Goal: Information Seeking & Learning: Find specific fact

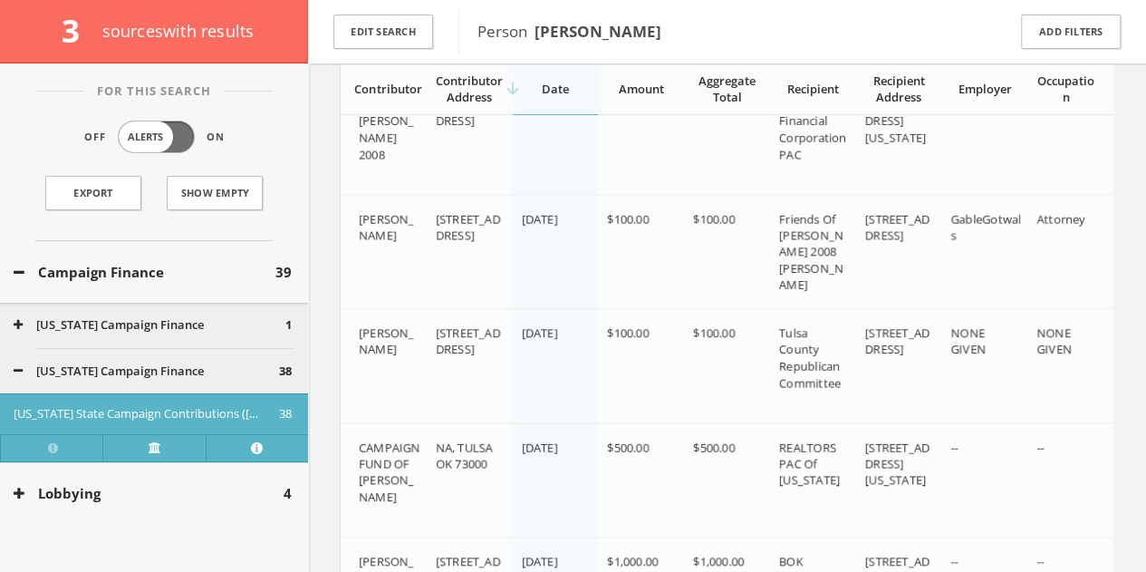
click at [192, 490] on button "Lobbying" at bounding box center [149, 493] width 270 height 21
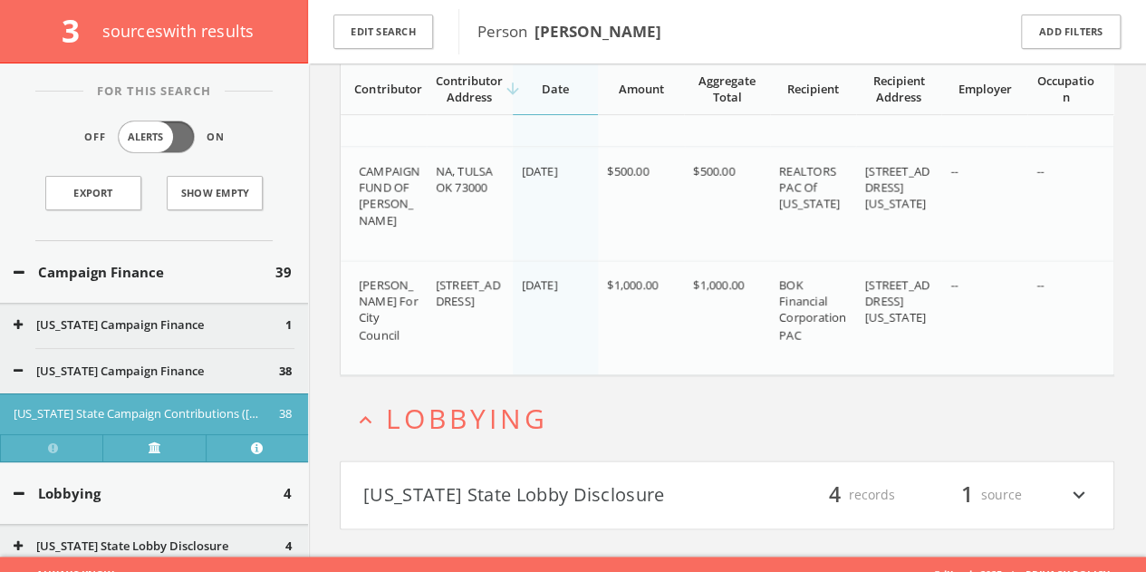
scroll to position [4396, 0]
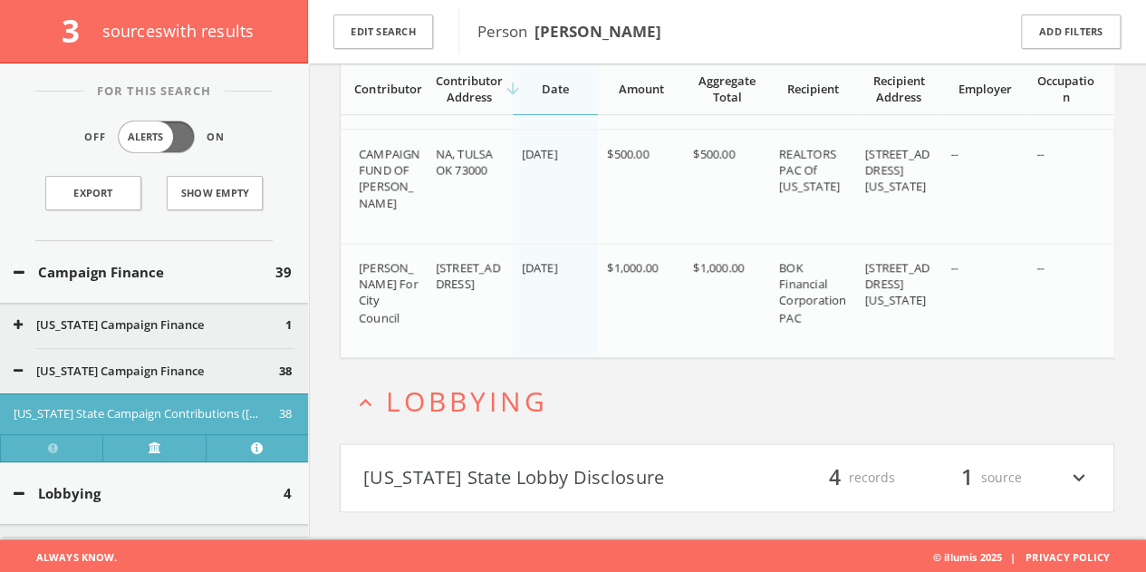
click at [130, 483] on button "Lobbying" at bounding box center [149, 493] width 270 height 21
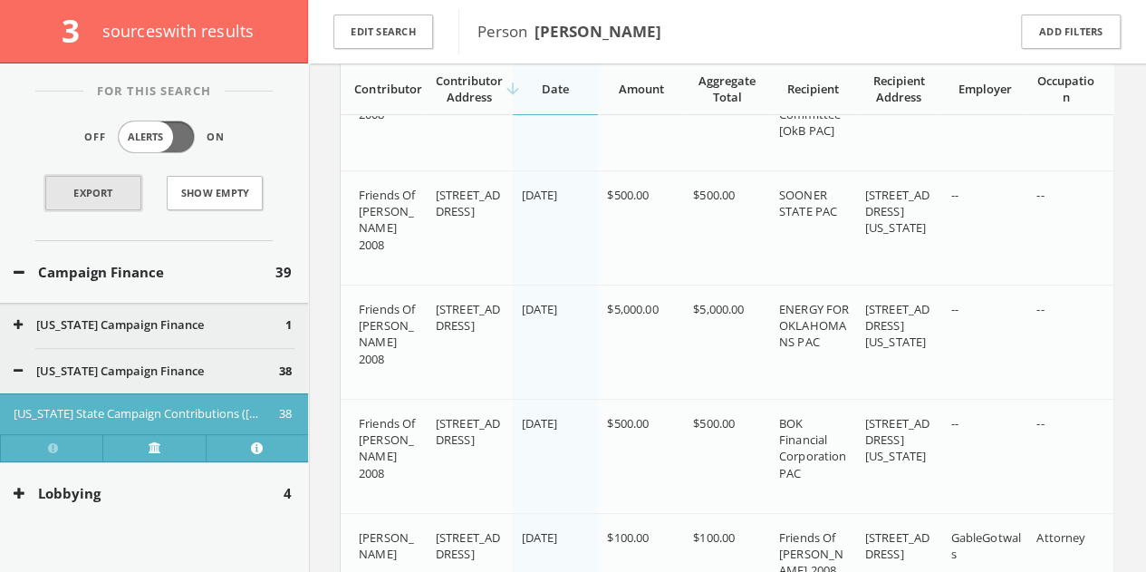
click at [85, 192] on link "Export" at bounding box center [93, 193] width 96 height 34
click at [375, 19] on button "Edit Search" at bounding box center [383, 31] width 100 height 35
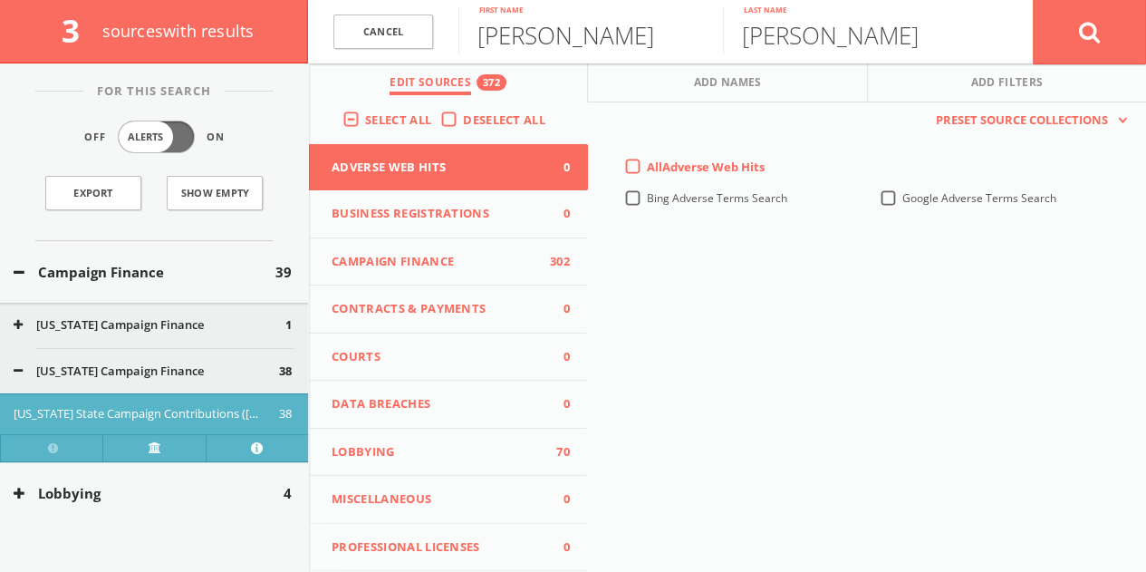
click at [576, 49] on input "[PERSON_NAME]" at bounding box center [590, 30] width 265 height 47
type input "[PERSON_NAME]"
click at [1033, 0] on button at bounding box center [1089, 31] width 113 height 65
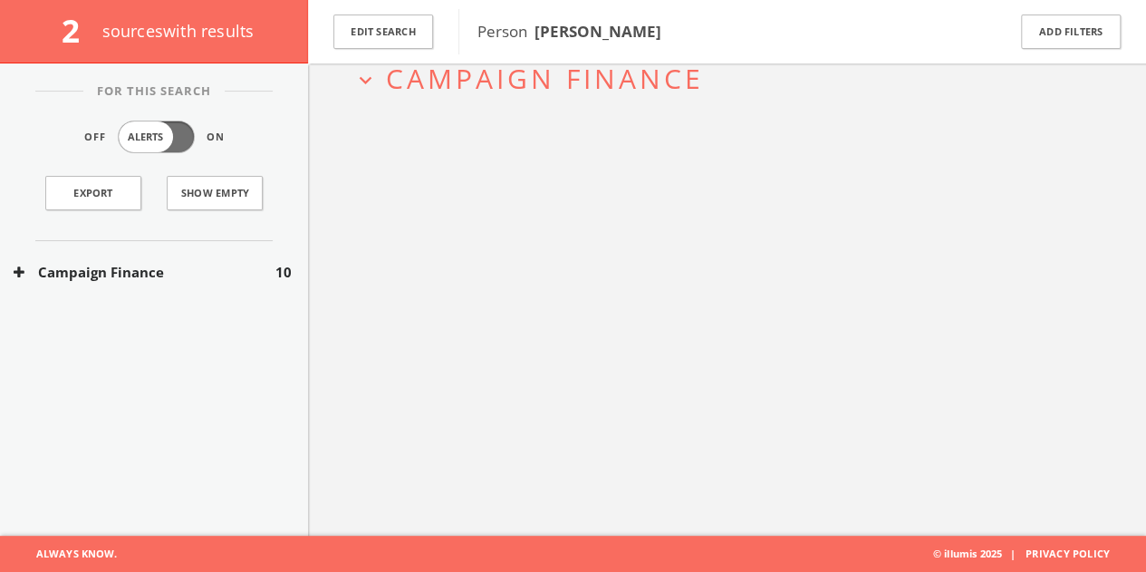
scroll to position [105, 0]
click at [181, 280] on button "Campaign Finance" at bounding box center [145, 272] width 262 height 21
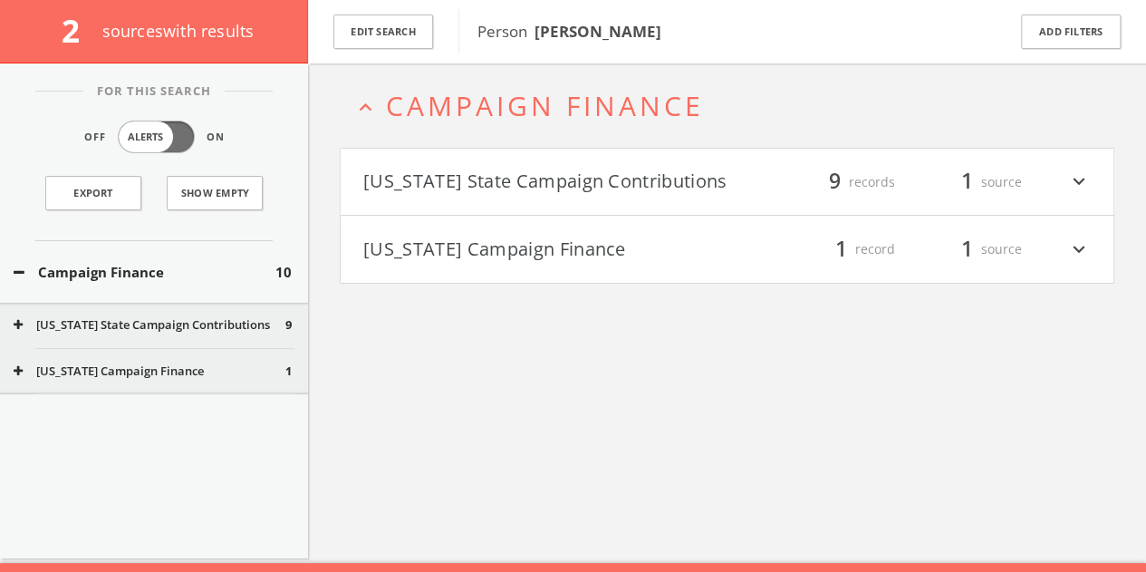
click at [603, 179] on button "[US_STATE] State Campaign Contributions" at bounding box center [545, 182] width 364 height 31
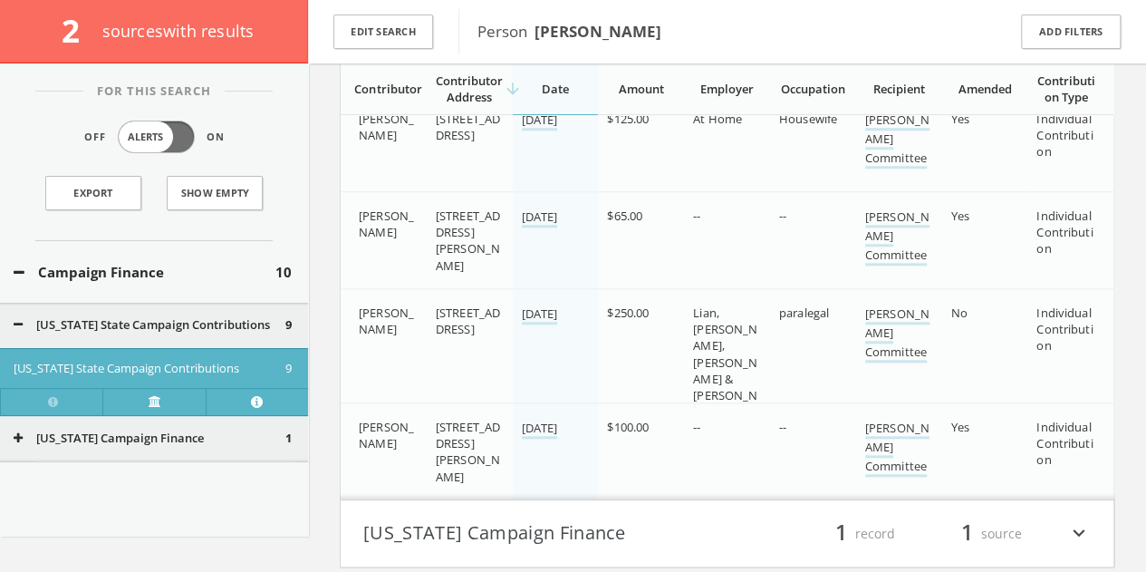
scroll to position [823, 0]
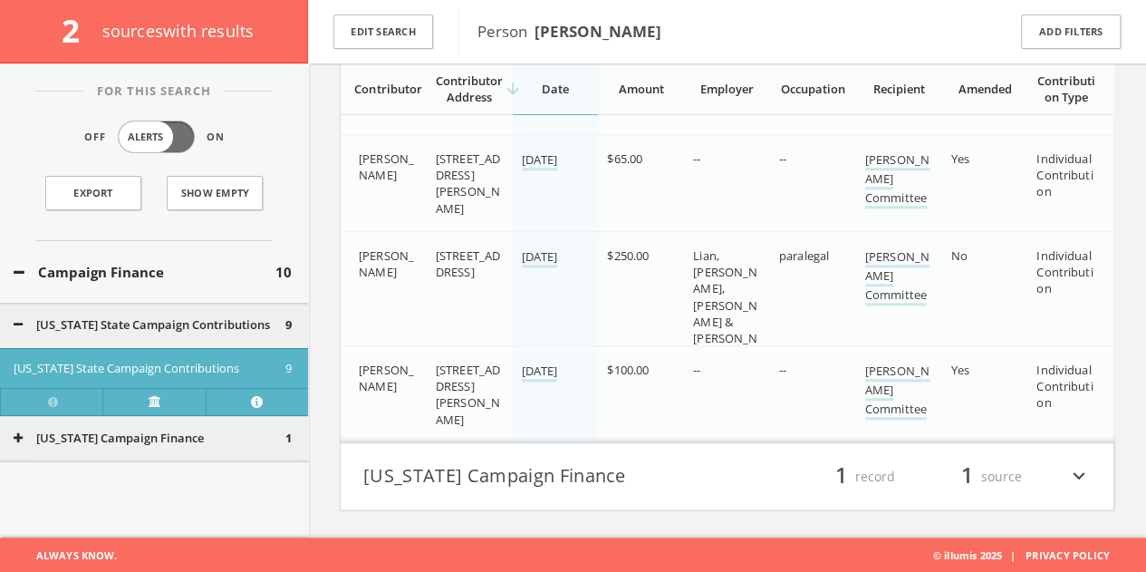
click at [670, 466] on button "[US_STATE] Campaign Finance" at bounding box center [545, 476] width 364 height 31
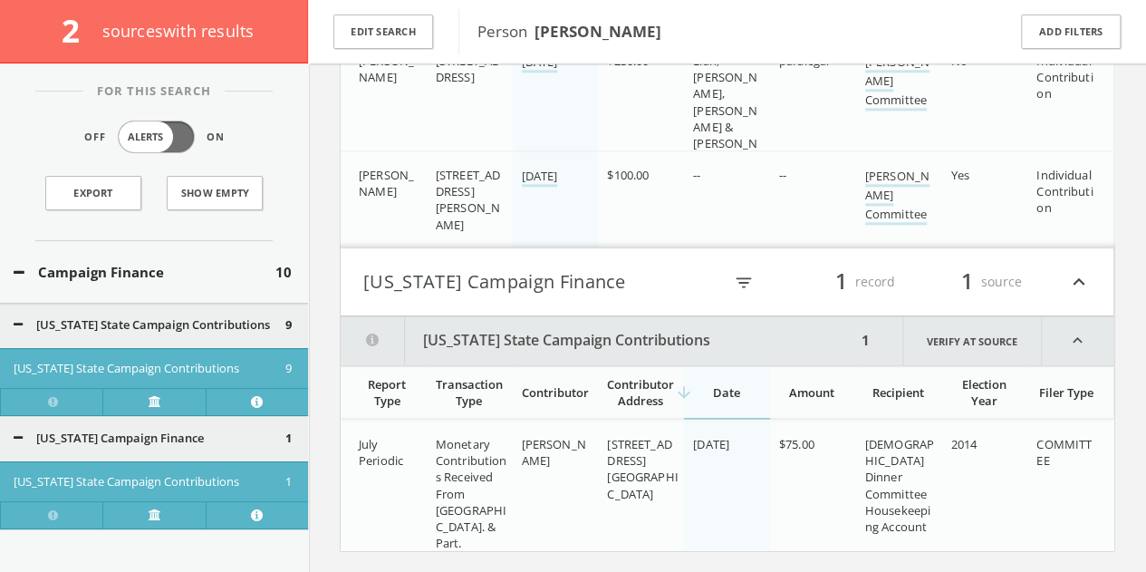
scroll to position [1056, 0]
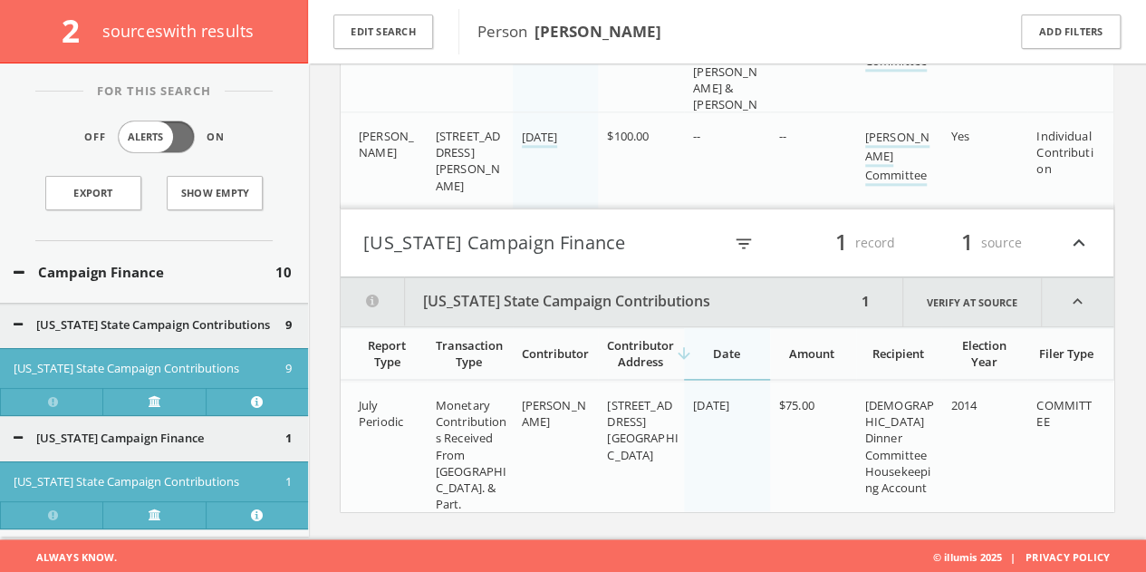
click at [138, 244] on div "Campaign Finance 10" at bounding box center [154, 272] width 308 height 63
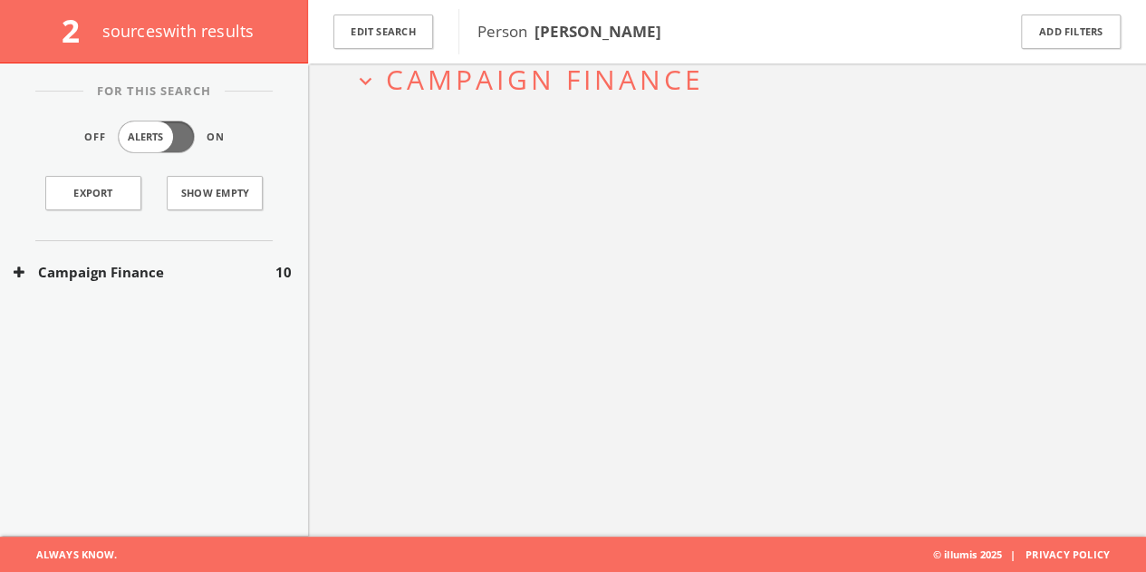
click at [139, 271] on button "Campaign Finance" at bounding box center [145, 272] width 262 height 21
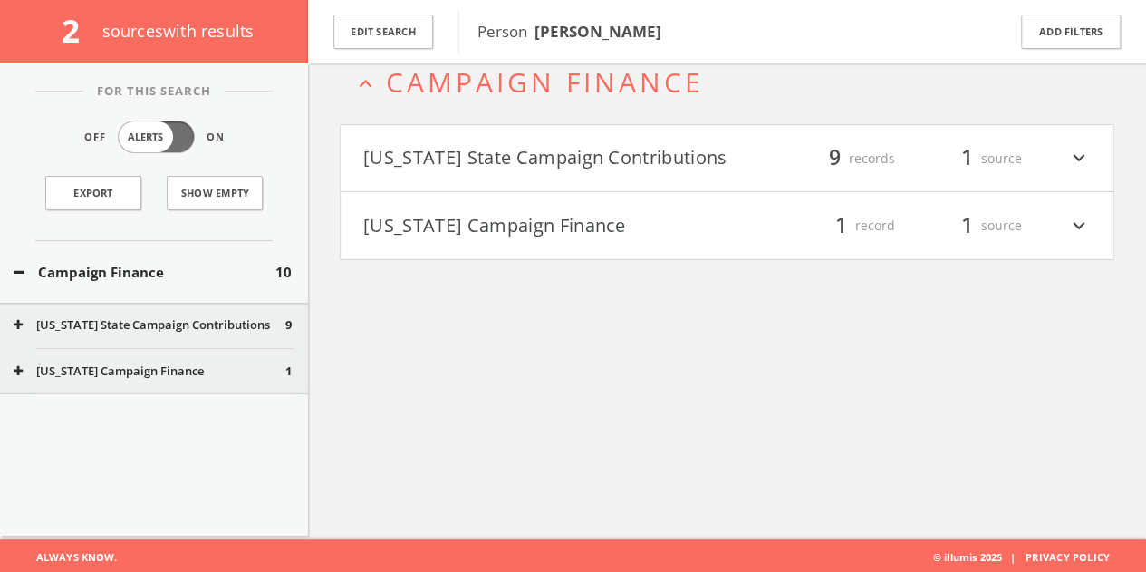
click at [139, 271] on button "Campaign Finance" at bounding box center [145, 272] width 262 height 21
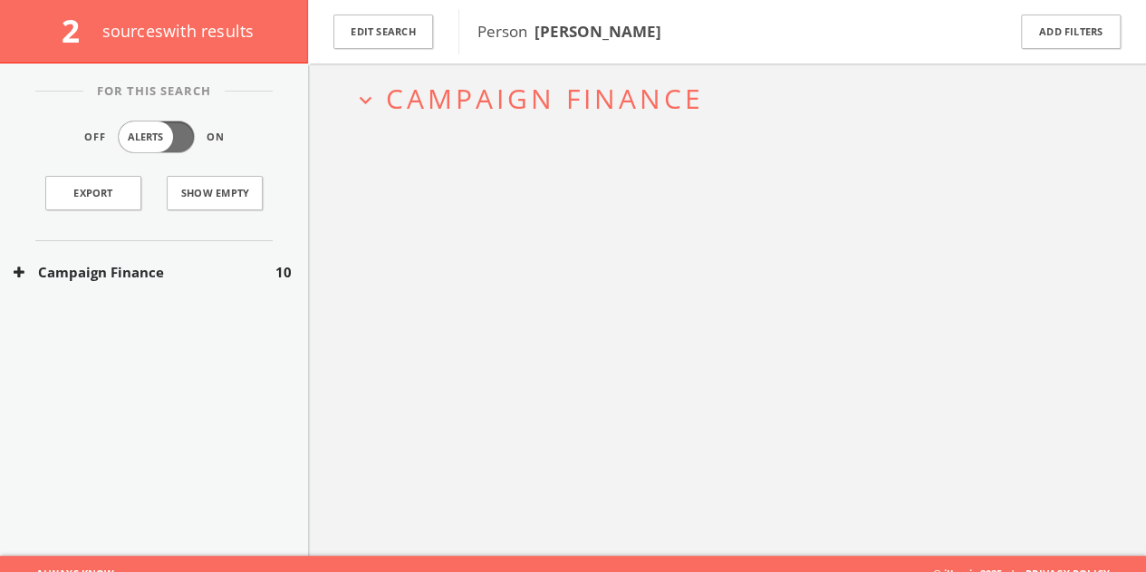
scroll to position [78, 0]
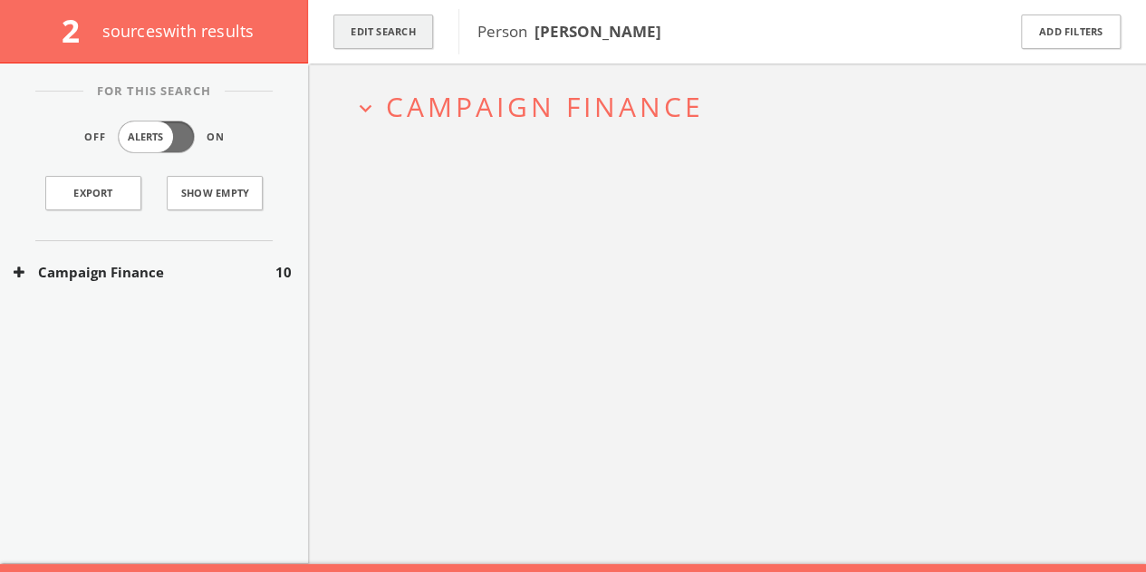
click at [404, 31] on button "Edit Search" at bounding box center [383, 31] width 100 height 35
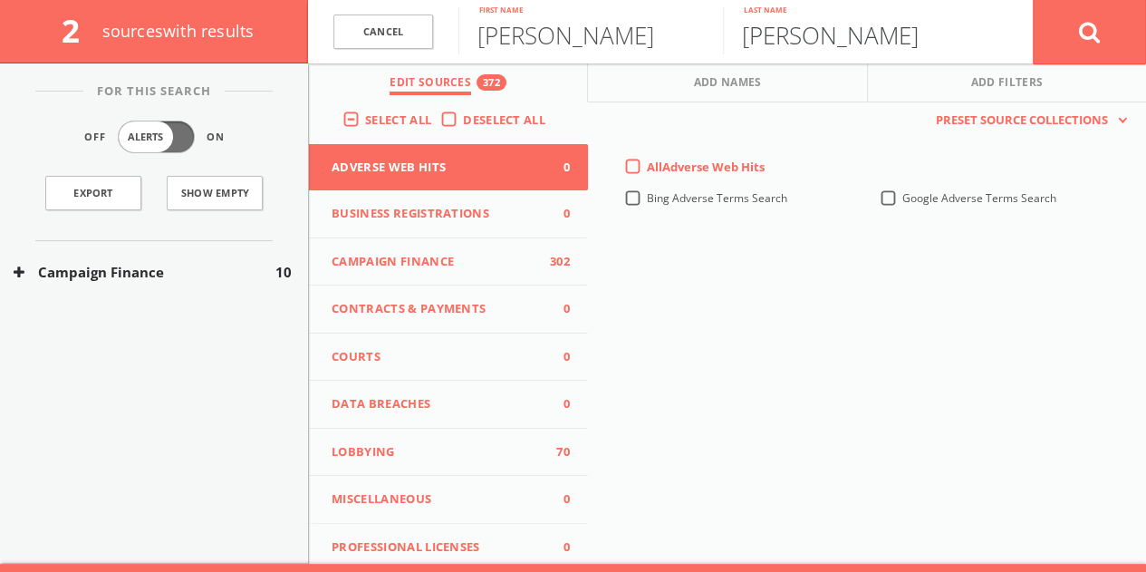
click at [812, 42] on input "[PERSON_NAME]" at bounding box center [855, 30] width 265 height 47
paste input "1899-0686-8406"
type input "1899-0686-8406"
click at [600, 52] on input "[PERSON_NAME]" at bounding box center [590, 30] width 265 height 47
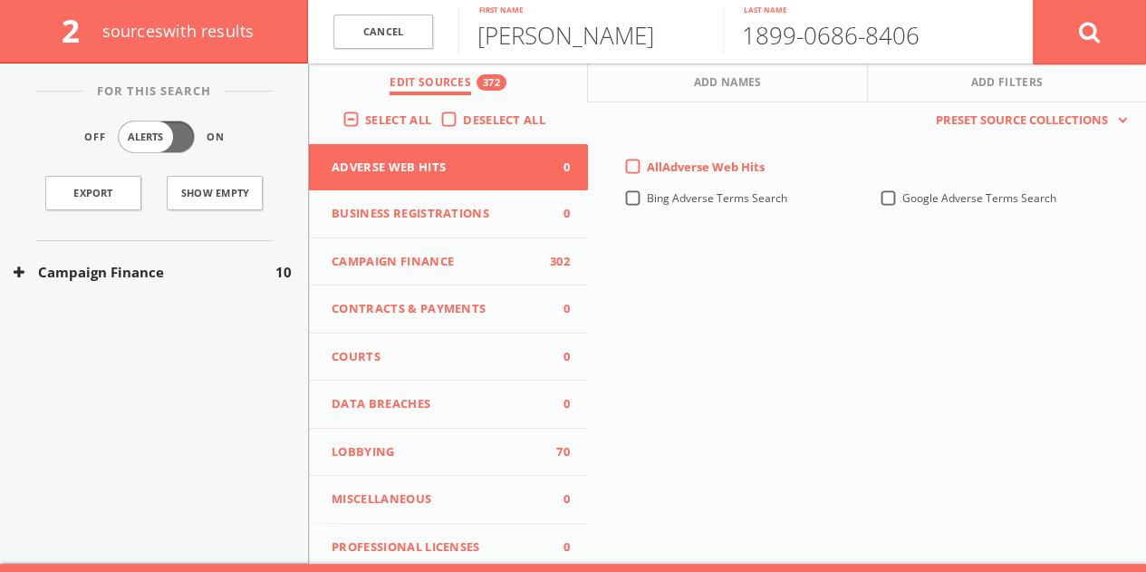
click at [835, 43] on input "1899-0686-8406" at bounding box center [855, 30] width 265 height 47
paste input "[PERSON_NAME]"
type input "[PERSON_NAME]"
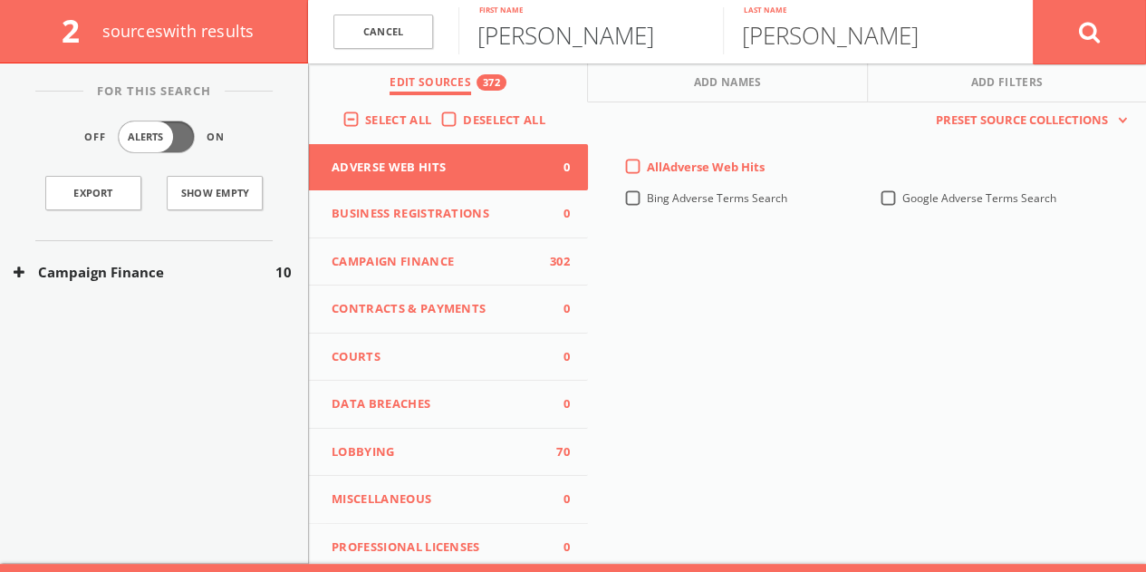
click at [538, 37] on input "[PERSON_NAME]" at bounding box center [590, 30] width 265 height 47
type input "s"
type input "[PERSON_NAME]"
click at [1033, 0] on button at bounding box center [1089, 31] width 113 height 65
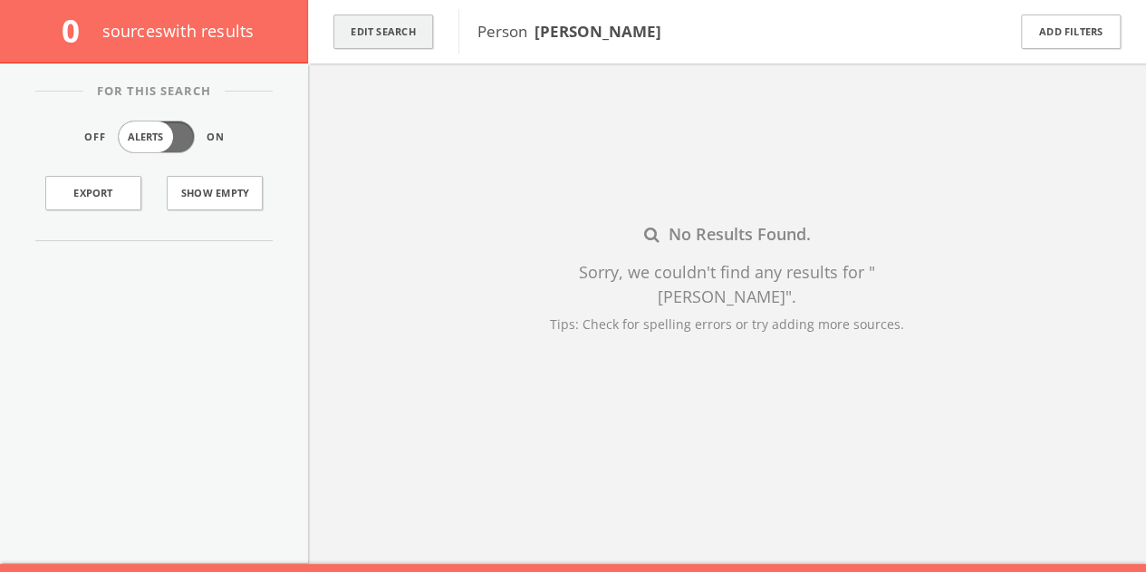
drag, startPoint x: 419, startPoint y: 57, endPoint x: 412, endPoint y: 32, distance: 26.2
click at [418, 54] on div "Edit Search" at bounding box center [383, 31] width 150 height 63
click at [410, 23] on button "Edit Search" at bounding box center [383, 31] width 100 height 35
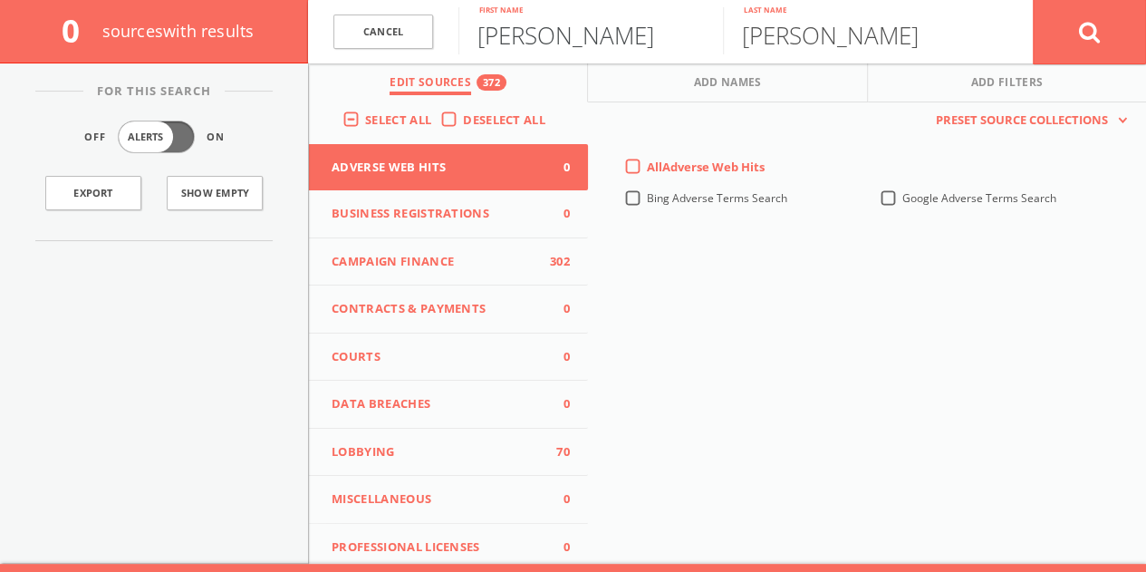
click at [482, 39] on input "[PERSON_NAME]" at bounding box center [590, 30] width 265 height 47
type input "[PERSON_NAME]"
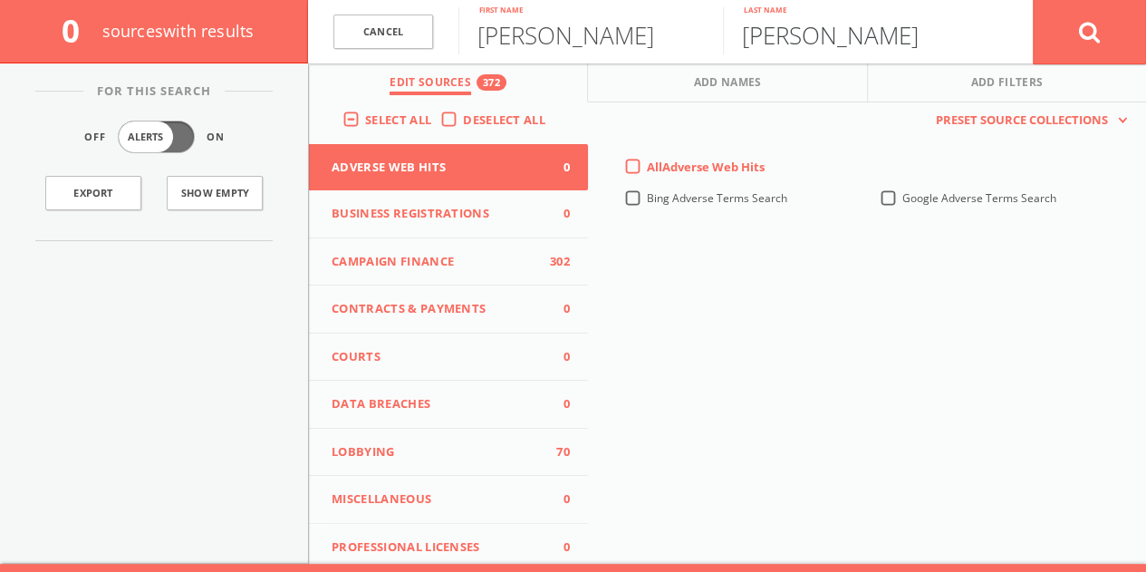
click at [1033, 0] on button at bounding box center [1089, 31] width 113 height 65
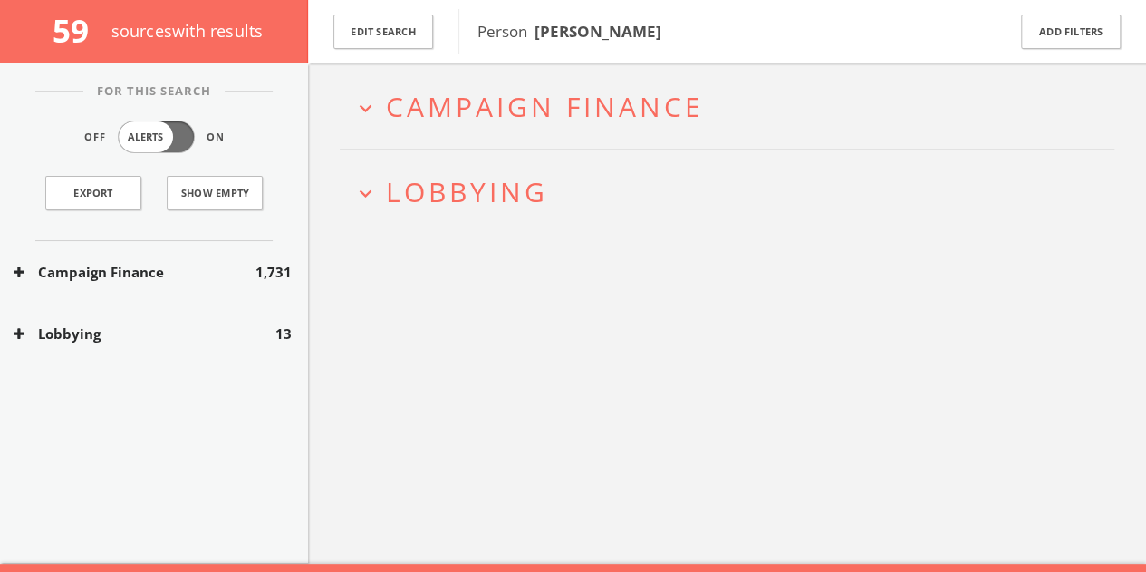
click at [257, 336] on button "Lobbying" at bounding box center [145, 333] width 262 height 21
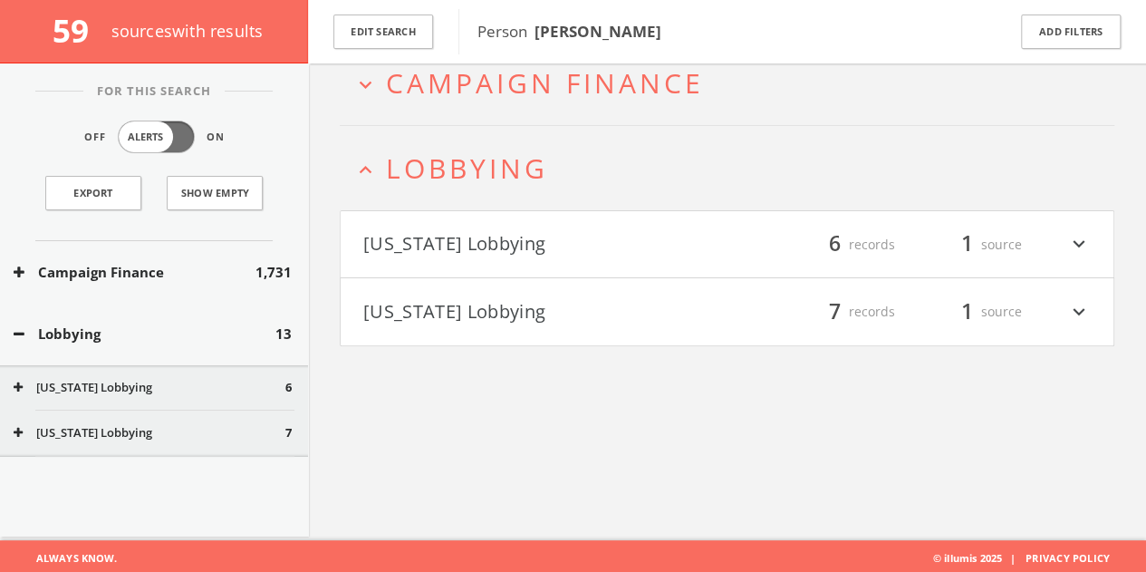
scroll to position [105, 0]
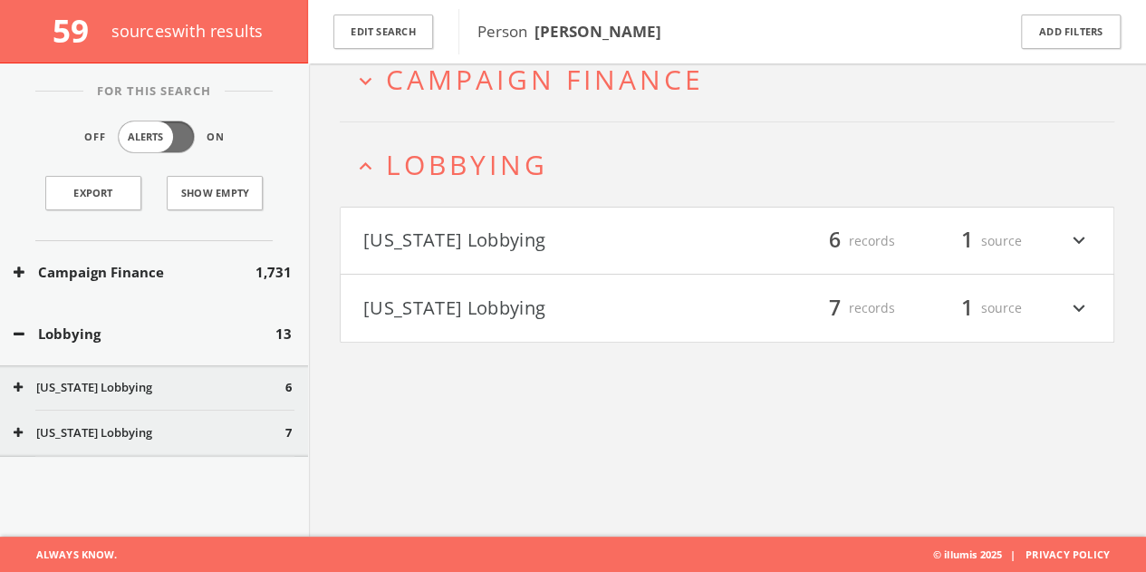
click at [193, 342] on button "Lobbying" at bounding box center [145, 333] width 262 height 21
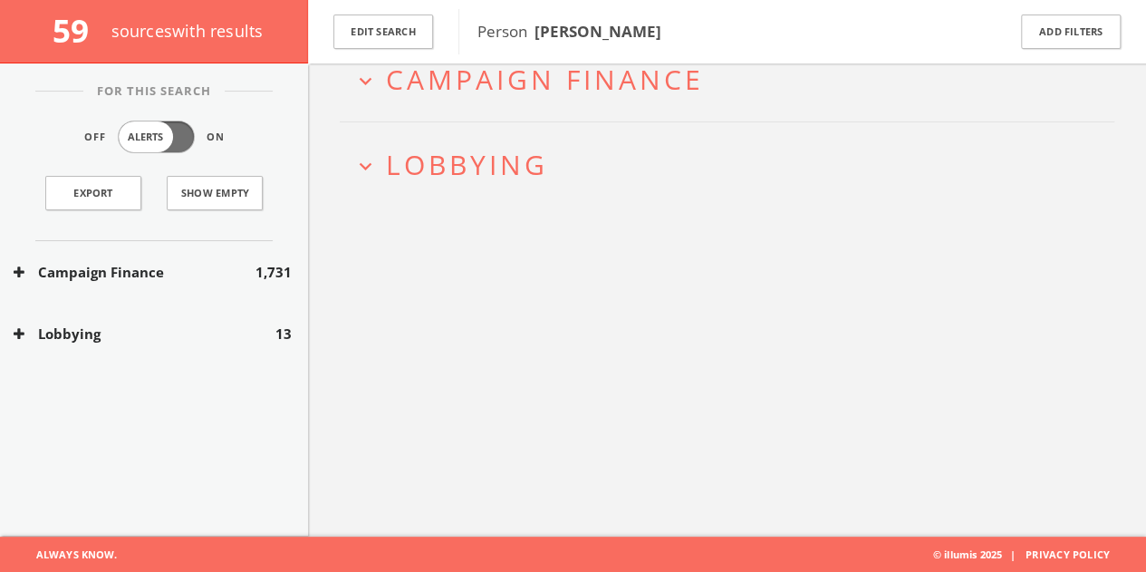
click at [198, 277] on button "Campaign Finance" at bounding box center [135, 272] width 242 height 21
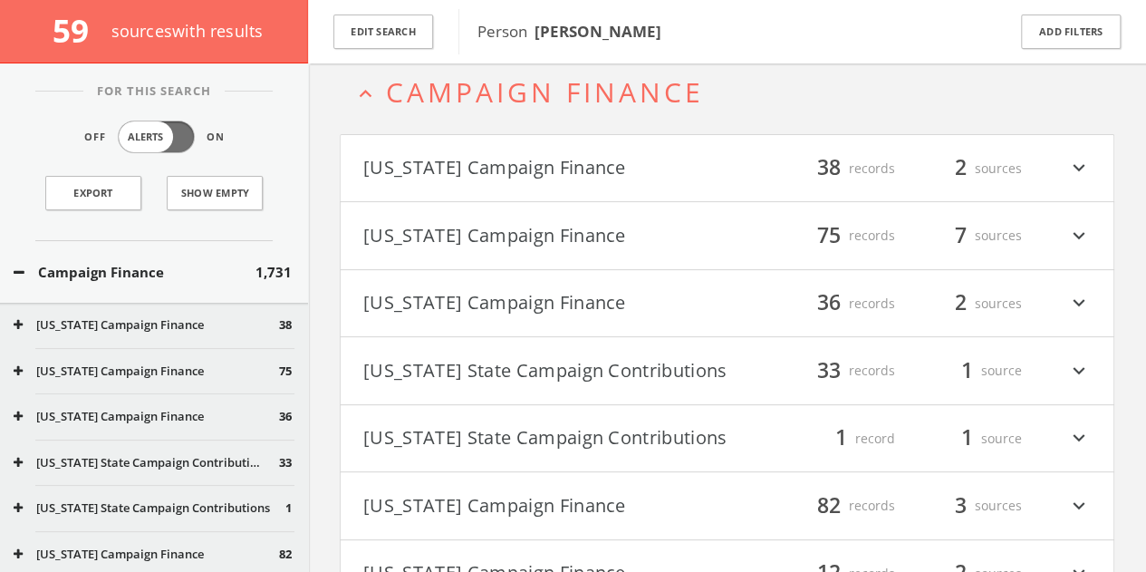
click at [191, 265] on button "Campaign Finance" at bounding box center [135, 272] width 242 height 21
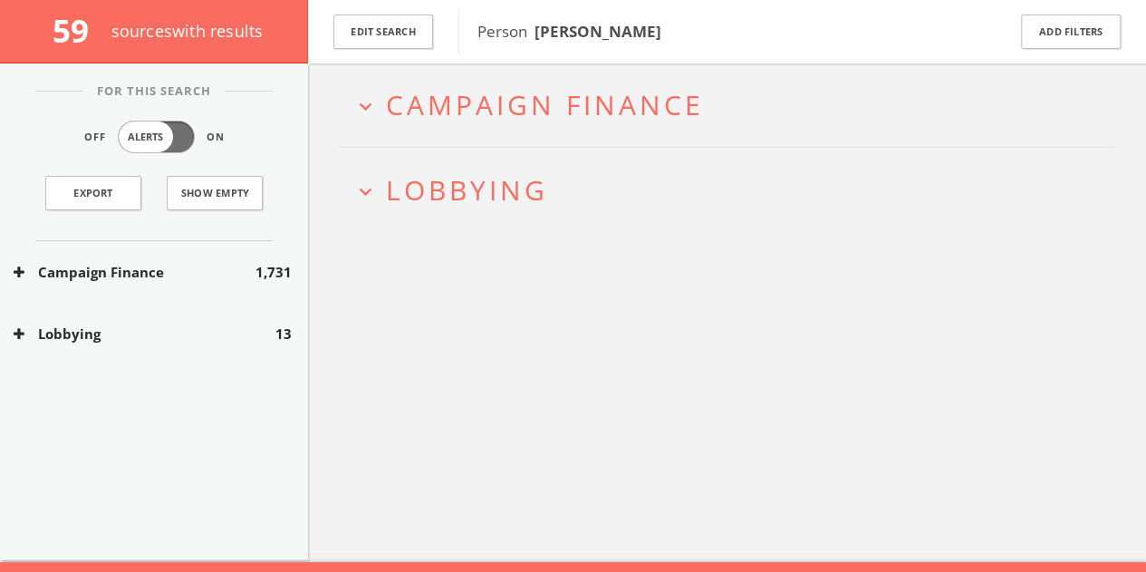
scroll to position [78, 0]
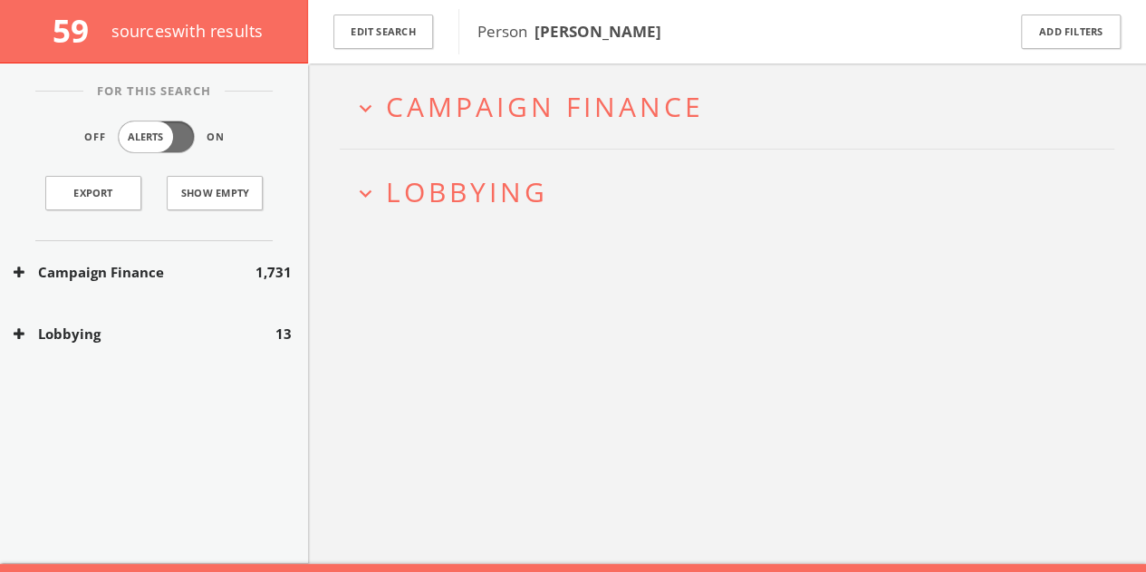
click at [171, 323] on button "Lobbying" at bounding box center [145, 333] width 262 height 21
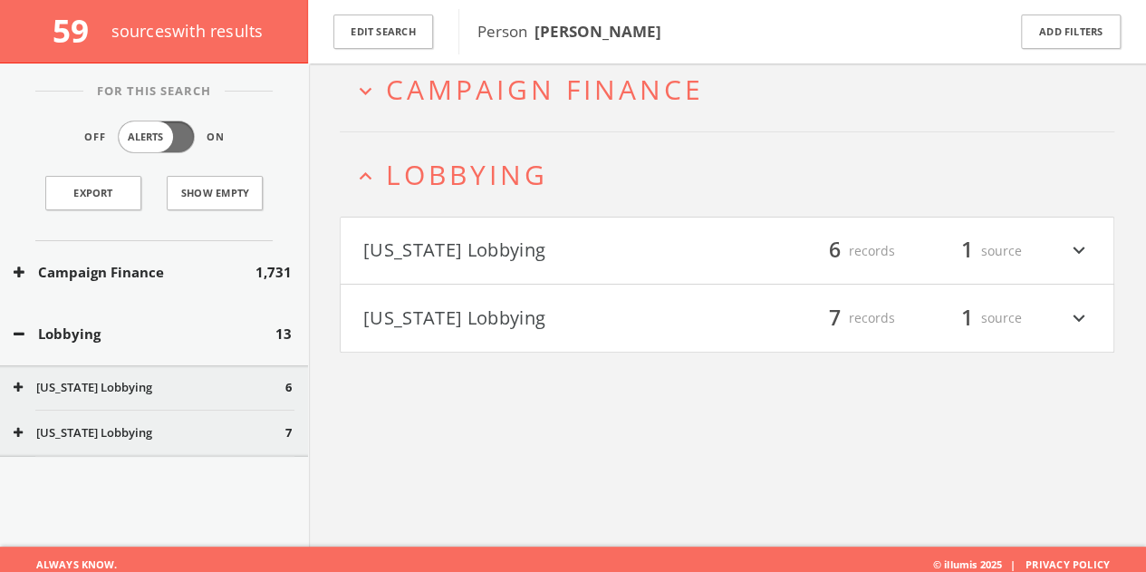
scroll to position [105, 0]
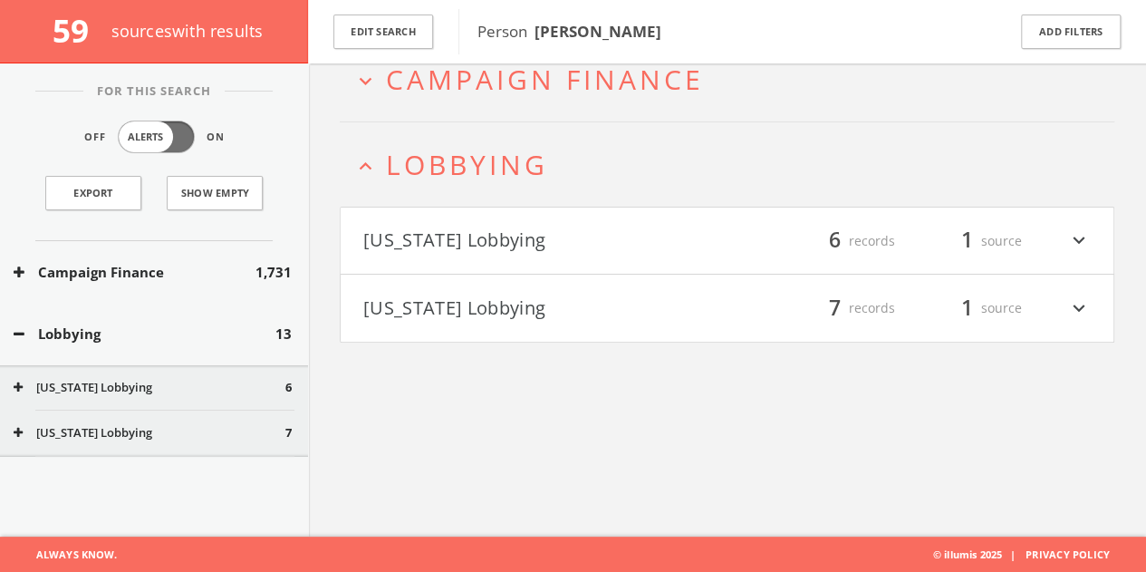
click at [993, 317] on div "1 source" at bounding box center [967, 308] width 109 height 31
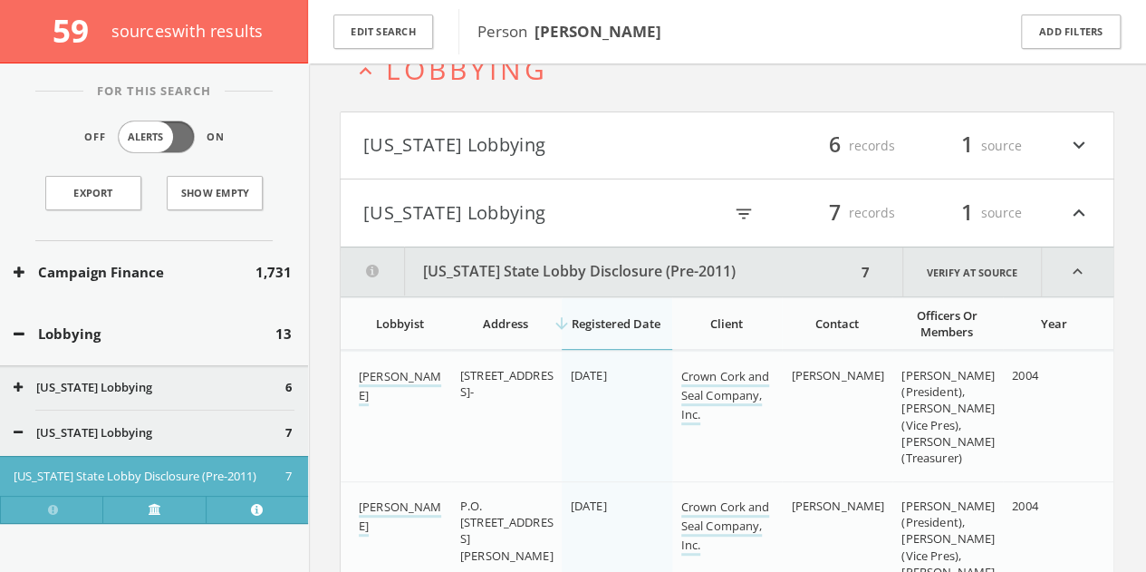
click at [1080, 226] on icon "expand_less" at bounding box center [1079, 213] width 24 height 31
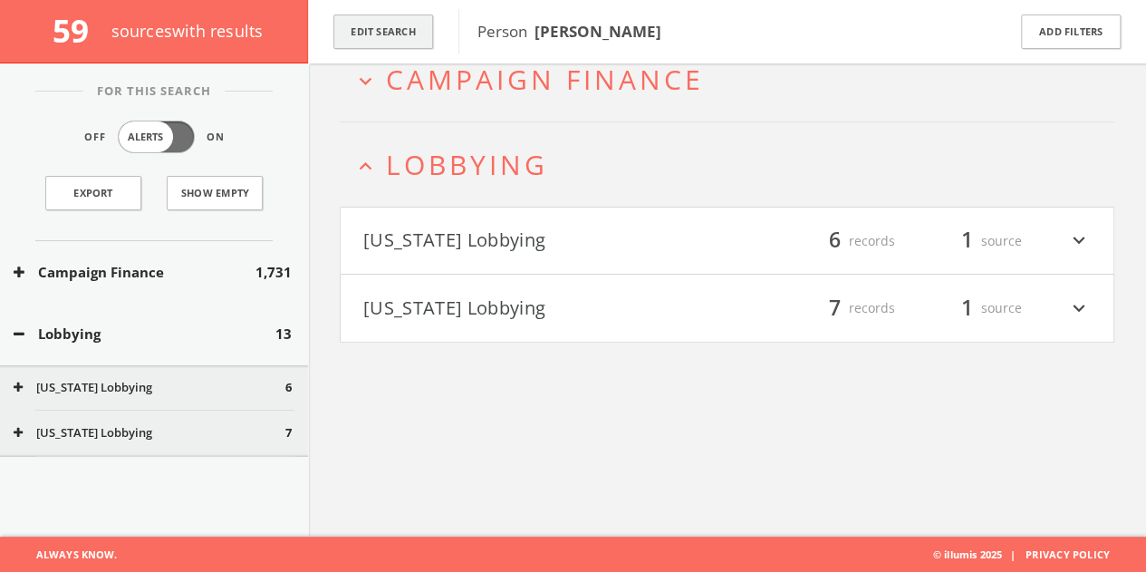
click at [407, 41] on button "Edit Search" at bounding box center [383, 31] width 100 height 35
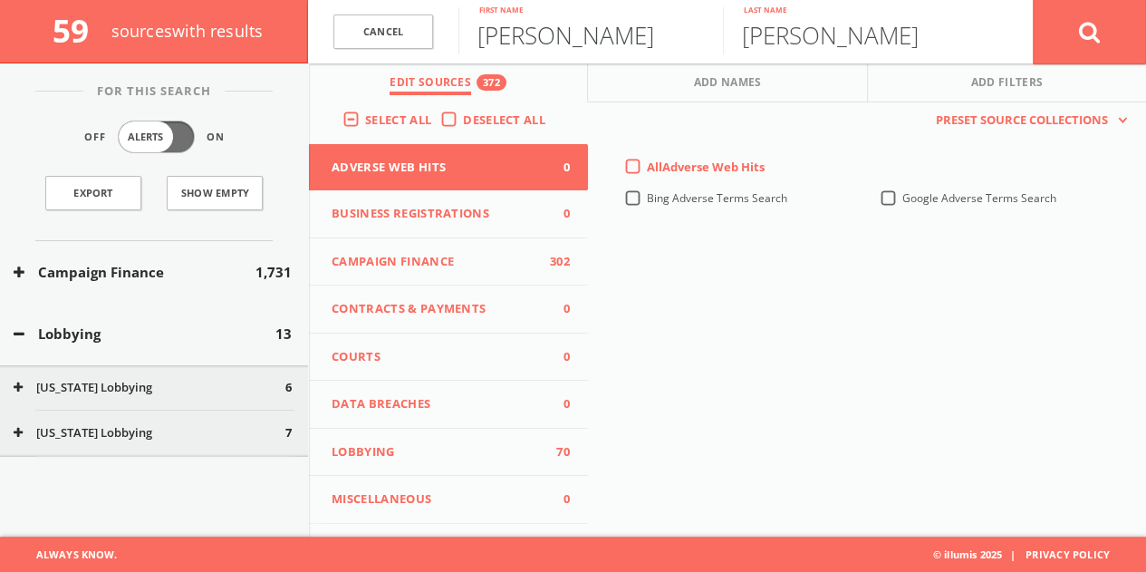
click at [564, 48] on input "[PERSON_NAME]" at bounding box center [590, 30] width 265 height 47
click at [564, 46] on input "[PERSON_NAME]" at bounding box center [590, 30] width 265 height 47
type input "[PERSON_NAME]"
click at [1033, 0] on button at bounding box center [1089, 31] width 113 height 65
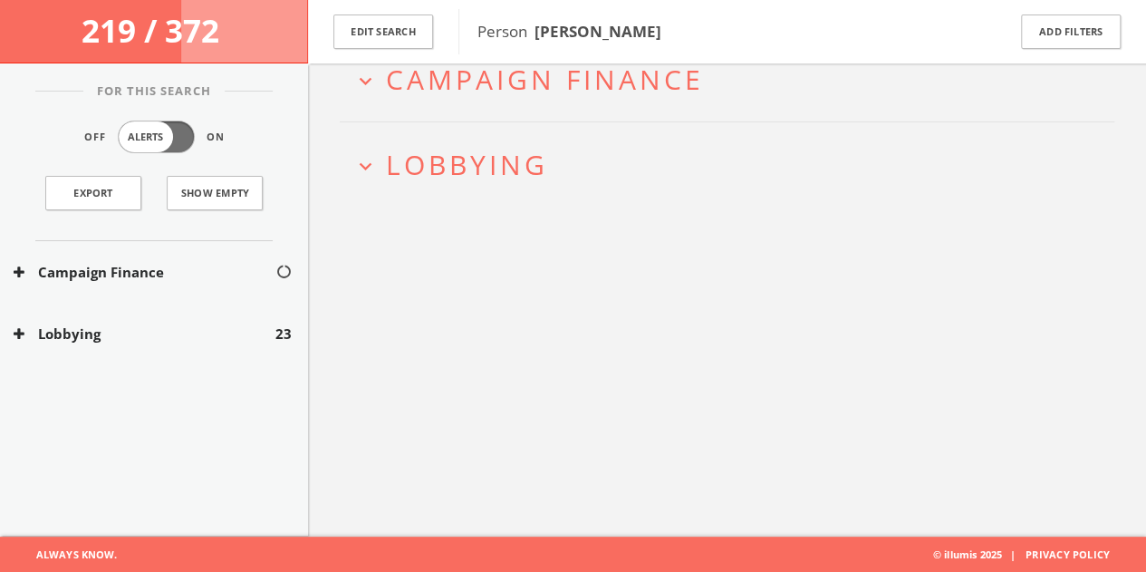
click at [215, 344] on div "Lobbying 23" at bounding box center [154, 334] width 308 height 63
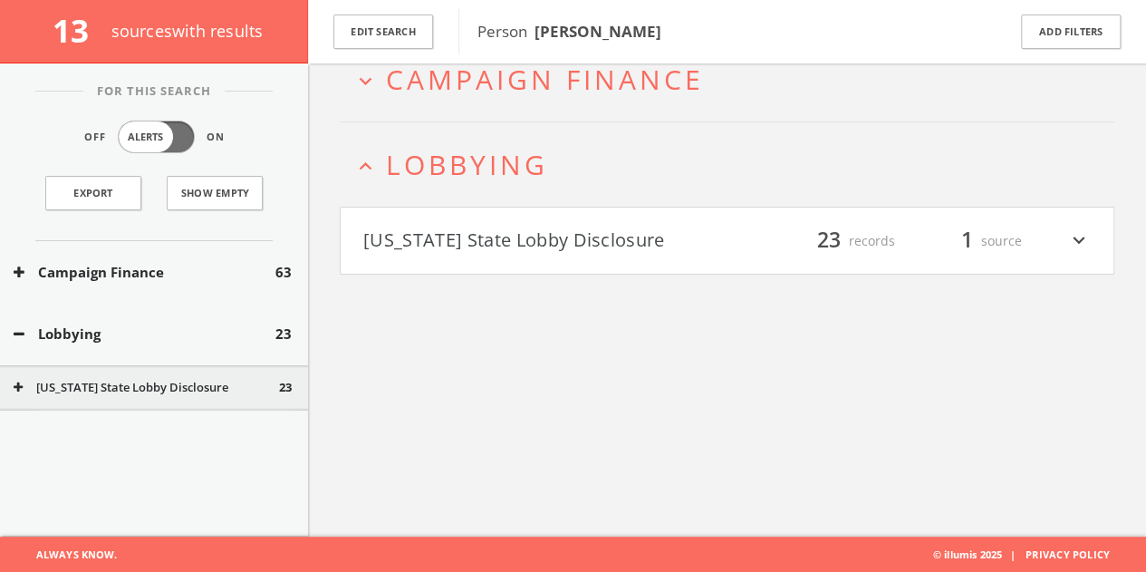
click at [691, 246] on button "[US_STATE] State Lobby Disclosure" at bounding box center [545, 241] width 364 height 31
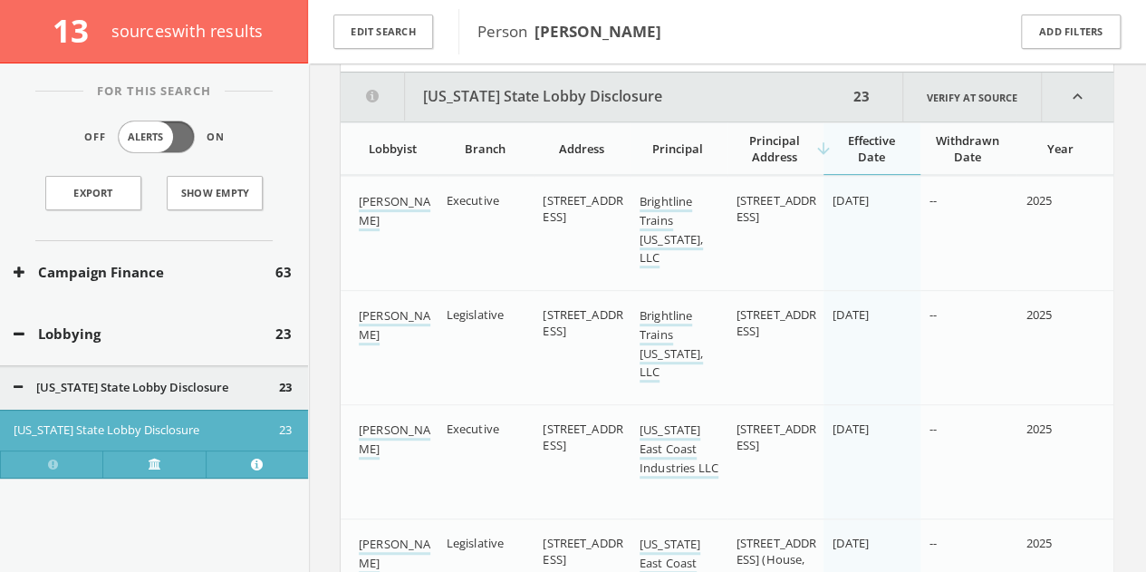
scroll to position [314, 0]
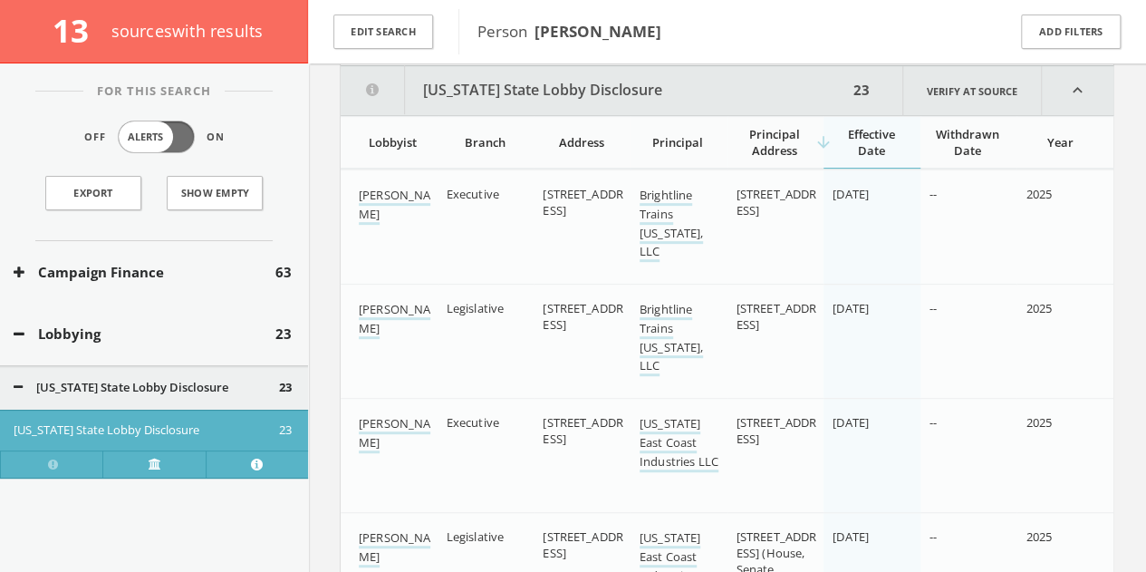
click at [112, 267] on button "Campaign Finance" at bounding box center [145, 272] width 262 height 21
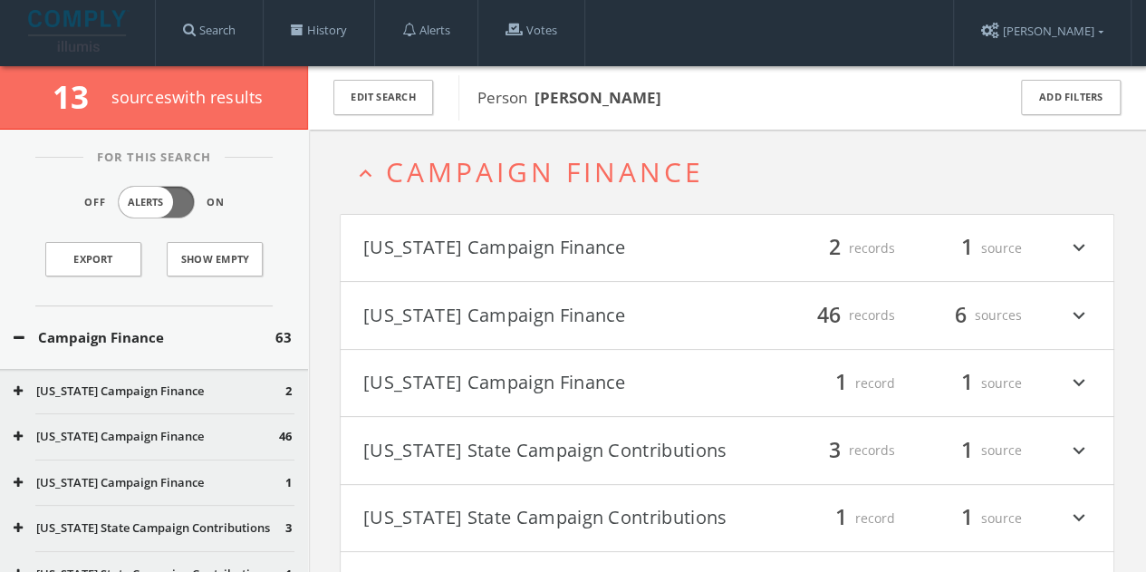
click at [576, 336] on h4 "[US_STATE] Campaign Finance filter_list 46 records 6 sources expand_more" at bounding box center [727, 315] width 773 height 67
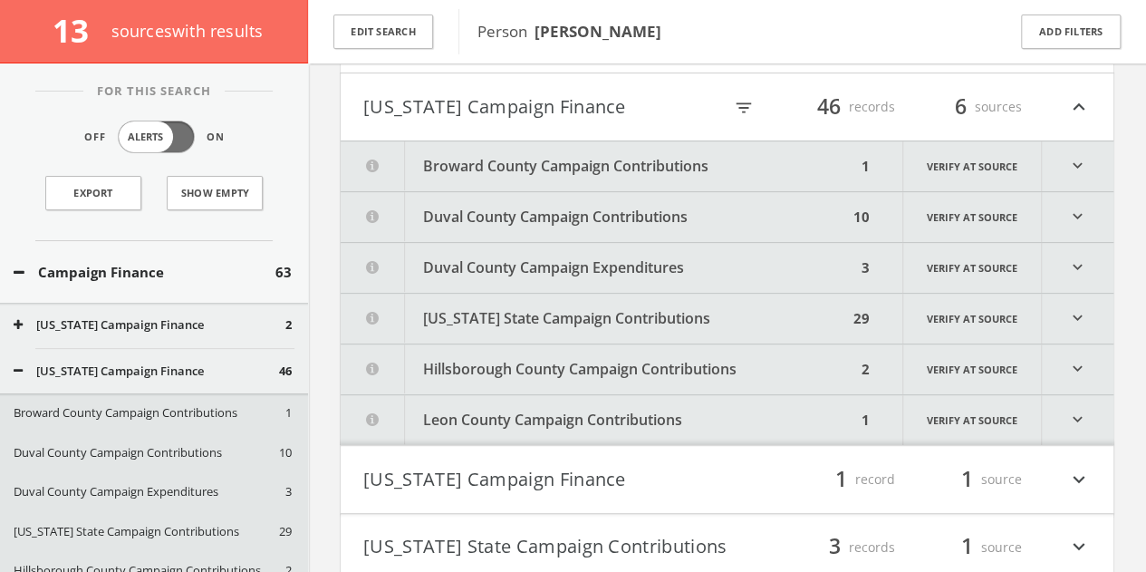
click at [569, 160] on button "Broward County Campaign Contributions" at bounding box center [599, 166] width 516 height 50
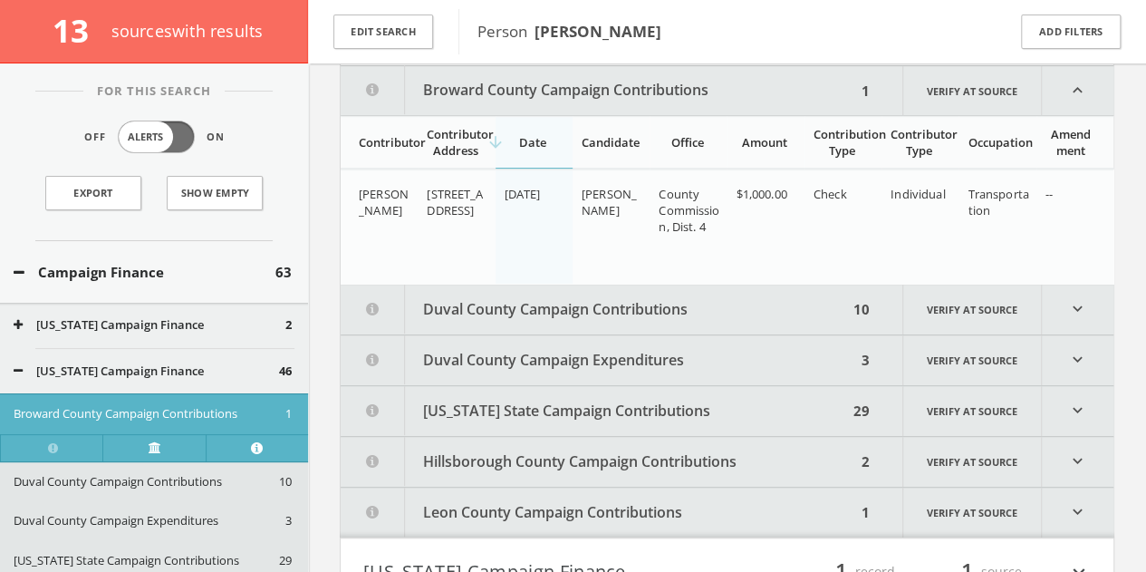
scroll to position [297, 0]
click at [574, 309] on button "Duval County Campaign Contributions" at bounding box center [594, 309] width 507 height 50
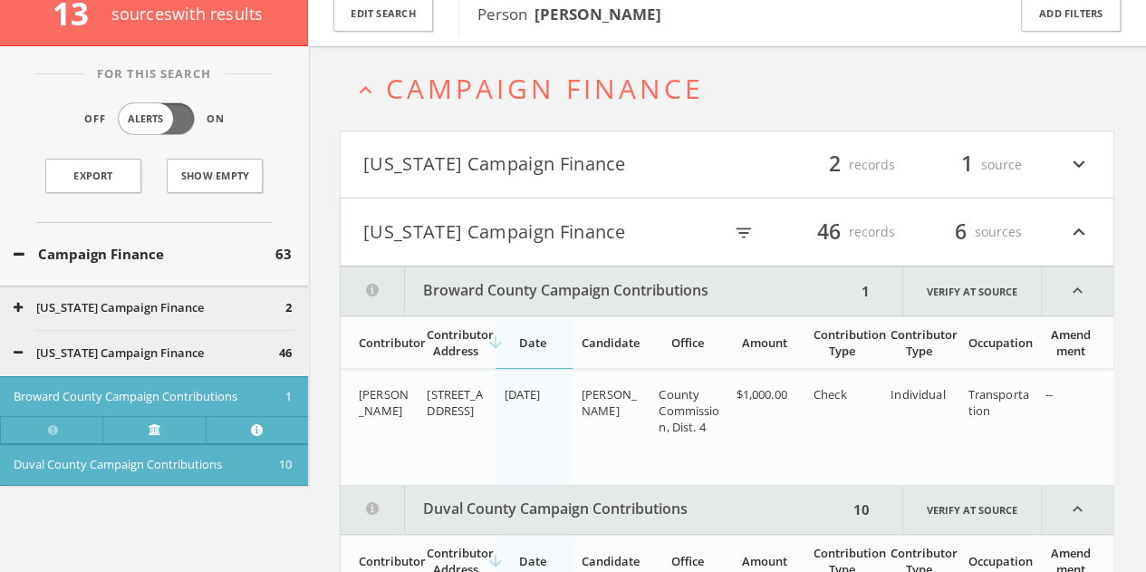
scroll to position [0, 0]
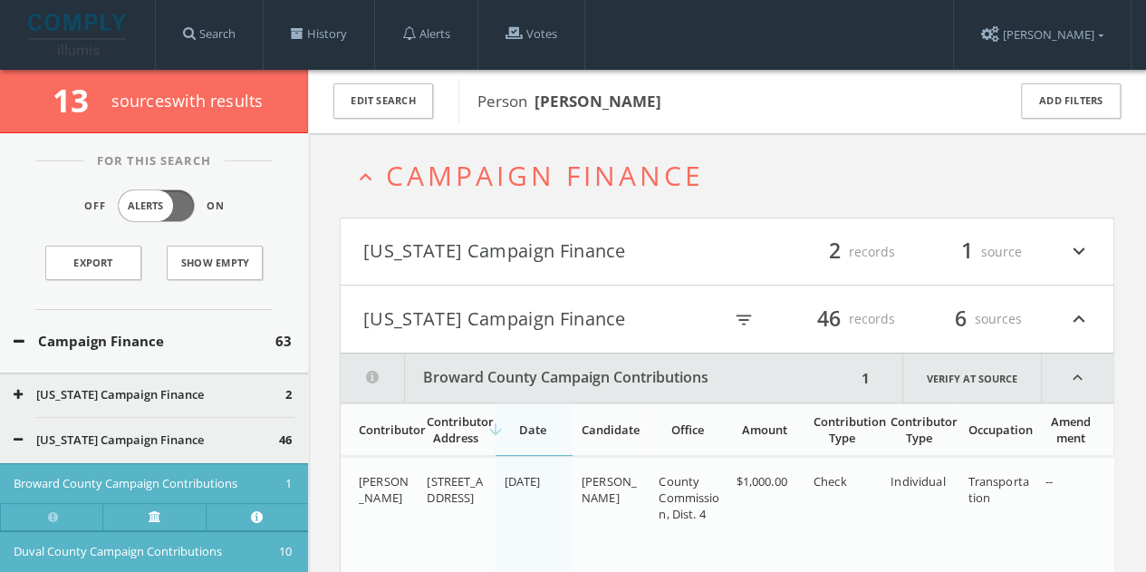
click at [543, 326] on button "[US_STATE] Campaign Finance" at bounding box center [542, 319] width 359 height 31
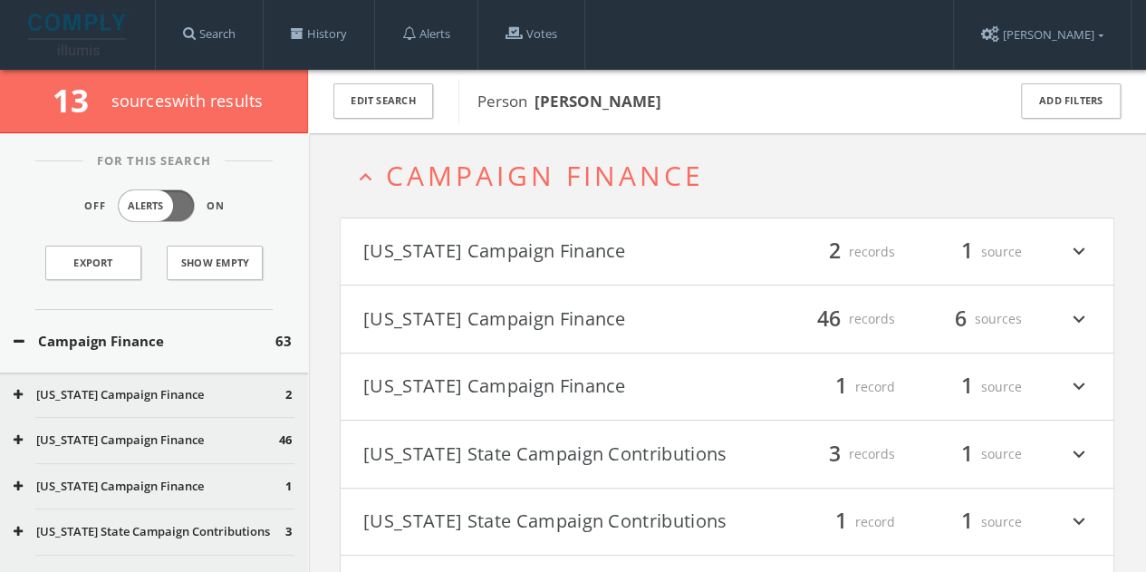
click at [141, 356] on div "Campaign Finance 63" at bounding box center [154, 341] width 308 height 63
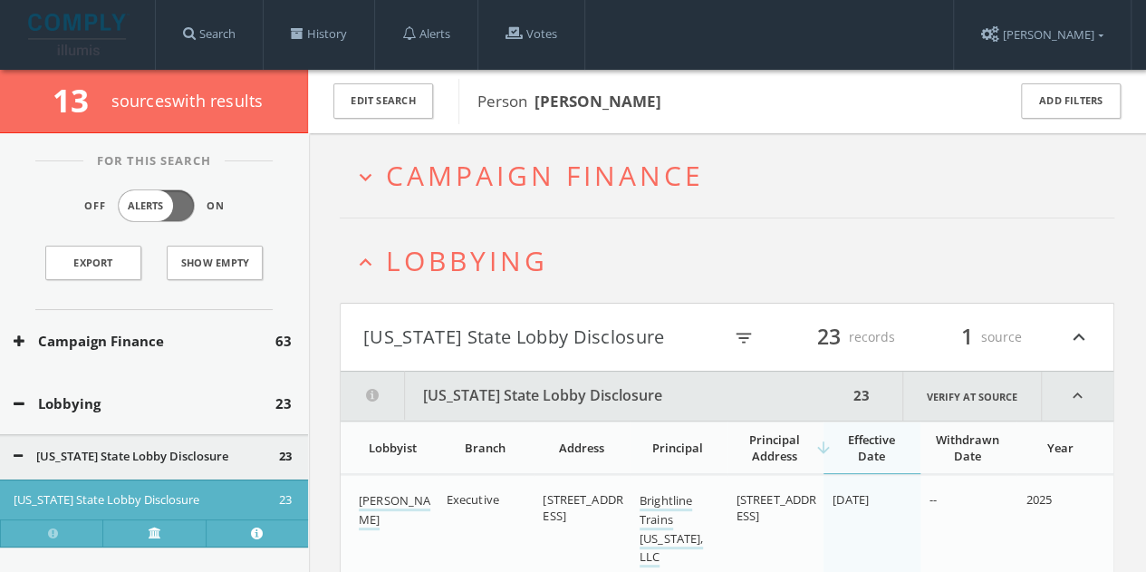
click at [148, 407] on button "Lobbying" at bounding box center [145, 403] width 262 height 21
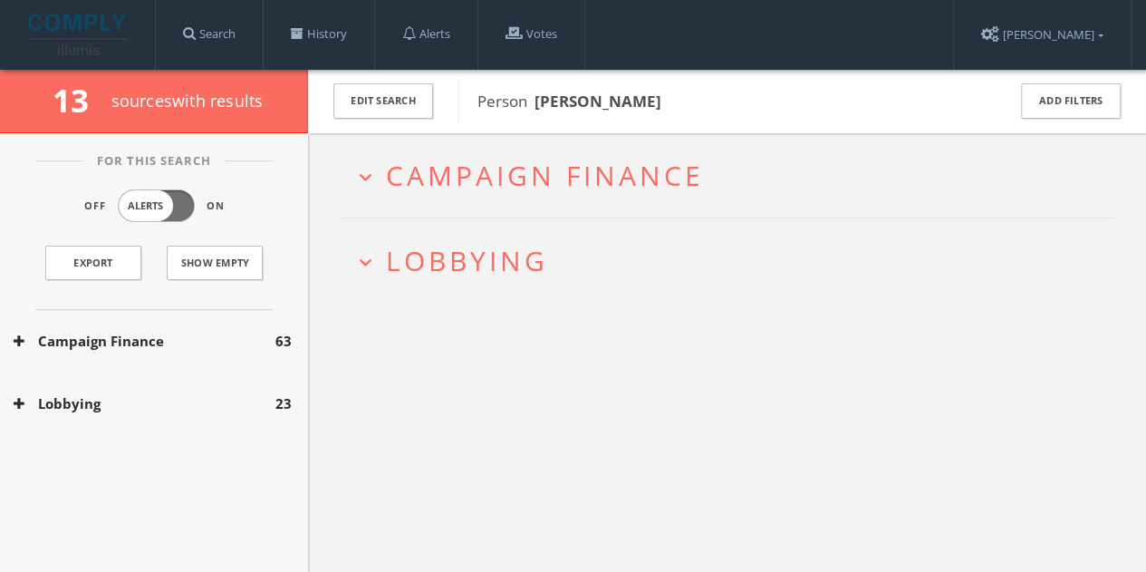
click at [146, 403] on button "Lobbying" at bounding box center [145, 403] width 262 height 21
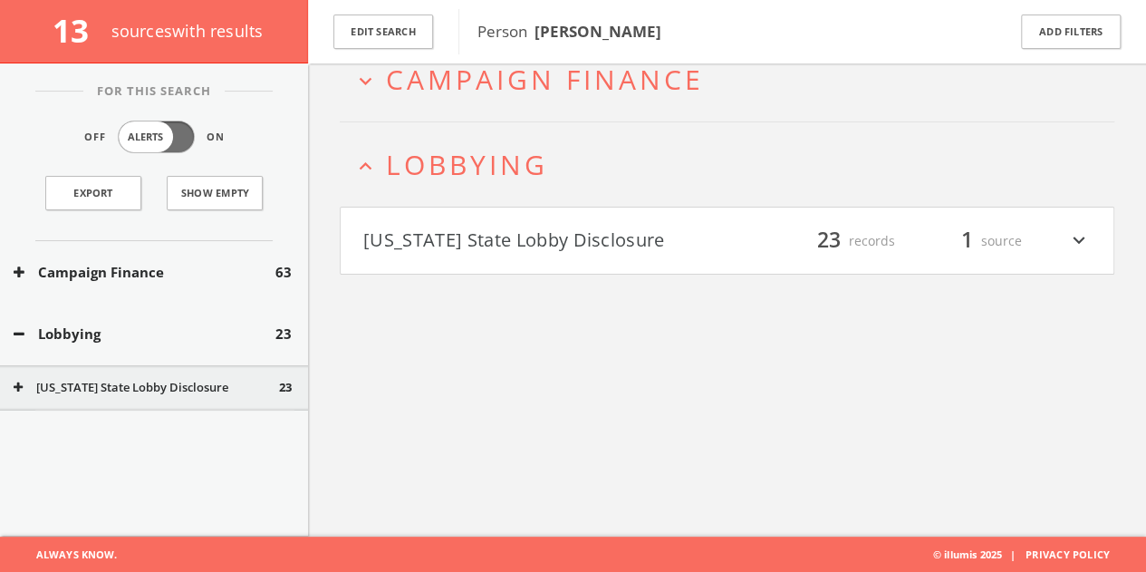
click at [669, 233] on button "[US_STATE] State Lobby Disclosure" at bounding box center [545, 241] width 364 height 31
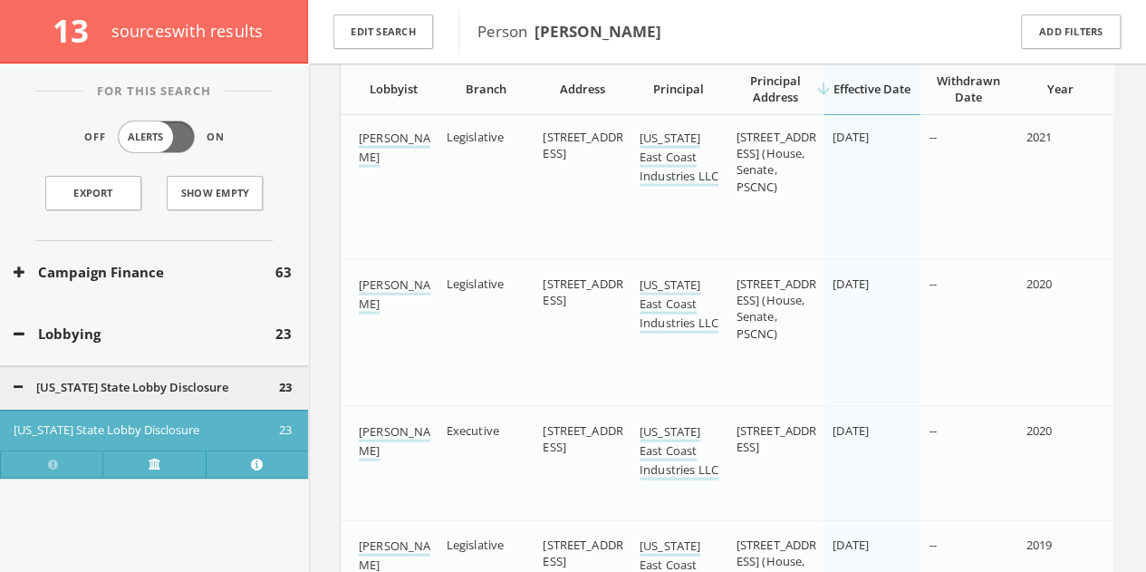
scroll to position [2030, 0]
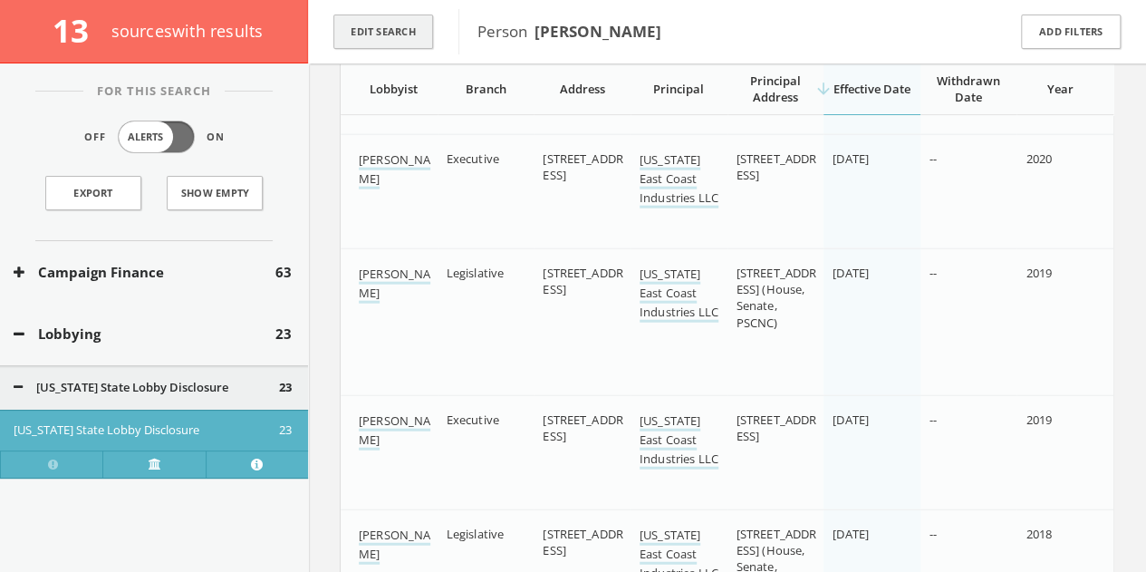
click at [379, 22] on button "Edit Search" at bounding box center [383, 31] width 100 height 35
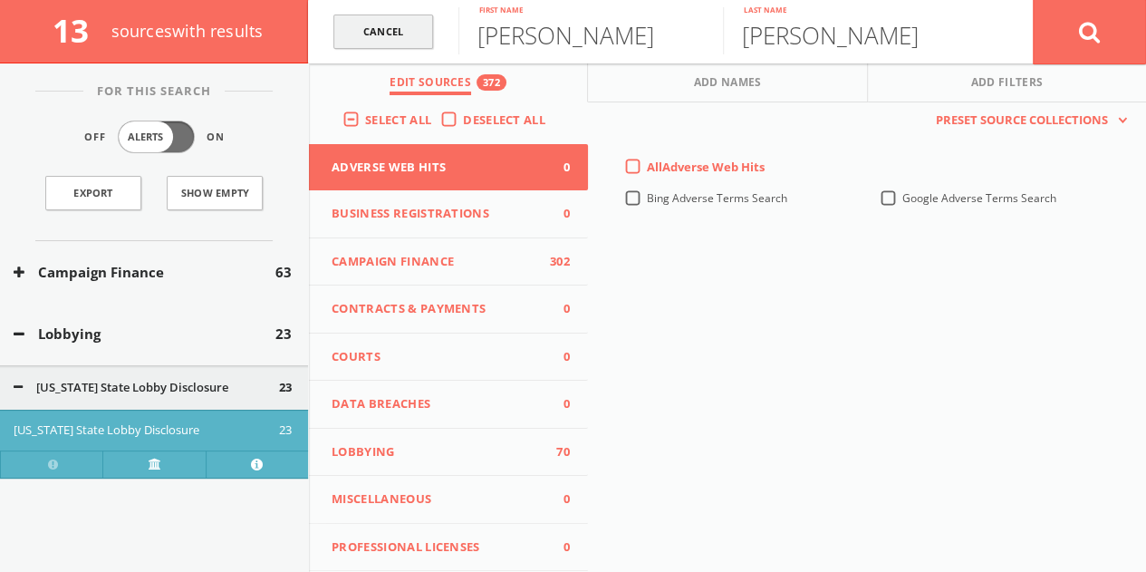
click at [381, 32] on link "Cancel" at bounding box center [383, 31] width 100 height 35
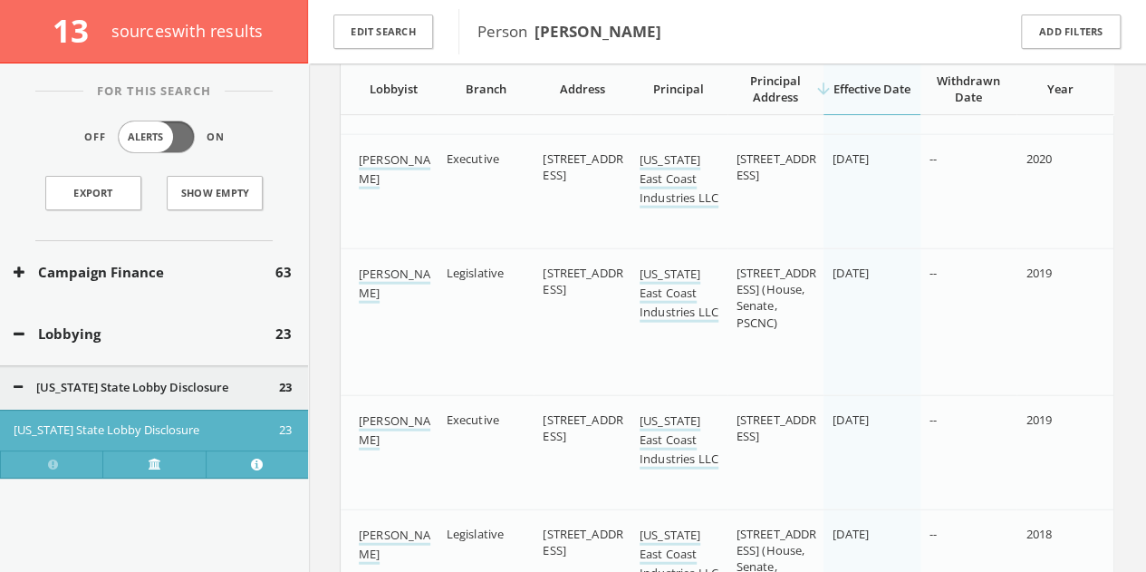
click at [61, 220] on div "For This Search Off Alerts On Export Show Empty" at bounding box center [154, 166] width 308 height 150
click at [72, 186] on link "Export" at bounding box center [93, 193] width 96 height 34
click at [424, 41] on button "Edit Search" at bounding box center [383, 31] width 100 height 35
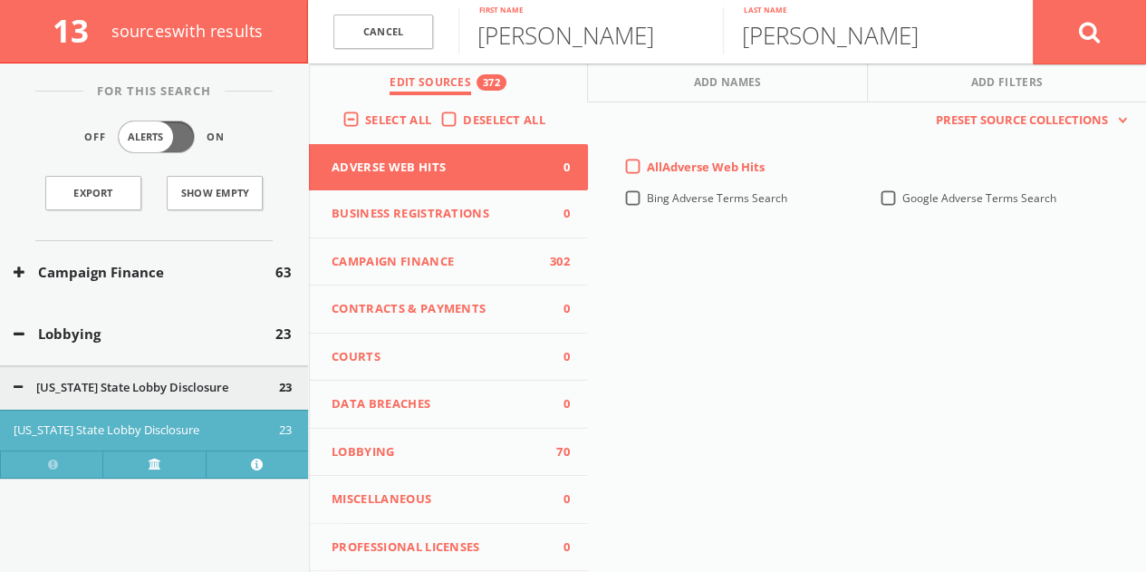
click at [486, 276] on button "Campaign Finance 302" at bounding box center [448, 262] width 279 height 48
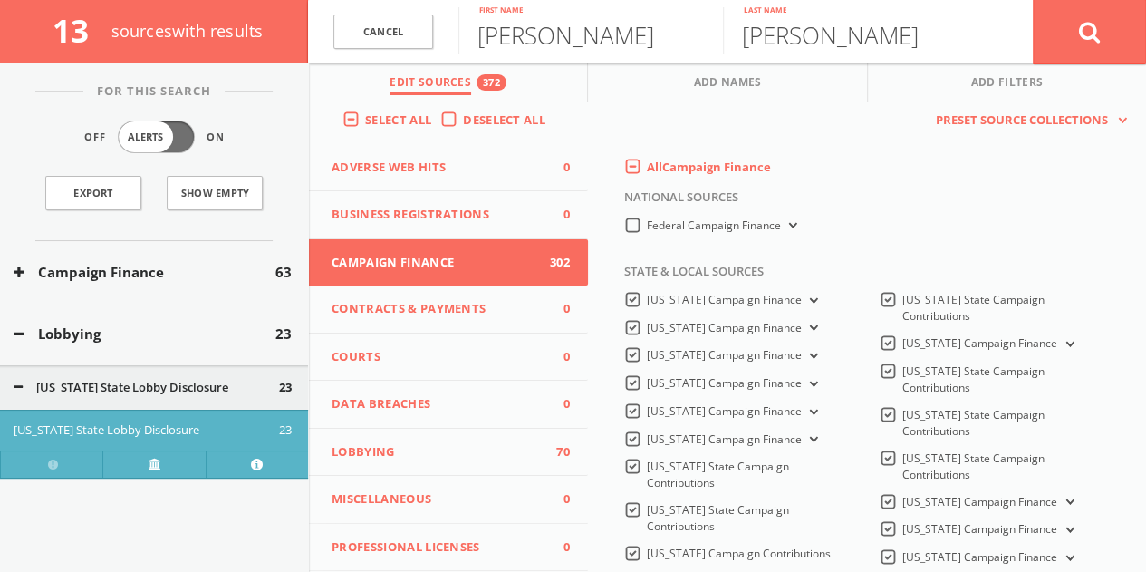
click at [647, 164] on label "All Campaign Finance" at bounding box center [709, 168] width 124 height 18
click at [0, 0] on Finance-all-0 "All Campaign Finance" at bounding box center [0, 0] width 0 height 0
click at [1059, 21] on button at bounding box center [1089, 31] width 113 height 65
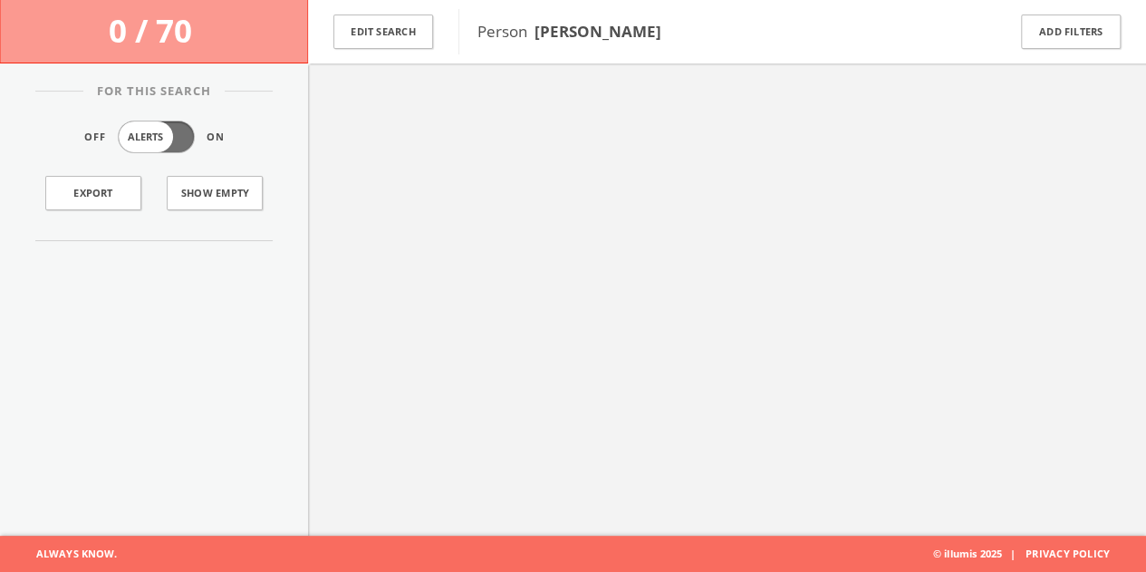
scroll to position [105, 0]
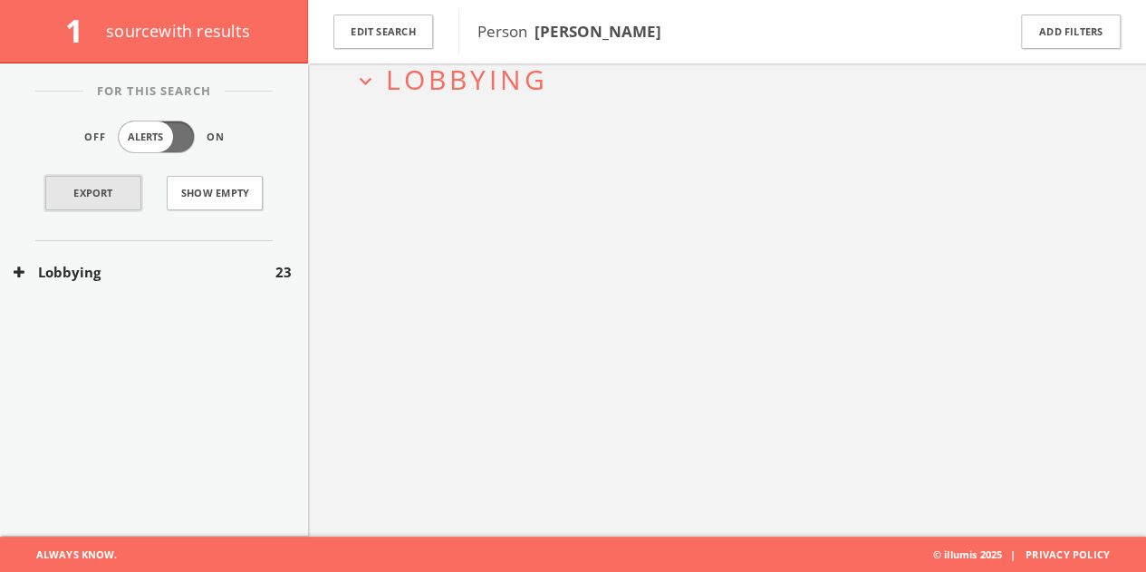
click at [123, 203] on link "Export" at bounding box center [93, 193] width 96 height 34
drag, startPoint x: 883, startPoint y: 169, endPoint x: 507, endPoint y: 34, distance: 399.0
click at [883, 169] on div "expand_more Lobbying" at bounding box center [727, 251] width 838 height 572
click at [404, 37] on button "Edit Search" at bounding box center [383, 31] width 100 height 35
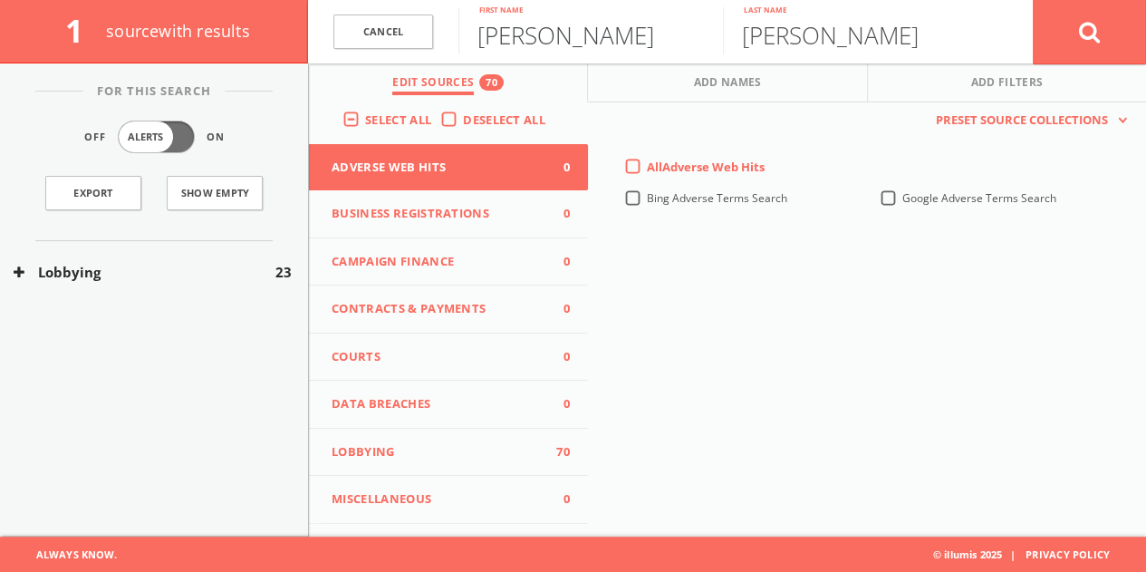
click at [522, 39] on input "[PERSON_NAME]" at bounding box center [590, 30] width 265 height 47
type input "[PERSON_NAME]"
paste input "[PERSON_NAME]"
type input "[PERSON_NAME]"
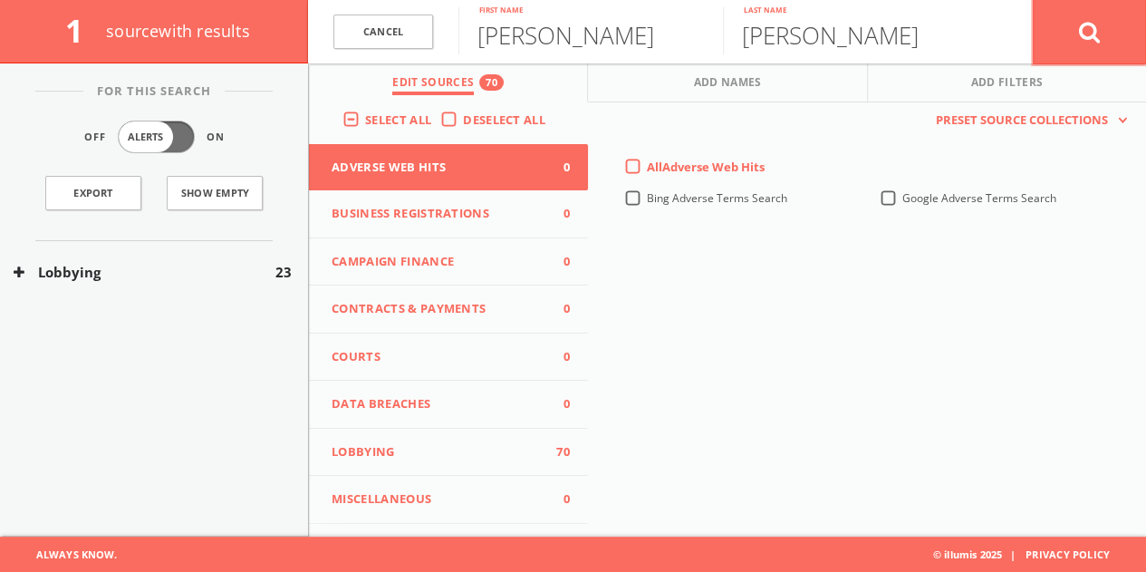
click at [1080, 39] on icon at bounding box center [1090, 32] width 22 height 23
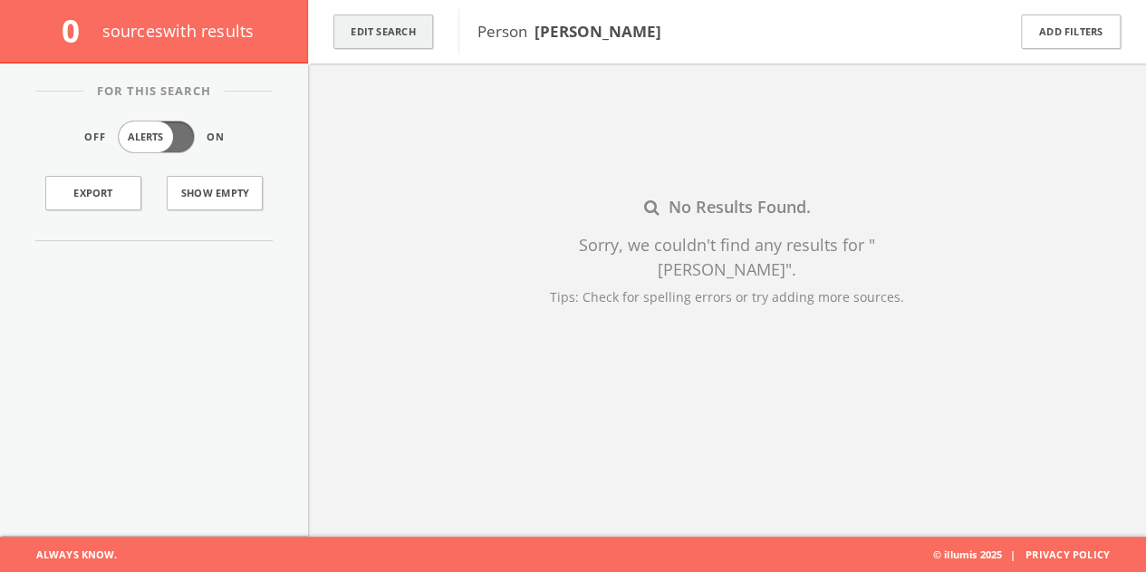
click at [364, 43] on button "Edit Search" at bounding box center [383, 31] width 100 height 35
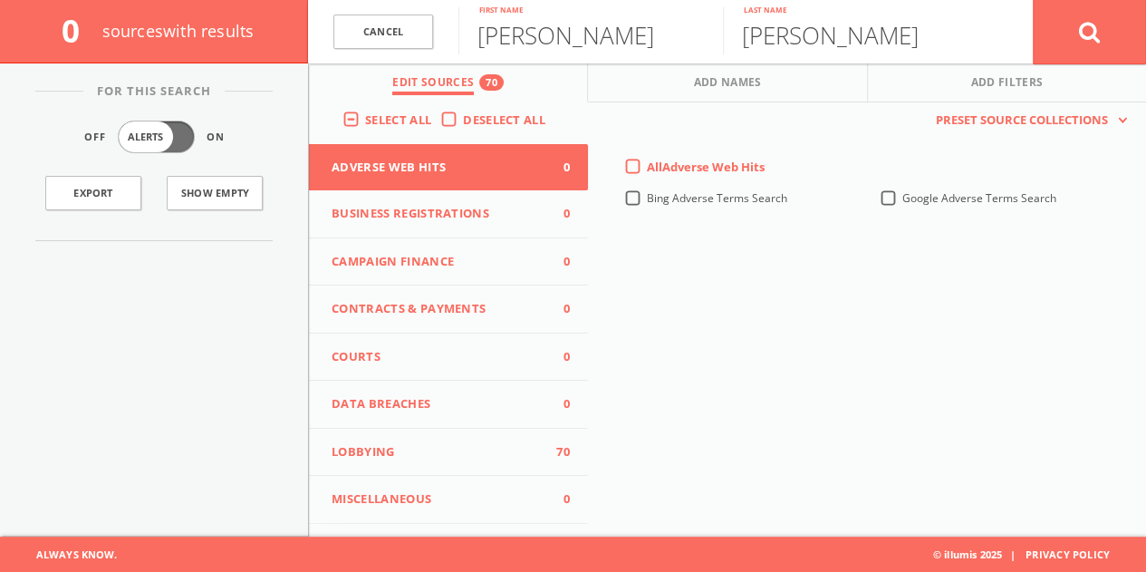
click at [450, 275] on button "Campaign Finance 0" at bounding box center [448, 262] width 279 height 48
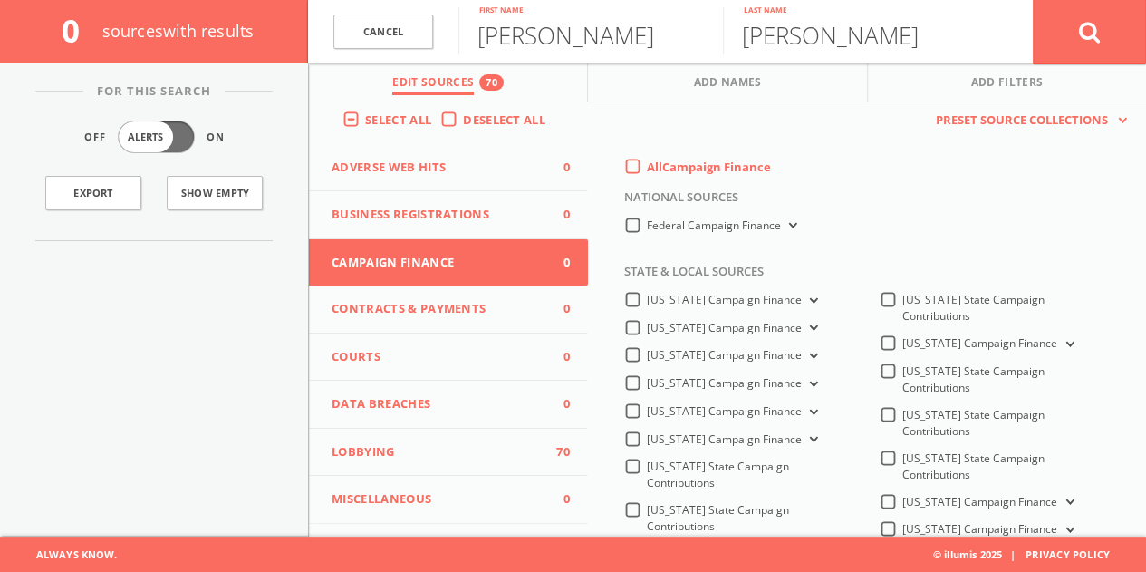
click at [647, 168] on label "All Campaign Finance" at bounding box center [709, 168] width 124 height 18
click at [0, 0] on Finance-all-0 "All Campaign Finance" at bounding box center [0, 0] width 0 height 0
click at [627, 238] on div "Federal Campaign Finance" at bounding box center [738, 230] width 228 height 26
click at [647, 227] on label "Federal Campaign Finance" at bounding box center [724, 225] width 154 height 17
click at [0, 0] on Finance-all "Federal Campaign Finance" at bounding box center [0, 0] width 0 height 0
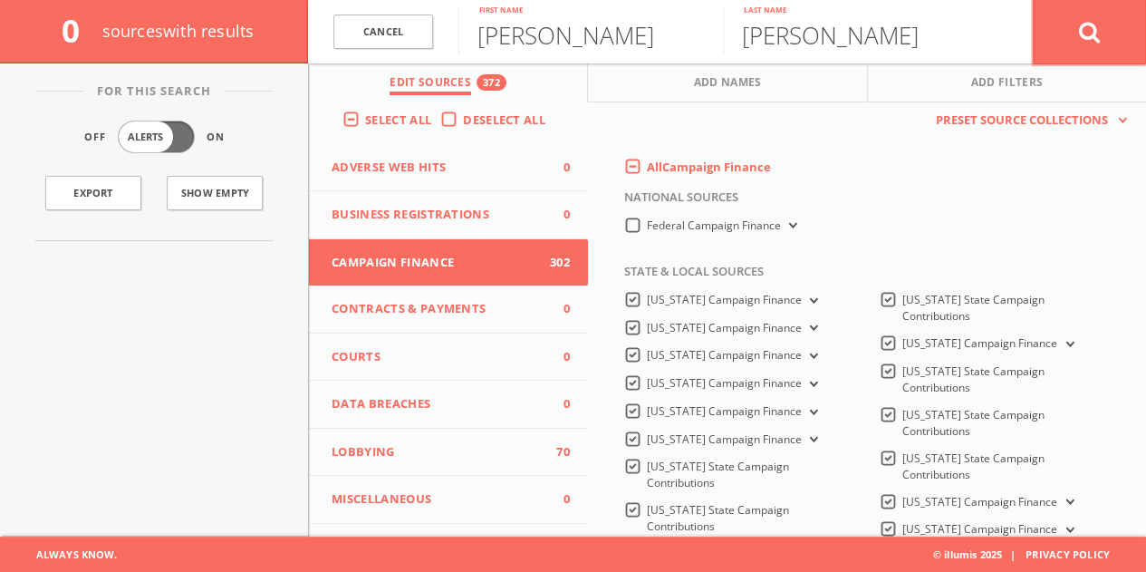
click at [1112, 28] on button at bounding box center [1089, 31] width 113 height 65
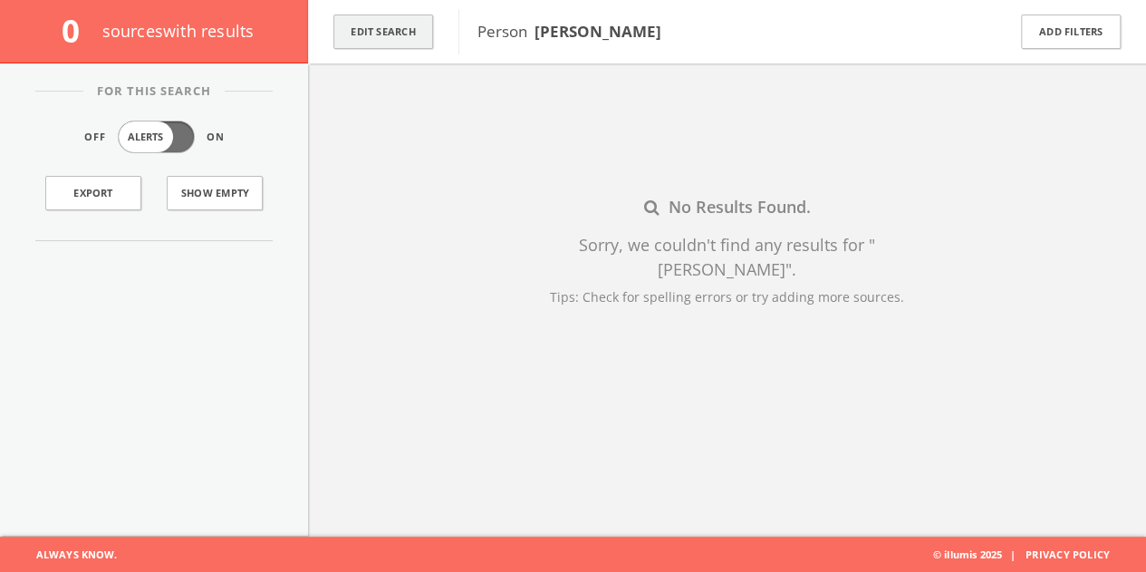
click at [395, 41] on button "Edit Search" at bounding box center [383, 31] width 100 height 35
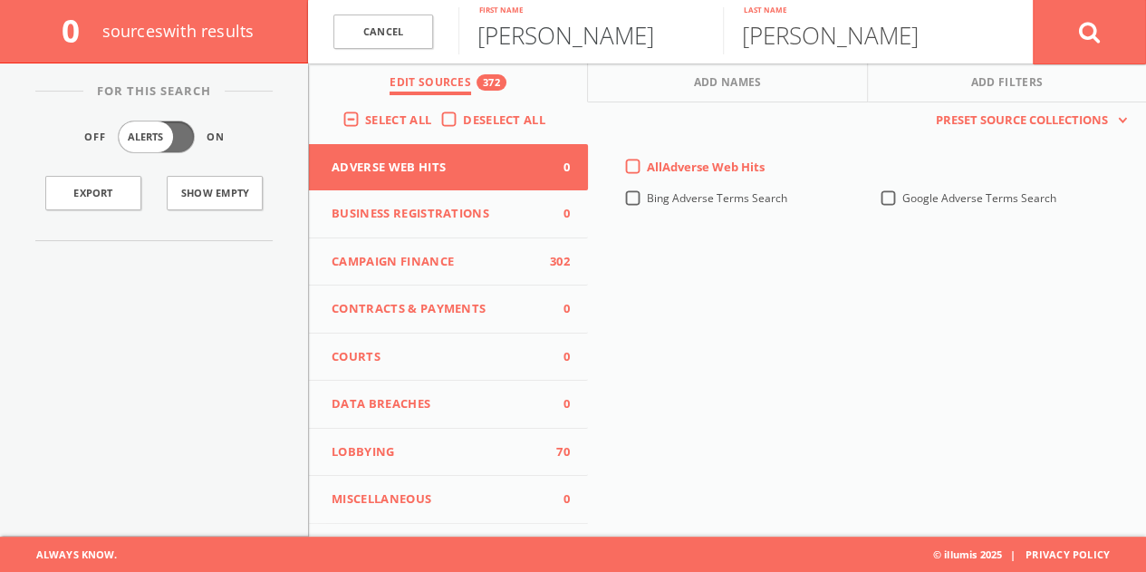
click at [510, 43] on input "[PERSON_NAME]" at bounding box center [590, 30] width 265 height 47
type input "Zyra"
type input "Dent"
click at [1033, 0] on button at bounding box center [1089, 31] width 113 height 65
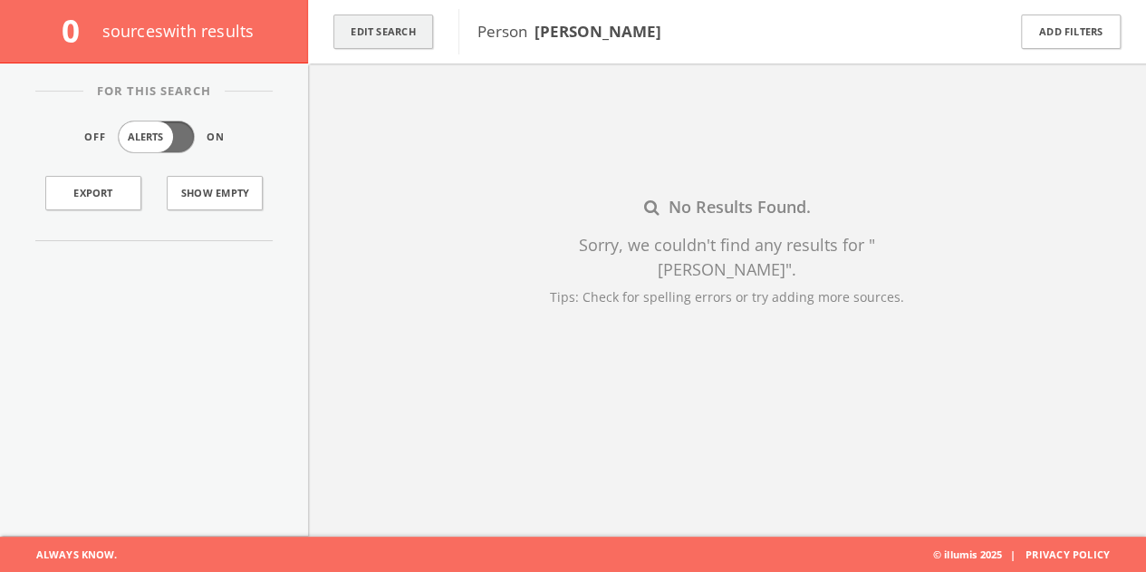
click at [381, 23] on button "Edit Search" at bounding box center [383, 31] width 100 height 35
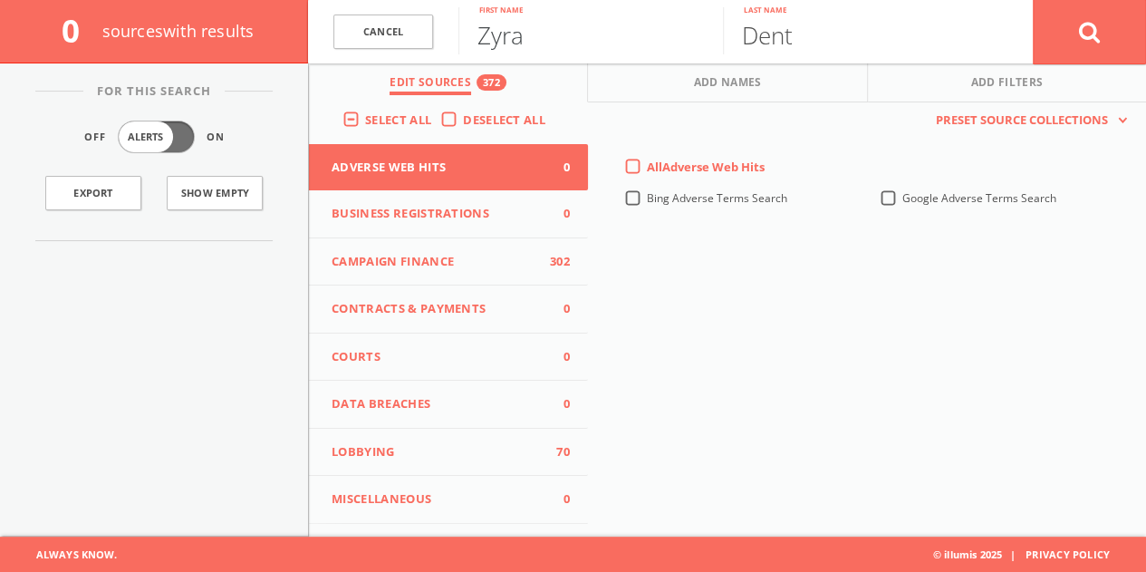
click at [507, 30] on input "Zyra" at bounding box center [590, 30] width 265 height 47
type input "[PERSON_NAME]"
click at [1033, 0] on button at bounding box center [1089, 31] width 113 height 65
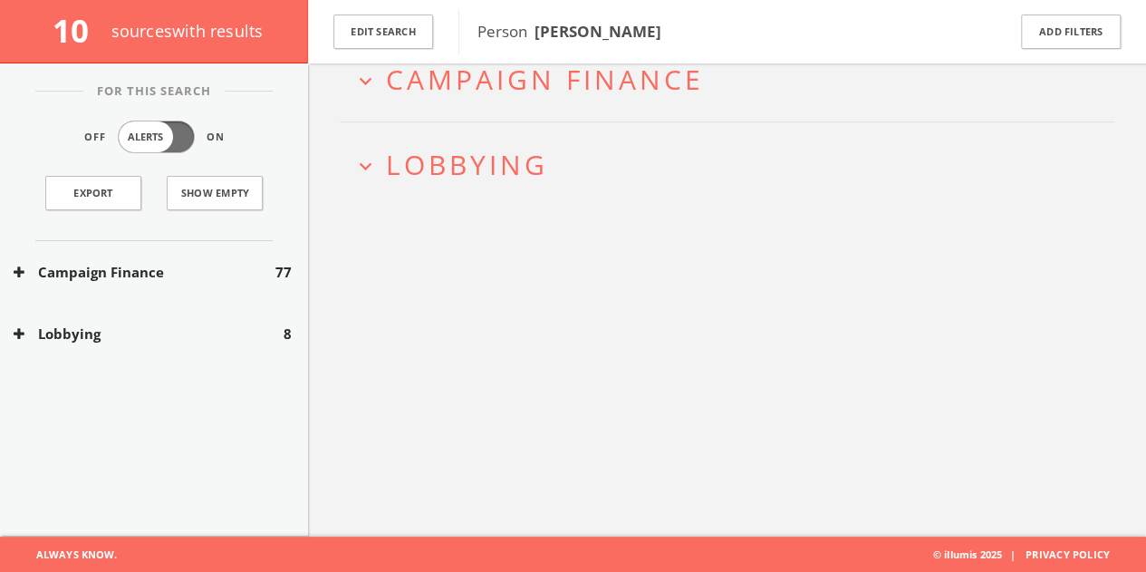
click at [183, 352] on div "Lobbying 8" at bounding box center [154, 334] width 308 height 63
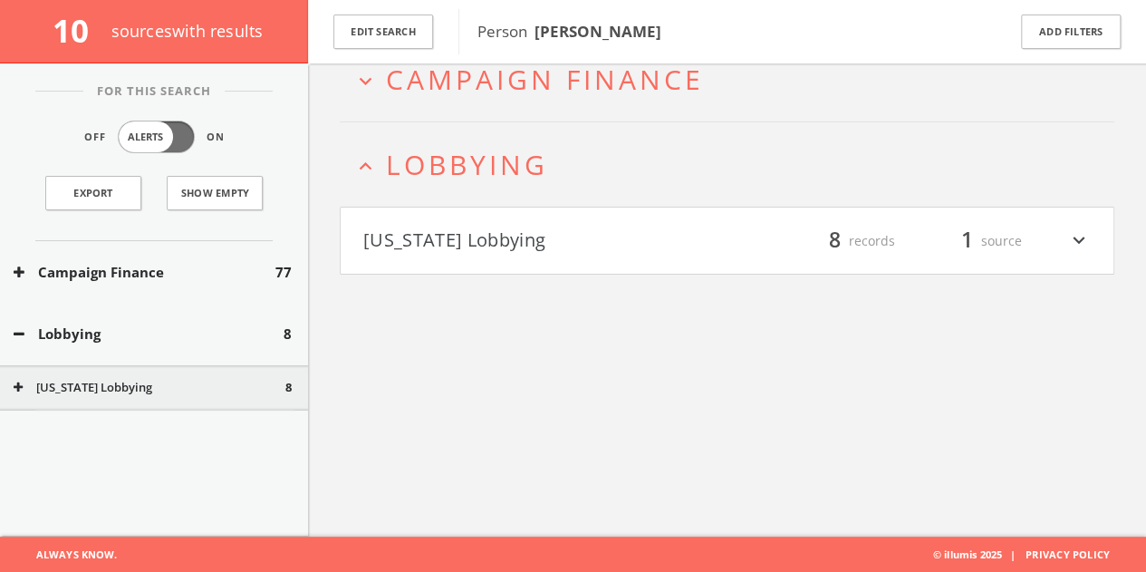
click at [469, 271] on h4 "[US_STATE] Lobbying filter_list 8 records 1 source expand_more" at bounding box center [727, 240] width 773 height 67
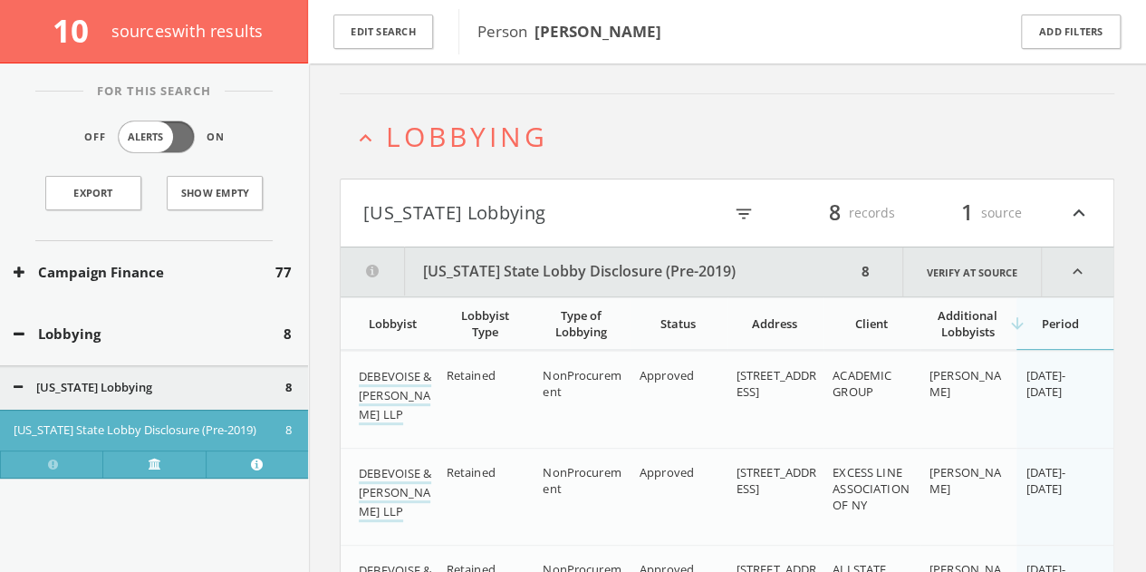
click at [533, 194] on h4 "[US_STATE] Lobbying filter_list 8 records 1 source expand_less" at bounding box center [727, 212] width 773 height 67
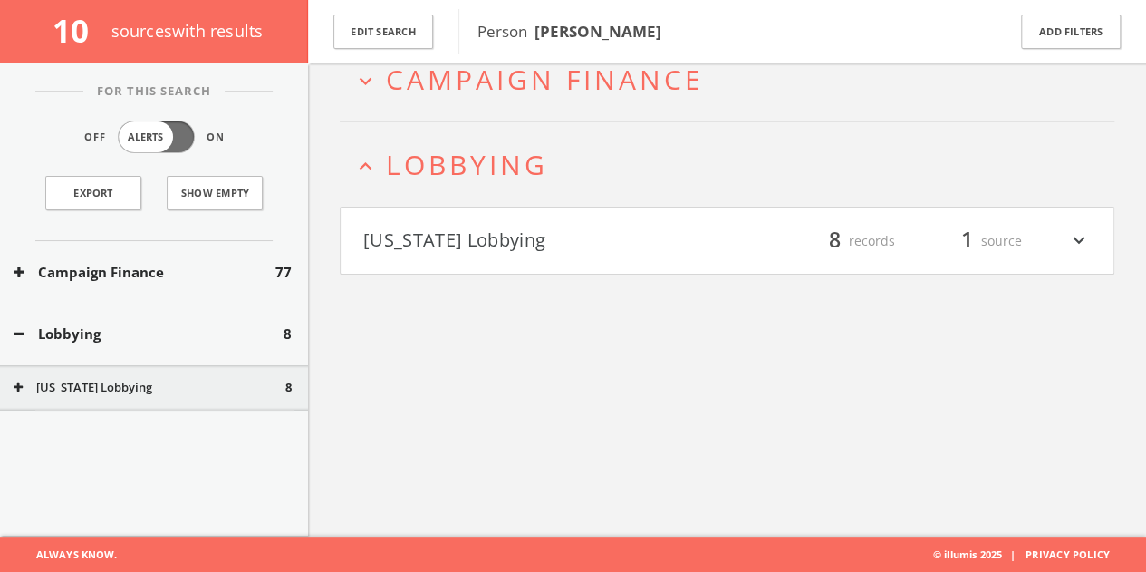
click at [130, 275] on button "Campaign Finance" at bounding box center [145, 272] width 262 height 21
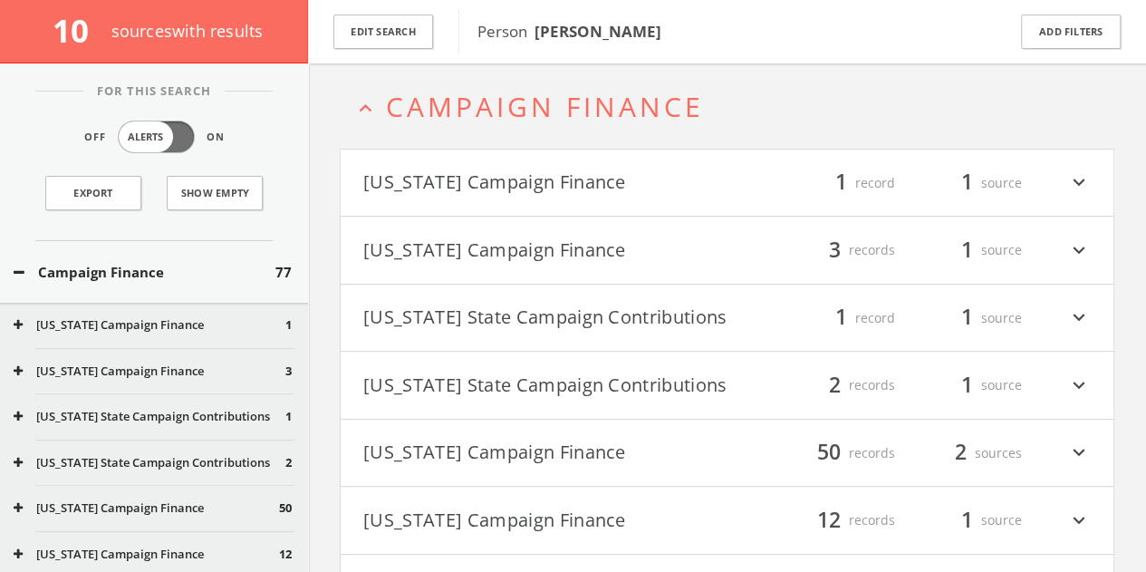
click at [603, 180] on button "[US_STATE] Campaign Finance" at bounding box center [545, 183] width 364 height 31
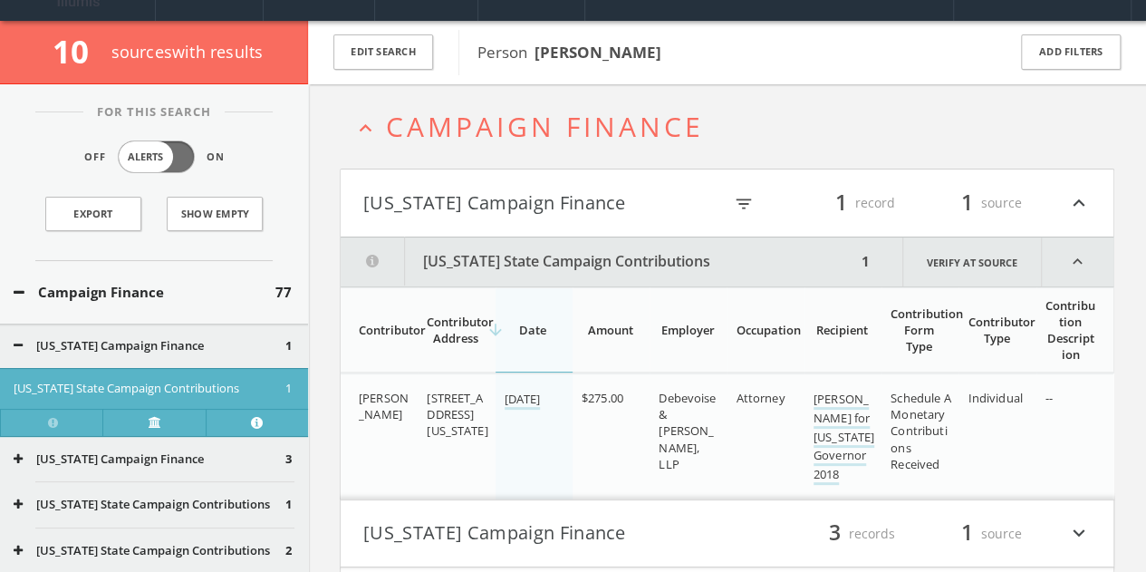
click at [584, 206] on button "[US_STATE] Campaign Finance" at bounding box center [542, 203] width 359 height 31
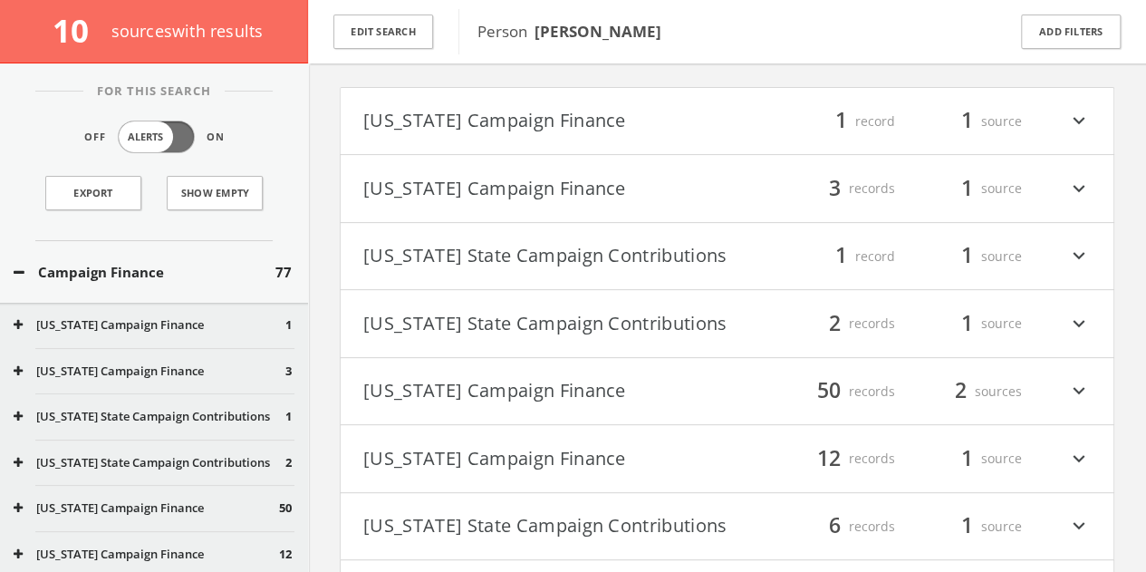
click at [551, 178] on button "[US_STATE] Campaign Finance" at bounding box center [545, 188] width 364 height 31
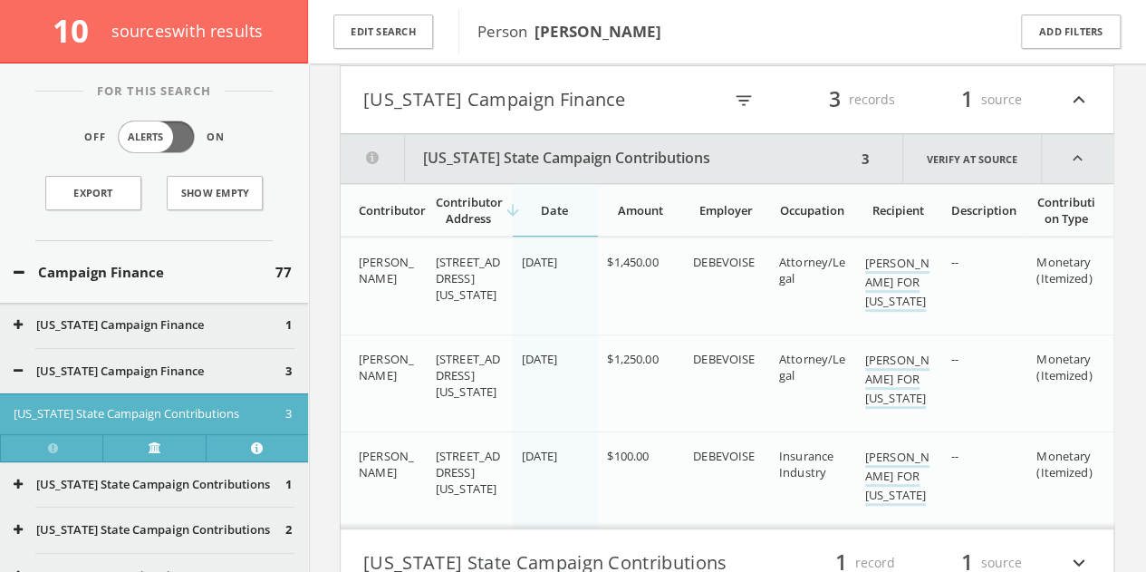
scroll to position [116, 0]
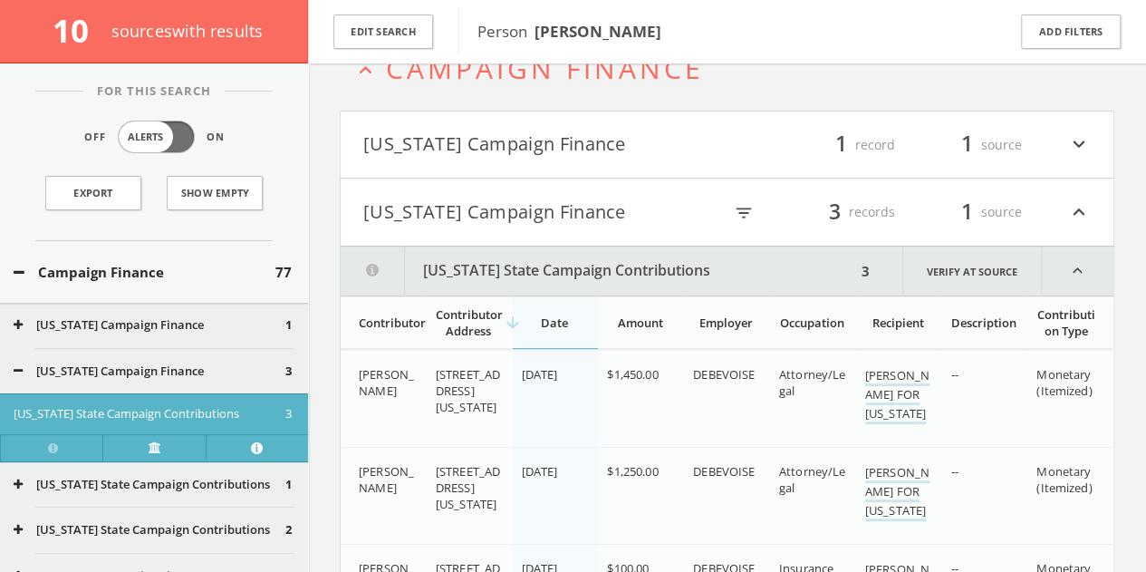
click at [540, 202] on button "[US_STATE] Campaign Finance" at bounding box center [542, 212] width 359 height 31
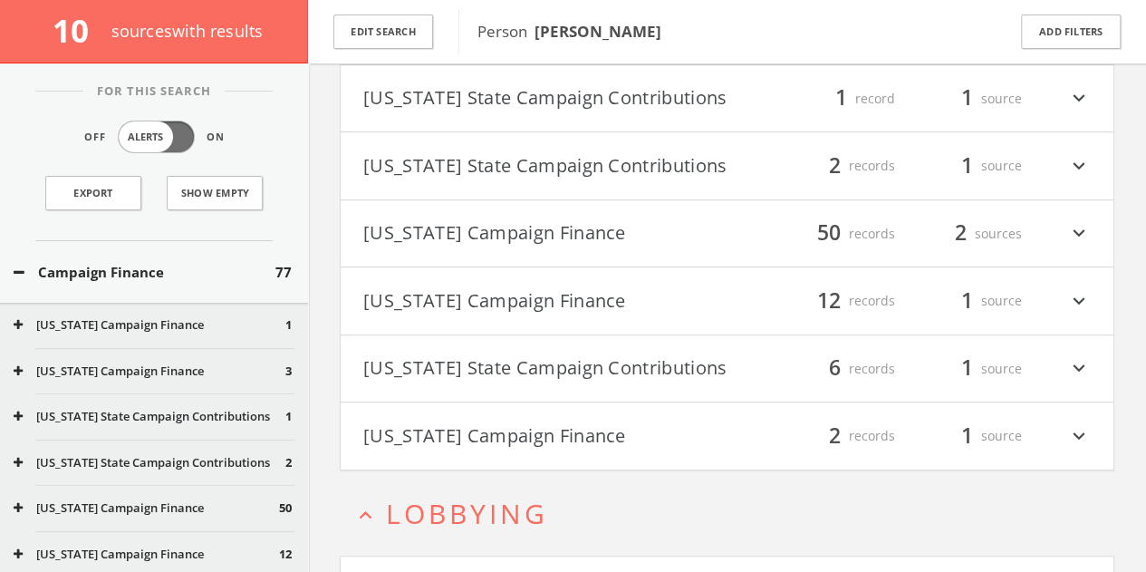
click at [544, 219] on button "[US_STATE] Campaign Finance" at bounding box center [545, 233] width 364 height 31
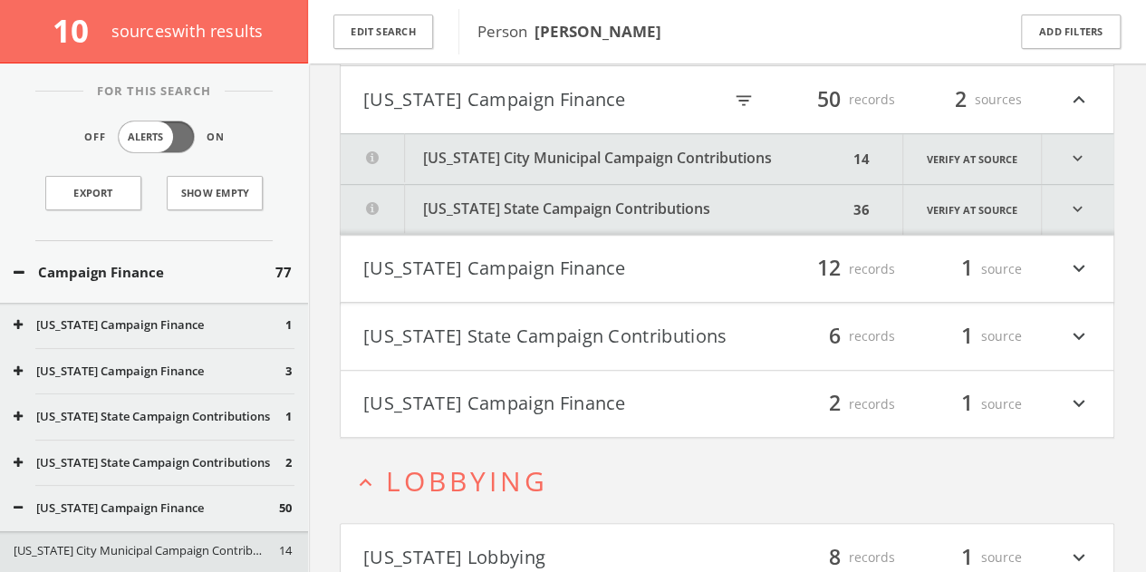
click at [610, 280] on button "[US_STATE] Campaign Finance" at bounding box center [545, 269] width 364 height 31
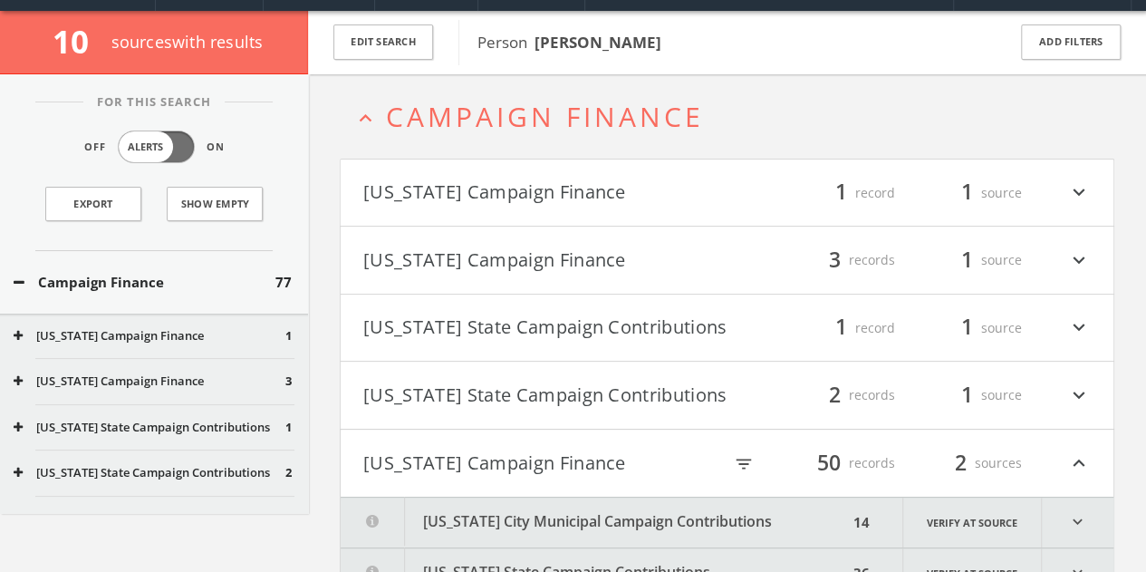
scroll to position [0, 0]
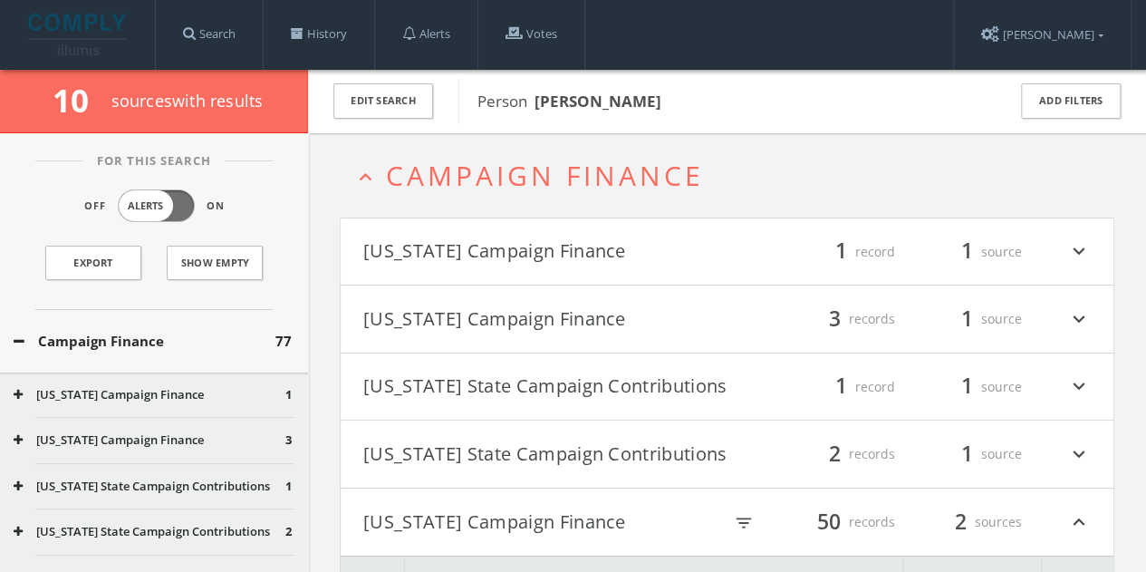
click at [418, 180] on span "Campaign Finance" at bounding box center [545, 175] width 318 height 37
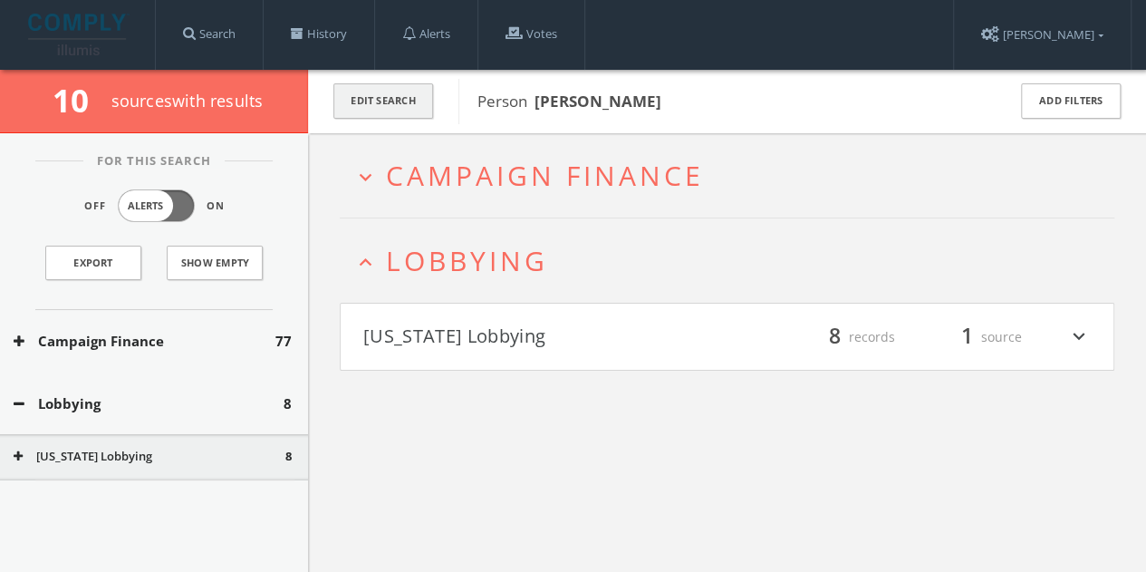
click at [391, 111] on button "Edit Search" at bounding box center [383, 100] width 100 height 35
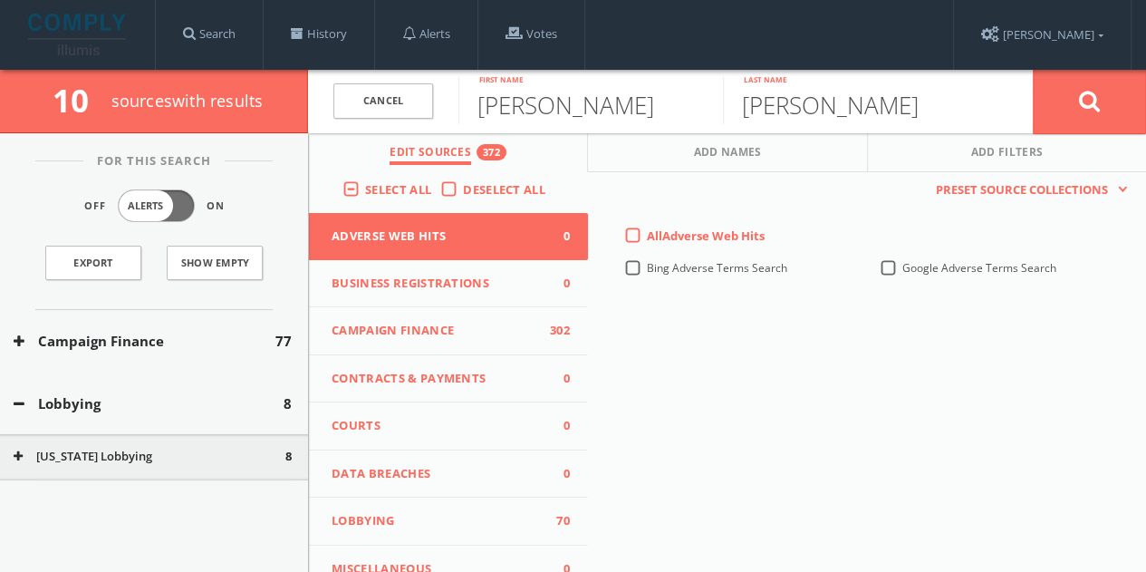
click at [497, 343] on button "Campaign Finance 302" at bounding box center [448, 331] width 279 height 48
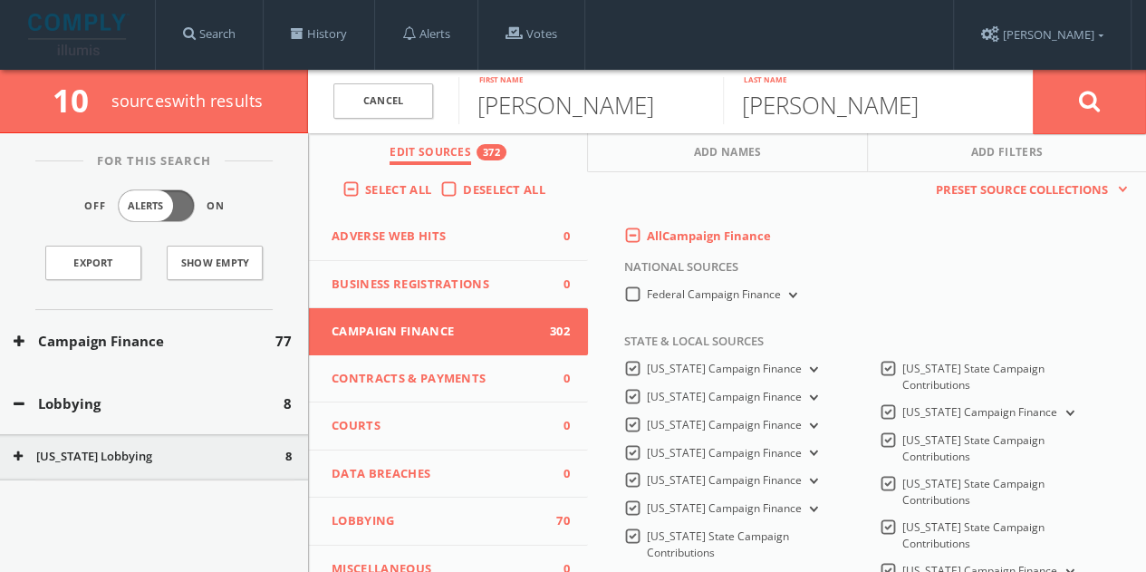
click at [647, 236] on label "All Campaign Finance" at bounding box center [709, 236] width 124 height 18
click at [0, 0] on Finance-all-0 "All Campaign Finance" at bounding box center [0, 0] width 0 height 0
click at [1061, 102] on button at bounding box center [1089, 101] width 113 height 65
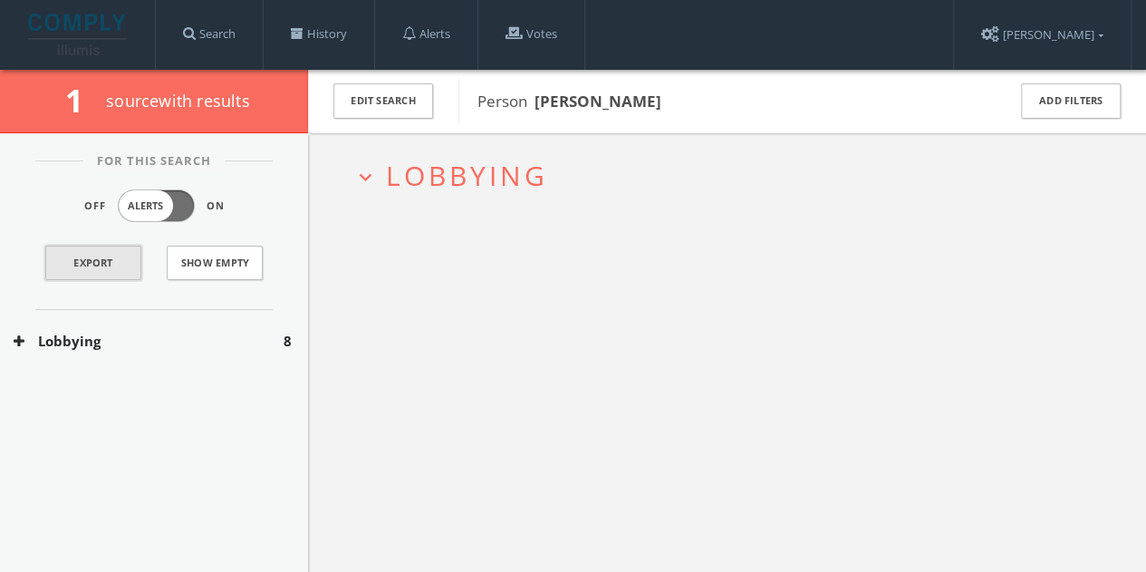
click at [103, 266] on link "Export" at bounding box center [93, 263] width 96 height 34
click at [936, 192] on h2 "expand_more Lobbying" at bounding box center [727, 175] width 775 height 84
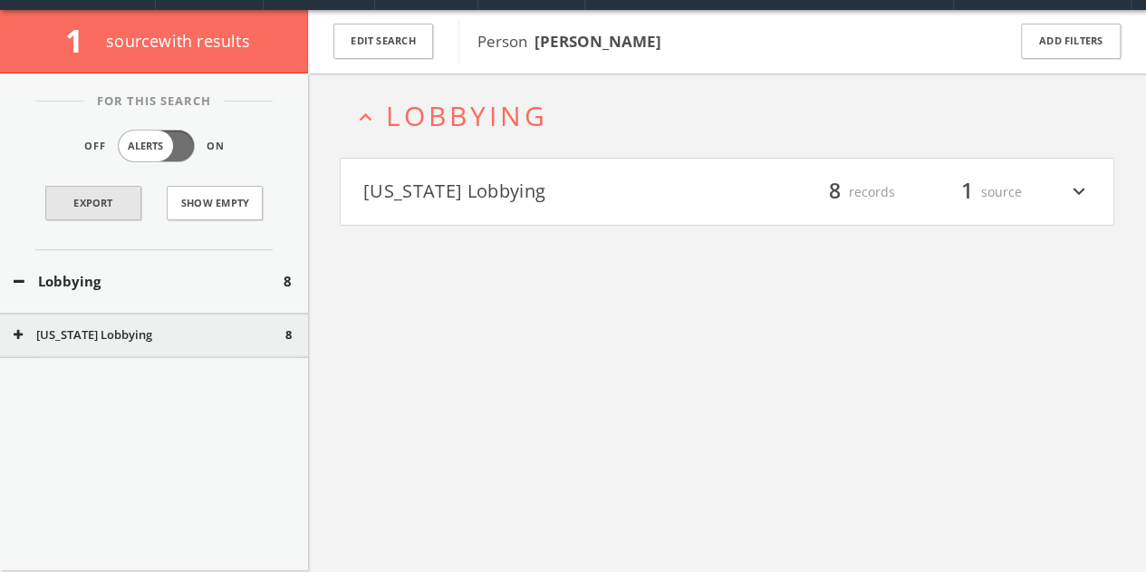
click at [98, 222] on div "Export Show Empty" at bounding box center [154, 202] width 292 height 57
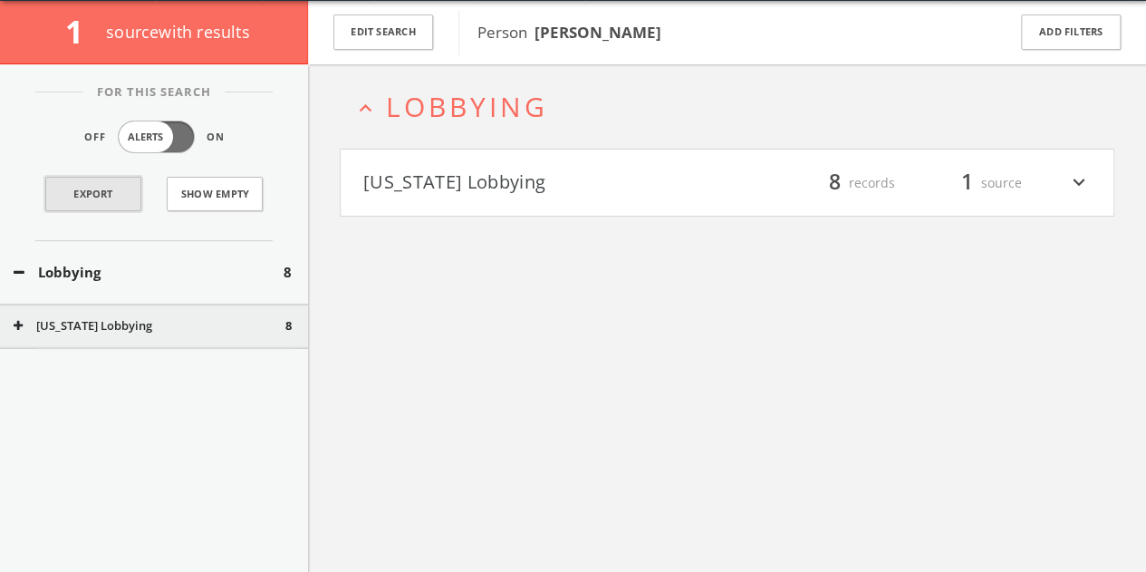
click at [127, 191] on link "Export" at bounding box center [93, 194] width 96 height 34
click at [391, 44] on button "Edit Search" at bounding box center [383, 31] width 100 height 35
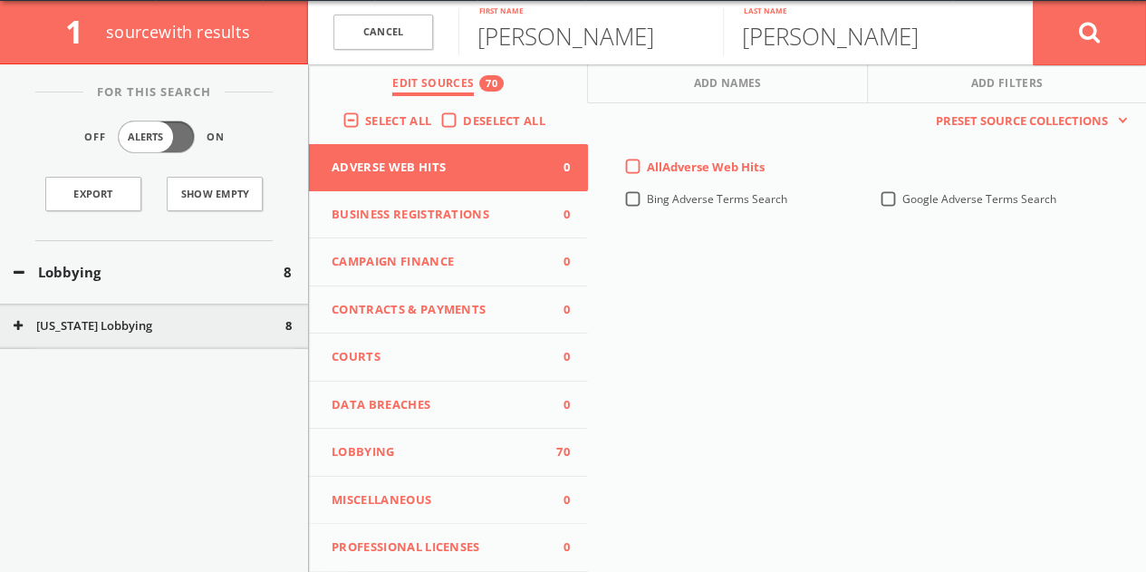
click at [380, 262] on span "Campaign Finance" at bounding box center [437, 262] width 211 height 18
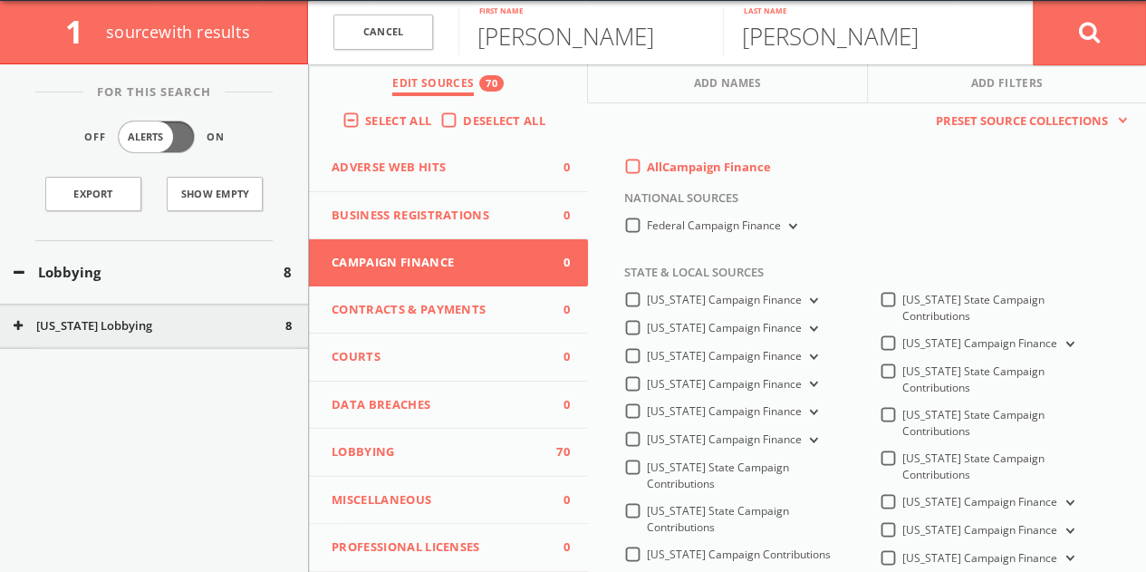
click at [647, 168] on label "All Campaign Finance" at bounding box center [709, 168] width 124 height 18
click at [0, 0] on Finance-all-0 "All Campaign Finance" at bounding box center [0, 0] width 0 height 0
click at [647, 221] on label "Federal Campaign Finance" at bounding box center [724, 225] width 154 height 17
click at [0, 0] on Finance-all "Federal Campaign Finance" at bounding box center [0, 0] width 0 height 0
click at [518, 25] on input "[PERSON_NAME]" at bounding box center [590, 31] width 265 height 47
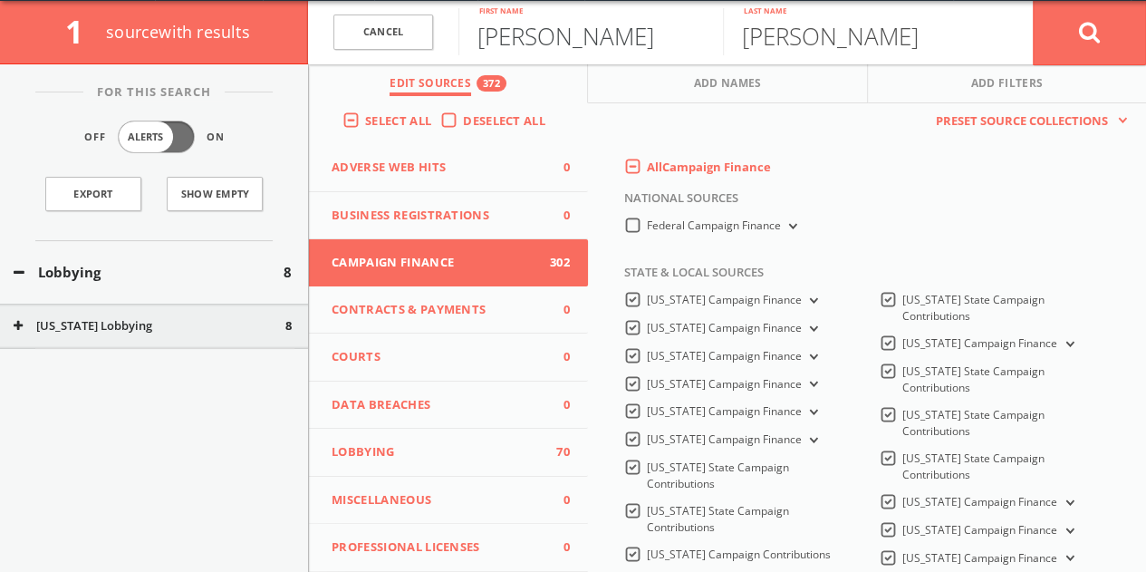
click at [518, 25] on input "[PERSON_NAME]" at bounding box center [590, 31] width 265 height 47
type input "cAITLIN"
paste input "[PERSON_NAME]"
type input "[PERSON_NAME]"
click at [1033, 0] on button at bounding box center [1089, 32] width 113 height 65
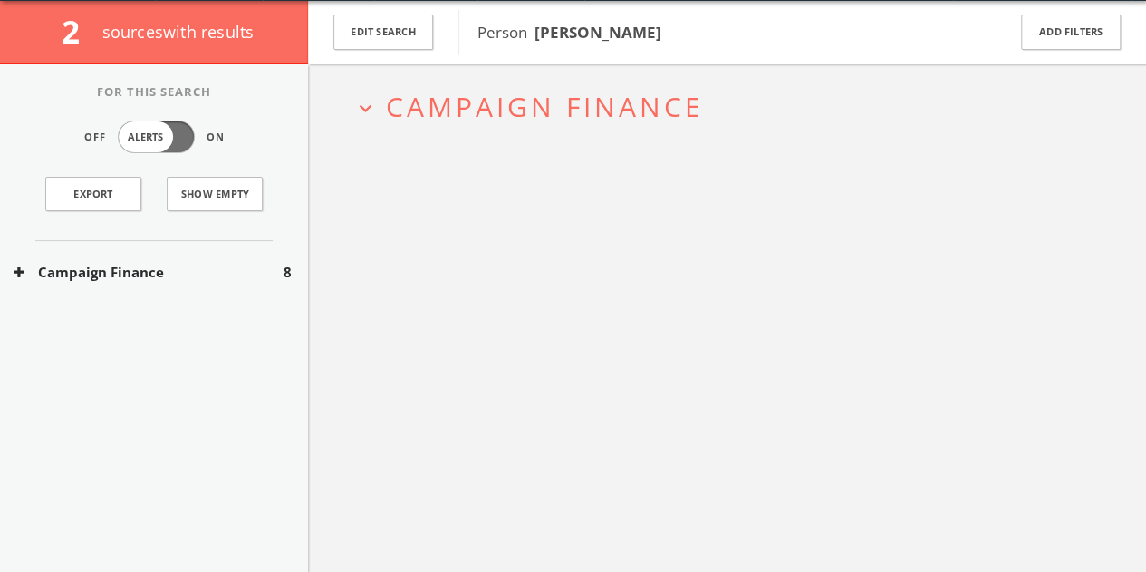
click at [256, 256] on div "Campaign Finance 8" at bounding box center [154, 272] width 308 height 63
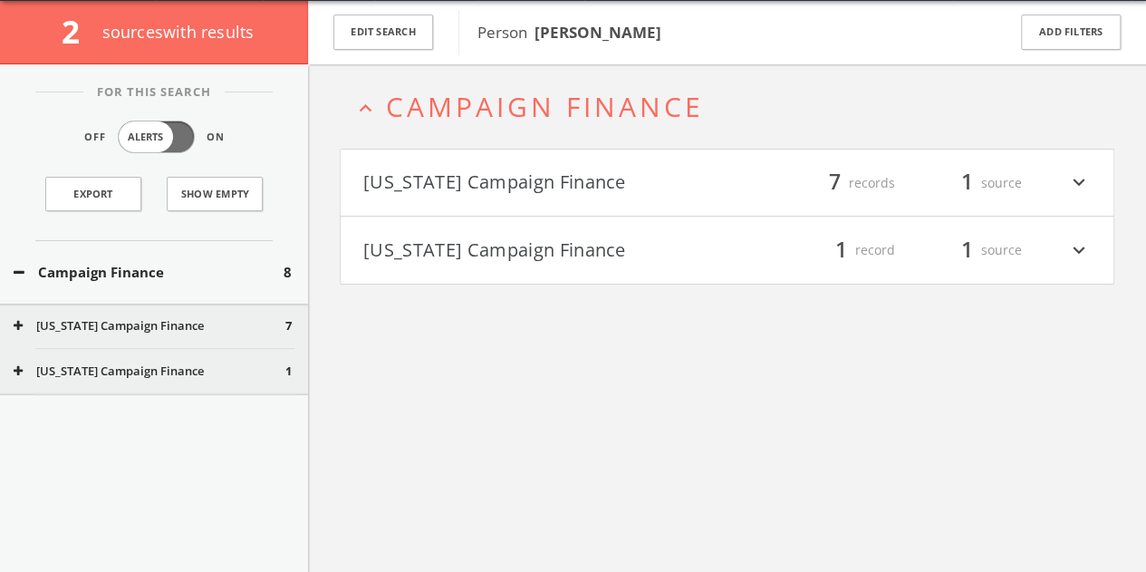
click at [159, 253] on div "Campaign Finance 8" at bounding box center [154, 272] width 308 height 63
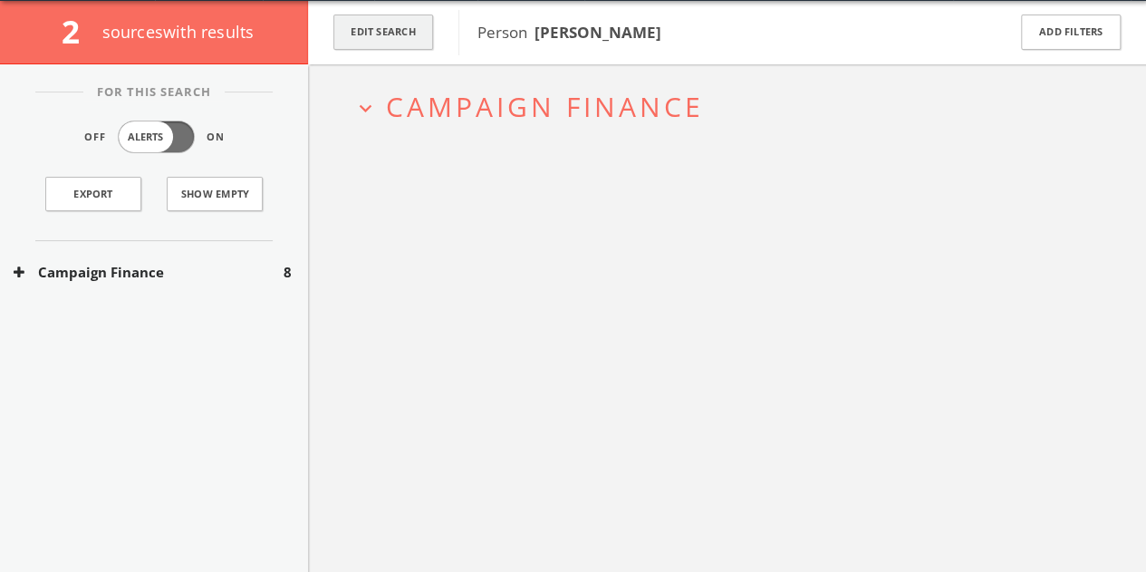
click at [410, 35] on button "Edit Search" at bounding box center [383, 31] width 100 height 35
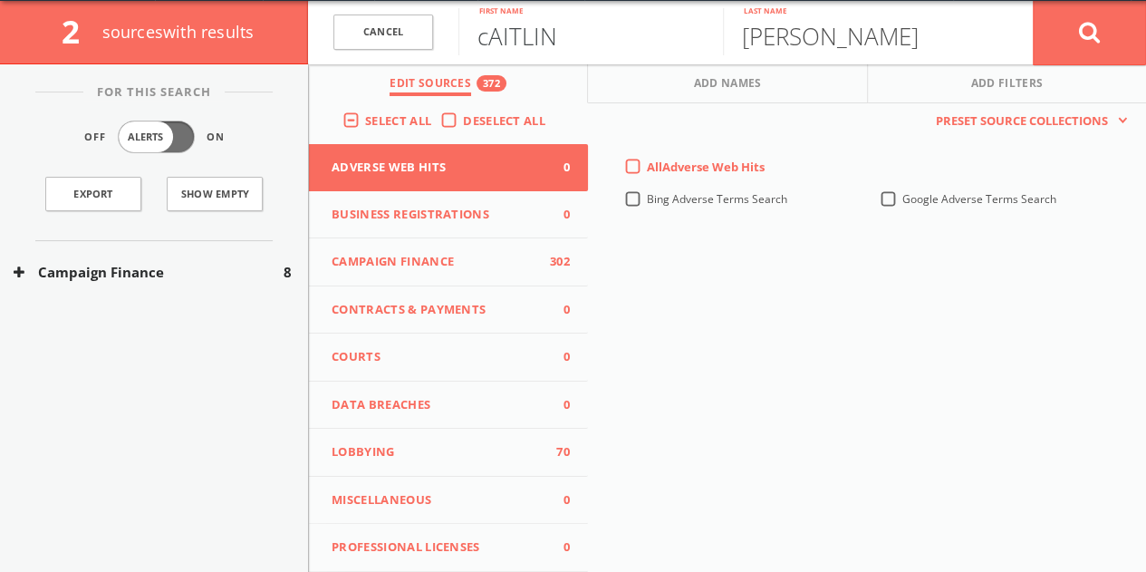
click at [547, 34] on input "cAITLIN" at bounding box center [590, 31] width 265 height 47
drag, startPoint x: 547, startPoint y: 34, endPoint x: 449, endPoint y: 23, distance: 98.6
click at [547, 34] on input "cAITLIN" at bounding box center [590, 31] width 265 height 47
click at [400, 23] on link "Cancel" at bounding box center [383, 31] width 100 height 35
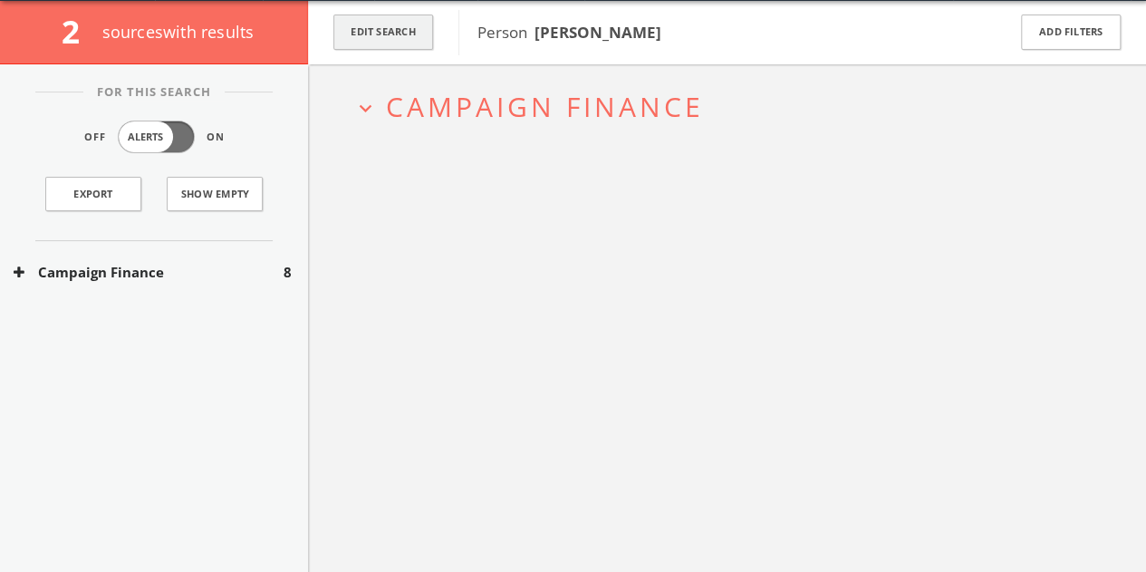
click at [415, 28] on button "Edit Search" at bounding box center [383, 31] width 100 height 35
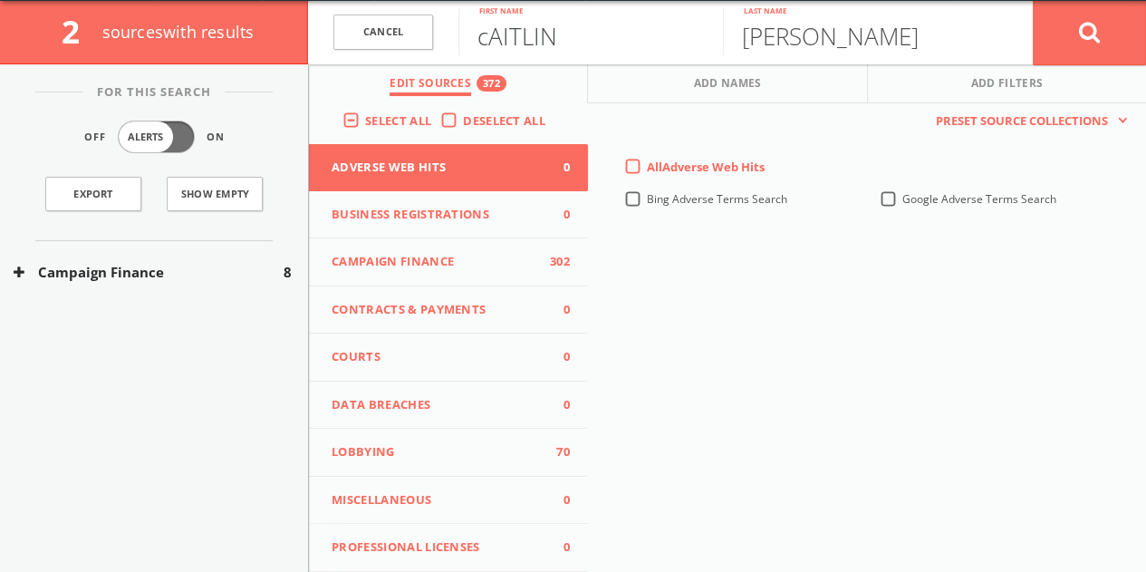
click at [518, 20] on input "cAITLIN" at bounding box center [590, 31] width 265 height 47
paste input "[PERSON_NAME]"
click at [486, 43] on input "[PERSON_NAME]" at bounding box center [590, 31] width 265 height 47
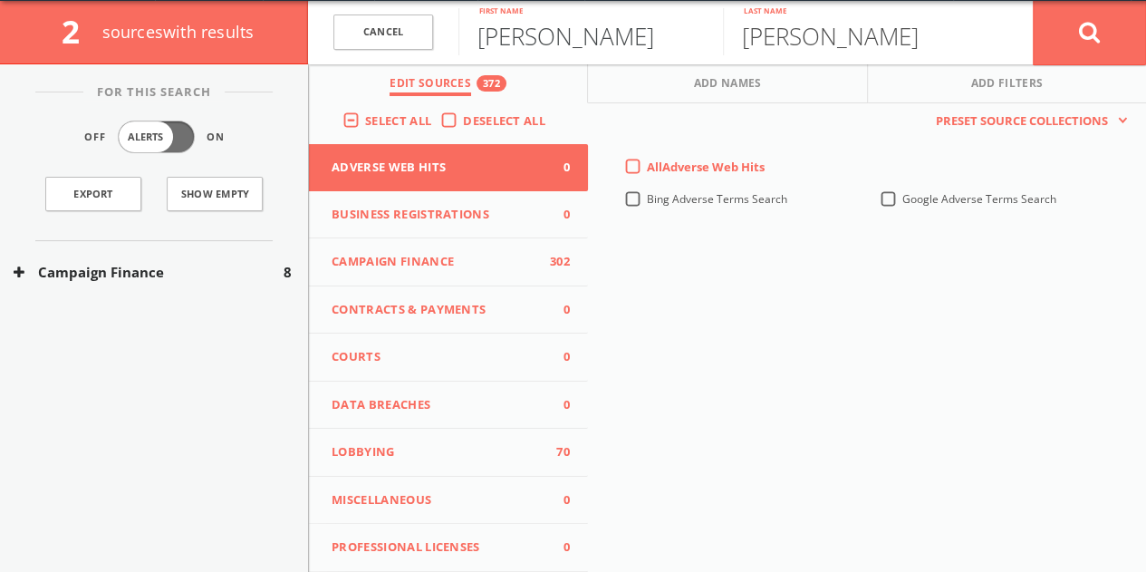
click at [486, 43] on input "[PERSON_NAME]" at bounding box center [590, 31] width 265 height 47
paste input "text"
type input "F"
type input "[PERSON_NAME]"
click at [836, 23] on input "[PERSON_NAME]" at bounding box center [855, 31] width 265 height 47
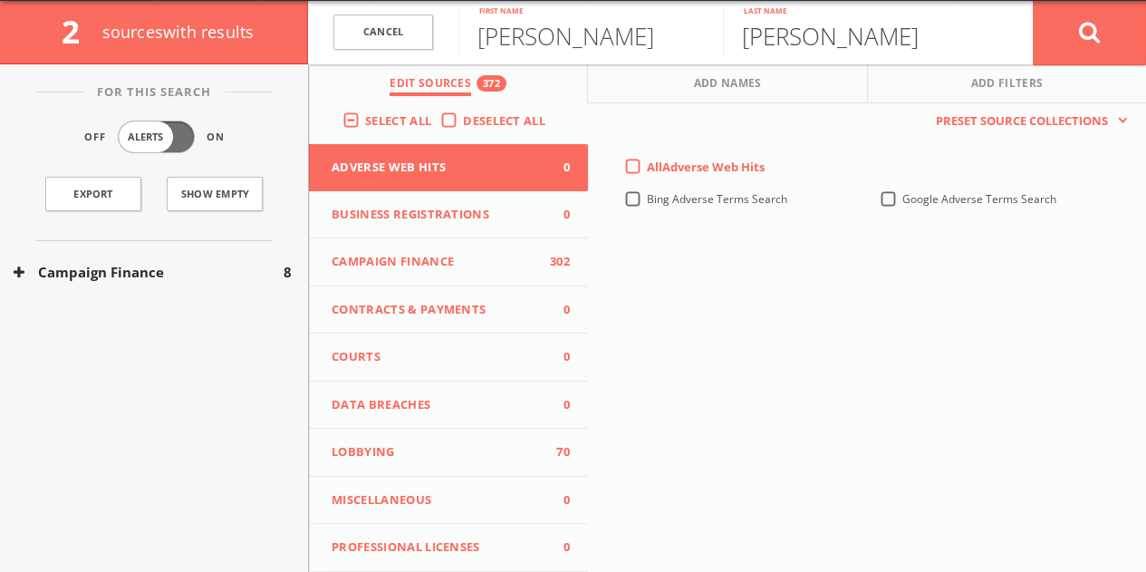
click at [835, 23] on input "[PERSON_NAME]" at bounding box center [855, 31] width 265 height 47
paste input "[PERSON_NAME]"
type input "[PERSON_NAME]"
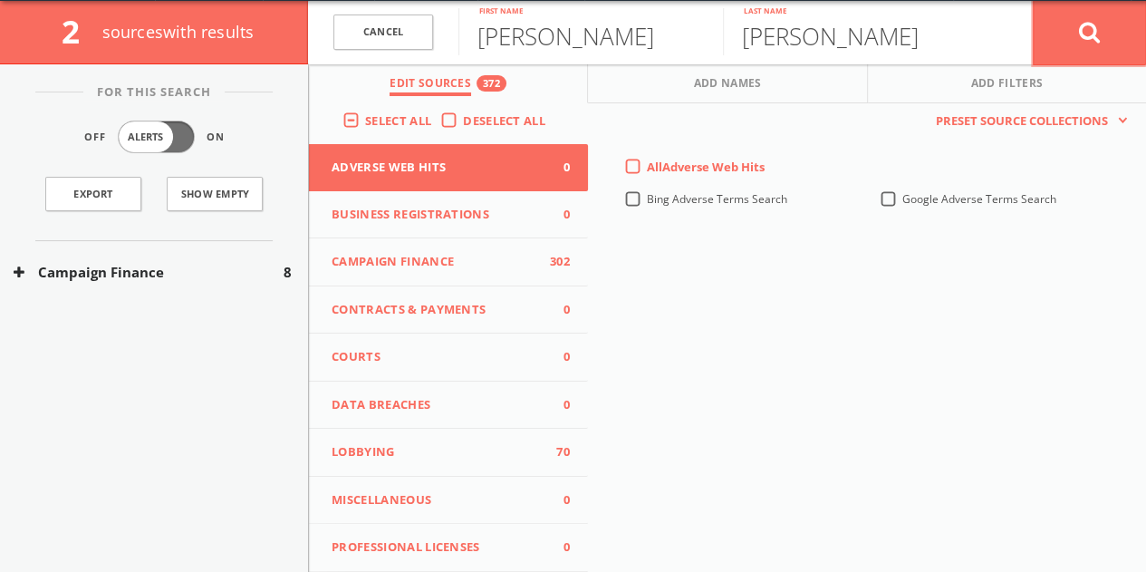
click at [1066, 37] on button at bounding box center [1089, 32] width 113 height 65
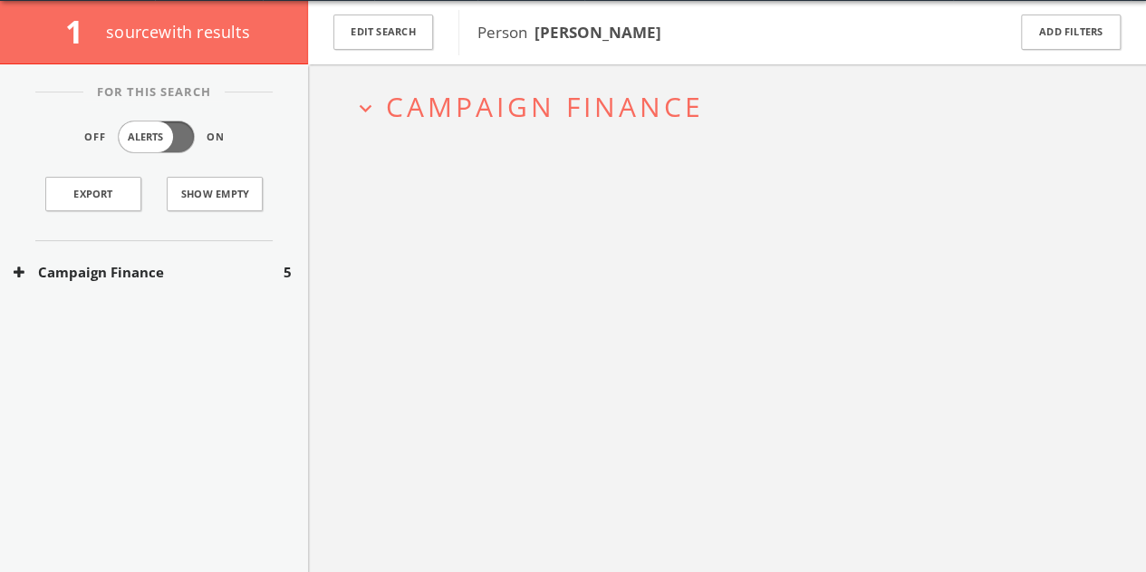
click at [163, 278] on button "Campaign Finance" at bounding box center [149, 272] width 270 height 21
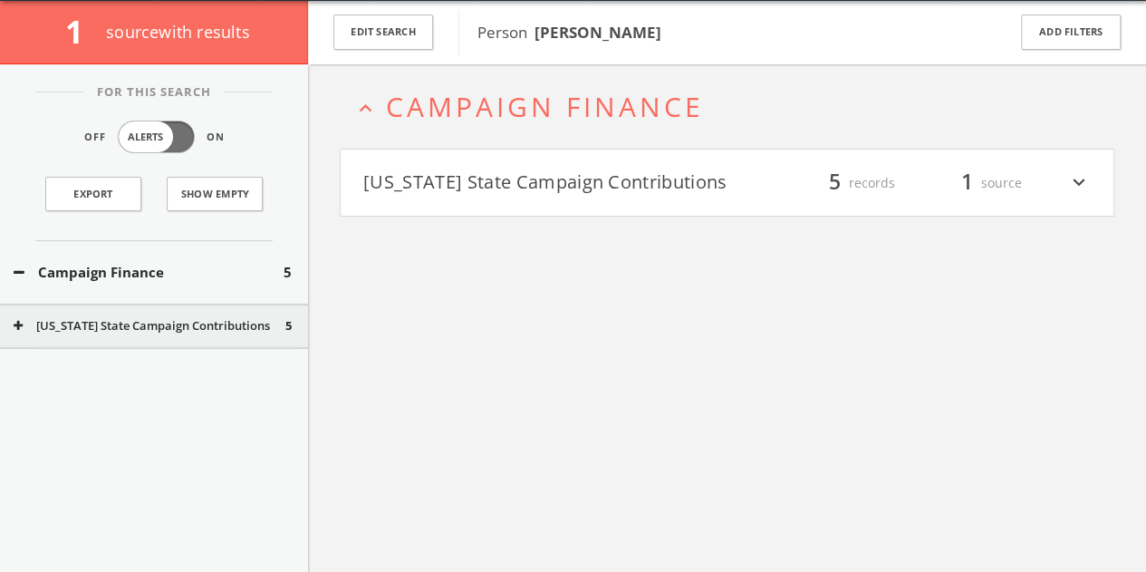
click at [511, 207] on h4 "[US_STATE] State Campaign Contributions filter_list 5 records 1 source expand_m…" at bounding box center [727, 183] width 773 height 67
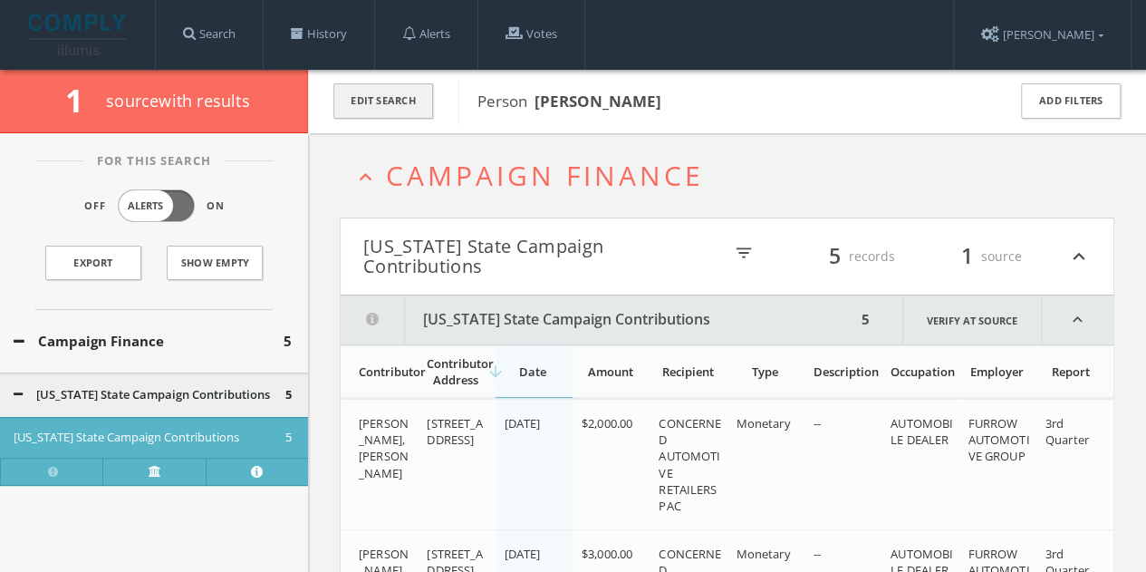
click at [392, 108] on button "Edit Search" at bounding box center [383, 100] width 100 height 35
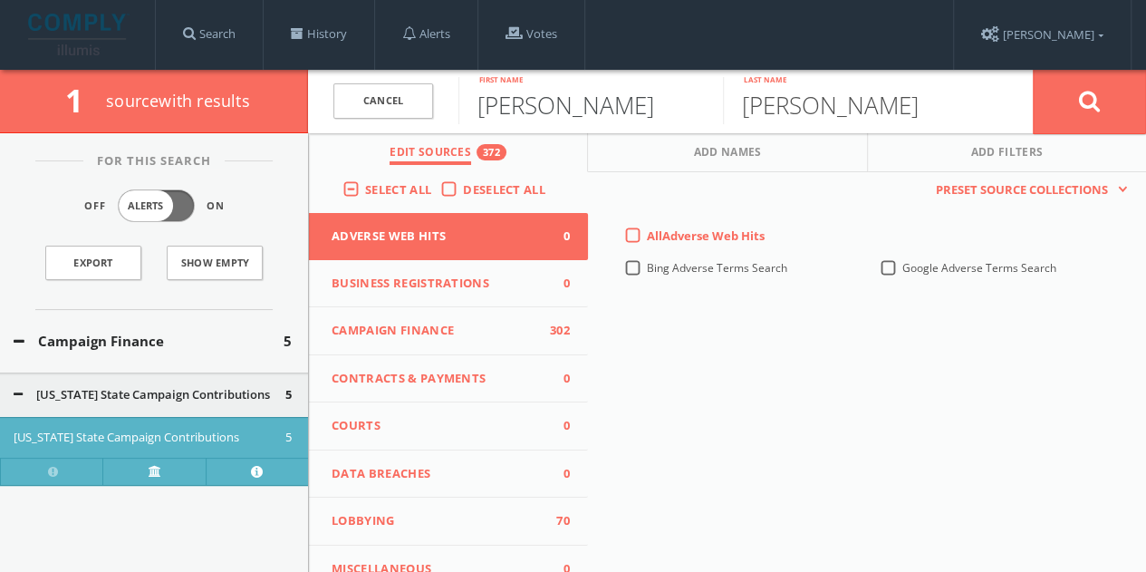
click at [529, 110] on input "[PERSON_NAME]" at bounding box center [590, 100] width 265 height 47
paste input "[PERSON_NAME]"
drag, startPoint x: 531, startPoint y: 101, endPoint x: 877, endPoint y: 135, distance: 347.8
click at [886, 133] on div "Cancel [PERSON_NAME] First name [PERSON_NAME] Last name Cancel Edit Sources 372…" at bounding box center [727, 101] width 838 height 63
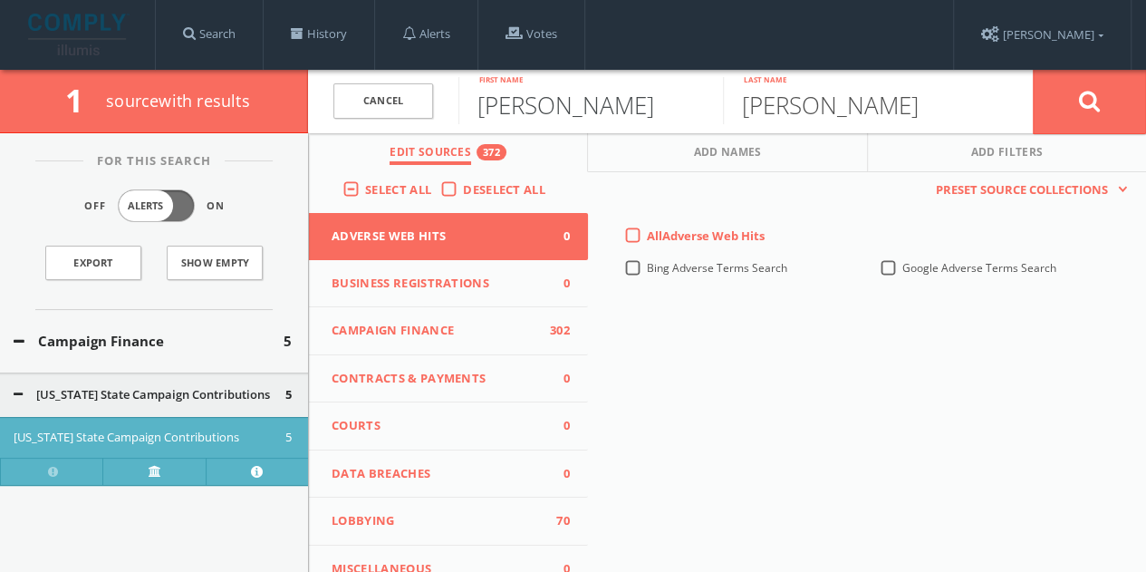
type input "[PERSON_NAME]"
click at [835, 95] on input "[PERSON_NAME]" at bounding box center [855, 100] width 265 height 47
paste input "[PERSON_NAME]"
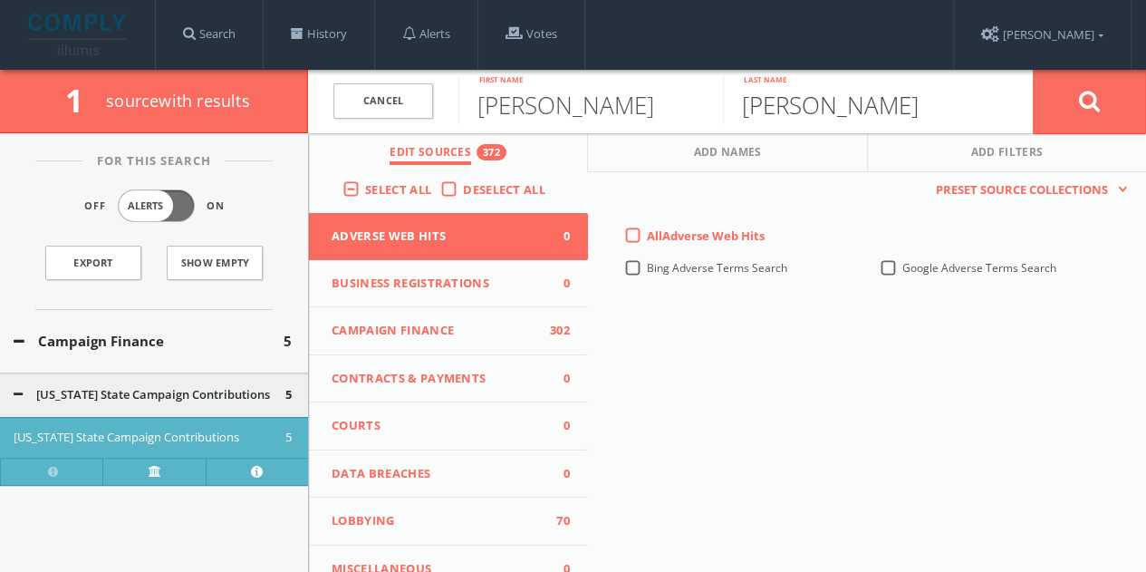
drag, startPoint x: 790, startPoint y: 104, endPoint x: 497, endPoint y: 103, distance: 292.7
click at [502, 103] on form "Cancel [PERSON_NAME] First name [PERSON_NAME] Last name Cancel" at bounding box center [727, 101] width 838 height 63
type input "[PERSON_NAME]"
click at [1088, 111] on icon at bounding box center [1090, 101] width 22 height 23
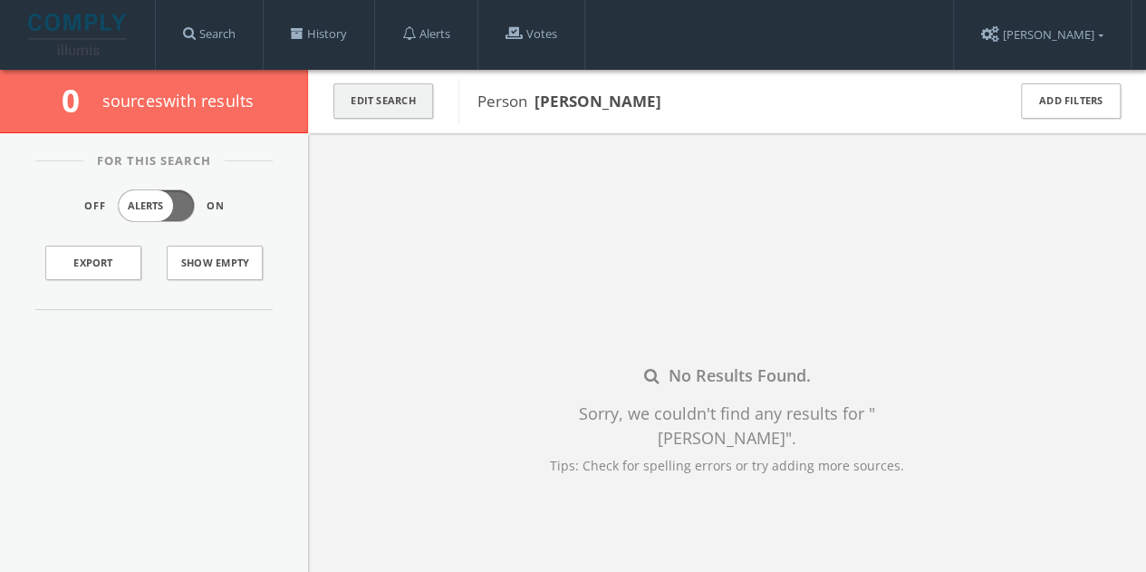
click at [420, 97] on button "Edit Search" at bounding box center [383, 100] width 100 height 35
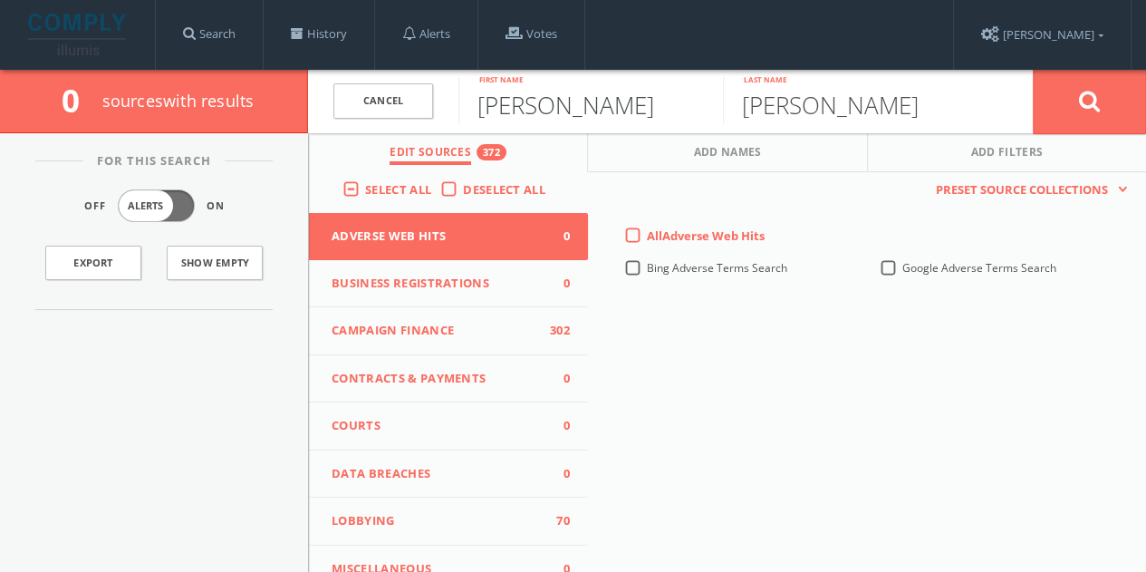
click at [502, 93] on input "[PERSON_NAME]" at bounding box center [590, 100] width 265 height 47
paste input "nna [PERSON_NAME]"
drag, startPoint x: 548, startPoint y: 106, endPoint x: 987, endPoint y: 135, distance: 439.5
click at [988, 133] on div "Cancel [PERSON_NAME]-Pines First name [PERSON_NAME] Last name Cancel Edit Sourc…" at bounding box center [727, 101] width 838 height 63
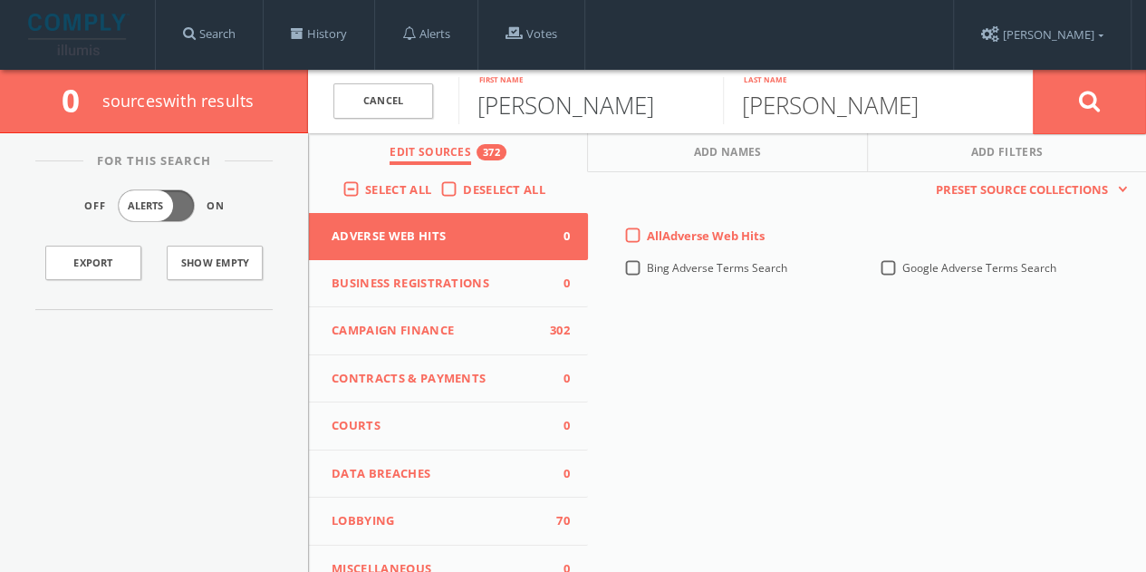
type input "[PERSON_NAME]"
click at [899, 110] on input "[PERSON_NAME]" at bounding box center [855, 100] width 265 height 47
paste input "[PERSON_NAME]-Pines"
drag, startPoint x: 803, startPoint y: 111, endPoint x: 485, endPoint y: 128, distance: 318.5
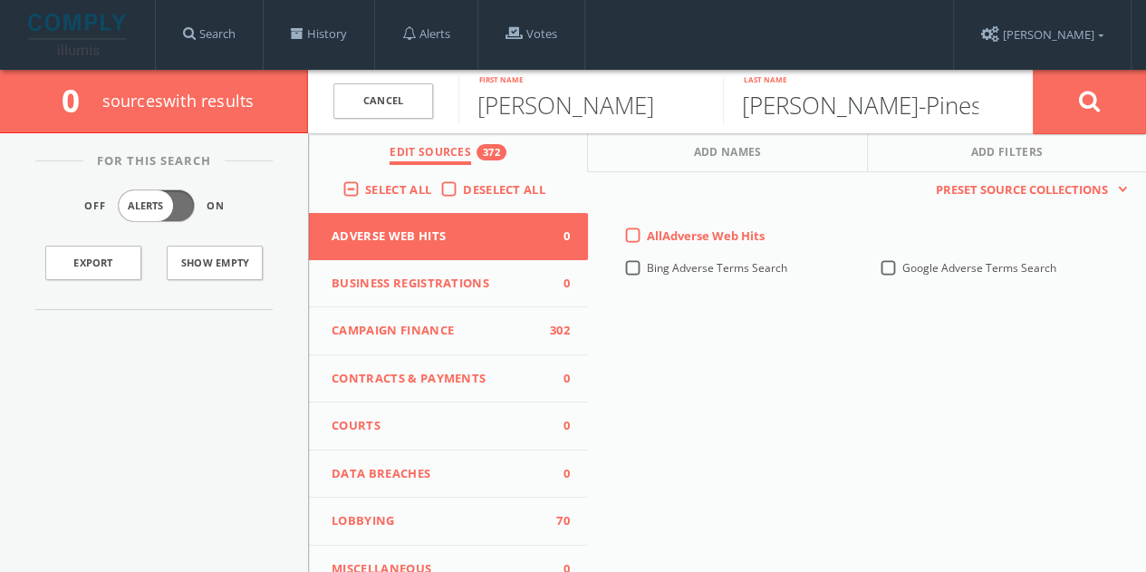
click at [490, 128] on form "Cancel [PERSON_NAME] First name [PERSON_NAME] Last name Cancel" at bounding box center [727, 101] width 838 height 63
type input "[PERSON_NAME]"
click at [1044, 106] on button at bounding box center [1089, 101] width 113 height 65
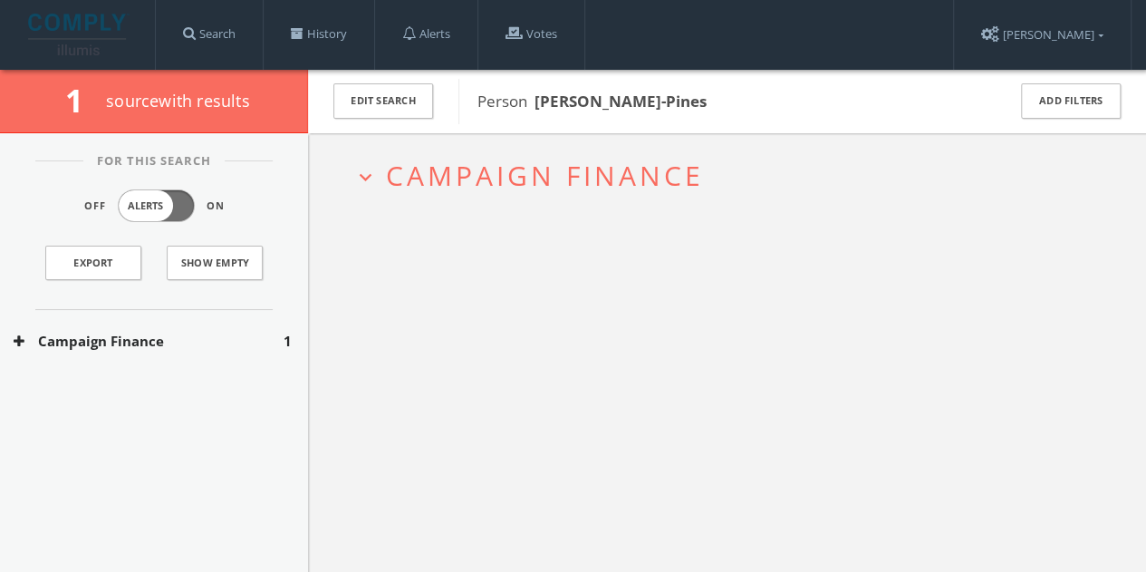
click at [248, 327] on div "Campaign Finance 1" at bounding box center [154, 341] width 308 height 63
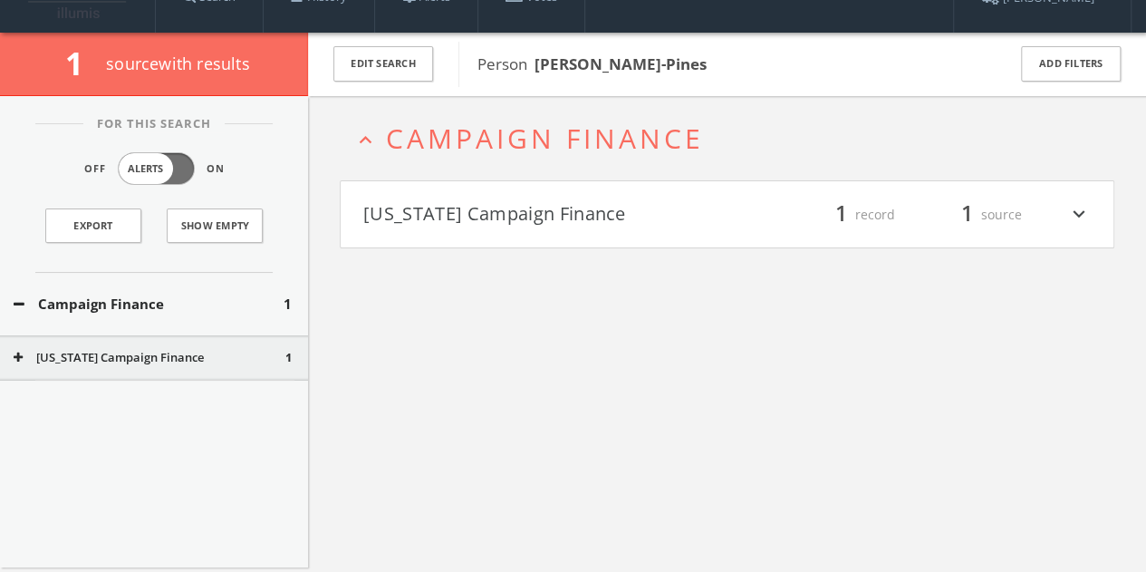
click at [550, 210] on button "[US_STATE] Campaign Finance" at bounding box center [545, 214] width 364 height 31
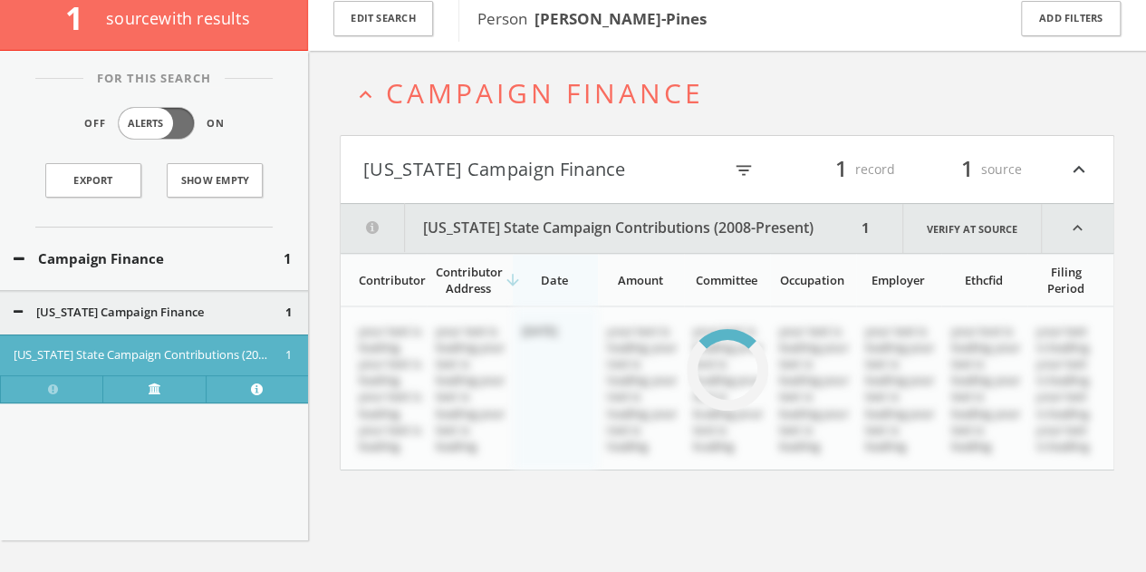
scroll to position [105, 0]
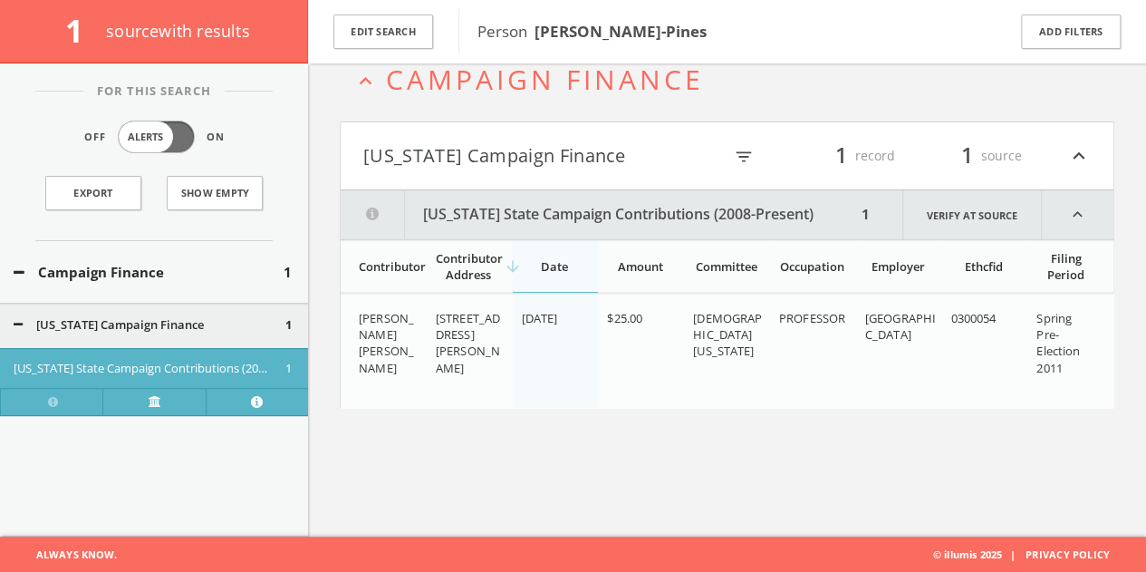
click at [533, 137] on h4 "[US_STATE] Campaign Finance filter_list 1 record 1 source expand_less" at bounding box center [727, 155] width 773 height 67
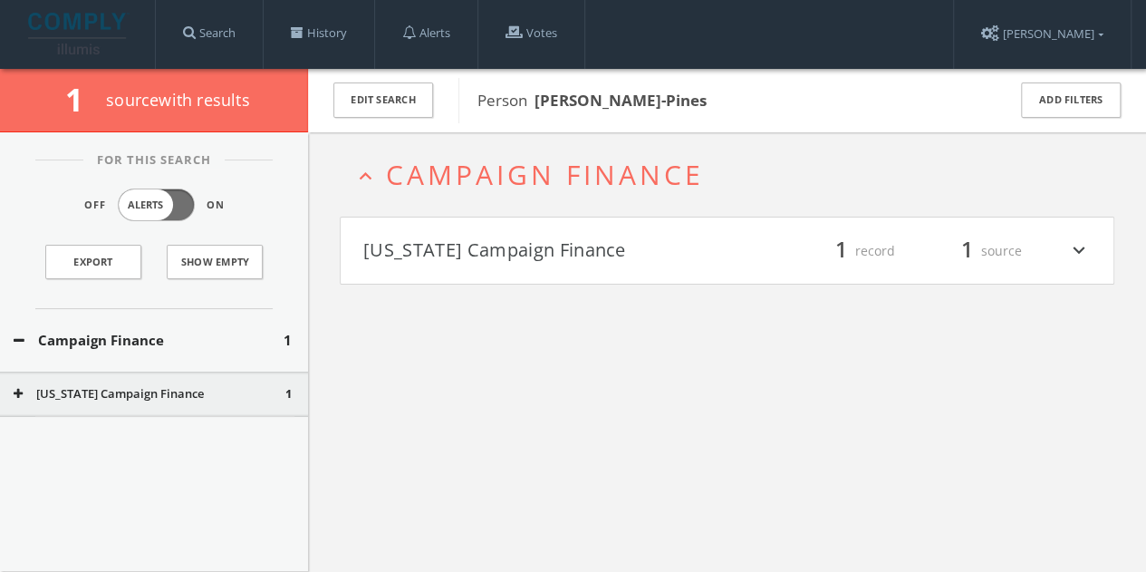
scroll to position [0, 0]
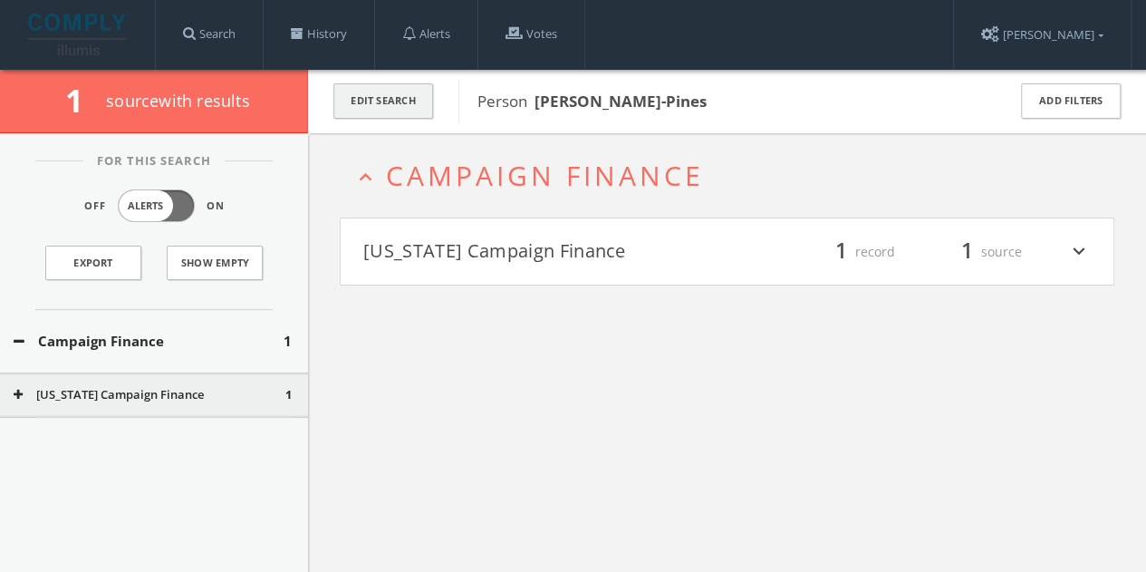
click at [411, 90] on button "Edit Search" at bounding box center [383, 100] width 100 height 35
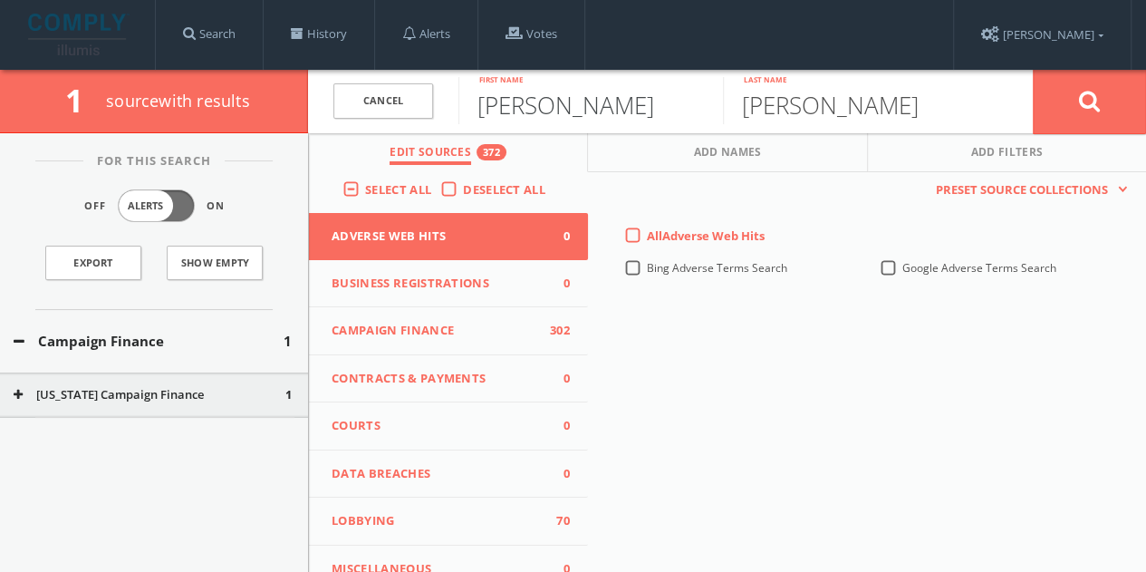
click at [564, 112] on input "[PERSON_NAME]" at bounding box center [590, 100] width 265 height 47
paste input "[STREET_ADDRESS]"
type input "[STREET_ADDRESS]"
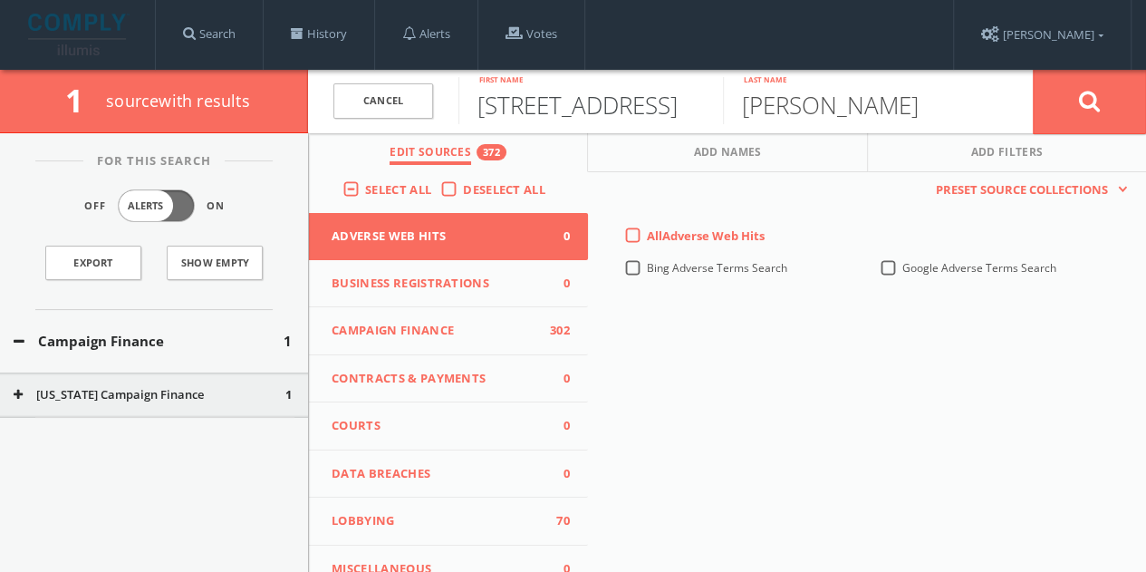
click at [657, 113] on input "[STREET_ADDRESS]" at bounding box center [590, 100] width 265 height 47
type input "[PERSON_NAME]"
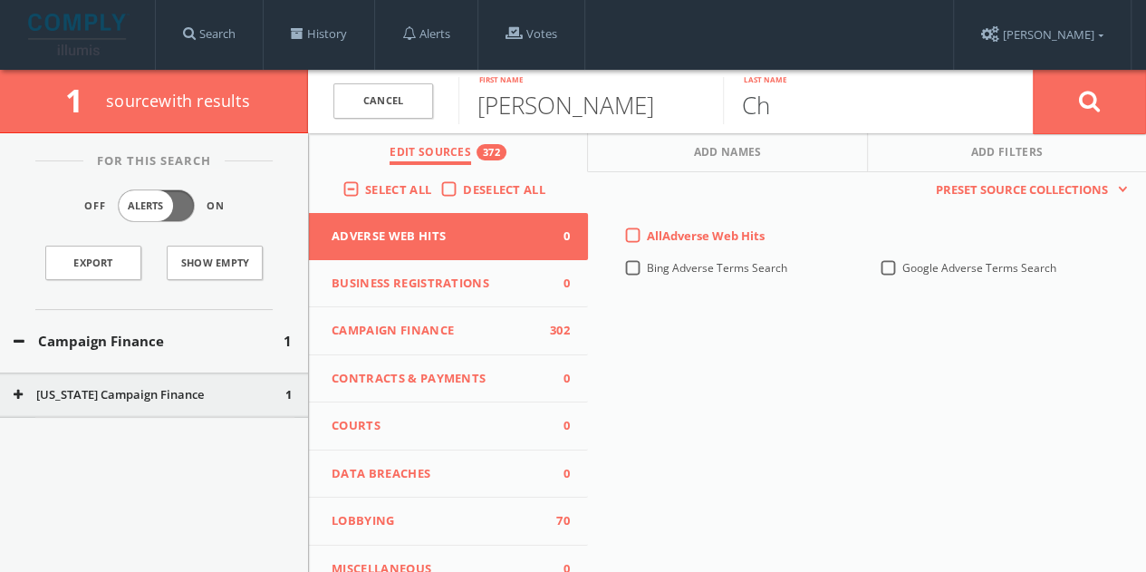
type input "C"
type input "[PERSON_NAME]"
click at [1033, 69] on button at bounding box center [1089, 101] width 113 height 65
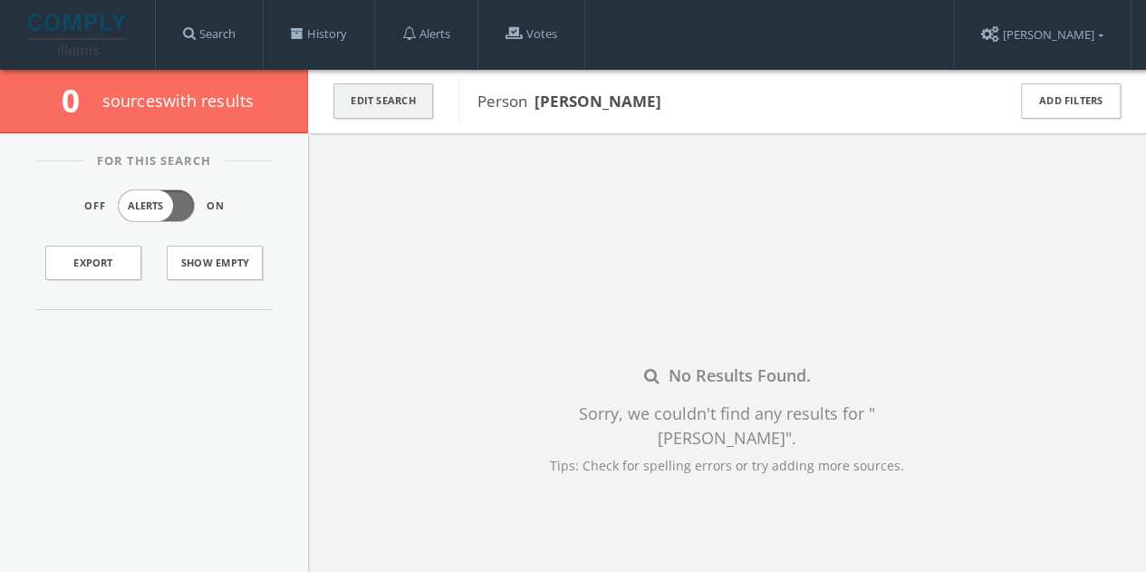
click at [352, 79] on div "Edit Search" at bounding box center [383, 101] width 150 height 63
click at [362, 97] on button "Edit Search" at bounding box center [383, 100] width 100 height 35
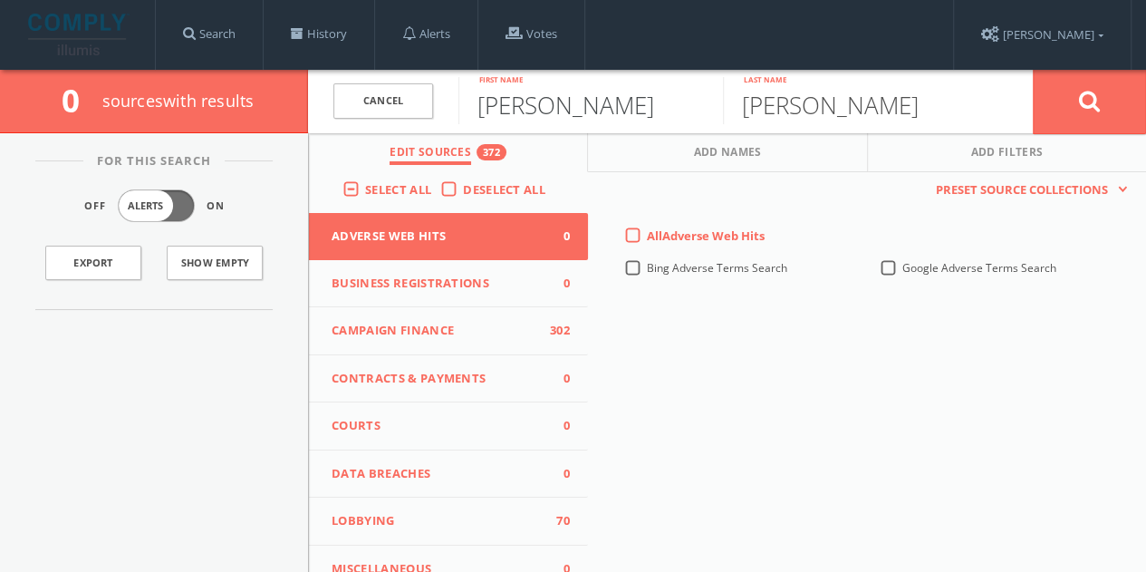
click at [525, 113] on input "[PERSON_NAME]" at bounding box center [590, 100] width 265 height 47
type input "[PERSON_NAME]"
click at [1033, 69] on button at bounding box center [1089, 101] width 113 height 65
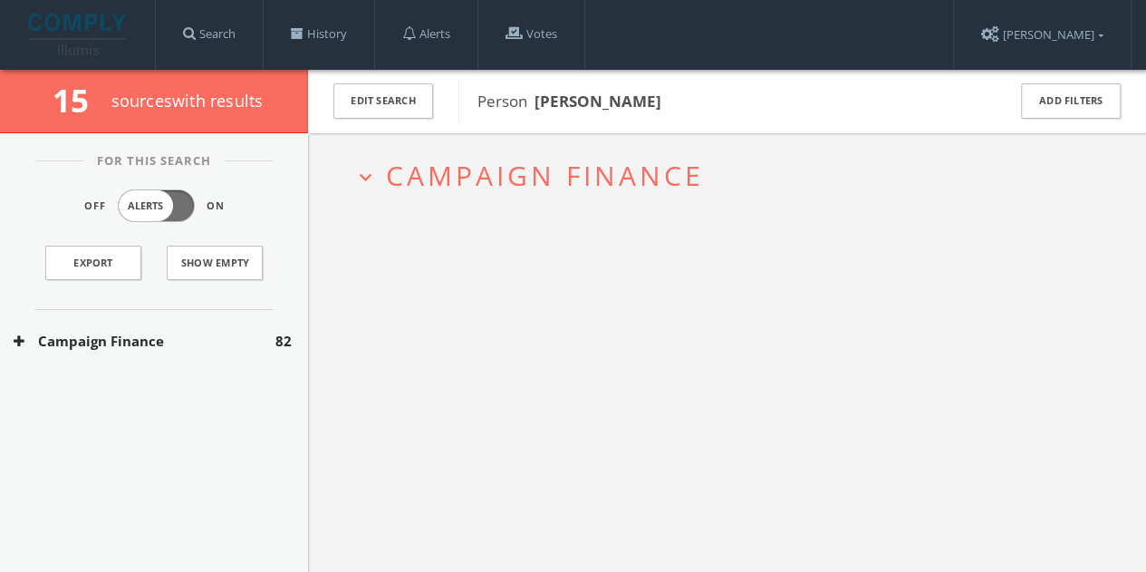
click at [240, 347] on button "Campaign Finance" at bounding box center [145, 341] width 262 height 21
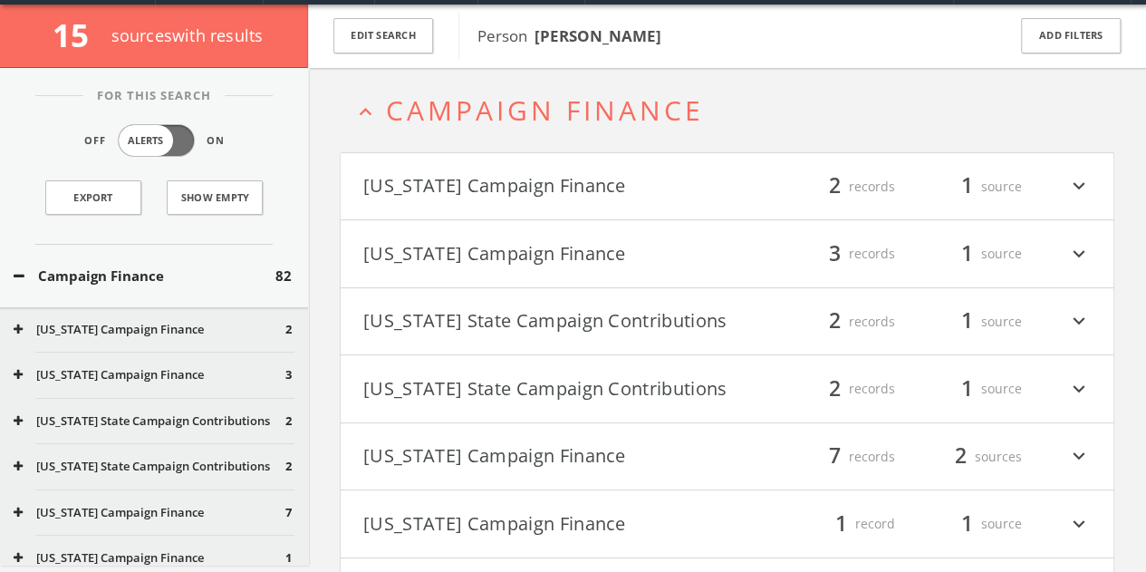
scroll to position [69, 0]
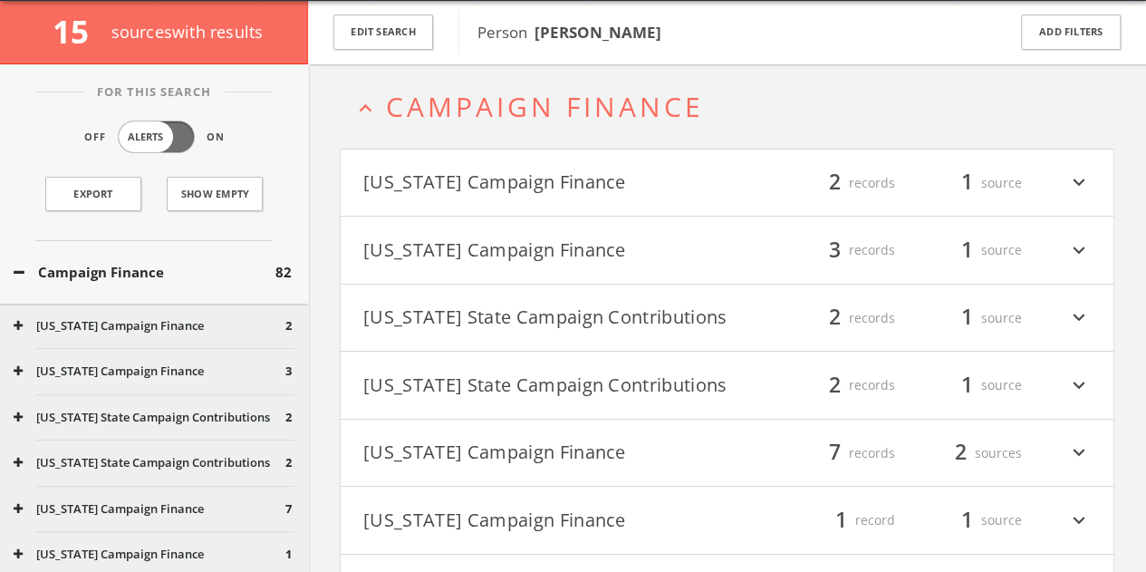
click at [566, 251] on button "[US_STATE] Campaign Finance" at bounding box center [545, 250] width 364 height 31
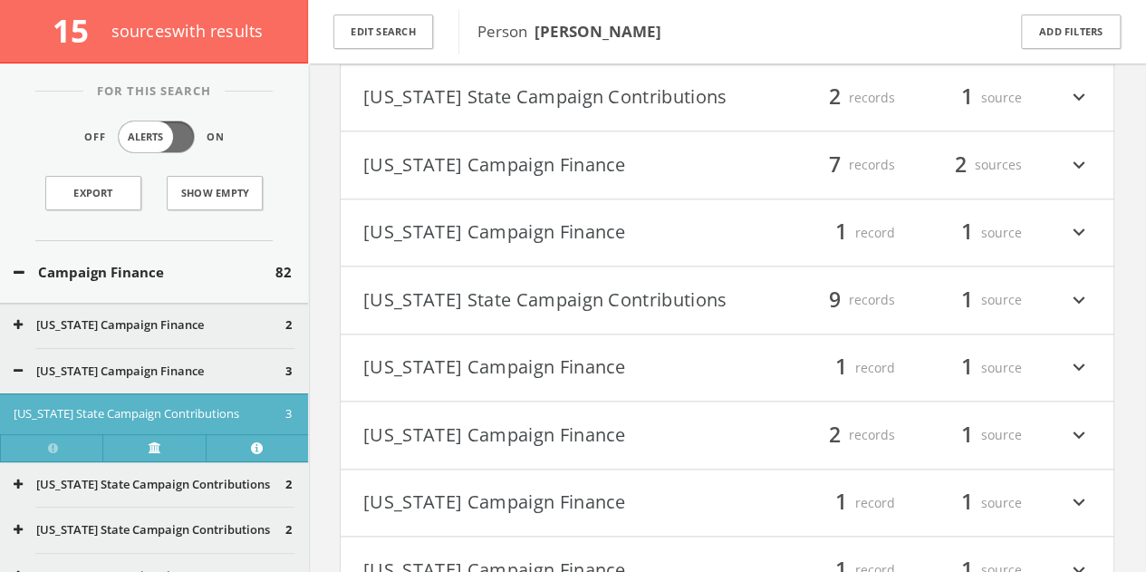
scroll to position [1013, 0]
click at [681, 314] on button "[US_STATE] Campaign Finance" at bounding box center [545, 301] width 364 height 31
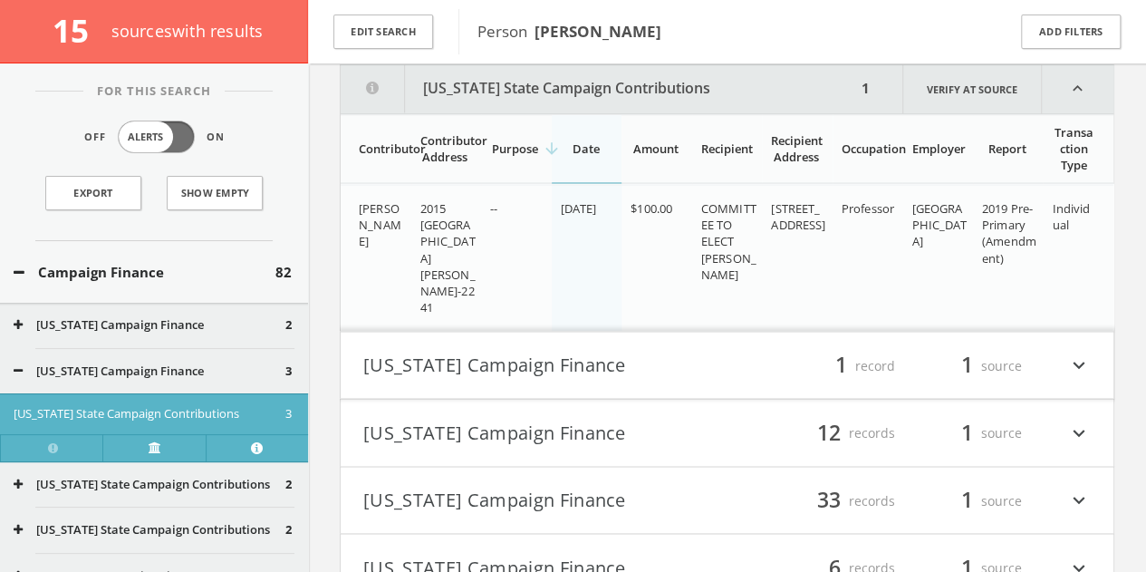
scroll to position [1380, 0]
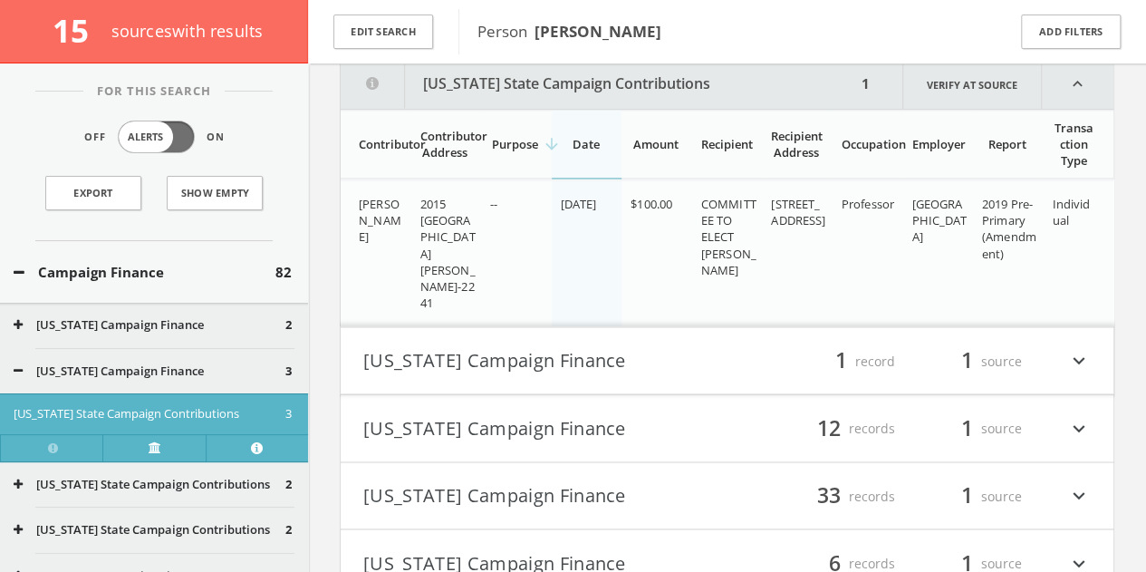
drag, startPoint x: 701, startPoint y: 259, endPoint x: 772, endPoint y: 279, distance: 73.4
click at [772, 279] on tr "[PERSON_NAME] 2015 Wilshire [GEOGRAPHIC_DATA][PERSON_NAME] 27707-2241 -- [DATE]…" at bounding box center [727, 252] width 773 height 147
click at [669, 86] on button "[US_STATE] State Campaign Contributions" at bounding box center [599, 84] width 516 height 49
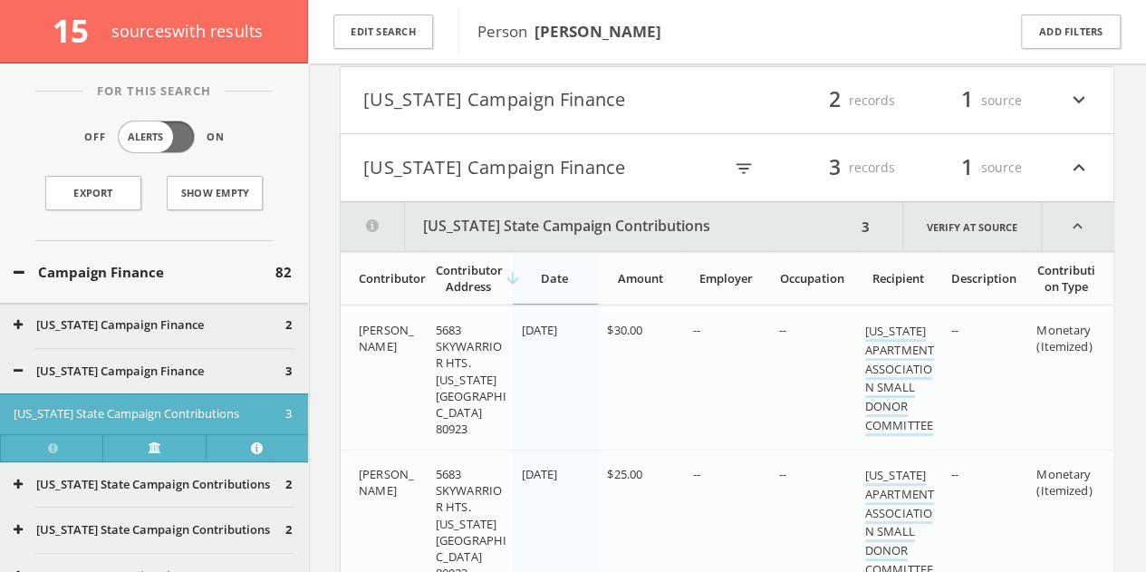
scroll to position [76, 0]
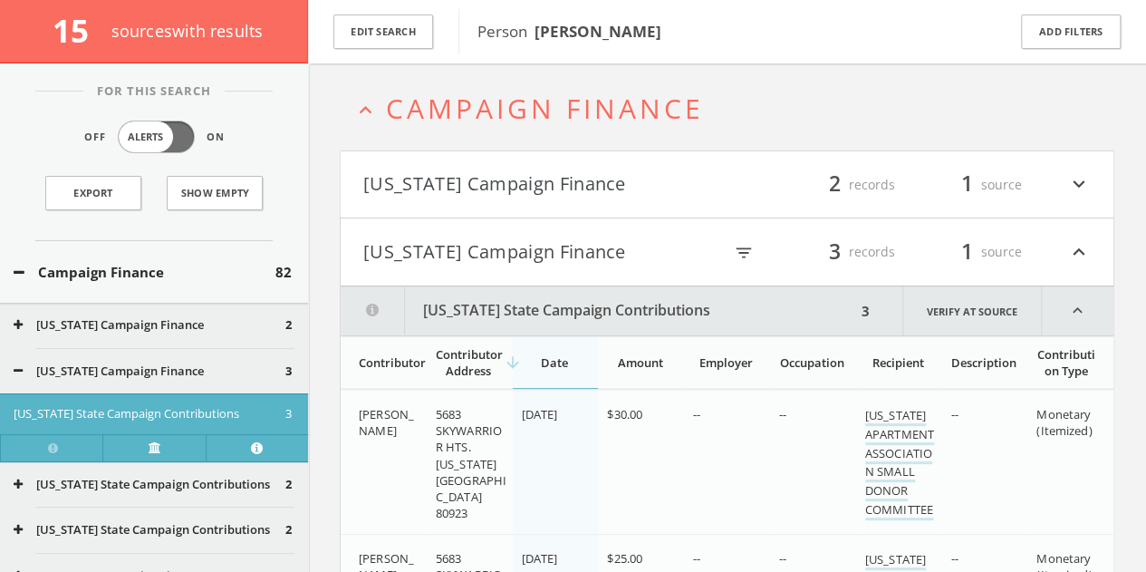
click at [495, 260] on button "[US_STATE] Campaign Finance" at bounding box center [542, 251] width 359 height 31
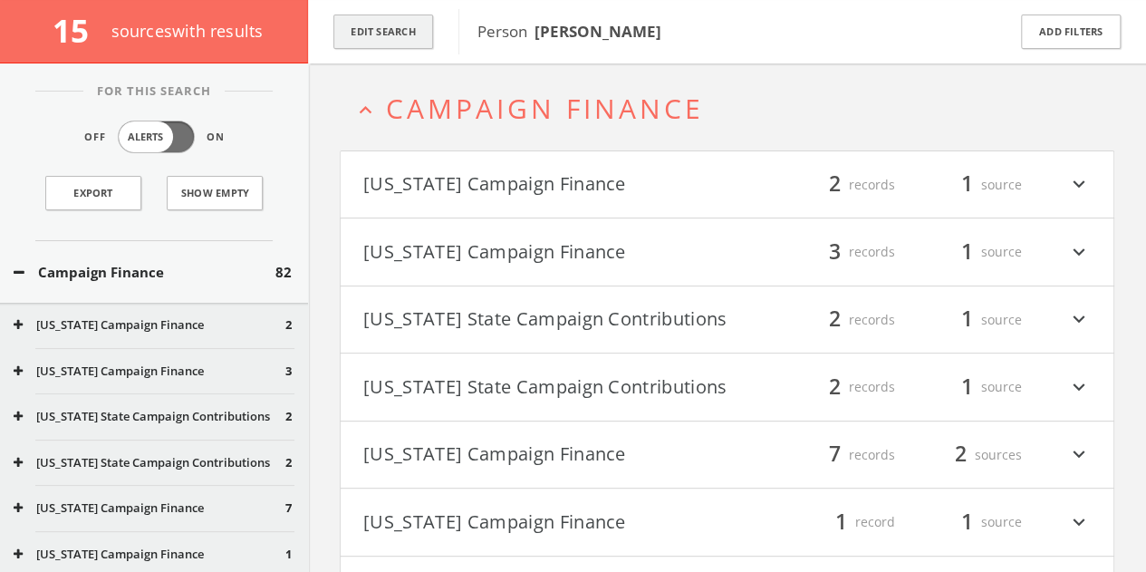
click at [400, 23] on button "Edit Search" at bounding box center [383, 31] width 100 height 35
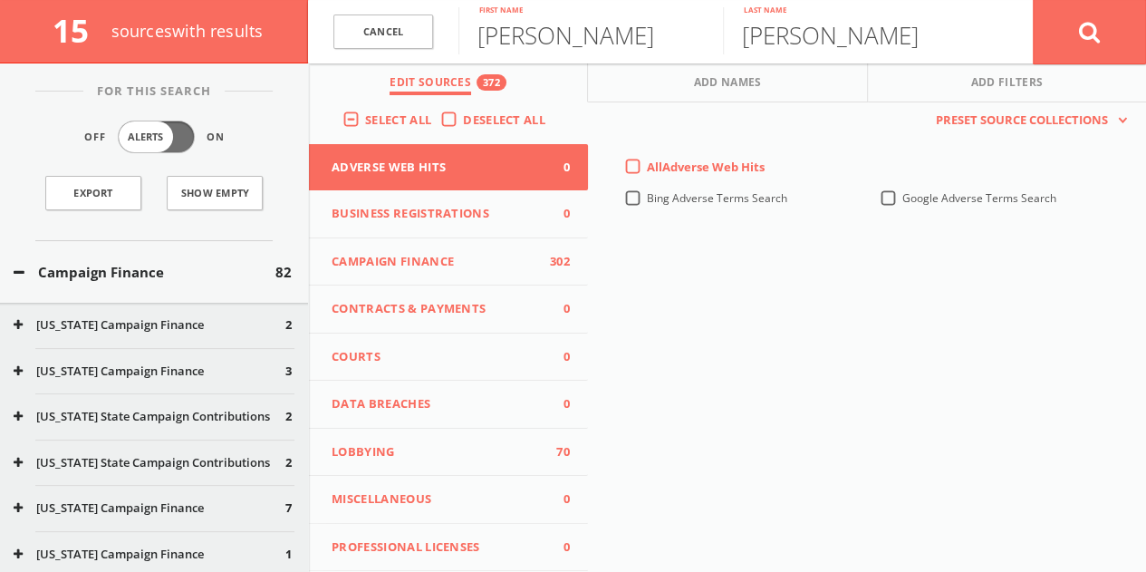
click at [120, 256] on div "Campaign Finance 82" at bounding box center [154, 272] width 308 height 63
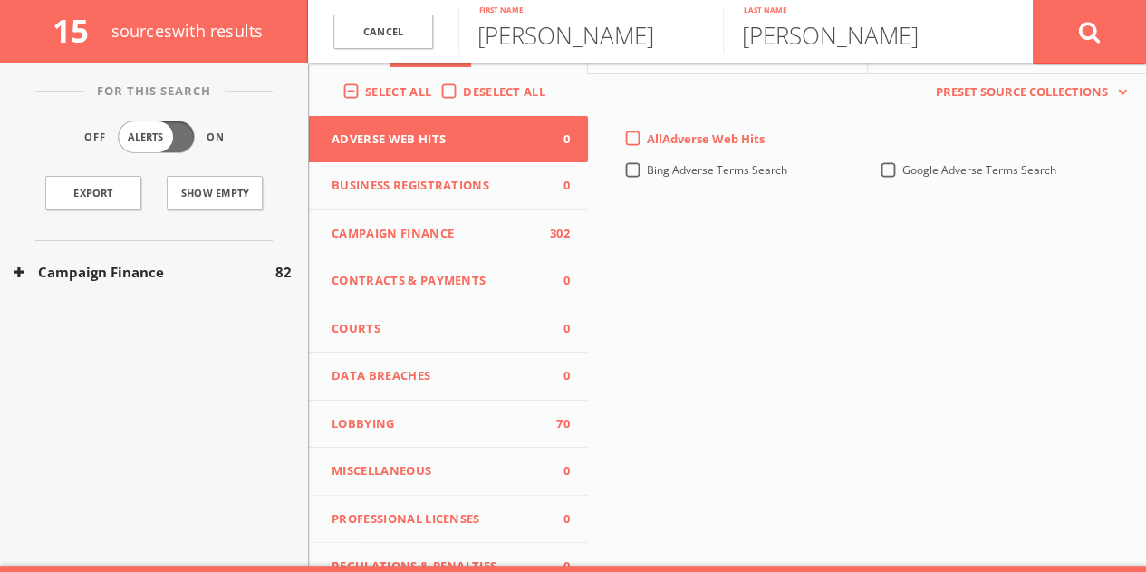
scroll to position [0, 0]
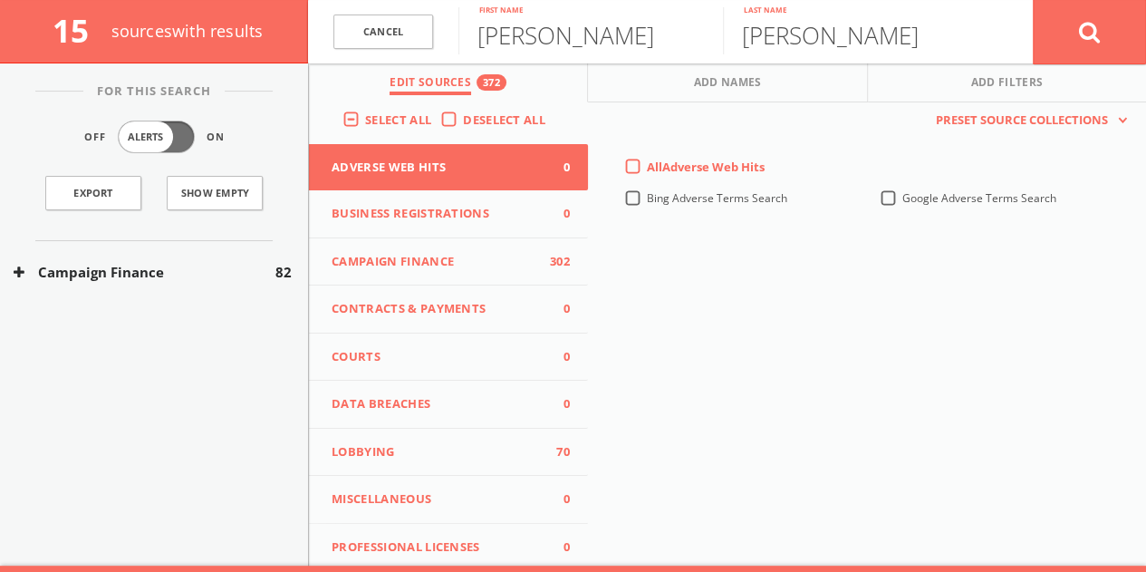
click at [229, 267] on button "Campaign Finance" at bounding box center [145, 272] width 262 height 21
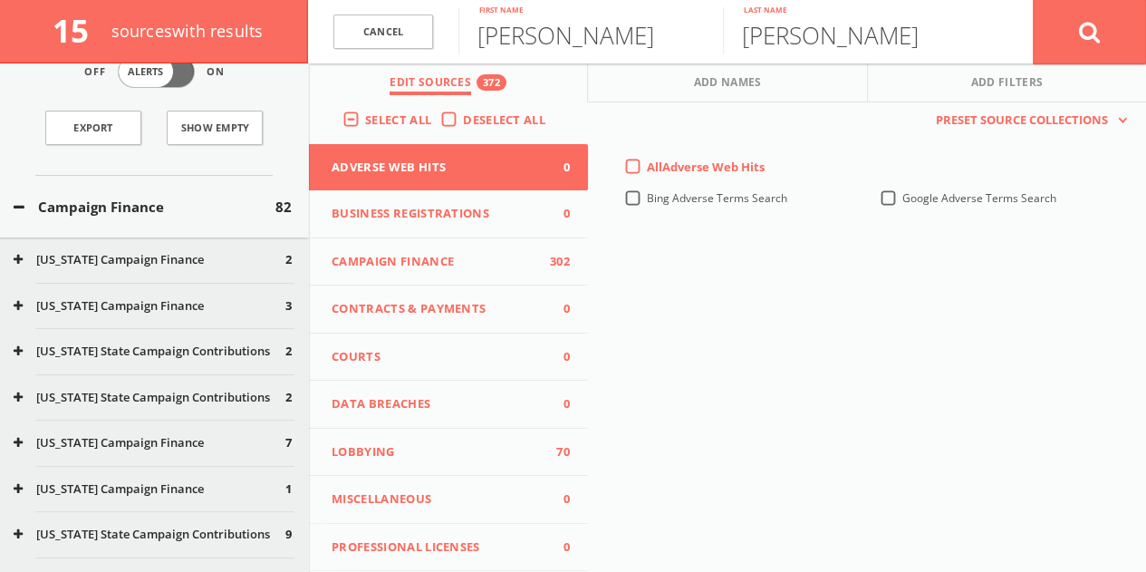
scroll to position [91, 0]
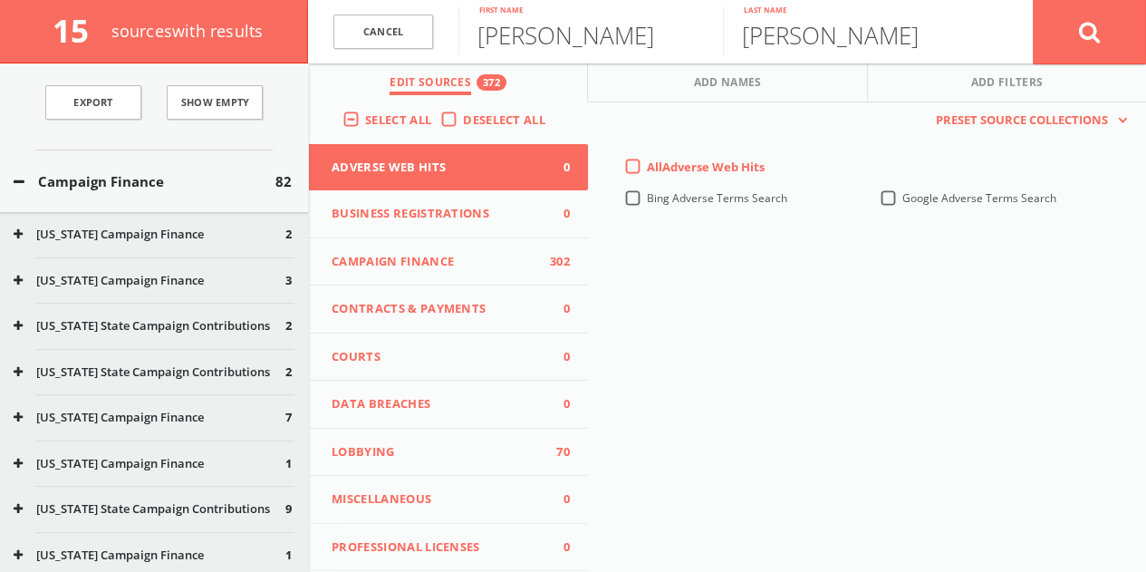
click at [513, 259] on span "Campaign Finance" at bounding box center [437, 262] width 211 height 18
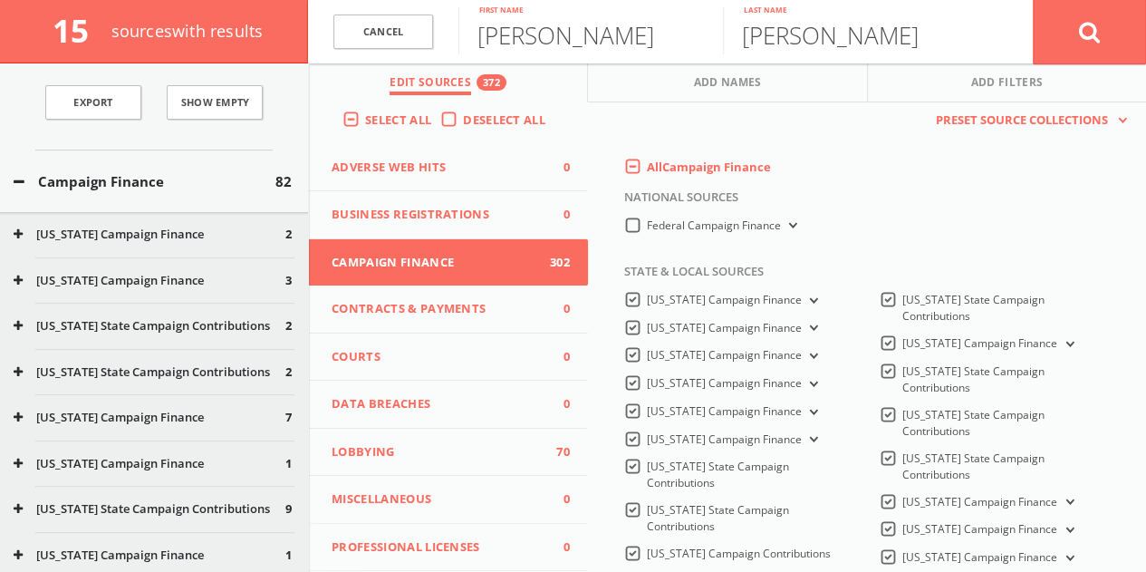
drag, startPoint x: 94, startPoint y: 244, endPoint x: 109, endPoint y: 238, distance: 15.5
click at [94, 243] on div "[US_STATE] Campaign Finance 2" at bounding box center [154, 234] width 308 height 45
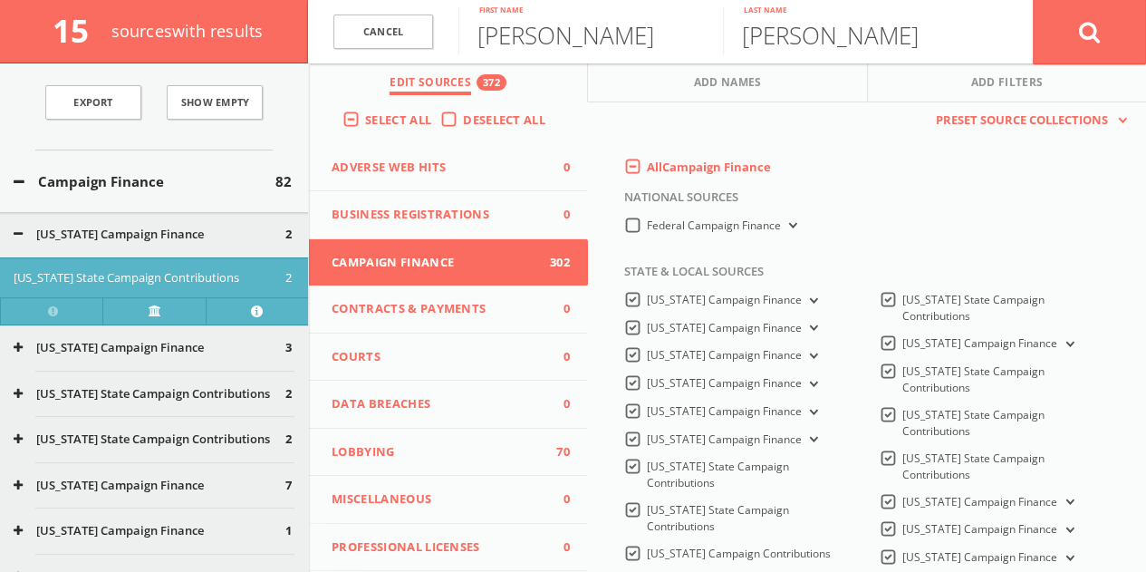
scroll to position [294, 0]
click at [411, 27] on link "Cancel" at bounding box center [383, 31] width 100 height 35
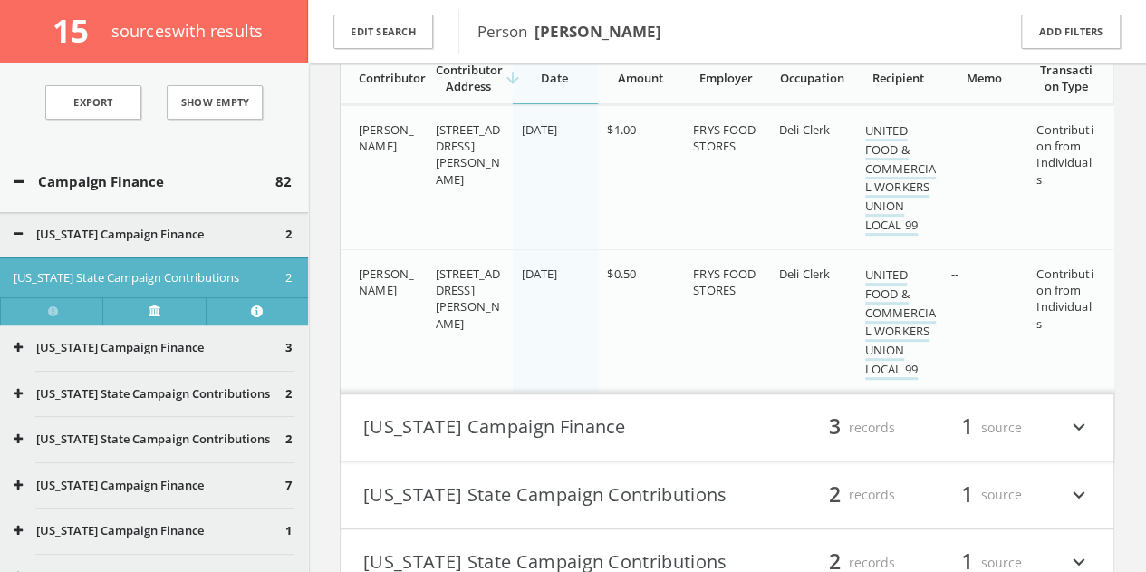
click at [468, 34] on div "Person [PERSON_NAME]" at bounding box center [720, 31] width 524 height 45
click at [342, 26] on button "Edit Search" at bounding box center [383, 31] width 100 height 35
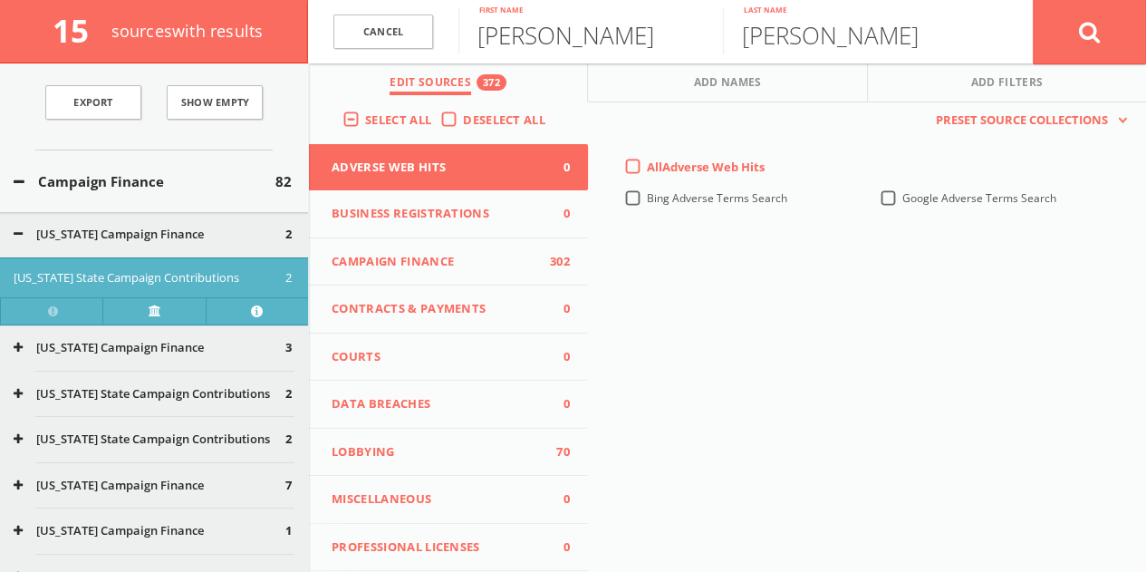
click at [596, 32] on input "[PERSON_NAME]" at bounding box center [590, 30] width 265 height 47
type input "[PERSON_NAME]"
click at [1033, 0] on button at bounding box center [1089, 31] width 113 height 65
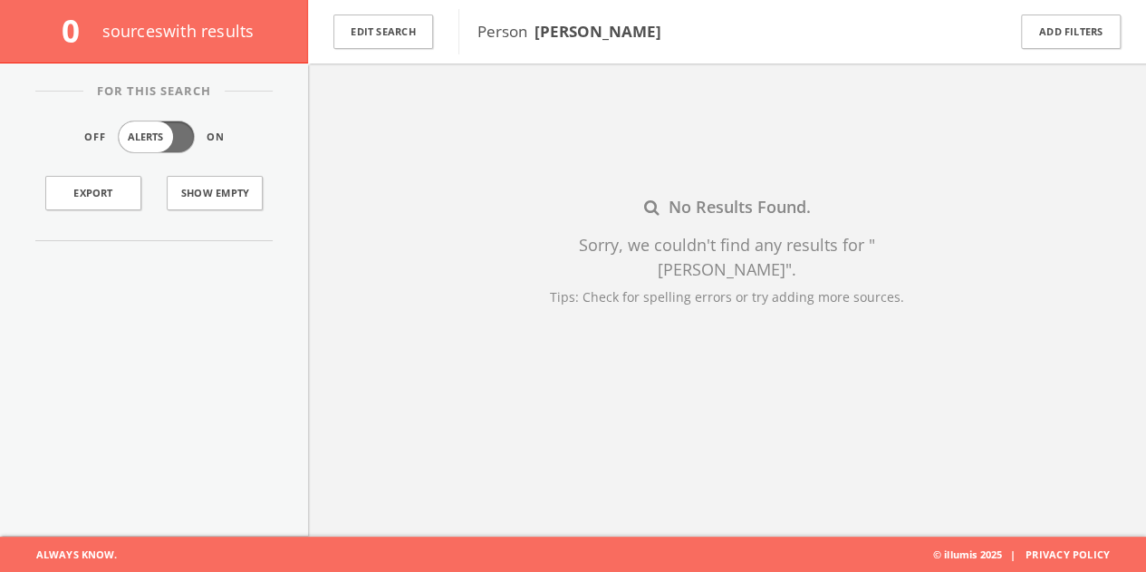
click at [381, 51] on div "Edit Search" at bounding box center [383, 31] width 150 height 63
click at [358, 27] on button "Edit Search" at bounding box center [383, 31] width 100 height 35
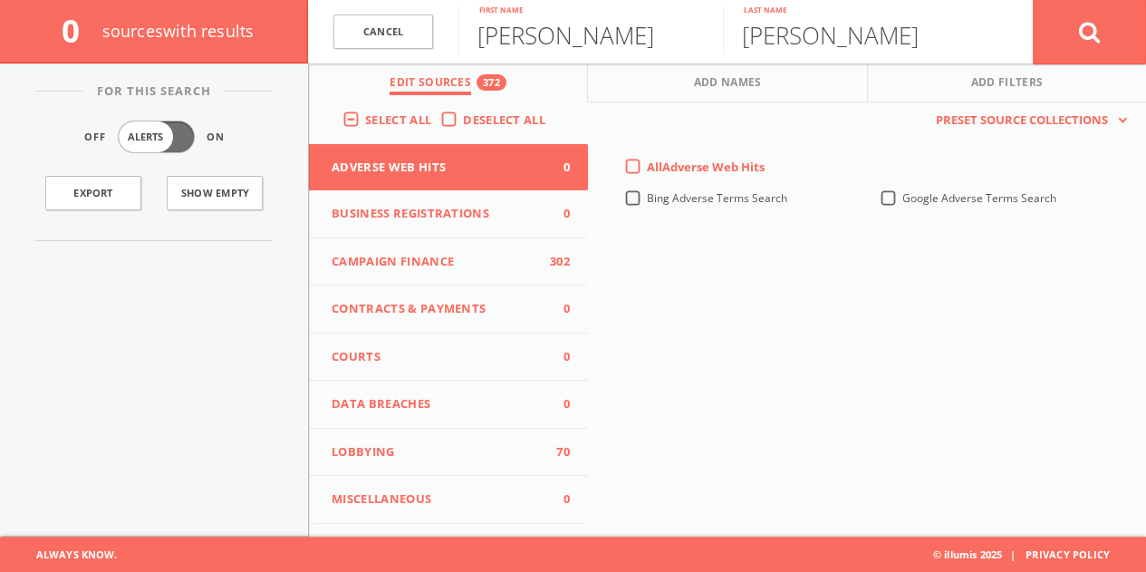
click at [508, 37] on input "[PERSON_NAME]" at bounding box center [590, 30] width 265 height 47
type input "[PERSON_NAME]"
type input "Hay"
click at [1046, 50] on button at bounding box center [1089, 31] width 113 height 65
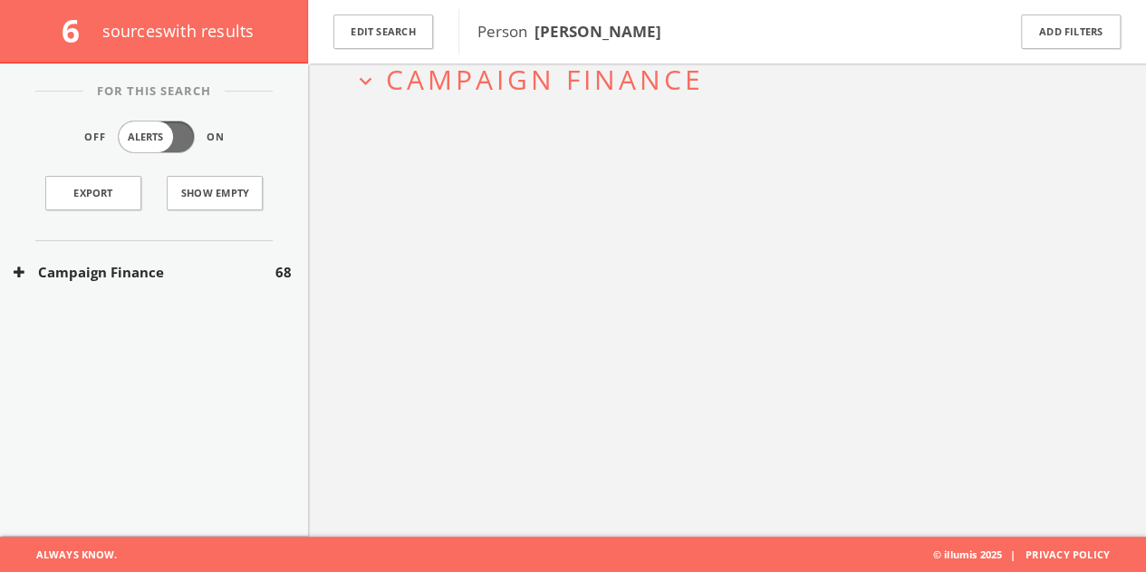
click at [256, 256] on div "Campaign Finance 68" at bounding box center [154, 272] width 308 height 63
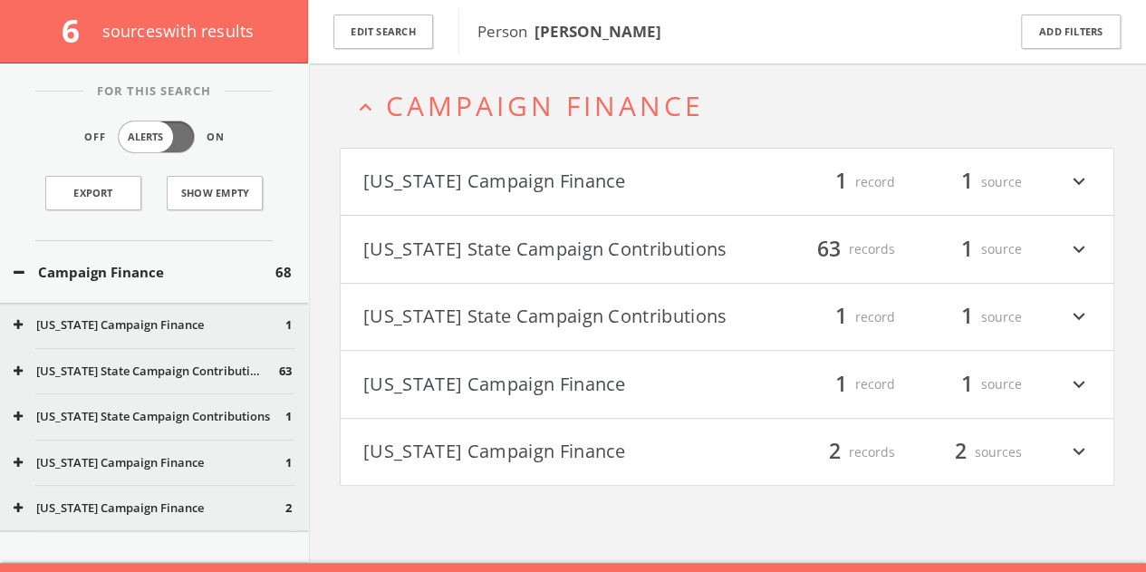
scroll to position [78, 0]
click at [392, 32] on button "Edit Search" at bounding box center [383, 31] width 100 height 35
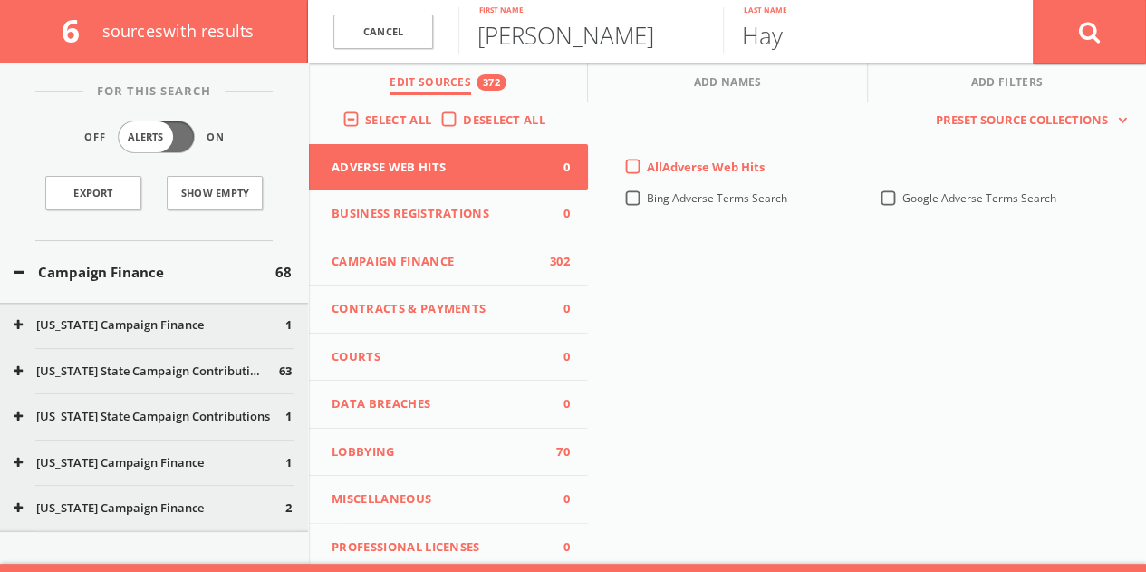
click at [502, 29] on input "[PERSON_NAME]" at bounding box center [590, 30] width 265 height 47
type input "[PERSON_NAME]"
paste input "ildebrand"
type input "[PERSON_NAME]"
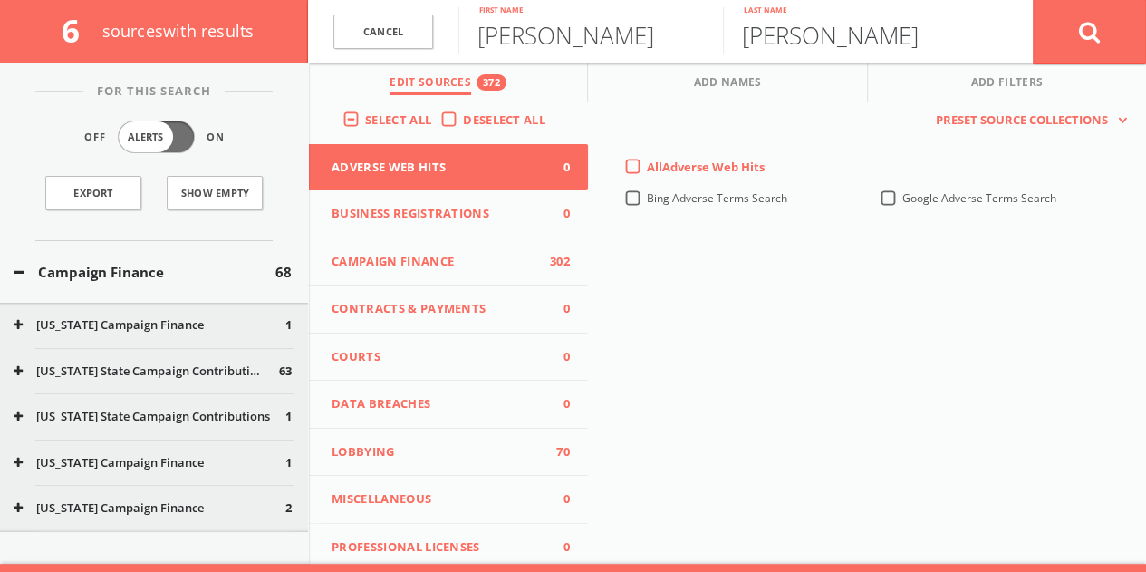
click at [1033, 0] on button at bounding box center [1089, 31] width 113 height 65
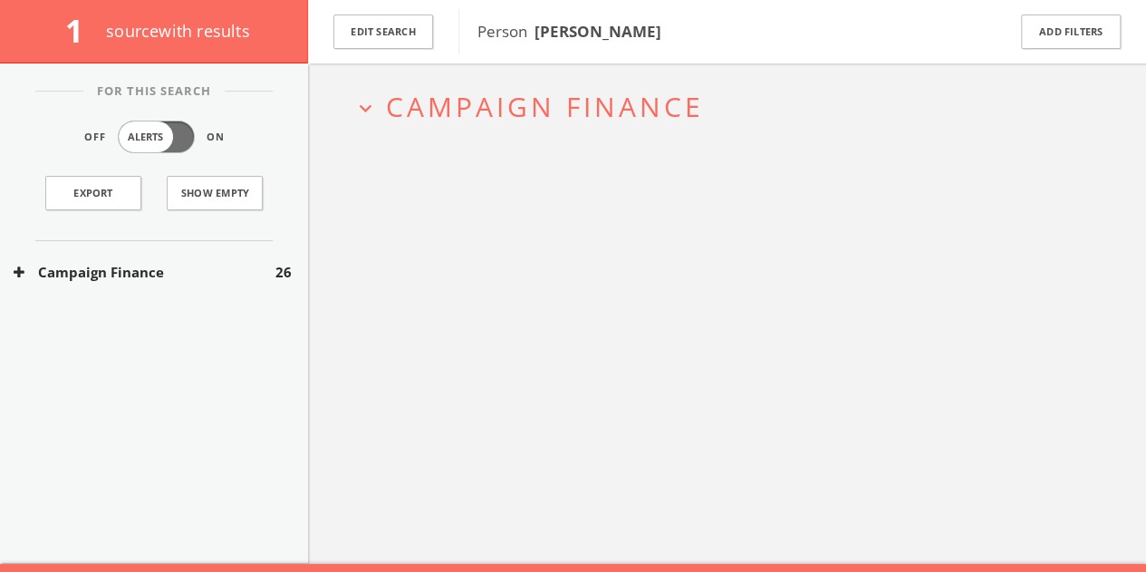
click at [169, 269] on button "Campaign Finance" at bounding box center [145, 272] width 262 height 21
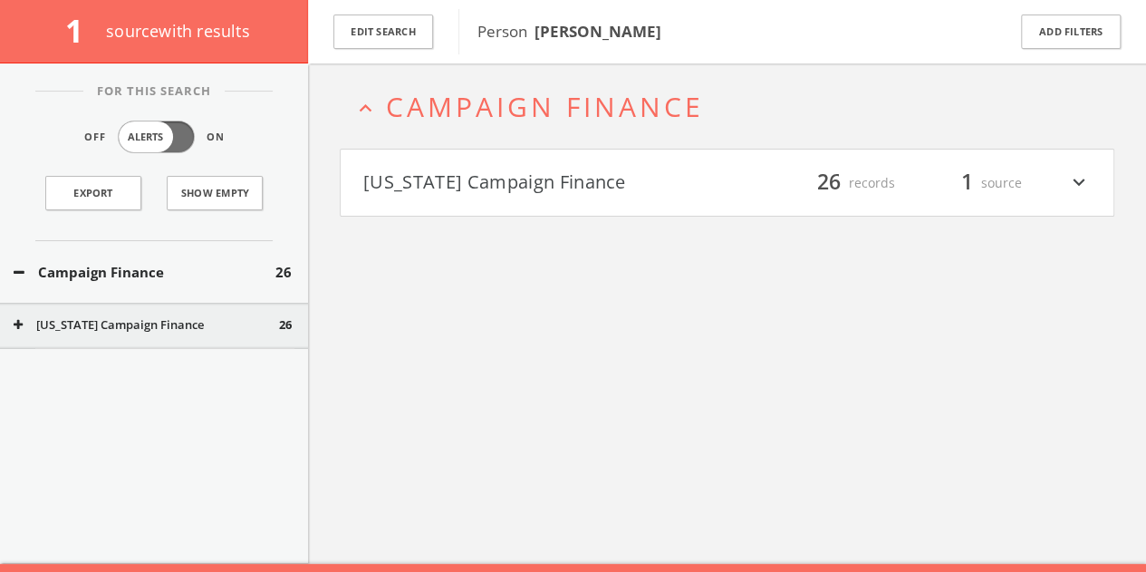
click at [510, 183] on button "[US_STATE] Campaign Finance" at bounding box center [545, 183] width 364 height 31
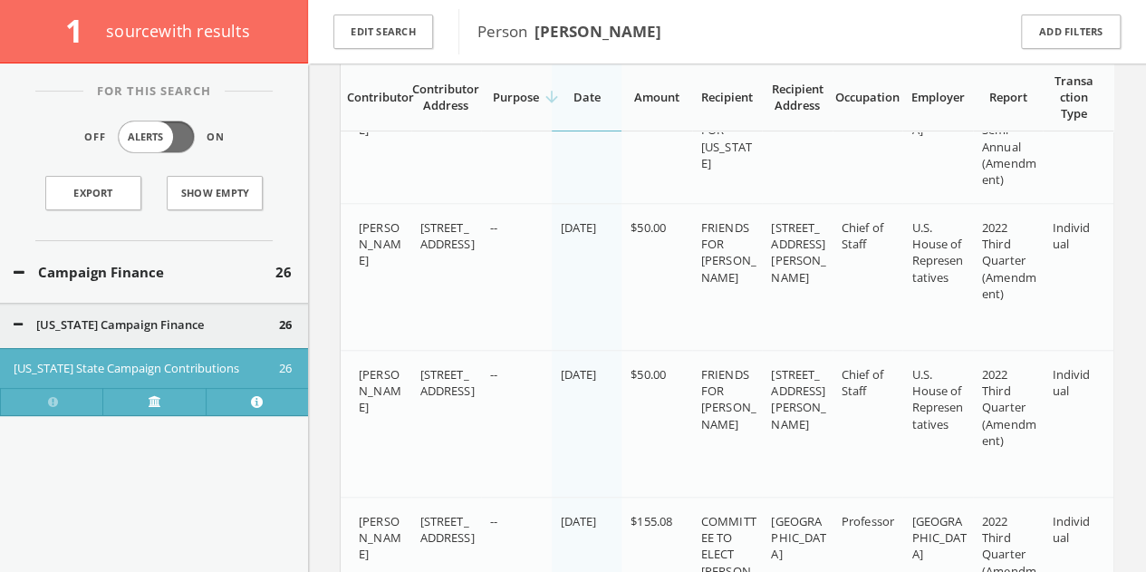
scroll to position [182, 0]
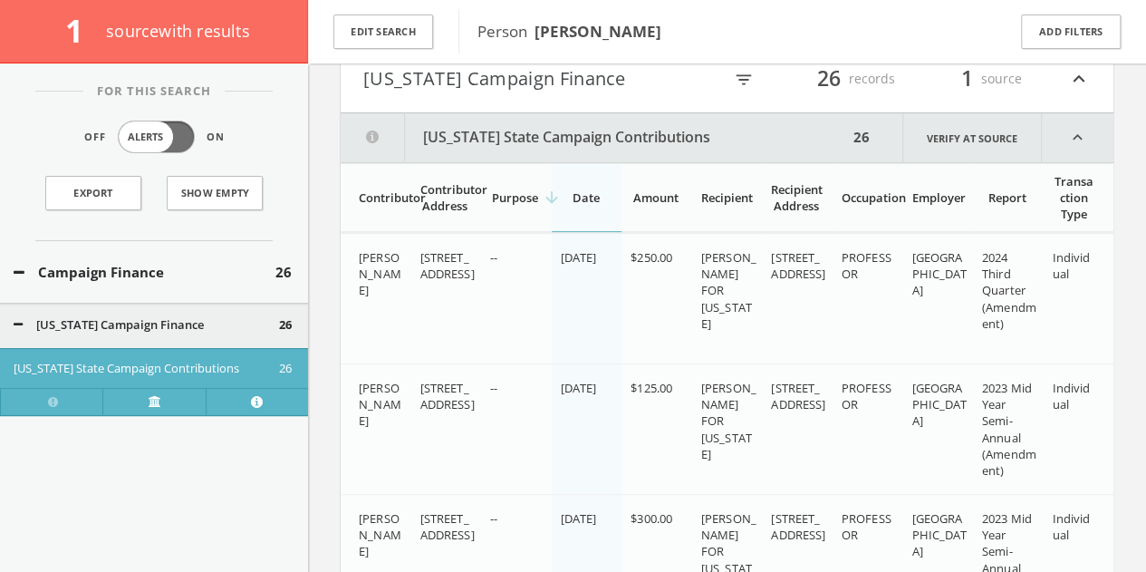
drag, startPoint x: 1066, startPoint y: 88, endPoint x: 922, endPoint y: 0, distance: 168.0
click at [1066, 88] on div "filter_list 26 records 1 source expand_less" at bounding box center [906, 78] width 369 height 31
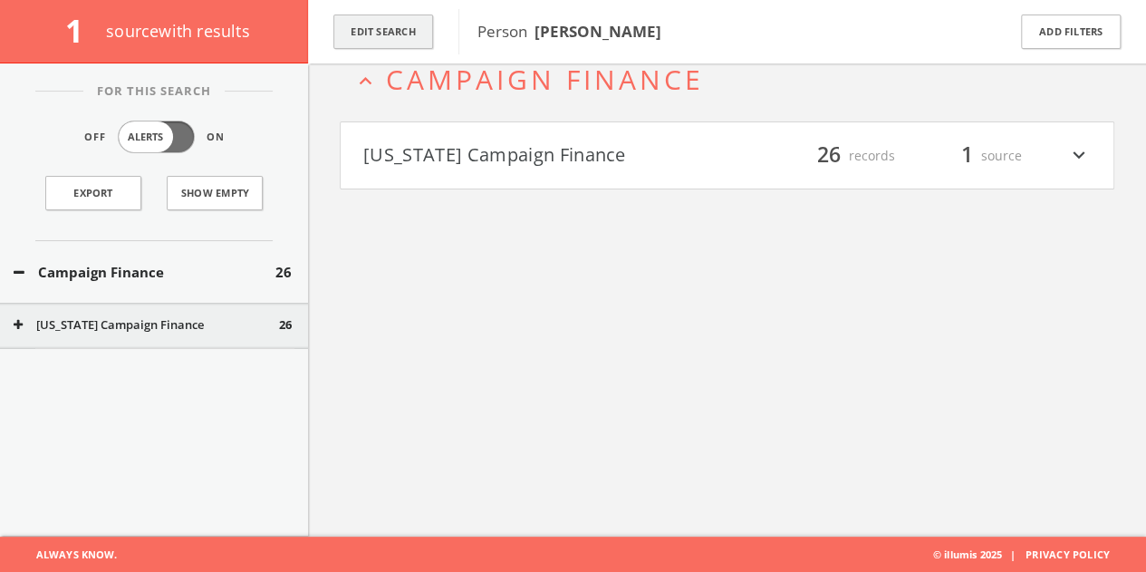
click at [379, 24] on button "Edit Search" at bounding box center [383, 31] width 100 height 35
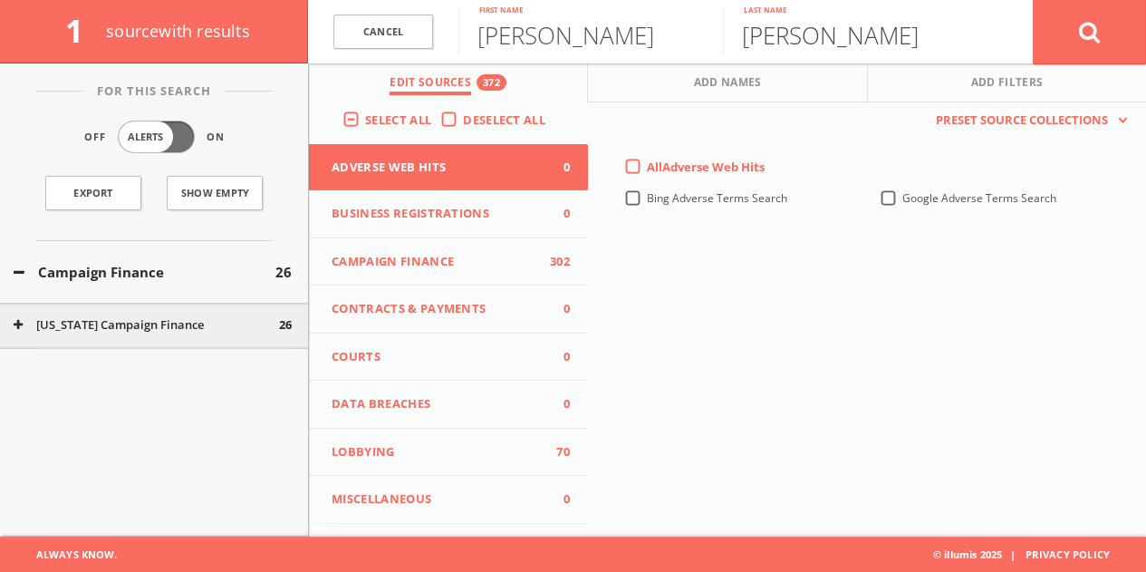
click at [863, 28] on input "[PERSON_NAME]" at bounding box center [855, 30] width 265 height 47
paste input "reth"
type input "[PERSON_NAME]"
click at [547, 46] on input "[PERSON_NAME]" at bounding box center [590, 30] width 265 height 47
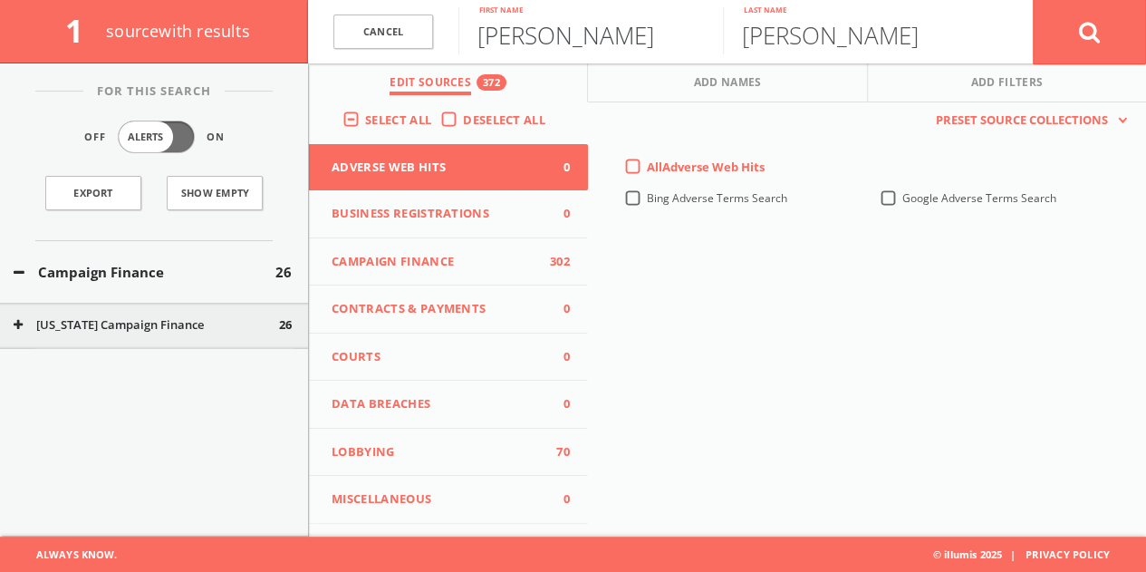
click at [547, 46] on input "[PERSON_NAME]" at bounding box center [590, 30] width 265 height 47
type input "[PERSON_NAME]"
click at [1033, 0] on button at bounding box center [1089, 31] width 113 height 65
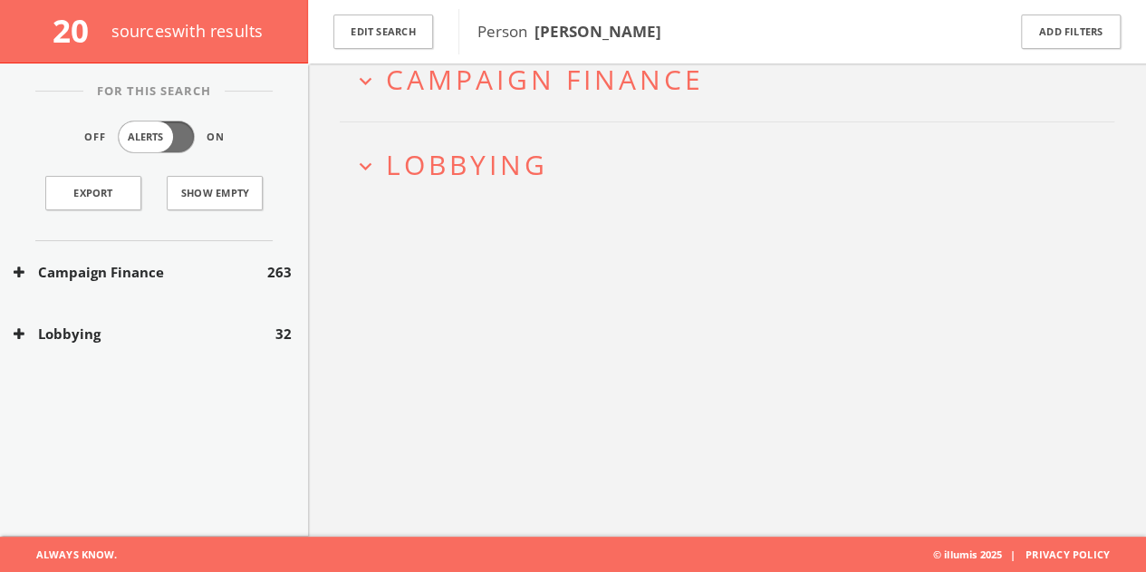
click at [169, 327] on button "Lobbying" at bounding box center [145, 333] width 262 height 21
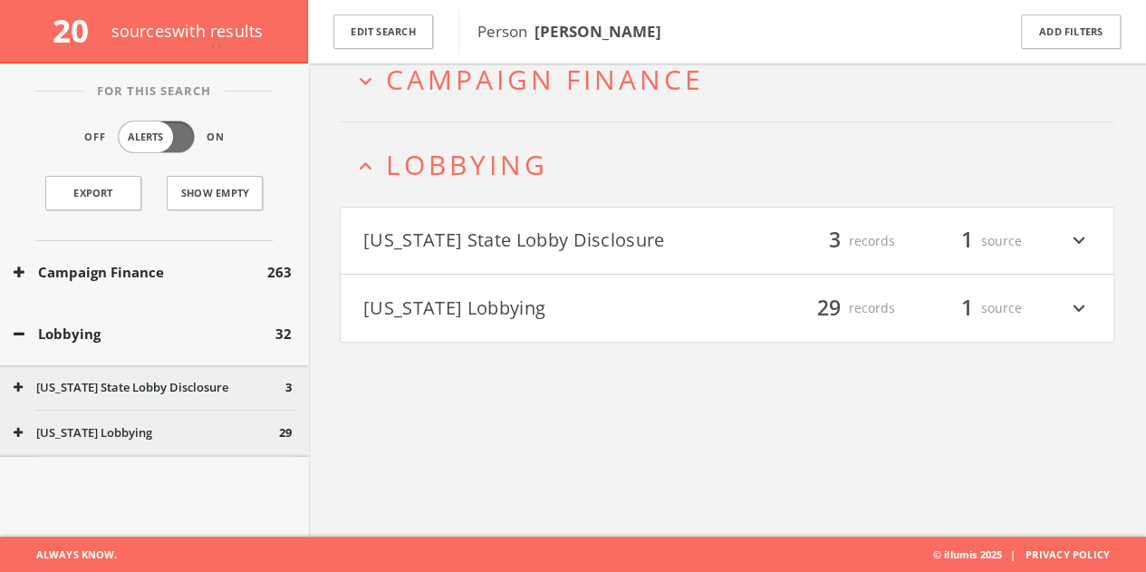
click at [491, 301] on button "[US_STATE] Lobbying" at bounding box center [545, 308] width 364 height 31
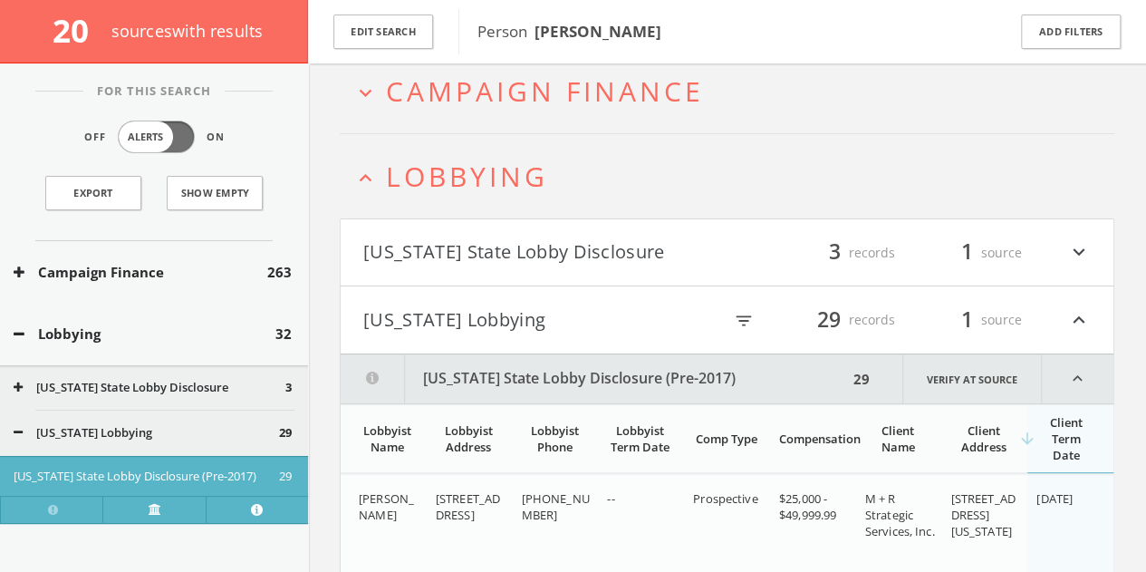
scroll to position [19, 0]
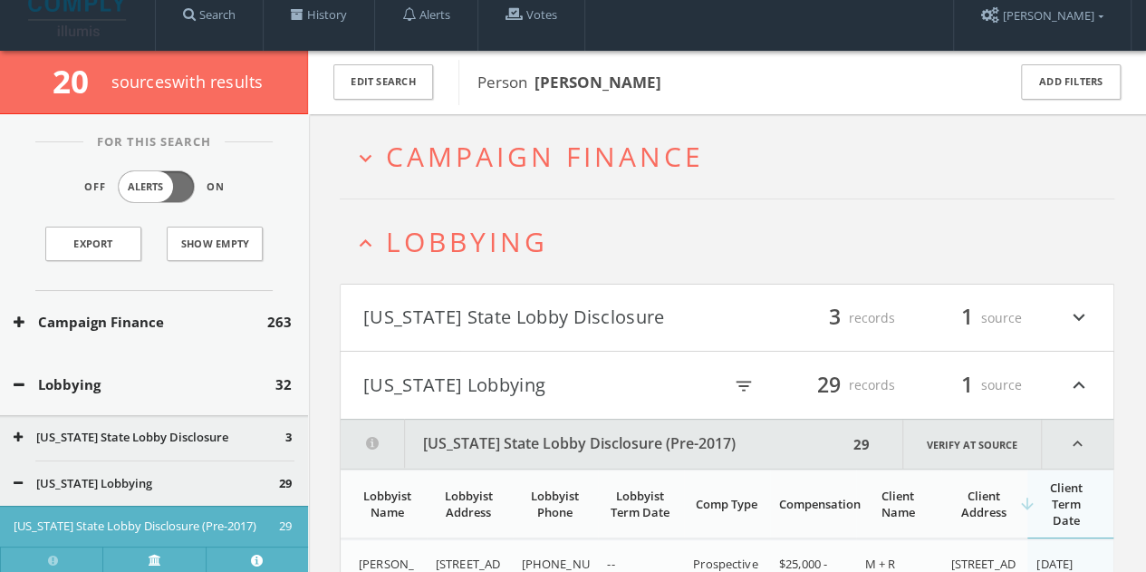
click at [527, 364] on h4 "[US_STATE] Lobbying filter_list 29 records 1 source expand_less" at bounding box center [727, 385] width 773 height 67
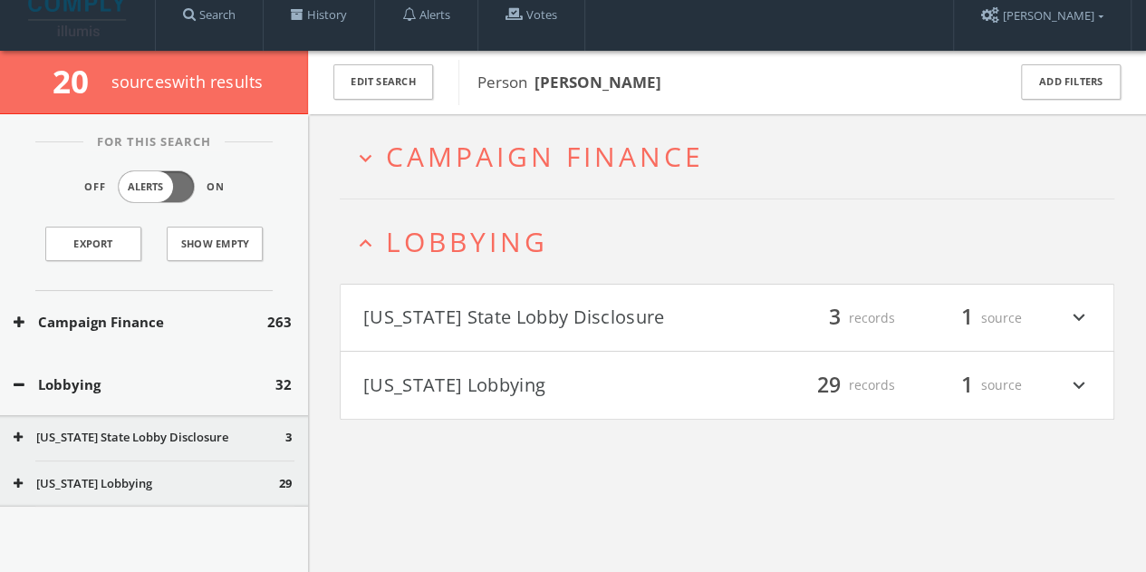
click at [528, 310] on button "[US_STATE] State Lobby Disclosure" at bounding box center [545, 318] width 364 height 31
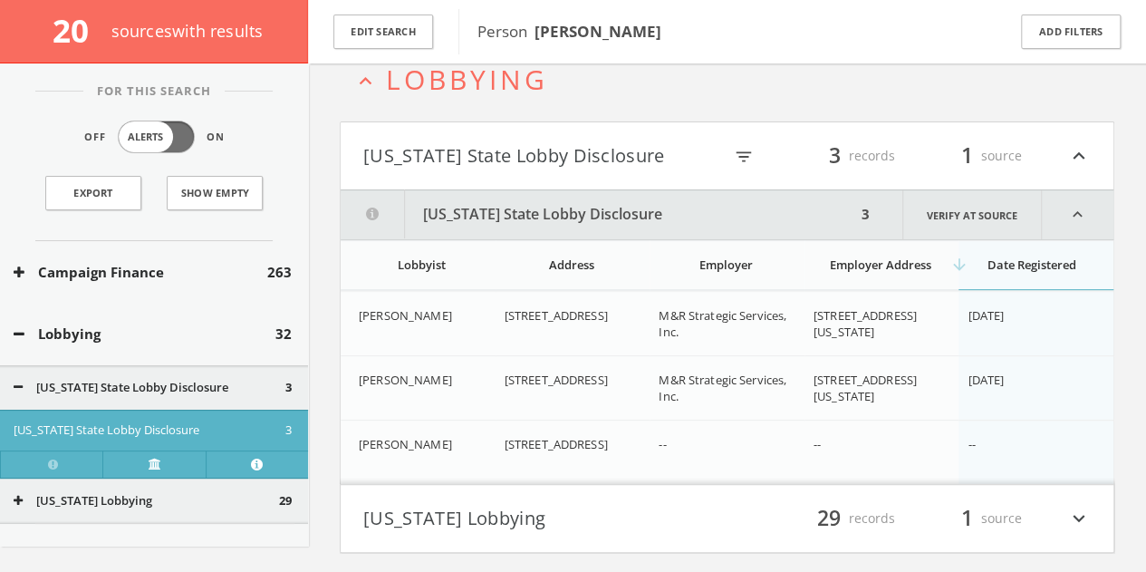
scroll to position [232, 0]
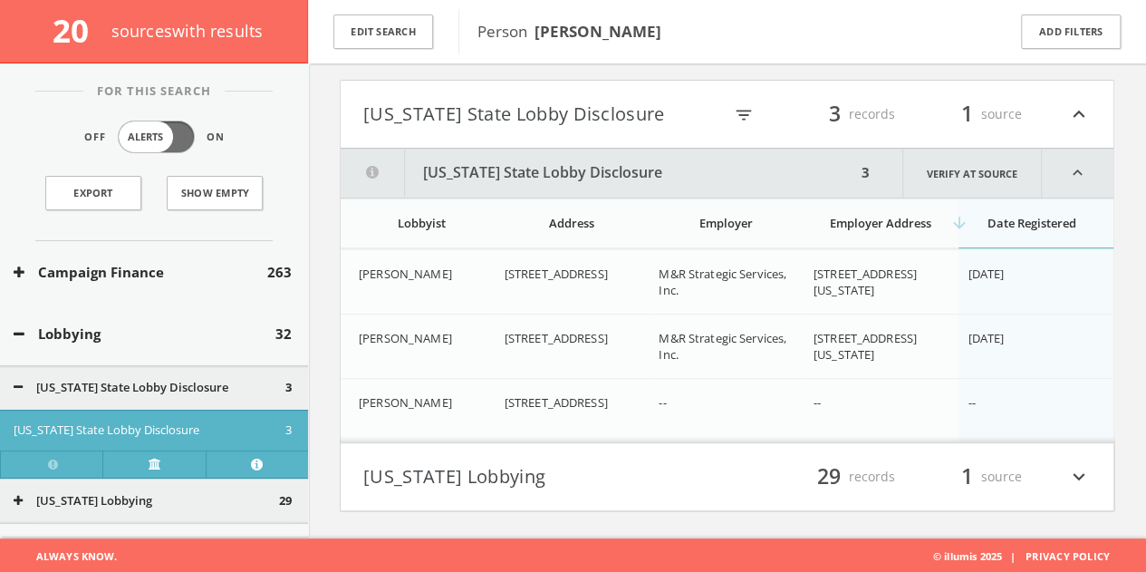
click at [551, 118] on button "[US_STATE] State Lobby Disclosure" at bounding box center [542, 114] width 359 height 31
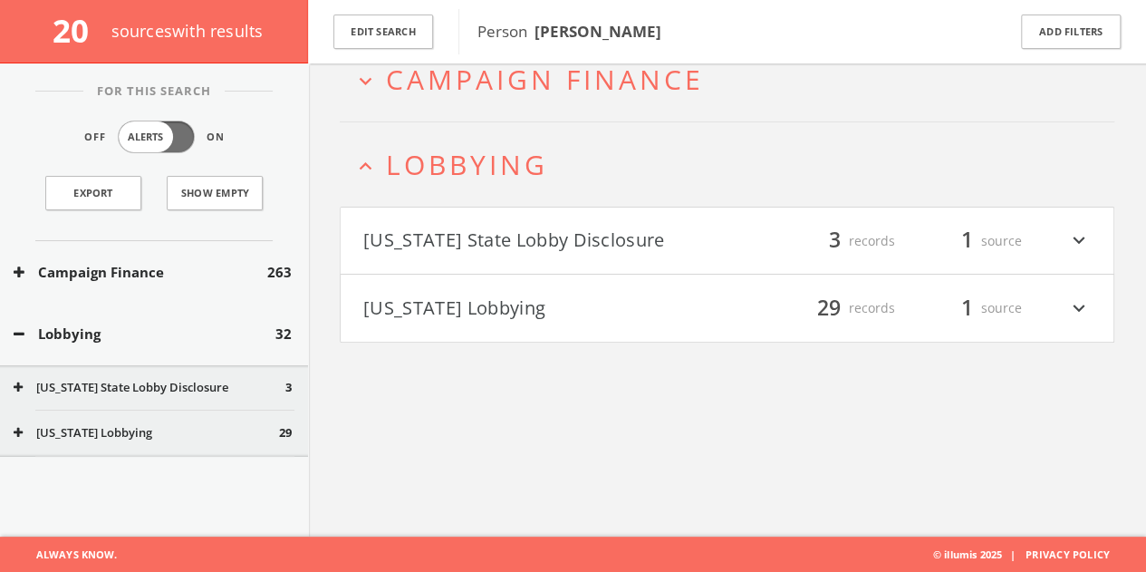
click at [188, 336] on button "Lobbying" at bounding box center [145, 333] width 262 height 21
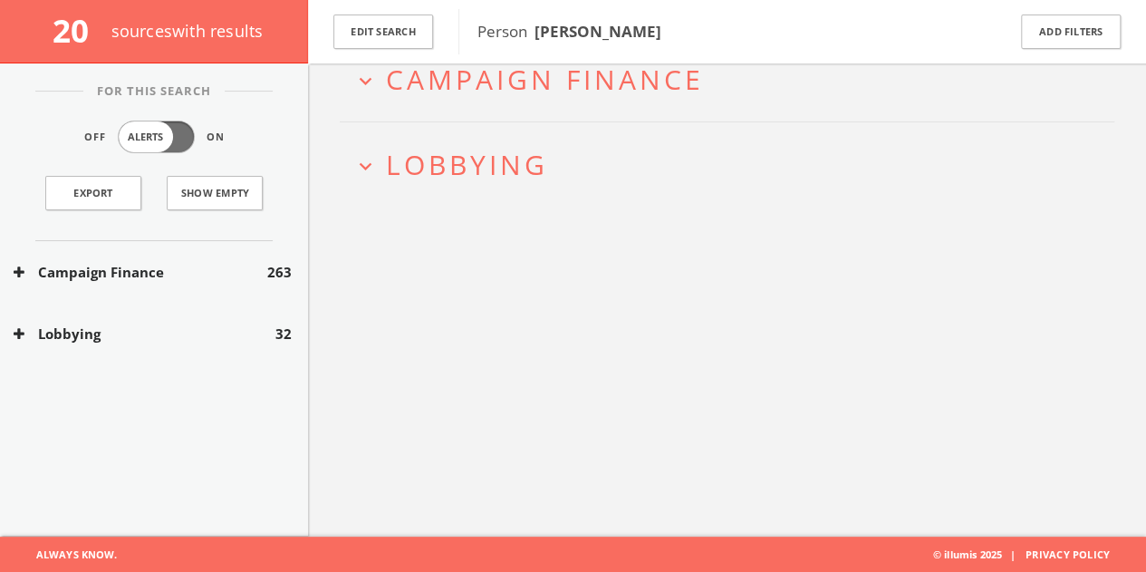
click at [191, 279] on button "Campaign Finance" at bounding box center [141, 272] width 254 height 21
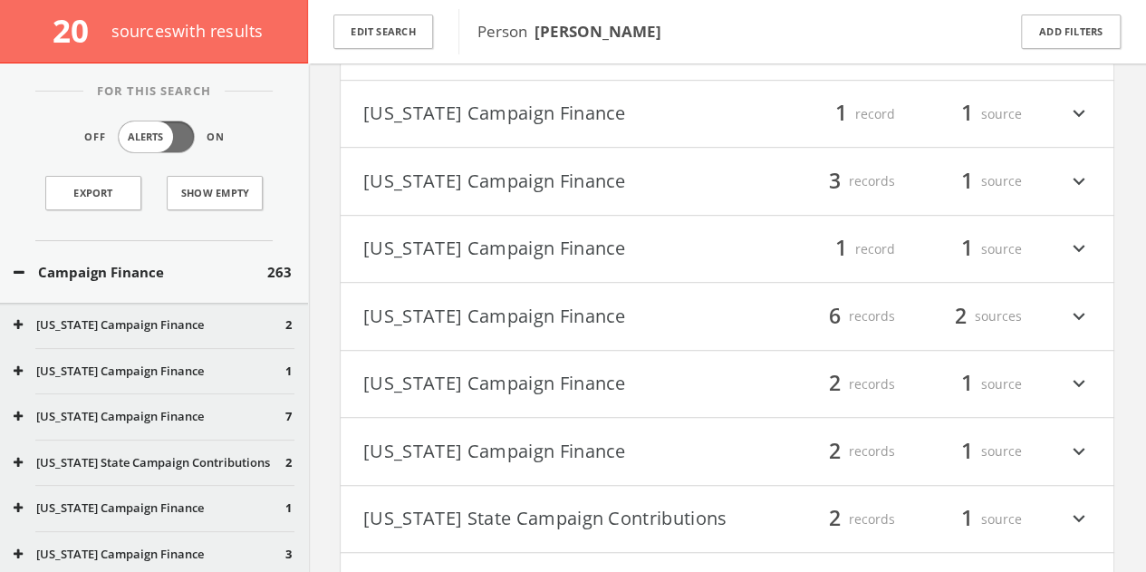
scroll to position [440, 0]
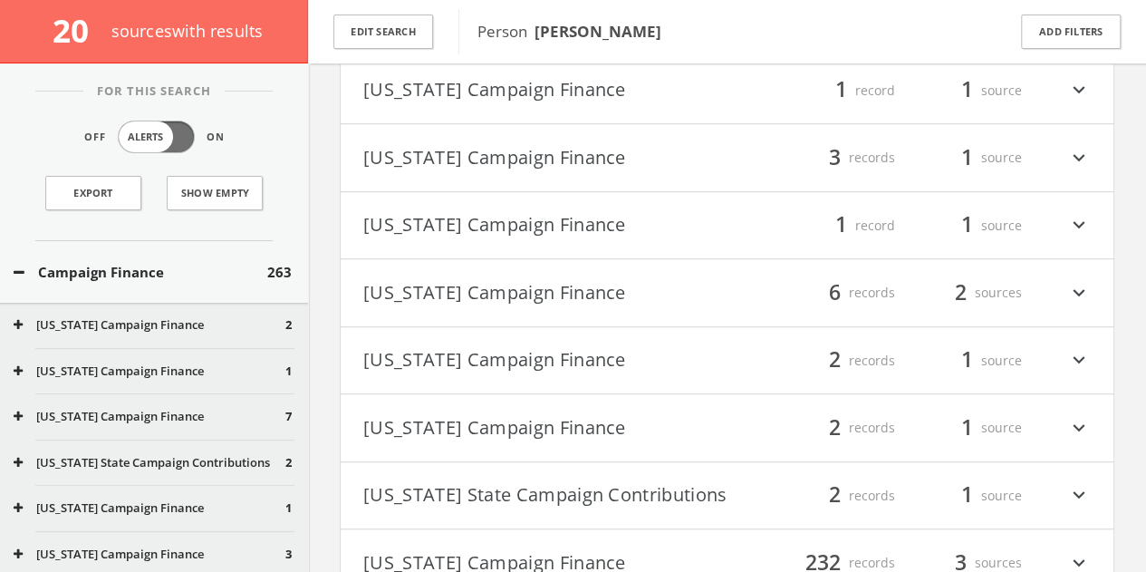
click at [715, 345] on button "[US_STATE] Campaign Finance" at bounding box center [545, 360] width 364 height 31
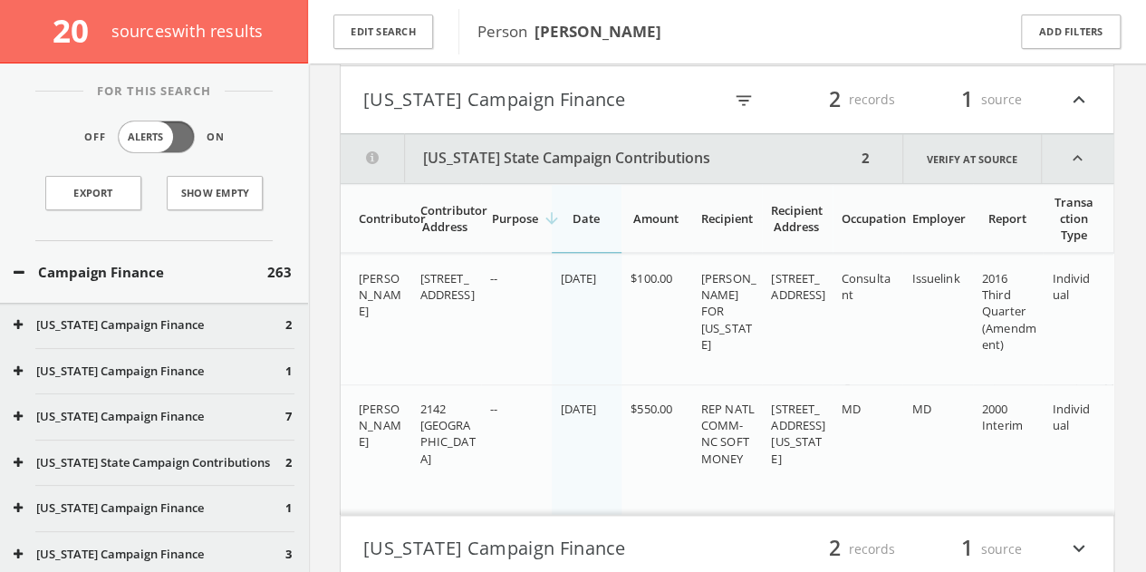
scroll to position [586, 0]
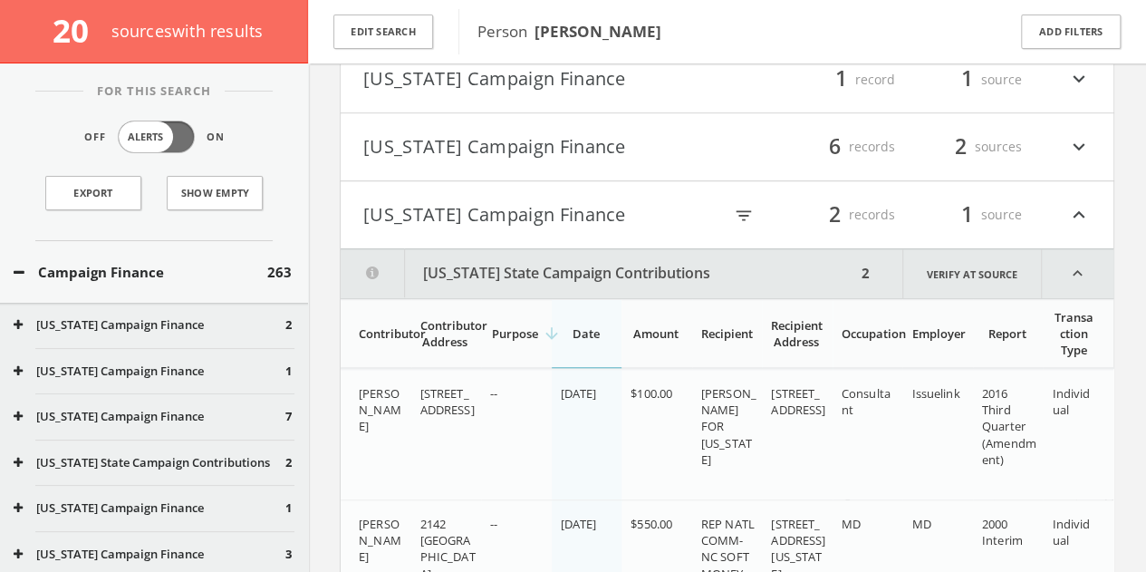
click at [612, 208] on button "[US_STATE] Campaign Finance" at bounding box center [542, 214] width 359 height 31
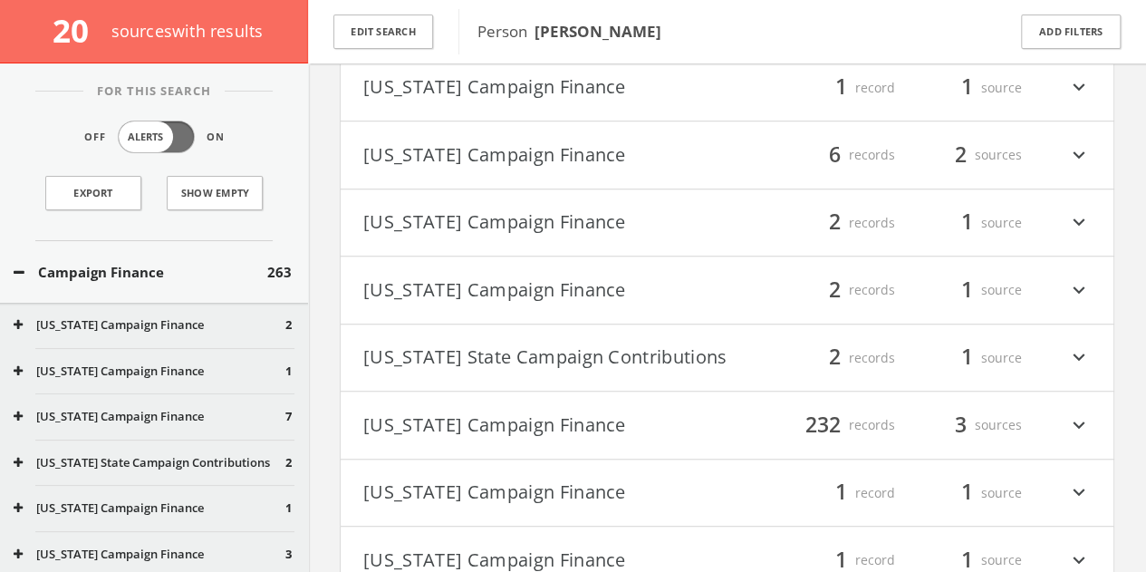
scroll to position [677, 0]
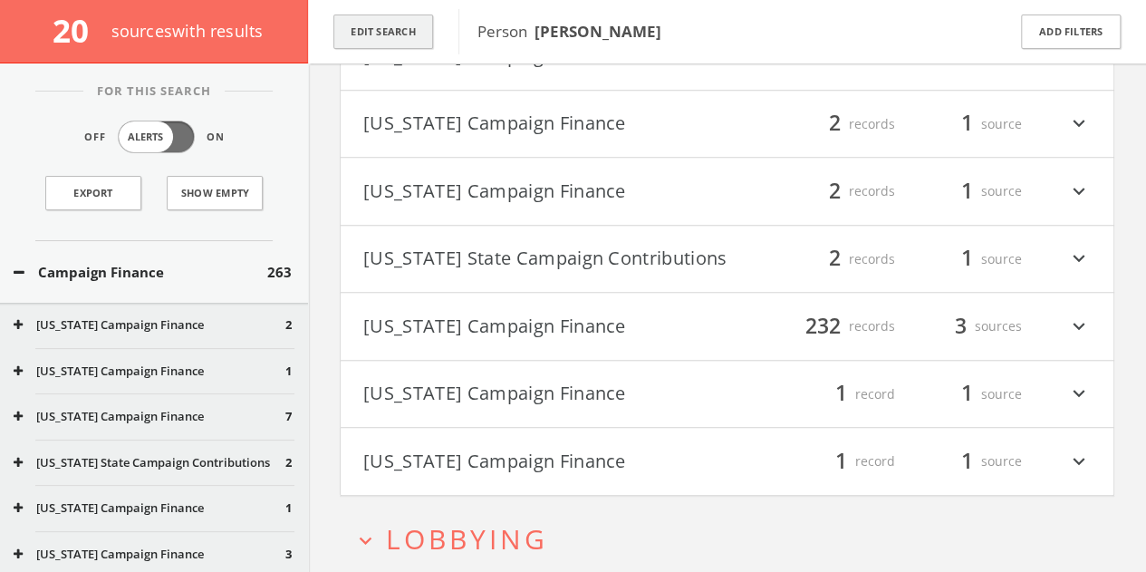
click at [411, 23] on button "Edit Search" at bounding box center [383, 31] width 100 height 35
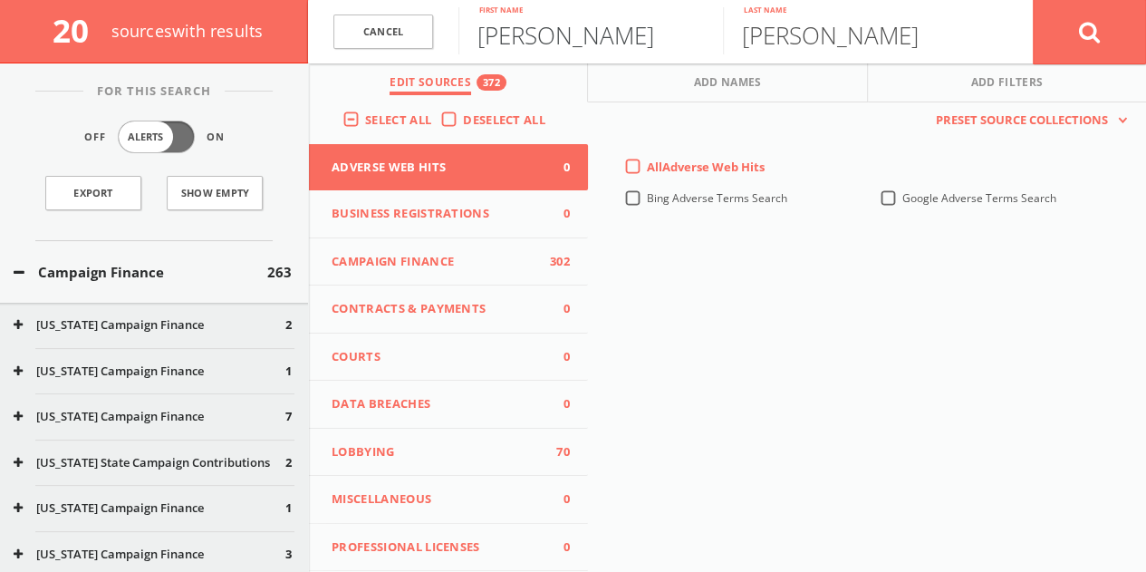
click at [555, 41] on input "[PERSON_NAME]" at bounding box center [590, 30] width 265 height 47
type input "[PERSON_NAME]"
click at [1033, 0] on button at bounding box center [1089, 31] width 113 height 65
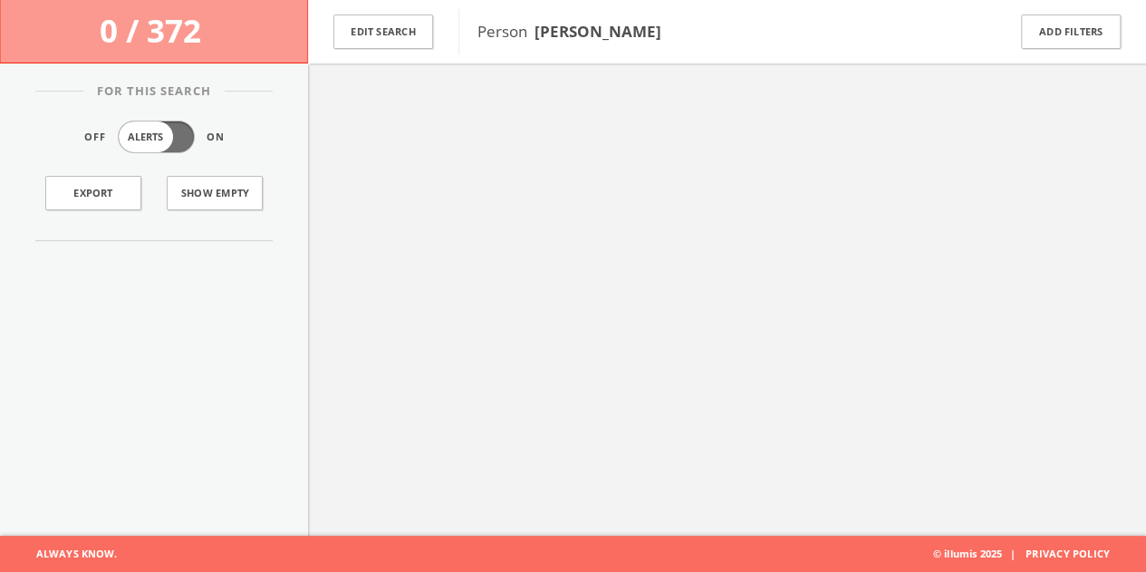
scroll to position [105, 0]
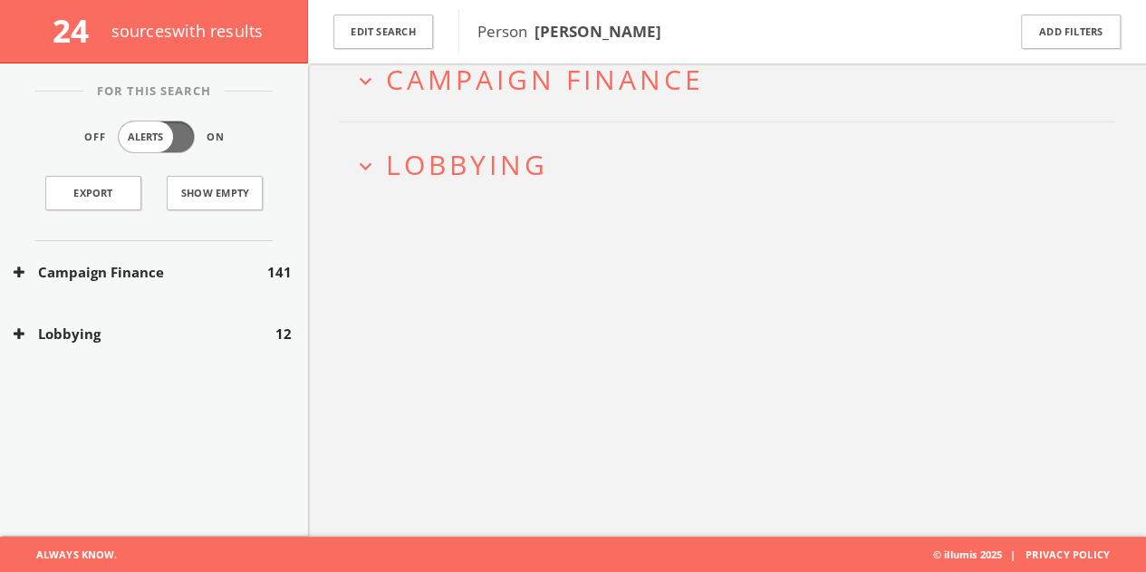
click at [141, 311] on div "Lobbying 12" at bounding box center [154, 334] width 308 height 63
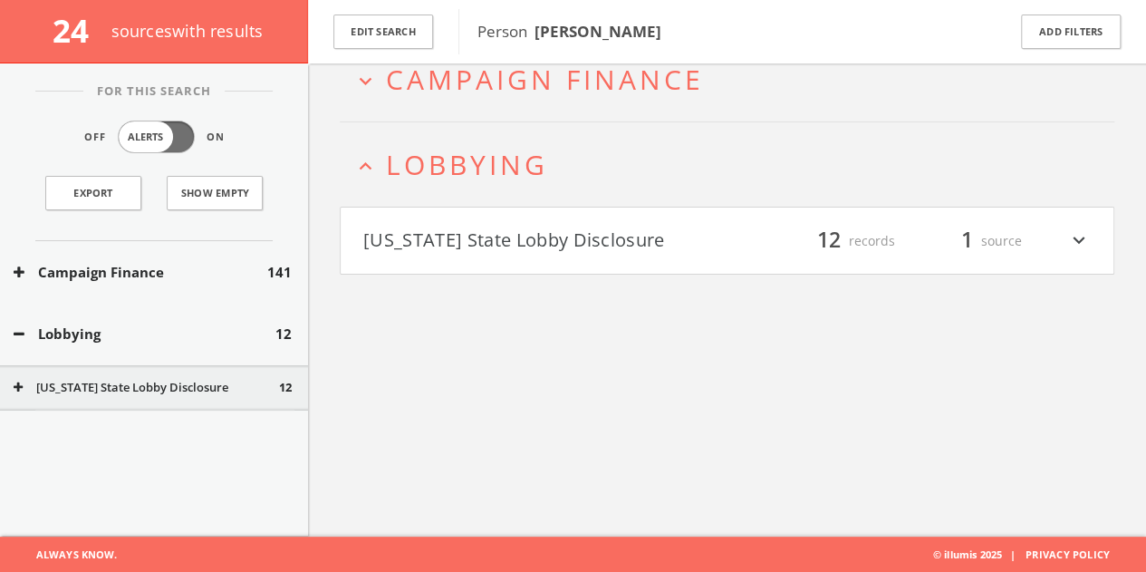
click at [142, 287] on div "Campaign Finance 141" at bounding box center [154, 272] width 308 height 63
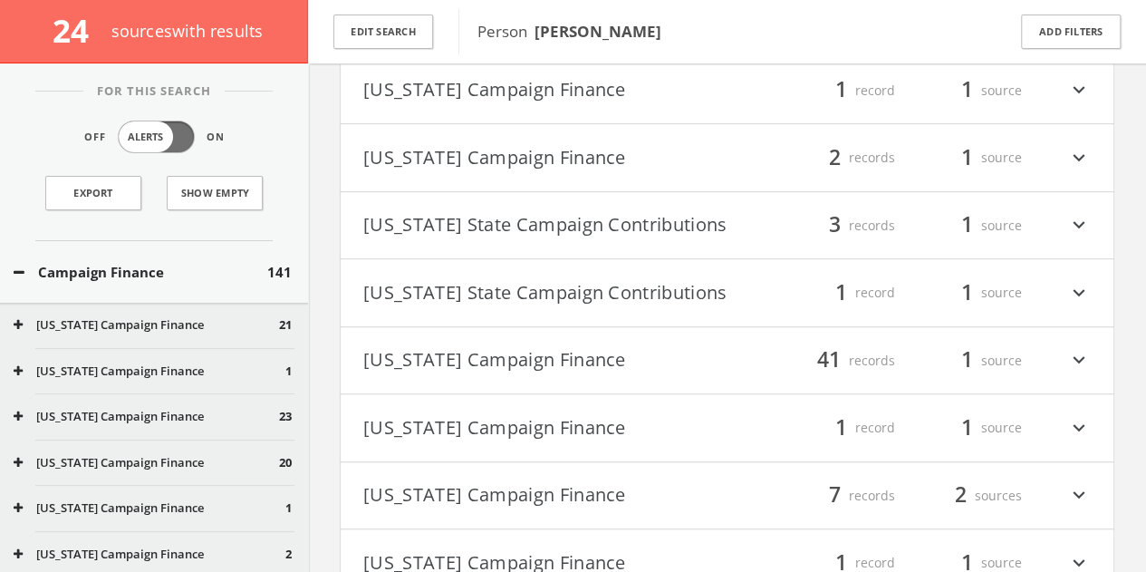
click at [502, 169] on button "[US_STATE] Campaign Finance" at bounding box center [545, 157] width 364 height 31
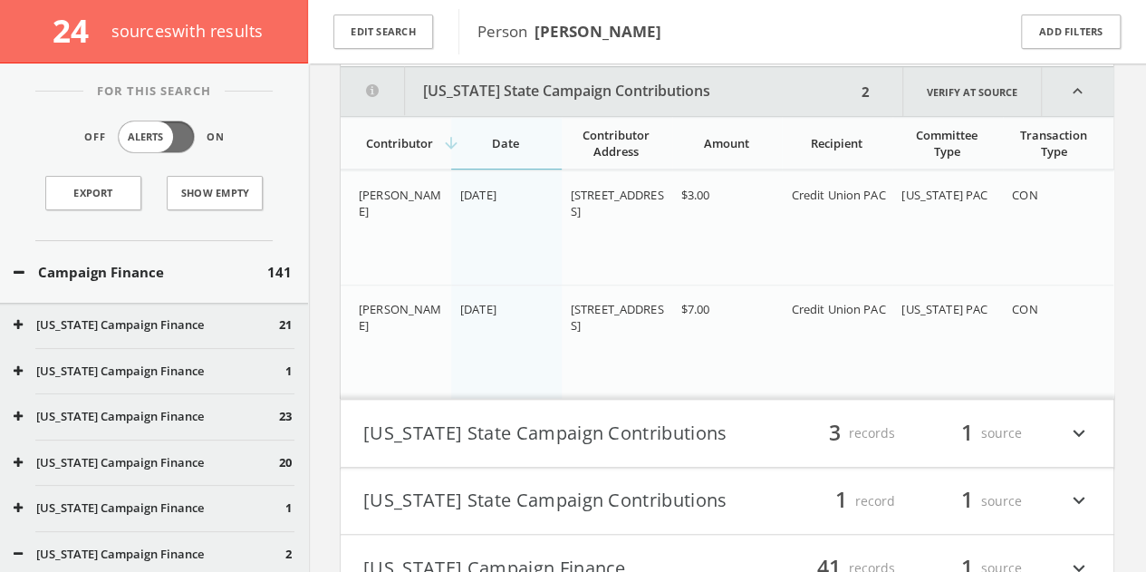
scroll to position [384, 0]
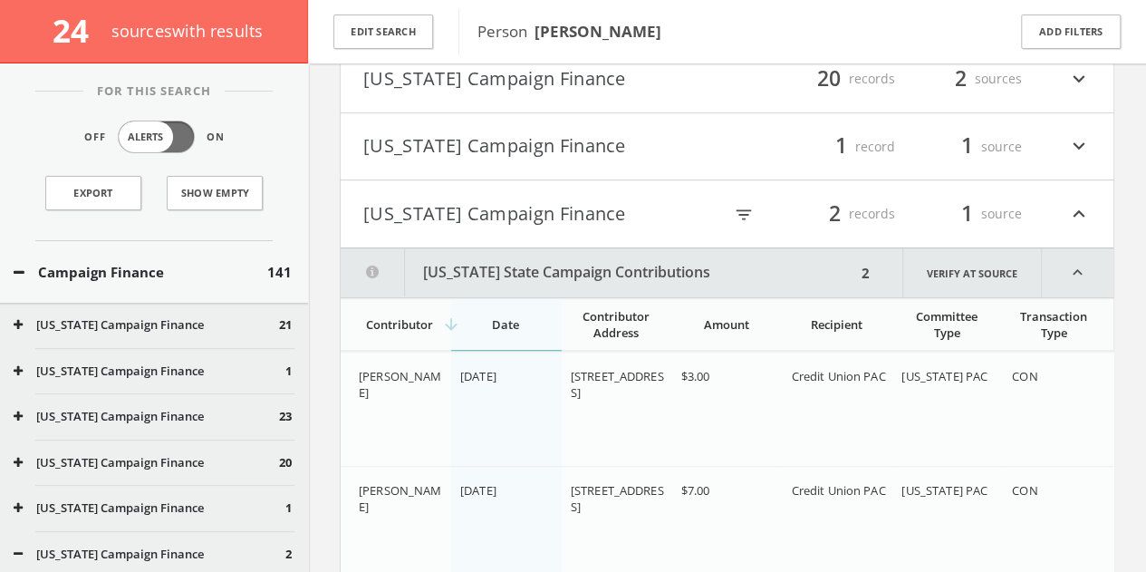
click at [428, 207] on button "[US_STATE] Campaign Finance" at bounding box center [542, 213] width 359 height 31
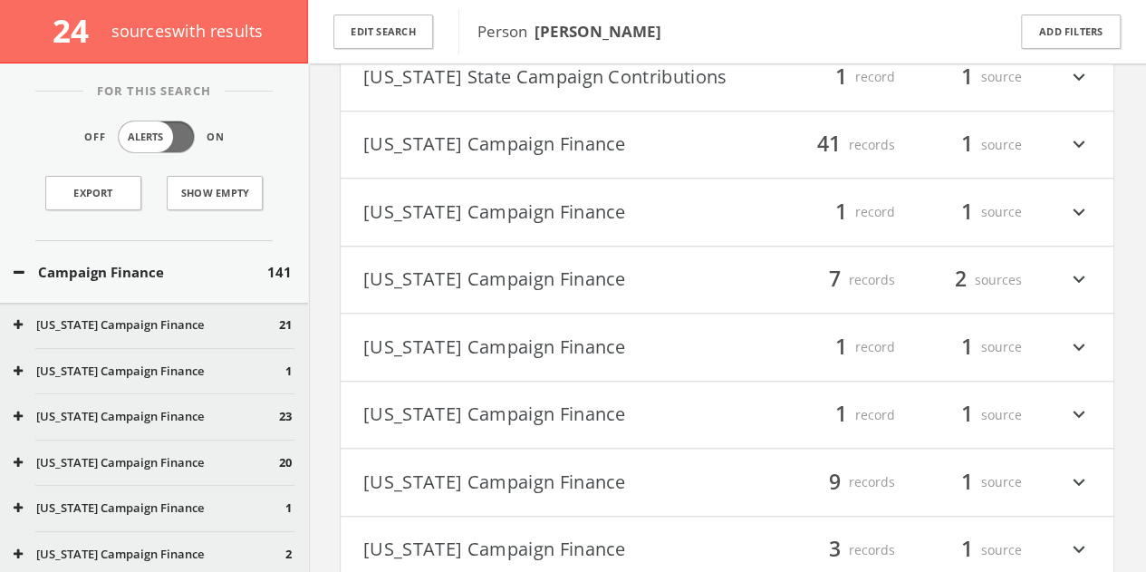
click at [505, 332] on h4 "[US_STATE] Campaign Finance filter_list 1 record 1 source expand_more" at bounding box center [727, 347] width 773 height 67
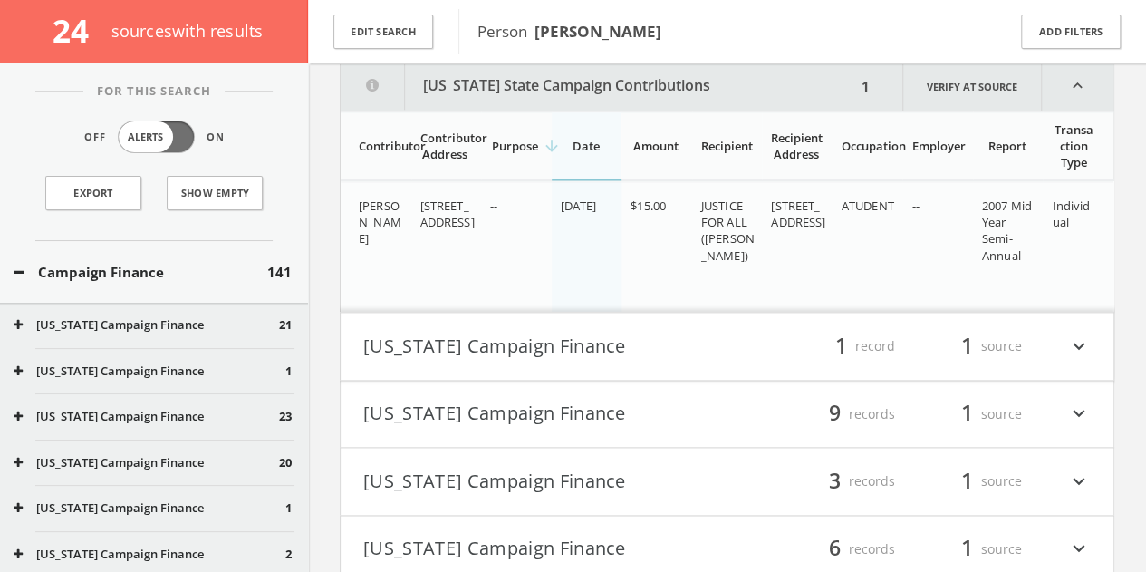
scroll to position [979, 0]
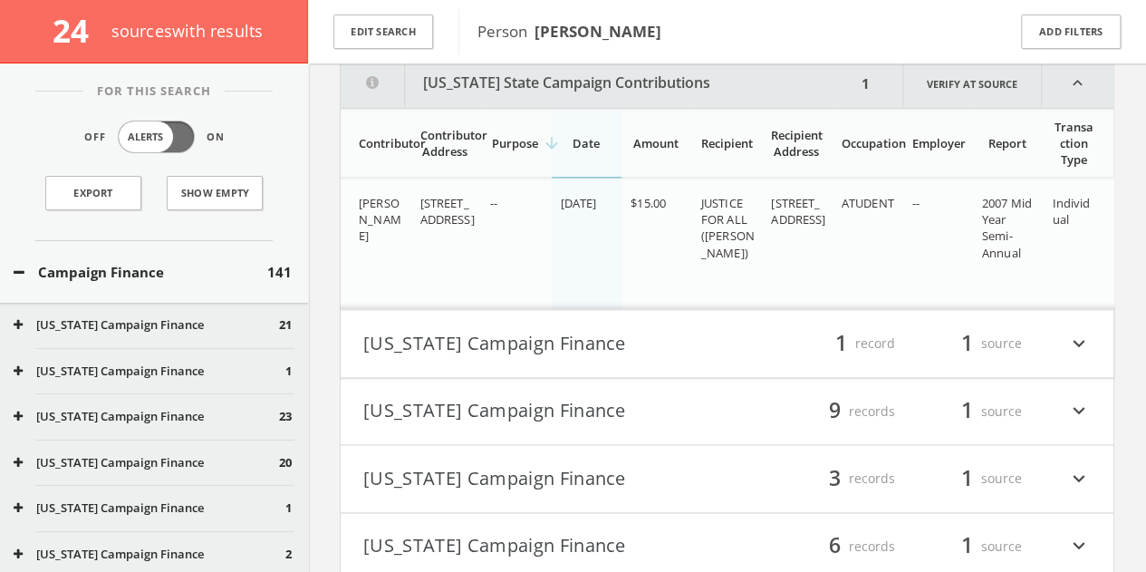
click at [555, 93] on button "[US_STATE] State Campaign Contributions" at bounding box center [599, 83] width 516 height 49
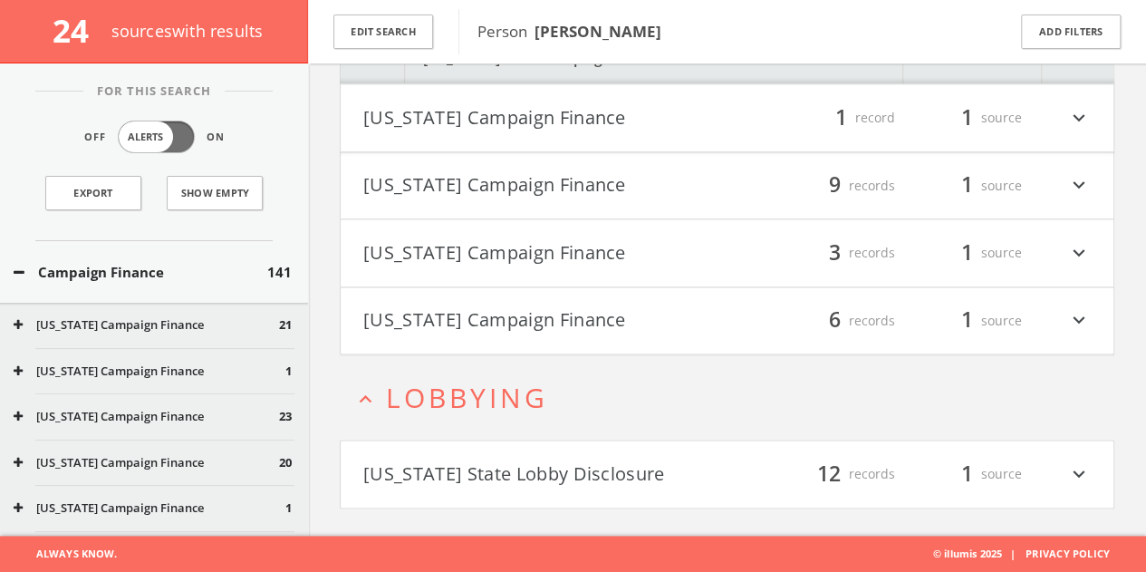
click at [553, 429] on h2 "expand_less Lobbying" at bounding box center [727, 397] width 775 height 84
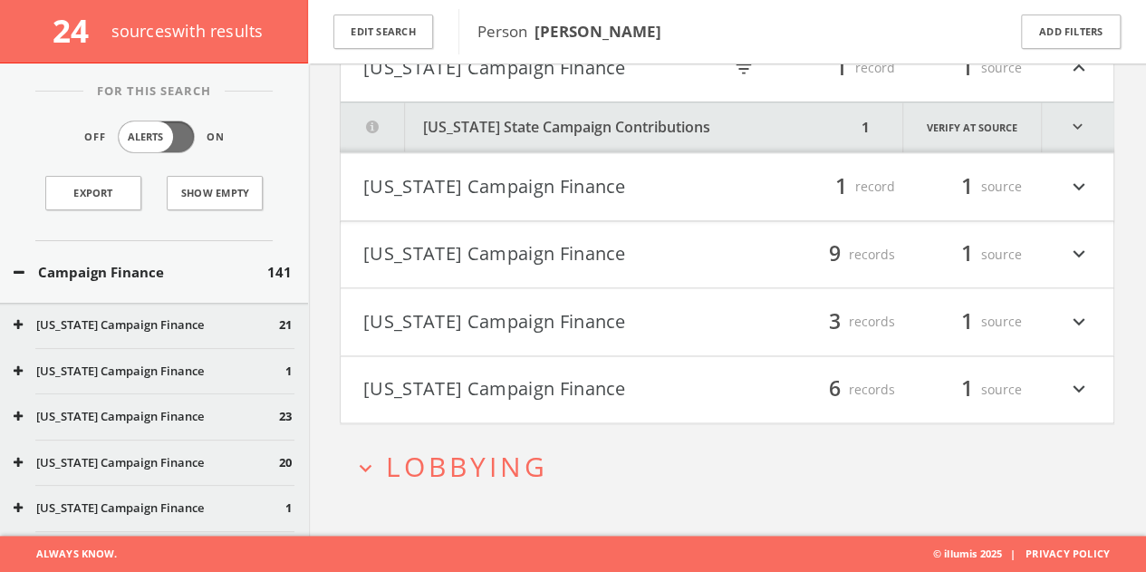
click at [551, 472] on button "expand_more Lobbying" at bounding box center [733, 466] width 761 height 30
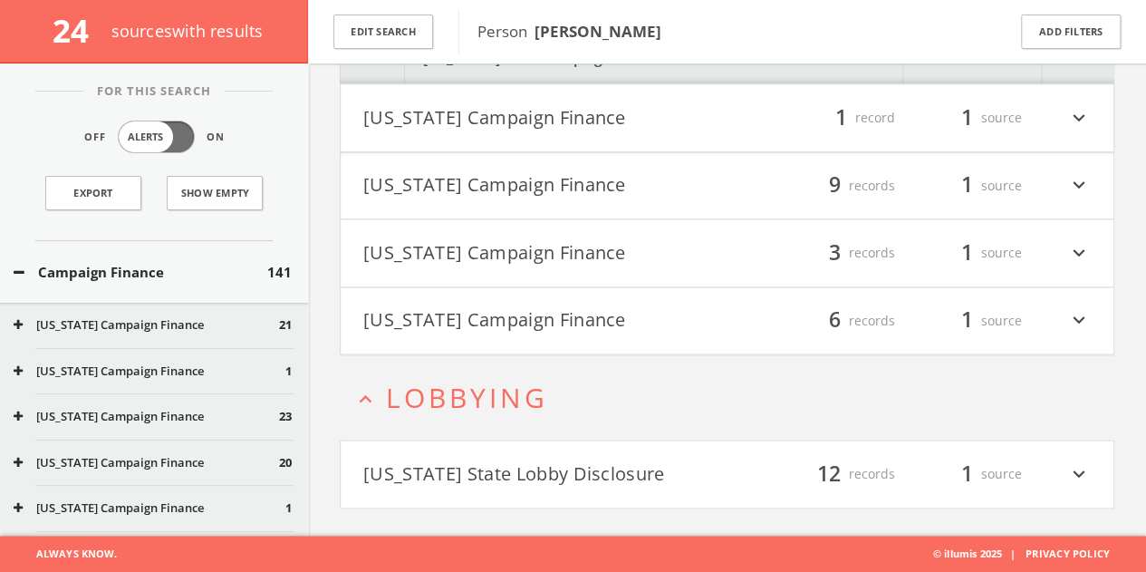
click at [549, 484] on button "[US_STATE] State Lobby Disclosure" at bounding box center [545, 473] width 364 height 31
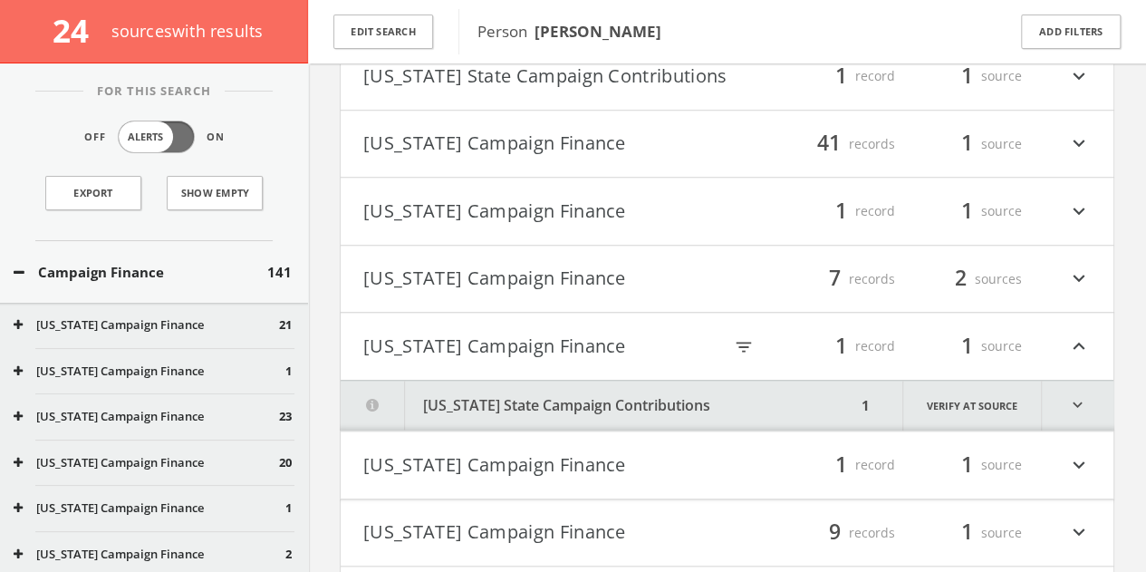
scroll to position [565, 0]
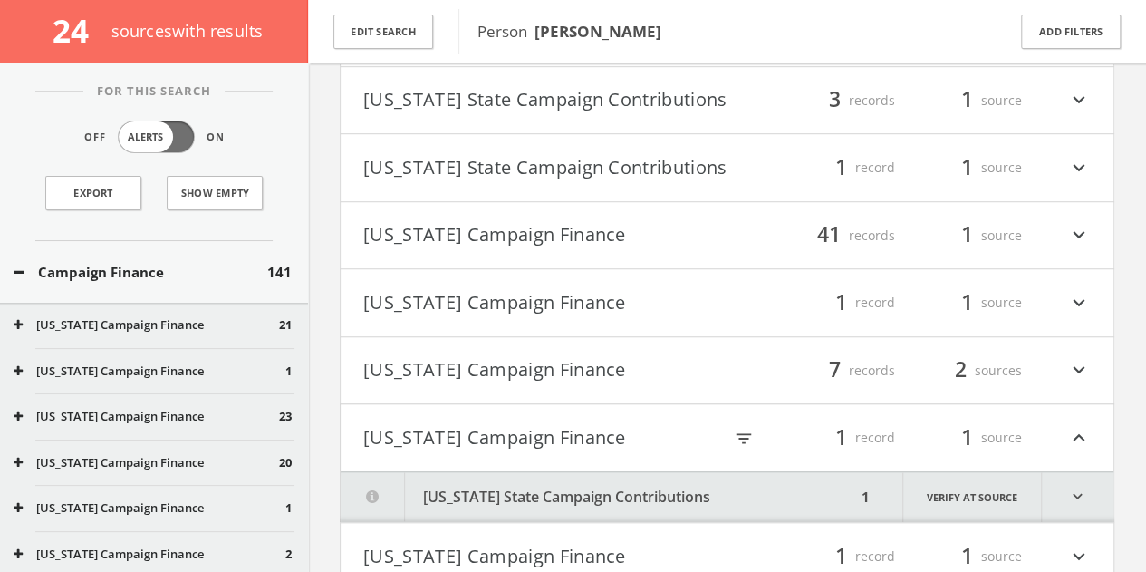
click at [129, 278] on button "Campaign Finance" at bounding box center [141, 272] width 254 height 21
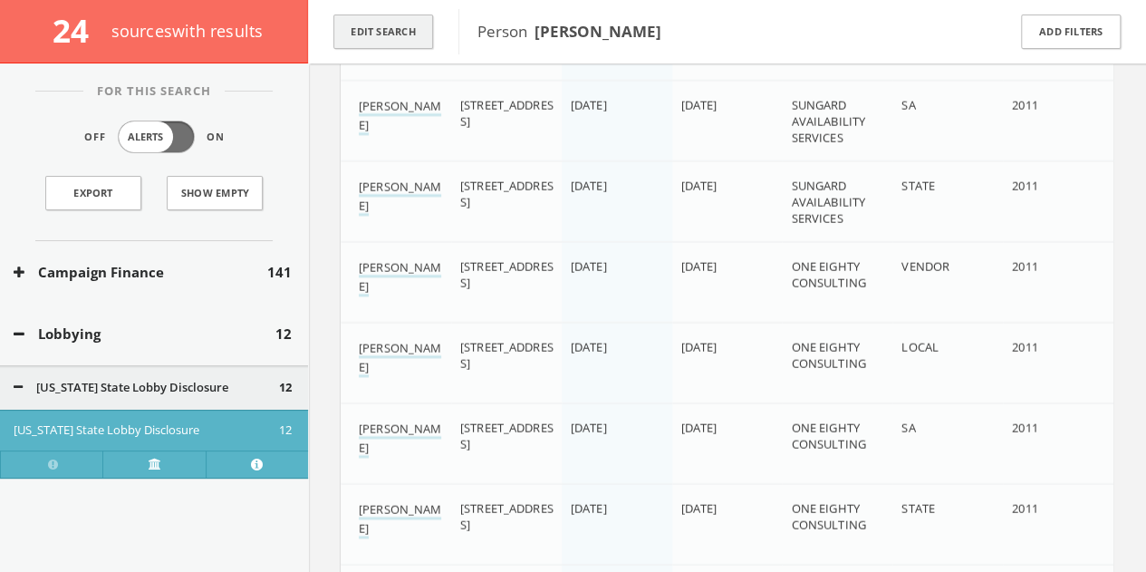
click at [367, 40] on button "Edit Search" at bounding box center [383, 31] width 100 height 35
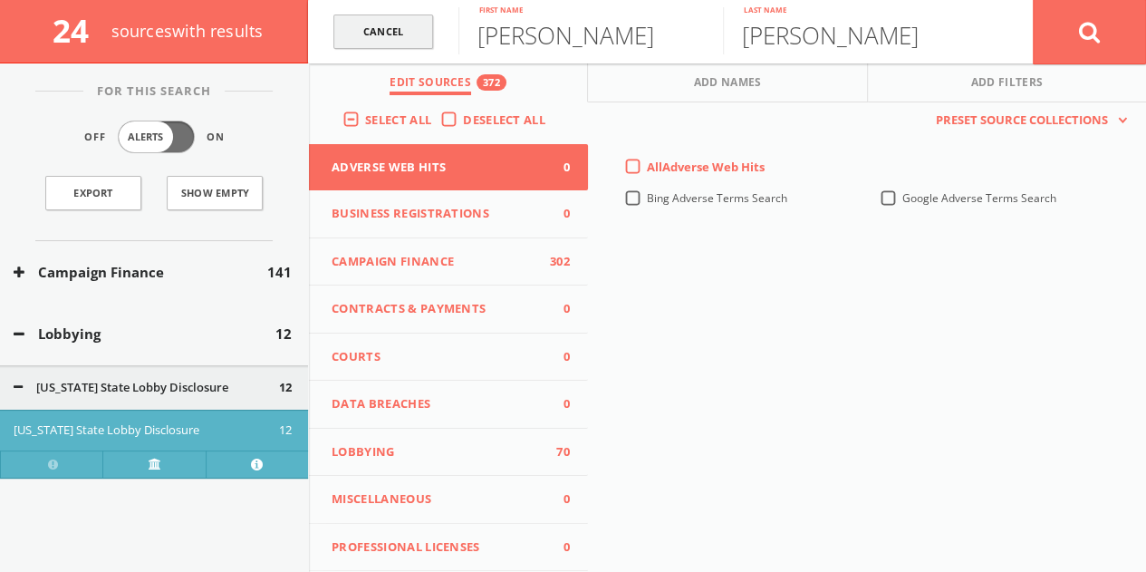
click at [390, 24] on link "Cancel" at bounding box center [383, 31] width 100 height 35
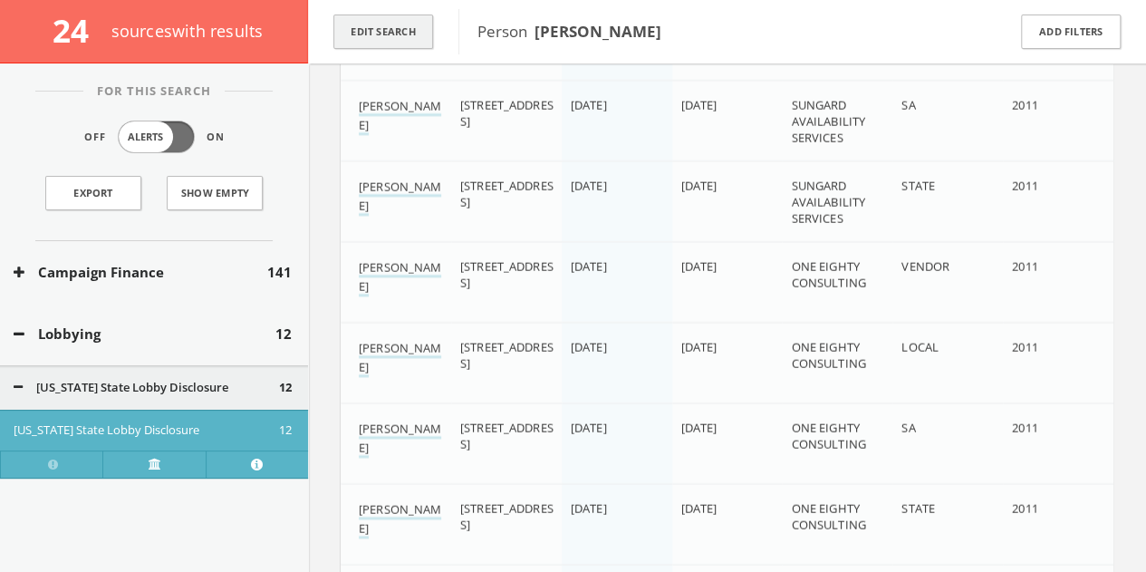
click at [390, 24] on button "Edit Search" at bounding box center [383, 31] width 100 height 35
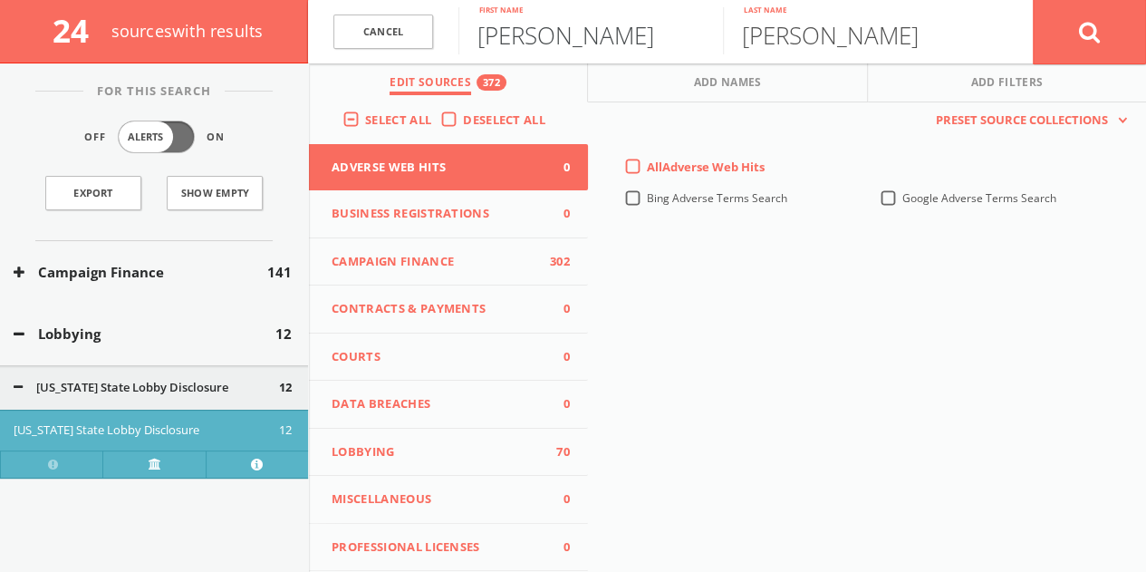
click at [538, 37] on input "[PERSON_NAME]" at bounding box center [590, 30] width 265 height 47
type input "[PERSON_NAME]"
paste input "[PHONE_NUMBER]"
click at [896, 48] on input "[PHONE_NUMBER]" at bounding box center [855, 30] width 265 height 47
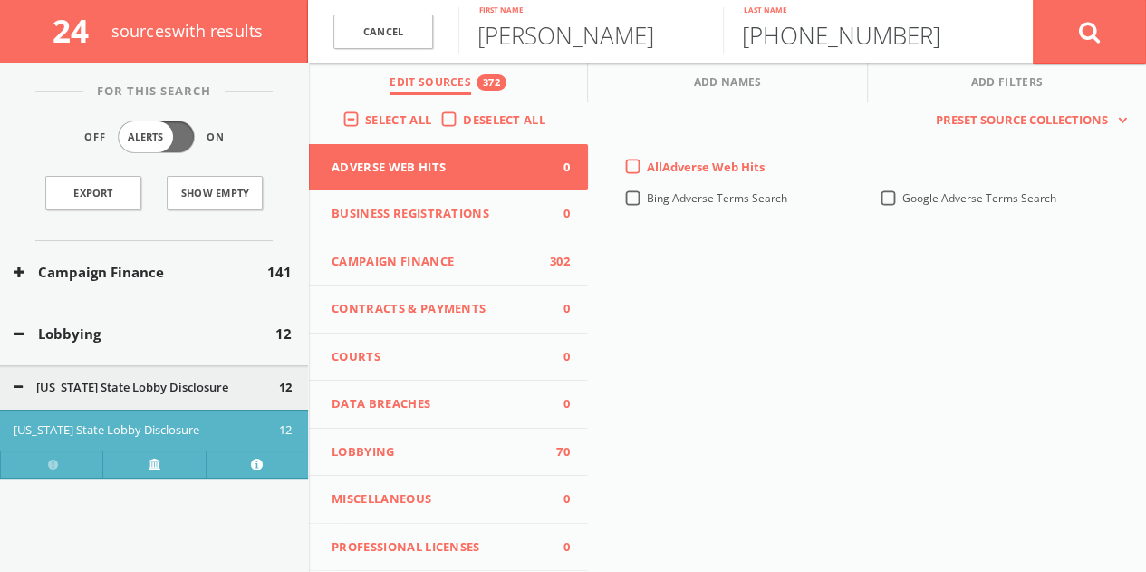
click at [896, 48] on input "[PHONE_NUMBER]" at bounding box center [855, 30] width 265 height 47
paste input "[PERSON_NAME]"
type input "[PERSON_NAME]"
click at [1049, 39] on button at bounding box center [1089, 31] width 113 height 65
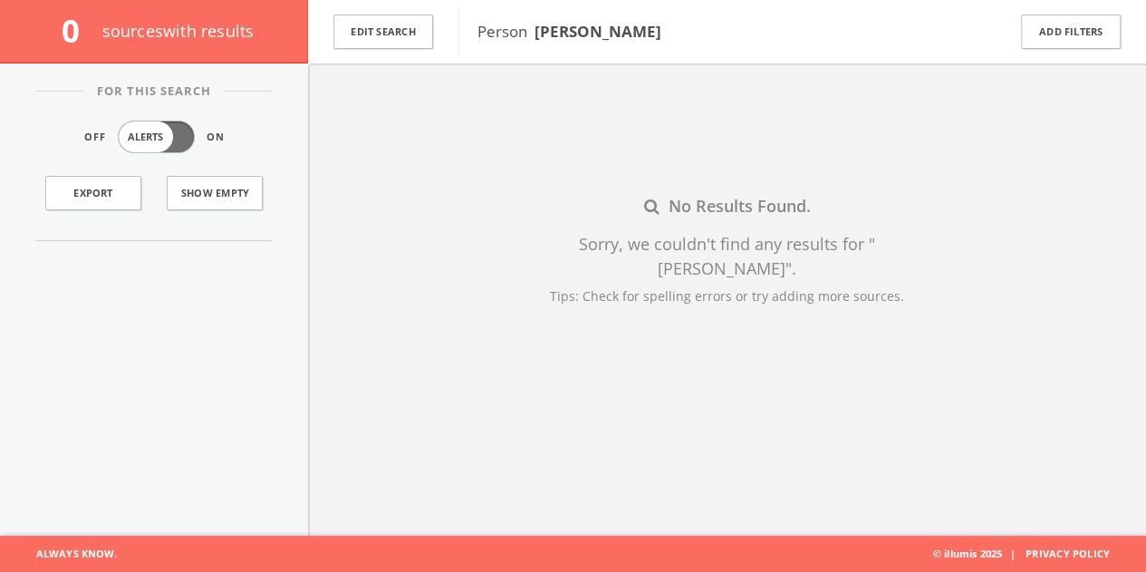
scroll to position [105, 0]
click at [402, 35] on button "Edit Search" at bounding box center [383, 31] width 100 height 35
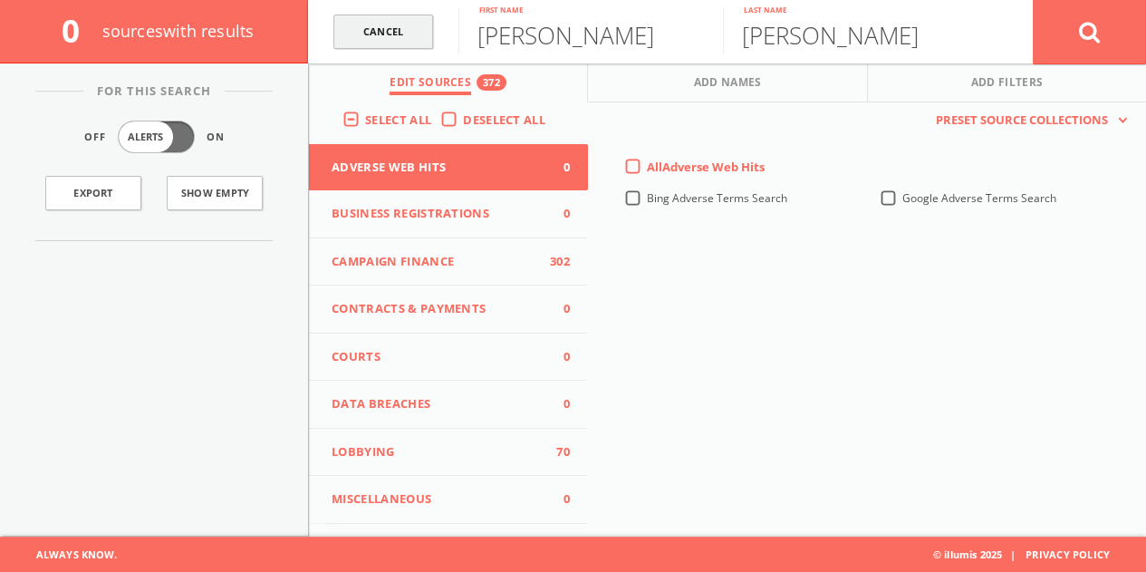
click at [414, 37] on link "Cancel" at bounding box center [383, 31] width 100 height 35
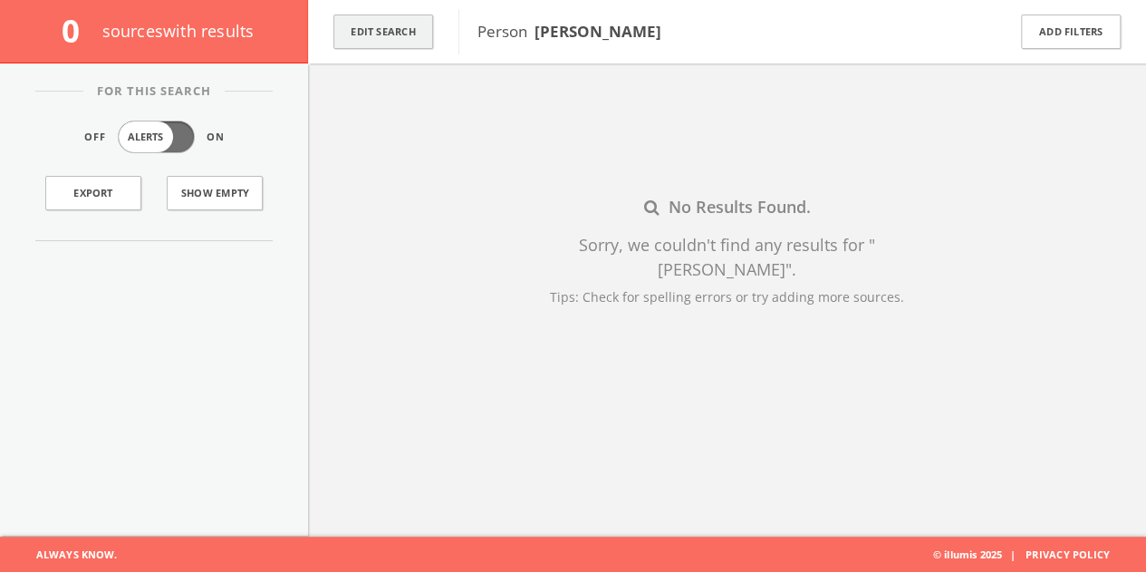
click at [363, 46] on button "Edit Search" at bounding box center [383, 31] width 100 height 35
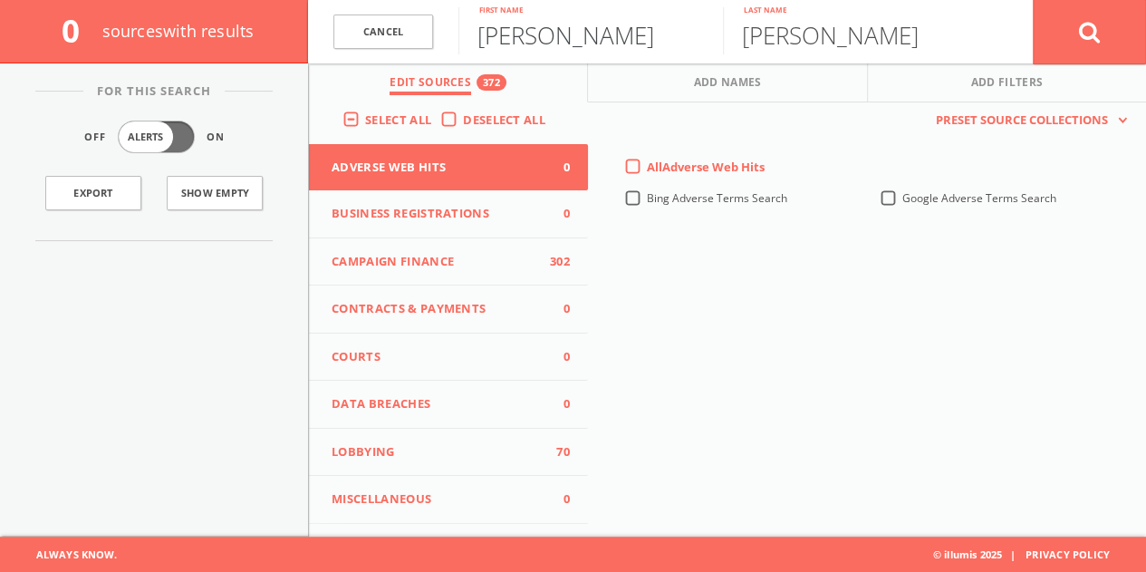
click at [482, 23] on input "[PERSON_NAME]" at bounding box center [590, 30] width 265 height 47
click at [482, 24] on input "[PERSON_NAME]" at bounding box center [590, 30] width 265 height 47
paste input "[PERSON_NAME] [PERSON_NAME]"
drag, startPoint x: 570, startPoint y: 43, endPoint x: 945, endPoint y: 51, distance: 375.2
click at [941, 52] on form "Cancel [PERSON_NAME] [PERSON_NAME] First name [PERSON_NAME] Last name Cancel" at bounding box center [727, 31] width 838 height 63
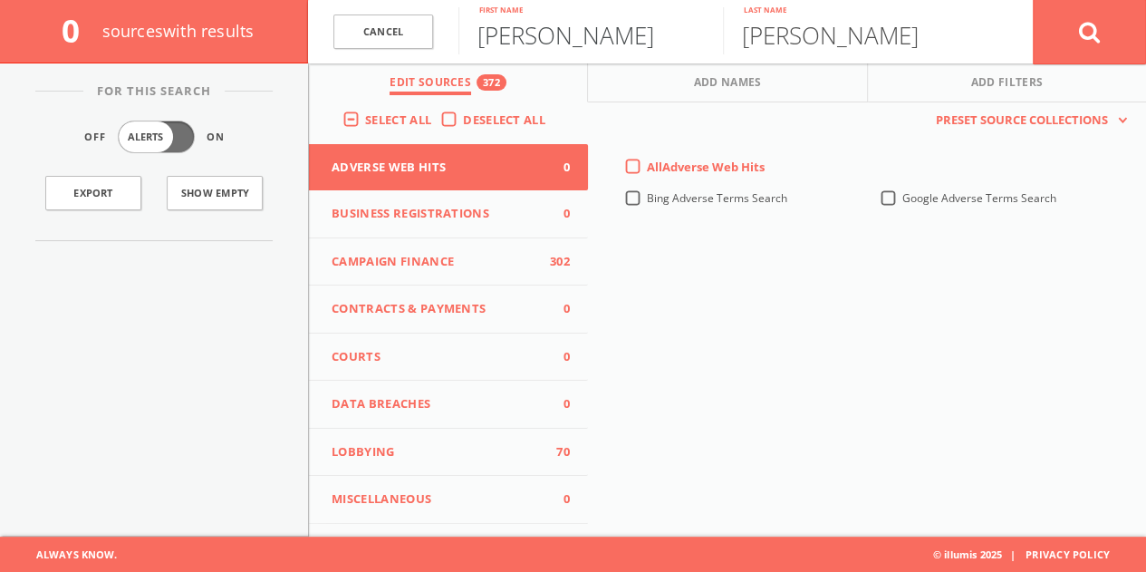
type input "[PERSON_NAME]"
click at [931, 40] on input "[PERSON_NAME]" at bounding box center [855, 30] width 265 height 47
type input "King"
click at [1033, 0] on button at bounding box center [1089, 31] width 113 height 65
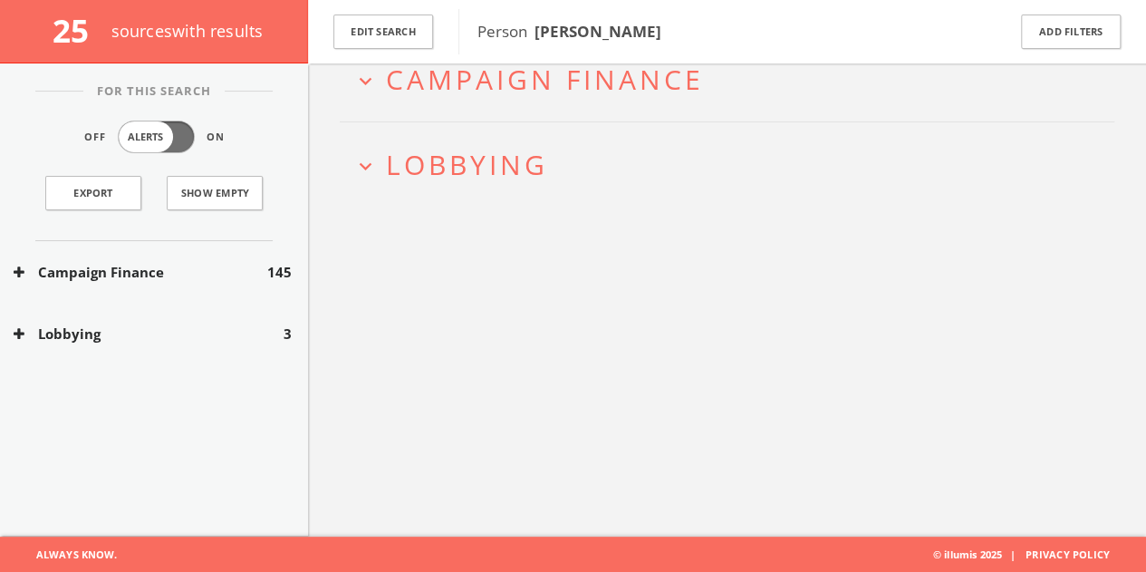
click at [239, 332] on button "Lobbying" at bounding box center [149, 333] width 270 height 21
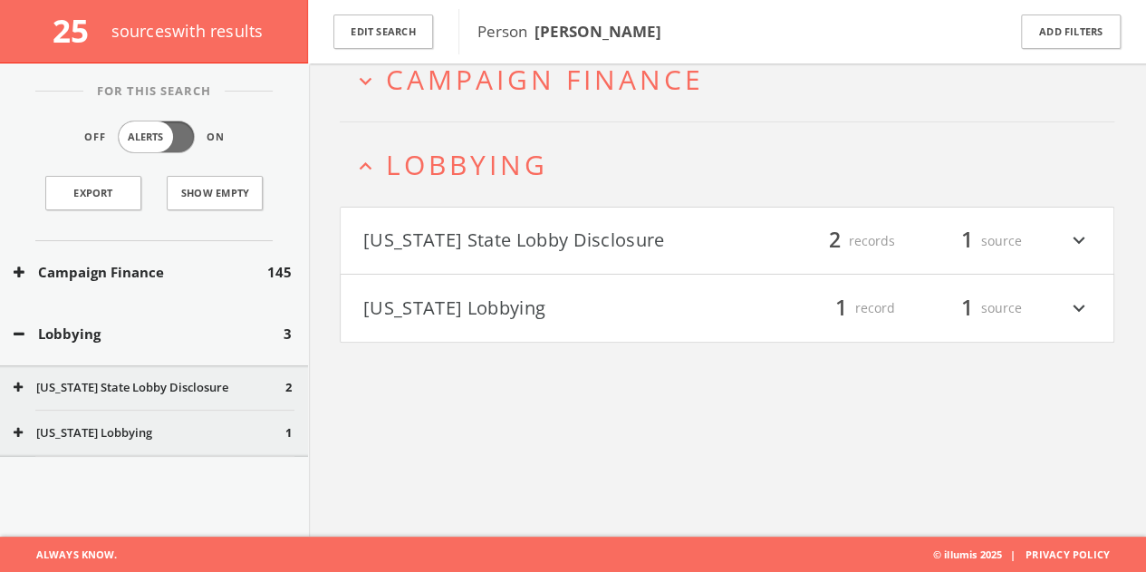
click at [189, 326] on button "Lobbying" at bounding box center [149, 333] width 270 height 21
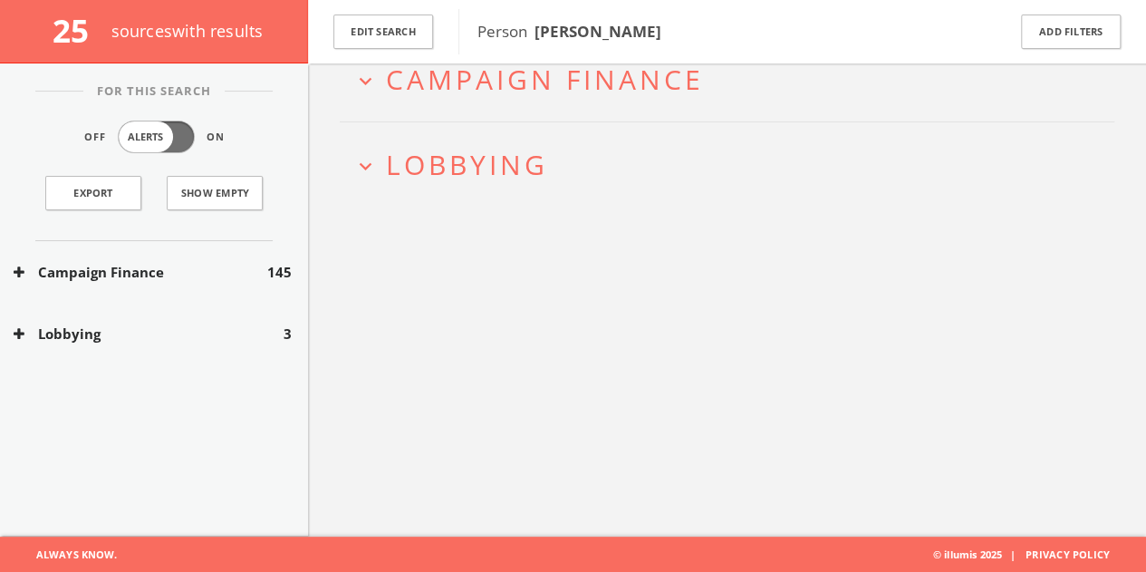
click at [159, 331] on button "Lobbying" at bounding box center [149, 333] width 270 height 21
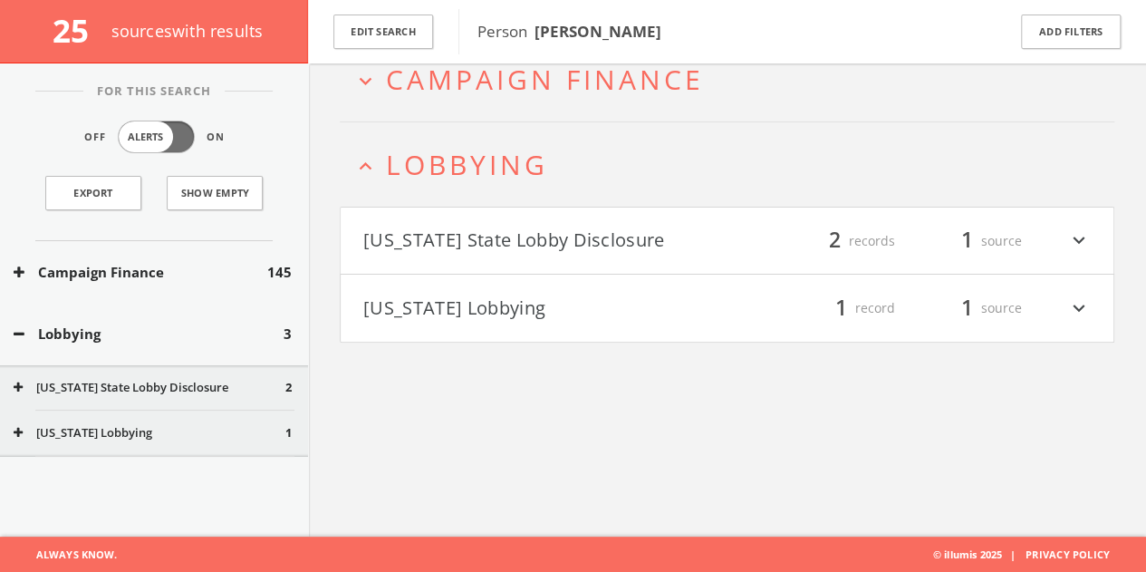
click at [158, 331] on button "Lobbying" at bounding box center [149, 333] width 270 height 21
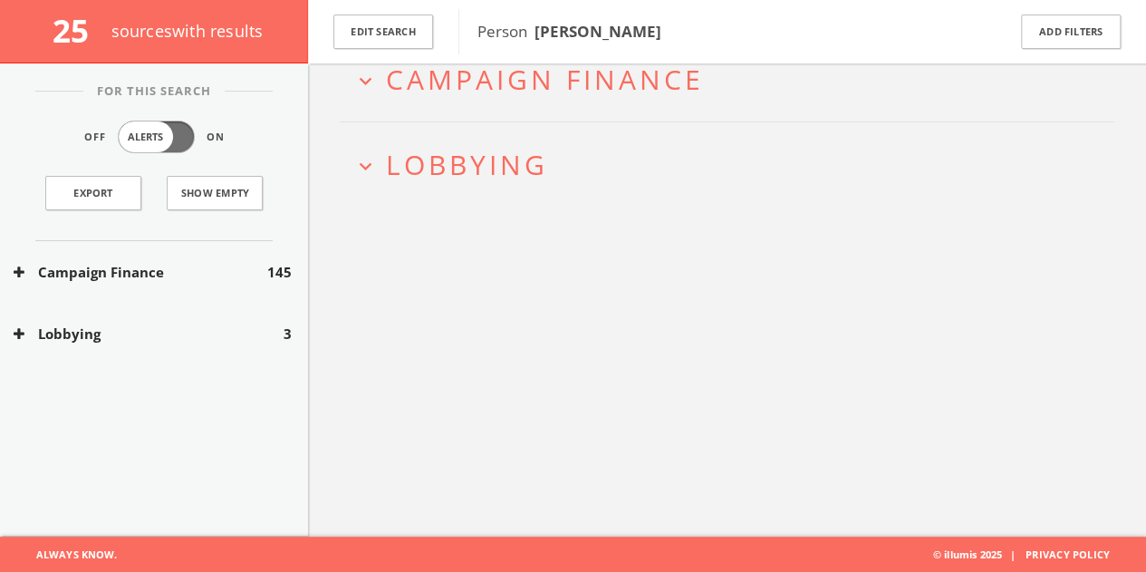
click at [166, 339] on button "Lobbying" at bounding box center [149, 333] width 270 height 21
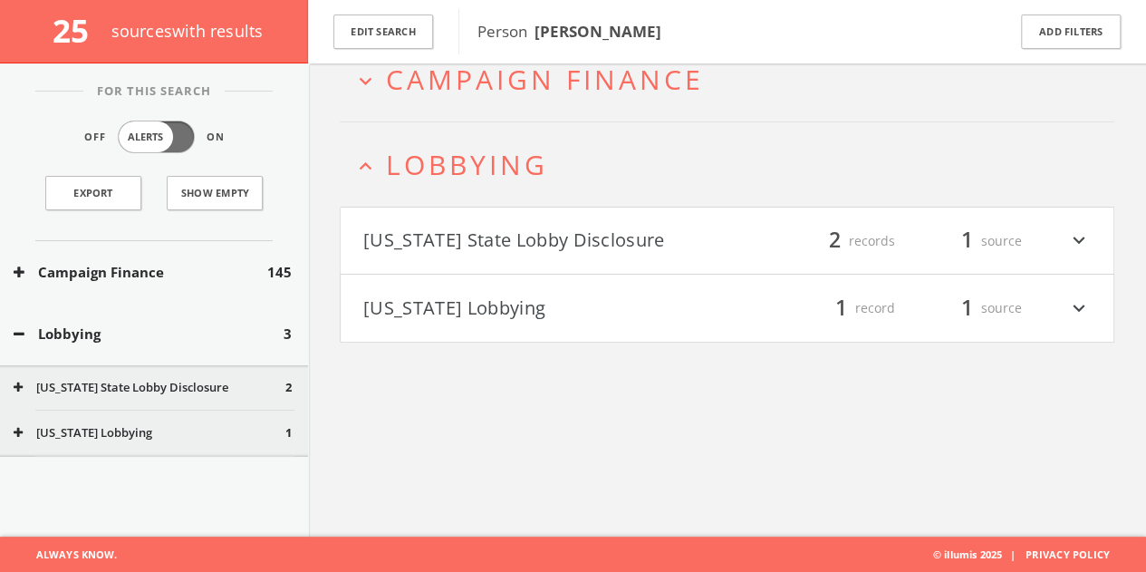
click at [443, 300] on button "[US_STATE] Lobbying" at bounding box center [545, 308] width 364 height 31
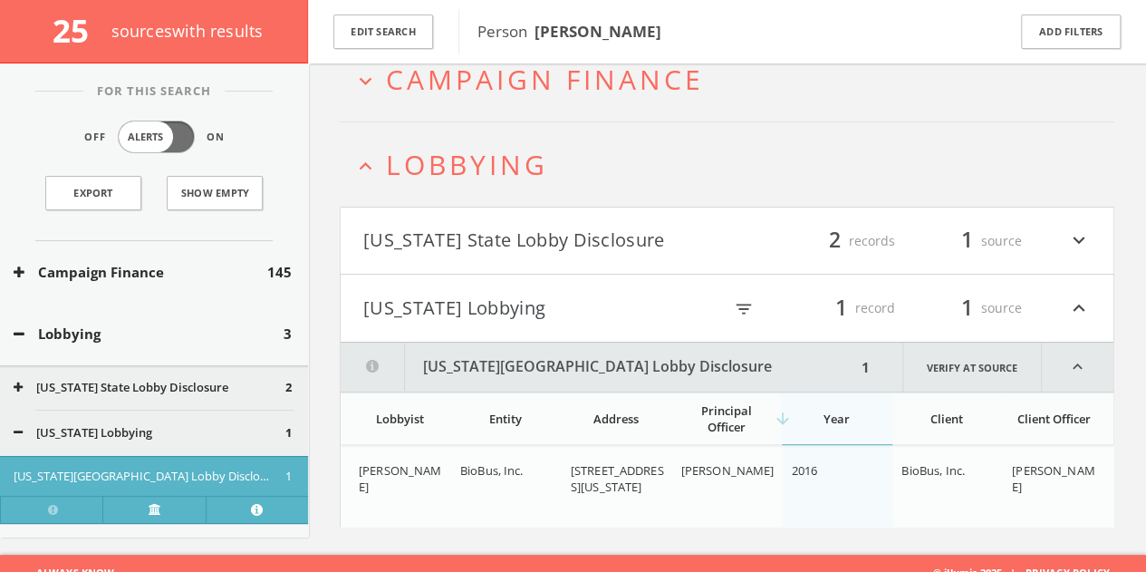
scroll to position [121, 0]
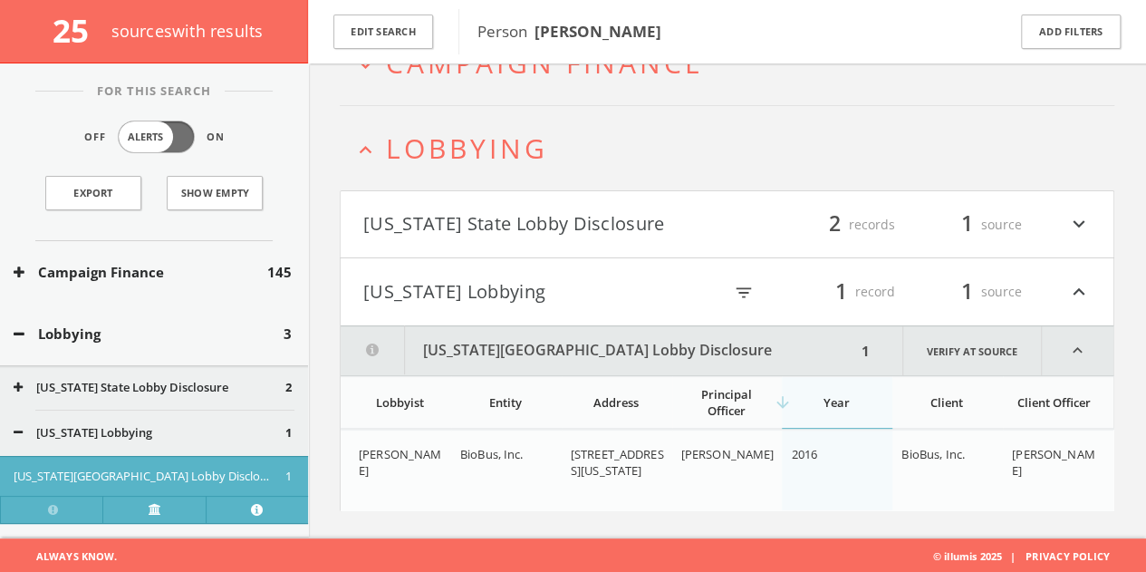
click at [460, 220] on button "[US_STATE] State Lobby Disclosure" at bounding box center [545, 224] width 364 height 31
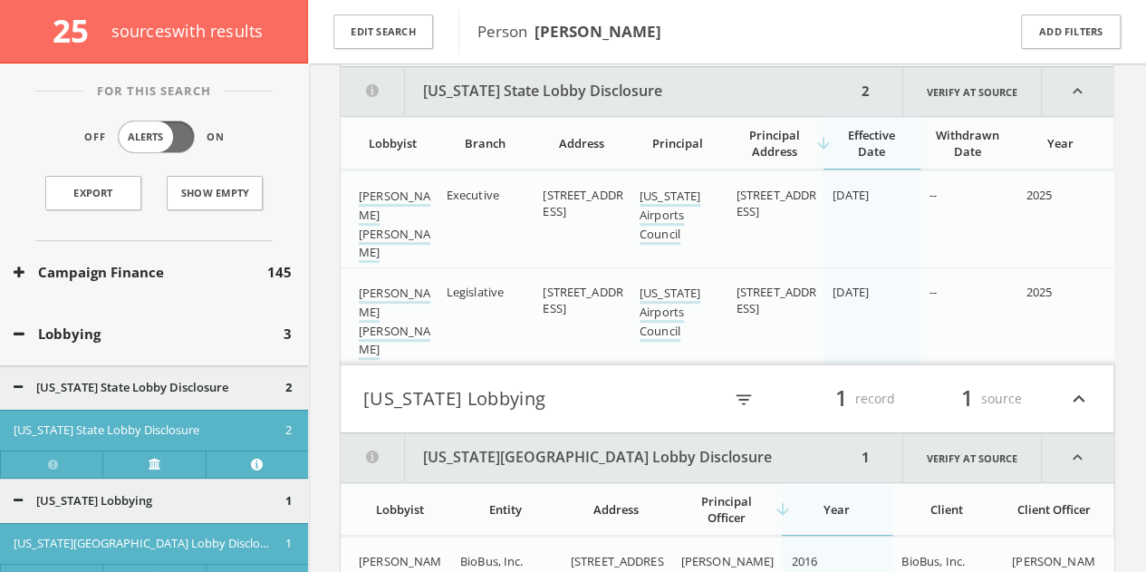
scroll to position [314, 0]
click at [127, 510] on div "[US_STATE] Lobbying 1" at bounding box center [154, 500] width 308 height 45
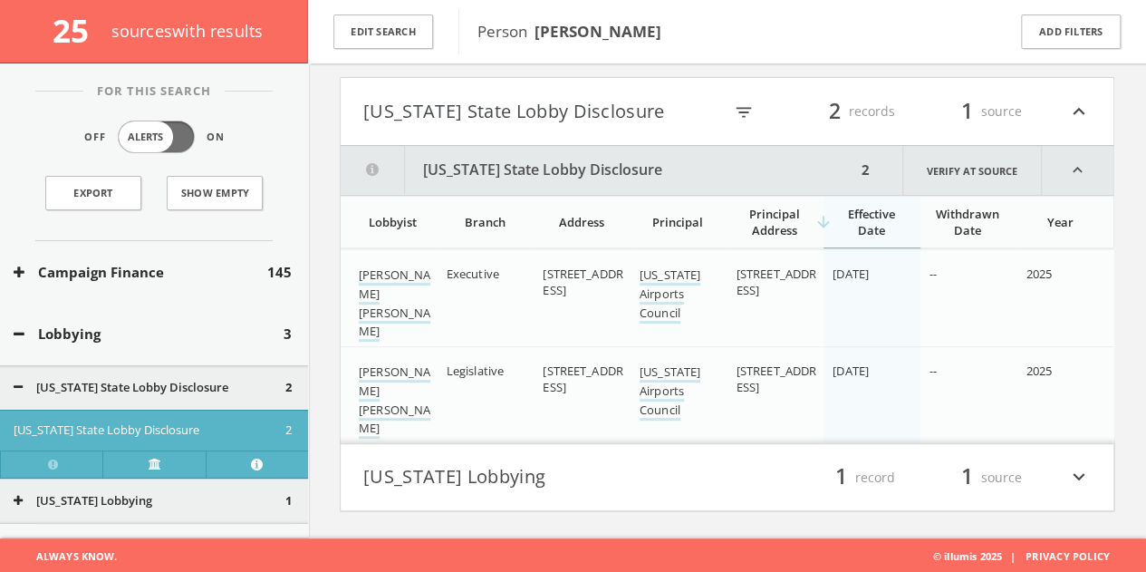
click at [125, 385] on button "[US_STATE] State Lobby Disclosure" at bounding box center [150, 388] width 272 height 18
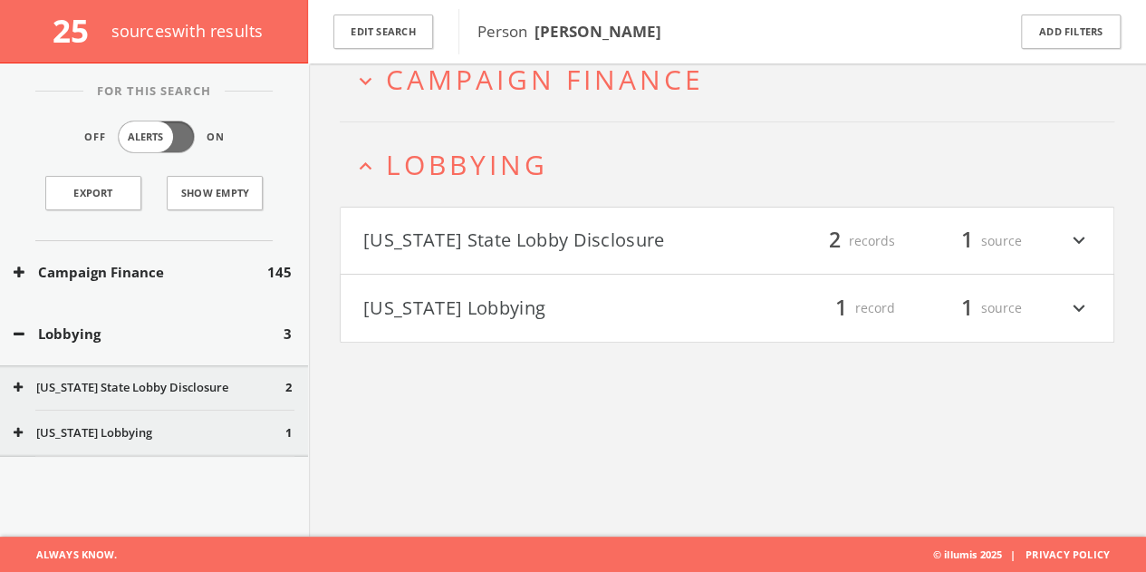
click at [136, 276] on button "Campaign Finance" at bounding box center [141, 272] width 254 height 21
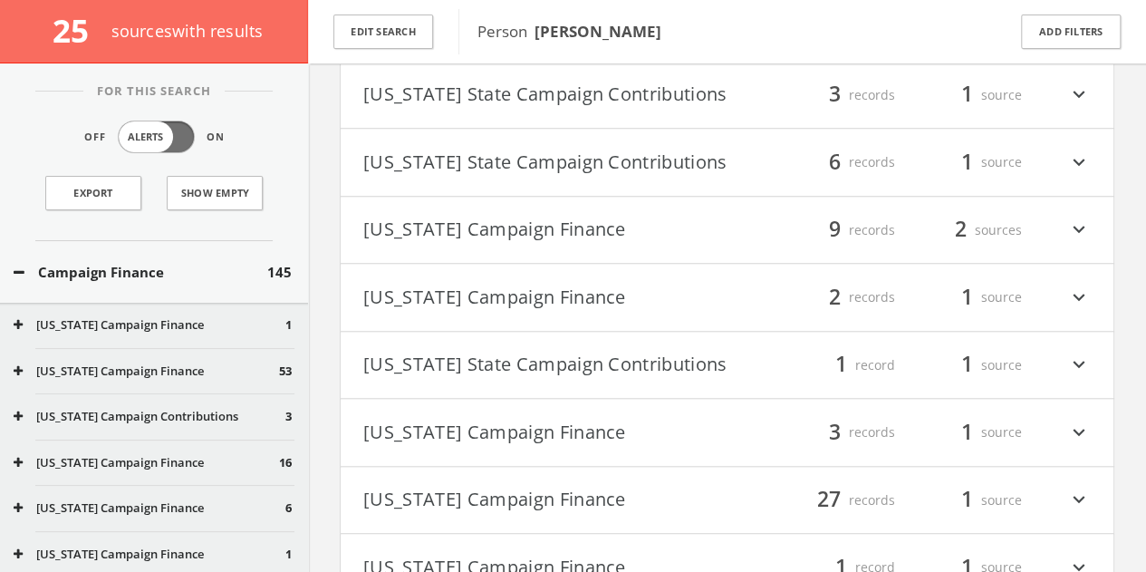
scroll to position [803, 0]
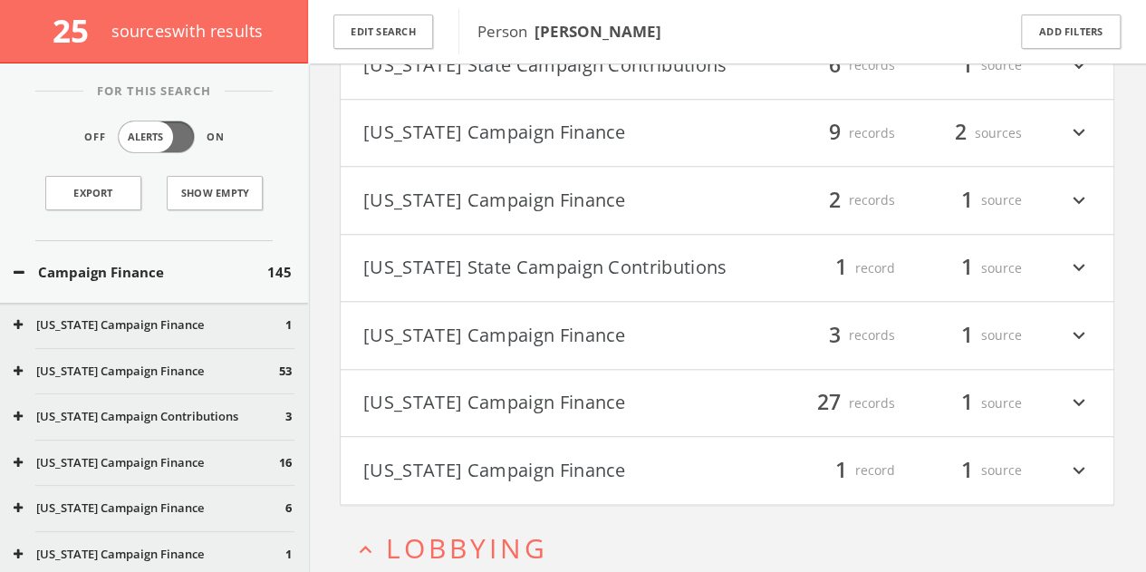
click at [825, 406] on span "27" at bounding box center [829, 403] width 40 height 32
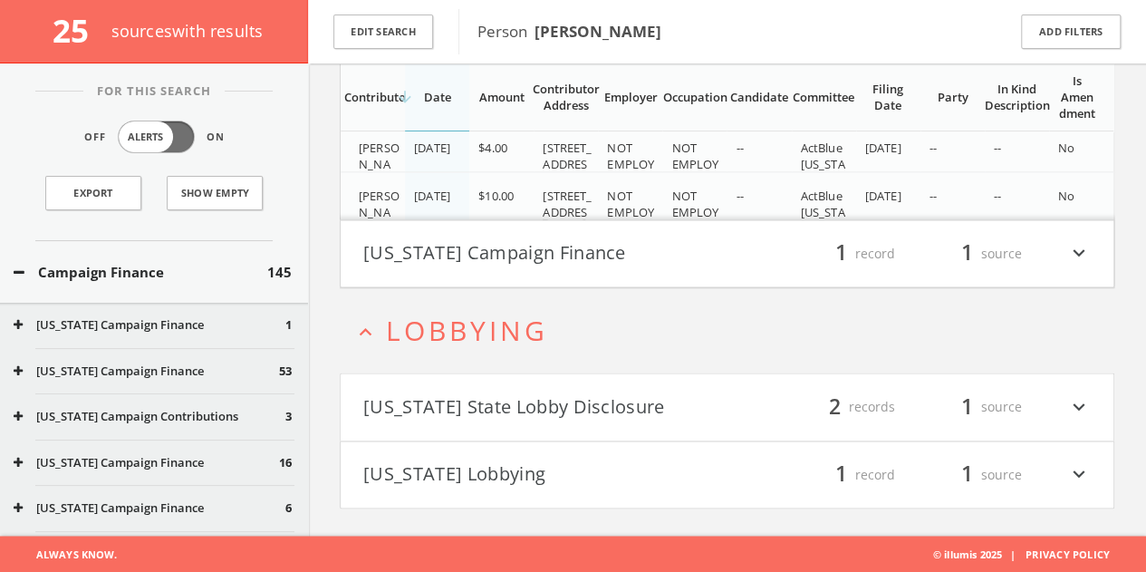
scroll to position [4346, 0]
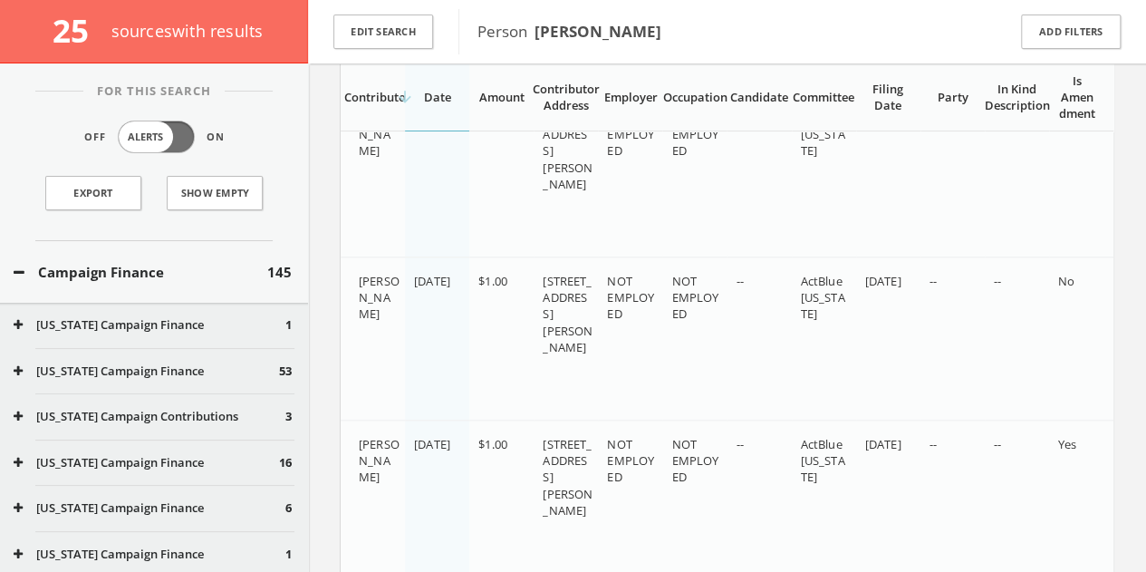
click at [116, 268] on button "Campaign Finance" at bounding box center [141, 272] width 254 height 21
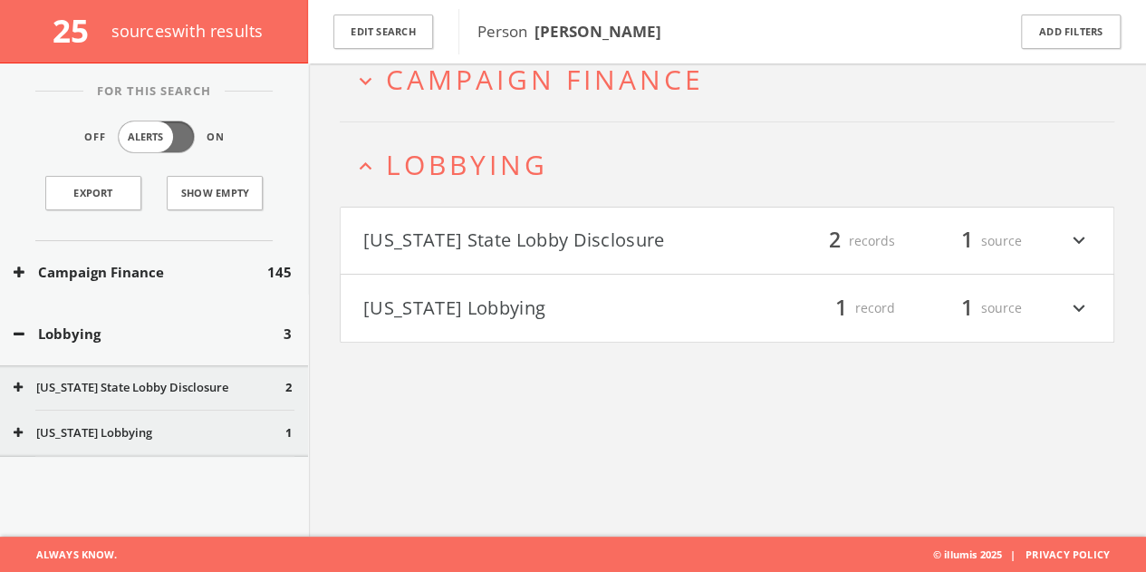
click at [143, 287] on div "Campaign Finance 145" at bounding box center [154, 272] width 308 height 63
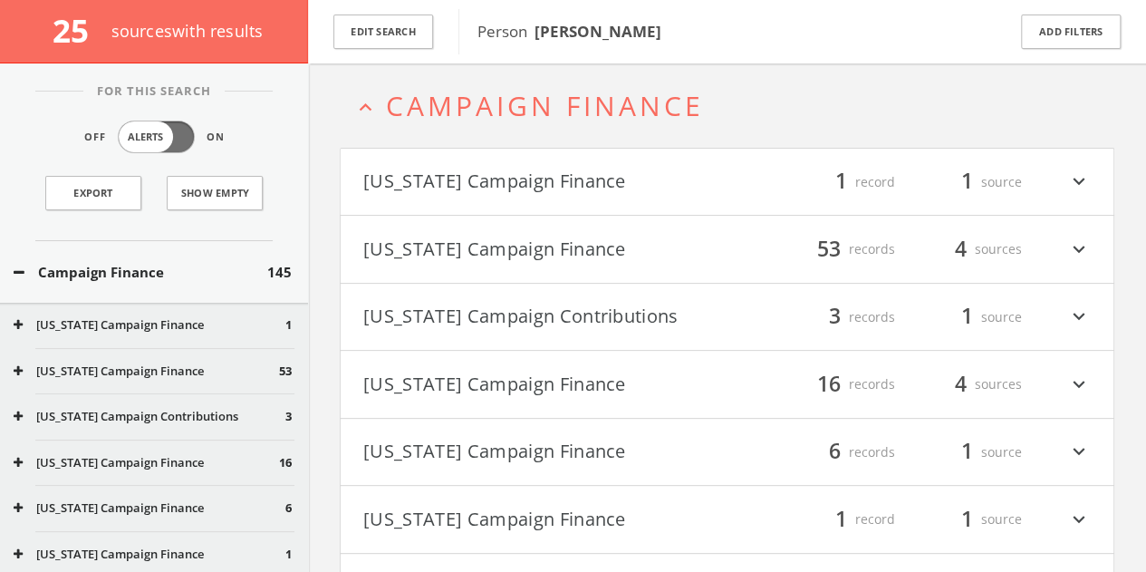
scroll to position [78, 0]
click at [124, 254] on div "Campaign Finance 145" at bounding box center [154, 272] width 308 height 63
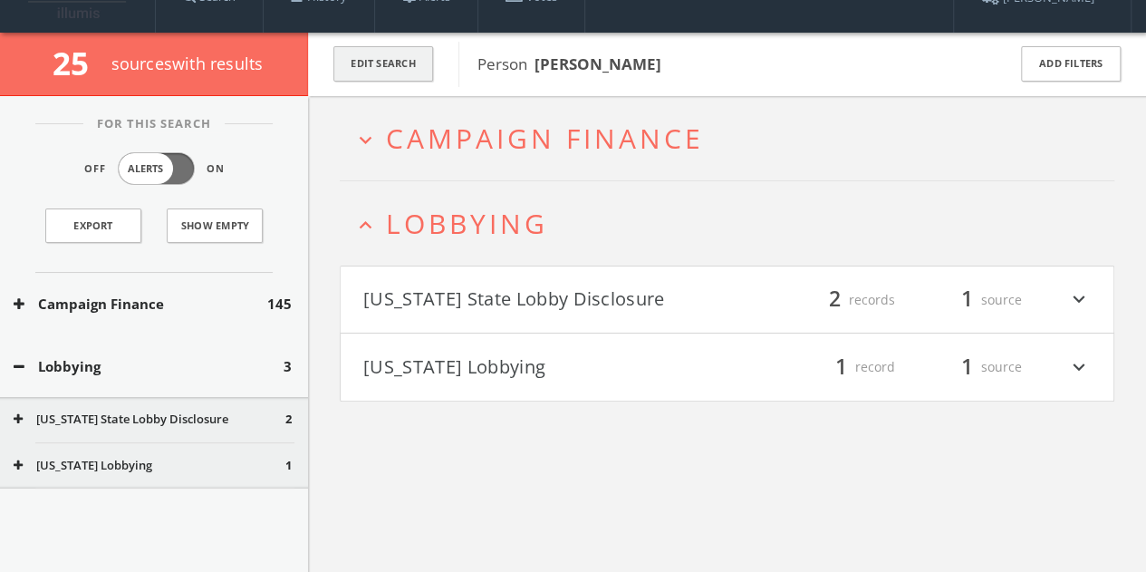
scroll to position [0, 0]
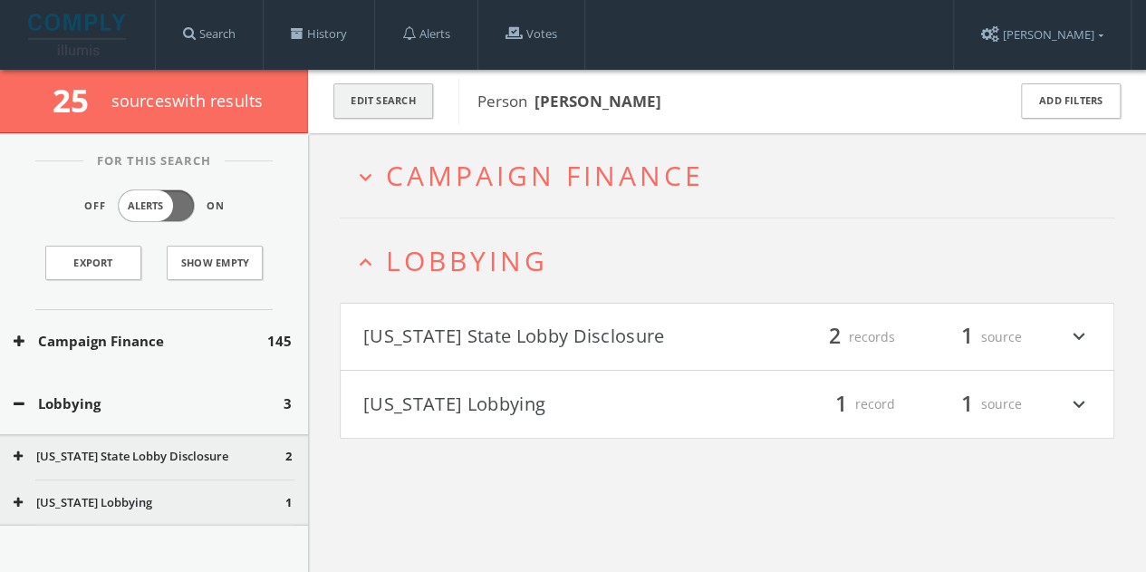
click at [391, 99] on button "Edit Search" at bounding box center [383, 100] width 100 height 35
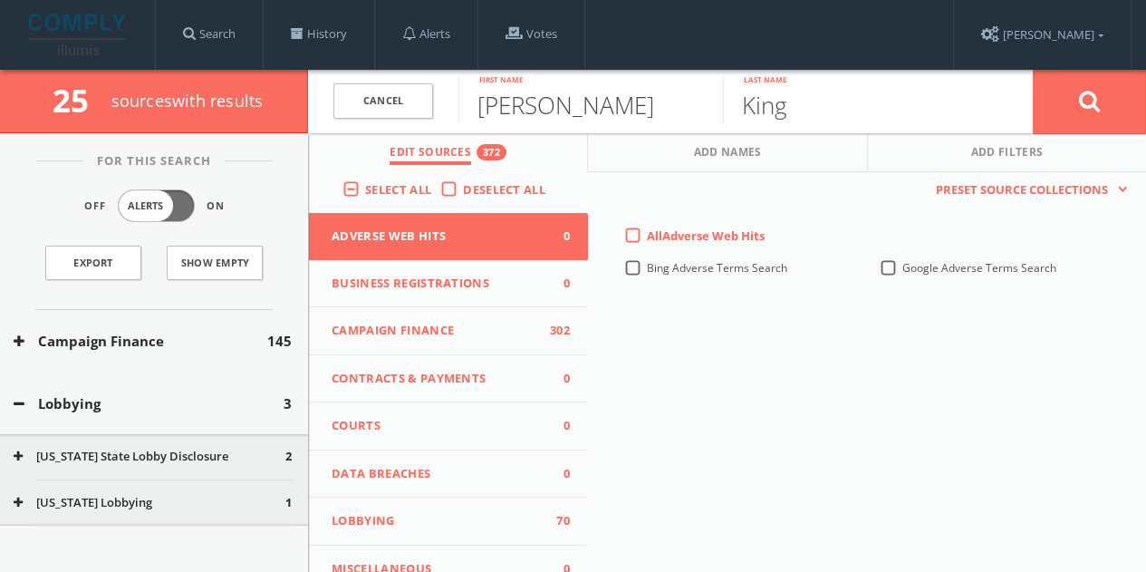
click at [536, 106] on input "[PERSON_NAME]" at bounding box center [590, 100] width 265 height 47
click at [537, 106] on input "[PERSON_NAME]" at bounding box center [590, 100] width 265 height 47
type input "[GEOGRAPHIC_DATA]"
click at [1093, 93] on icon at bounding box center [1090, 101] width 22 height 23
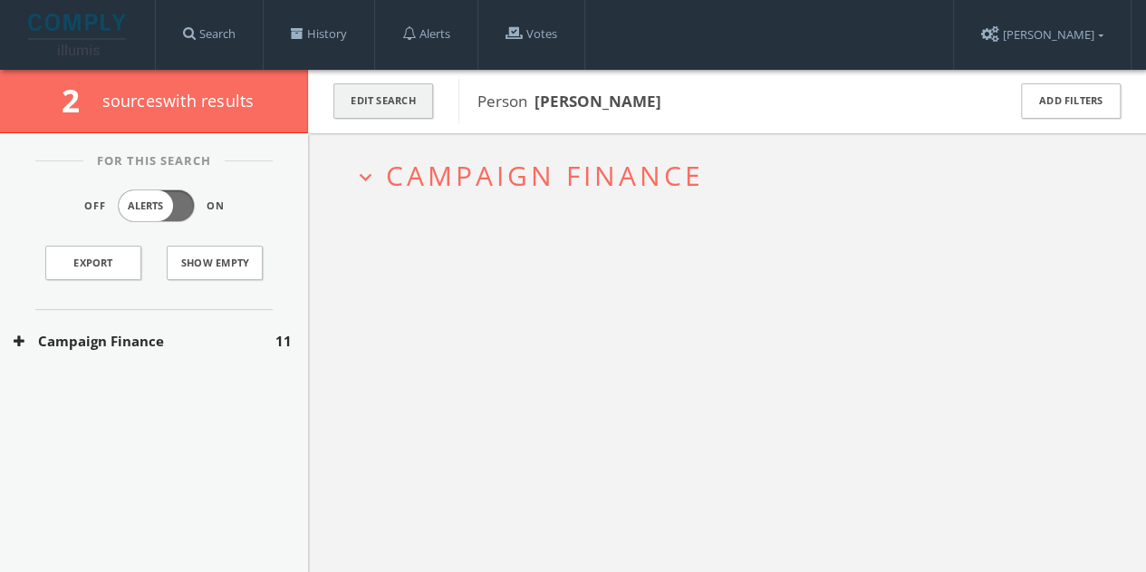
click at [401, 106] on button "Edit Search" at bounding box center [383, 100] width 100 height 35
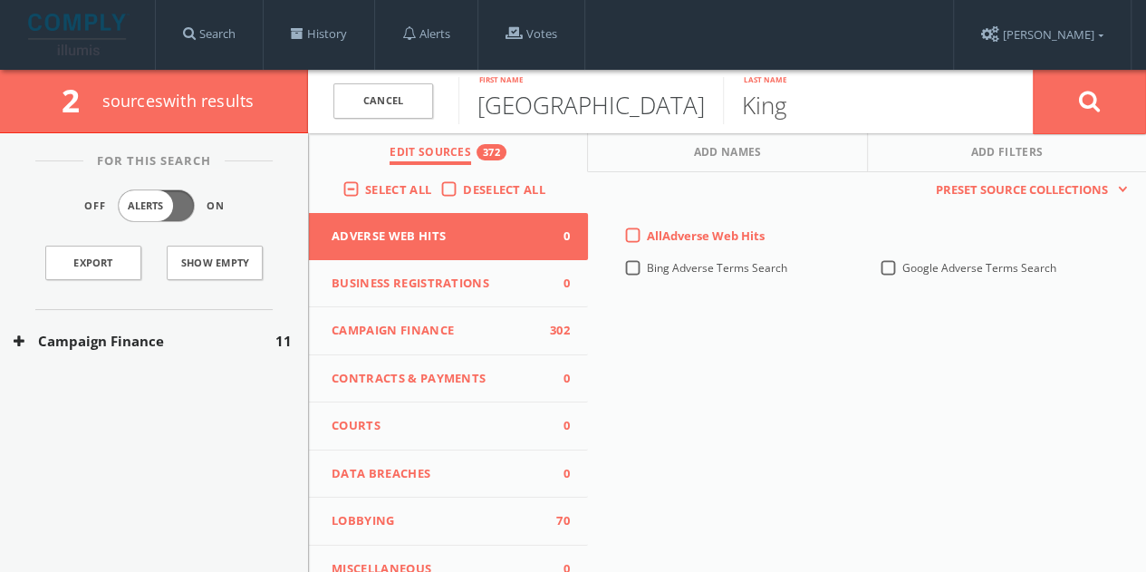
click at [533, 108] on input "[GEOGRAPHIC_DATA]" at bounding box center [590, 100] width 265 height 47
click at [825, 104] on input "King" at bounding box center [855, 100] width 265 height 47
type input "[PERSON_NAME]"
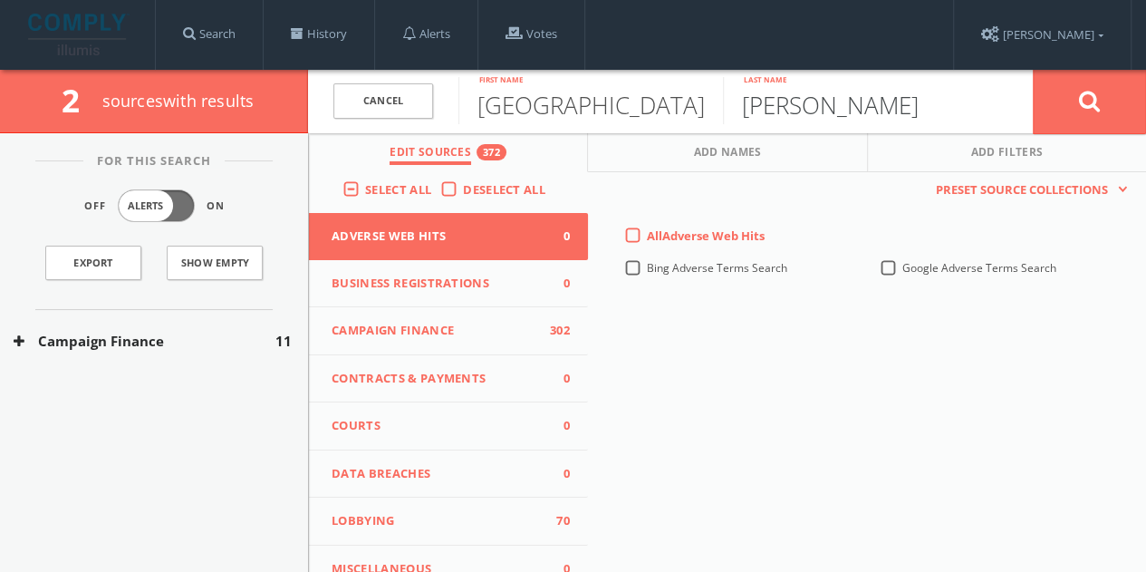
click at [1033, 69] on button at bounding box center [1089, 101] width 113 height 65
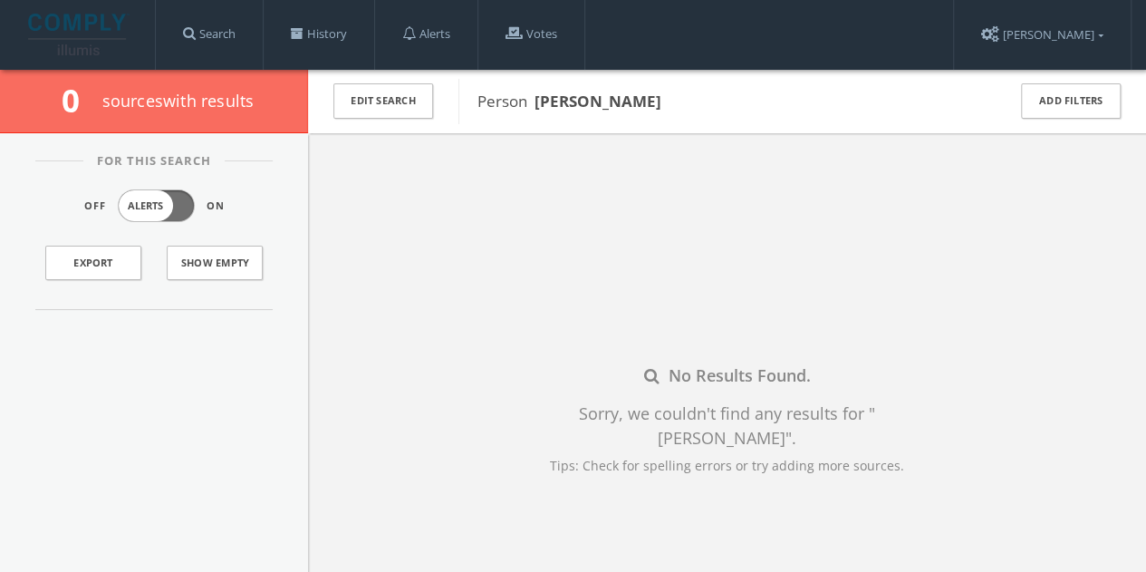
click at [441, 99] on div "Edit Search" at bounding box center [383, 101] width 150 height 63
click at [406, 100] on button "Edit Search" at bounding box center [383, 100] width 100 height 35
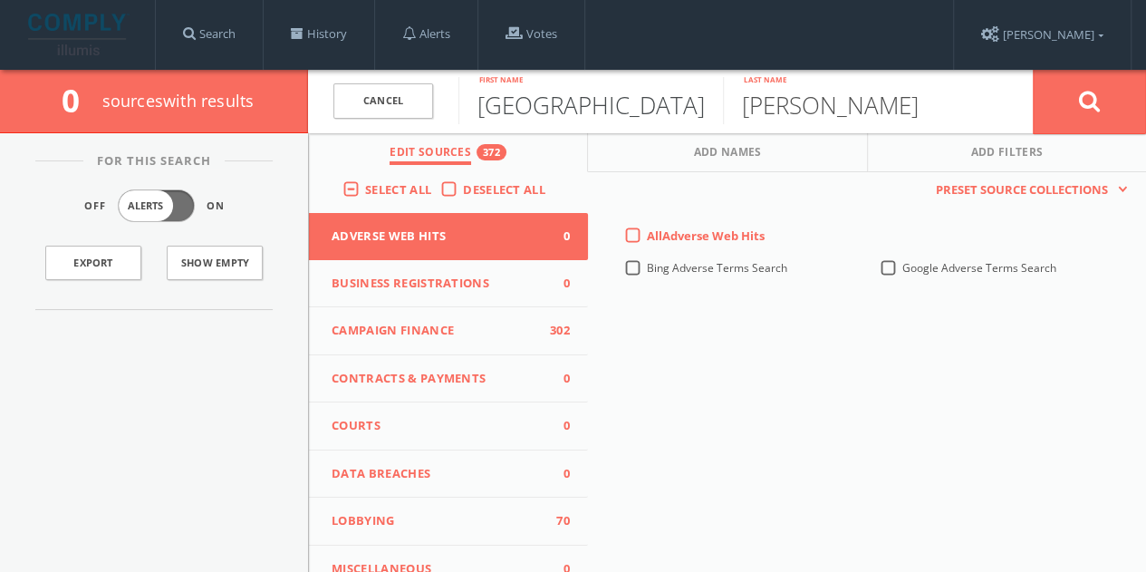
click at [522, 101] on input "[GEOGRAPHIC_DATA]" at bounding box center [590, 100] width 265 height 47
paste input "[PERSON_NAME]"
type input "[PERSON_NAME]"
click at [846, 101] on input "[PERSON_NAME]" at bounding box center [855, 100] width 265 height 47
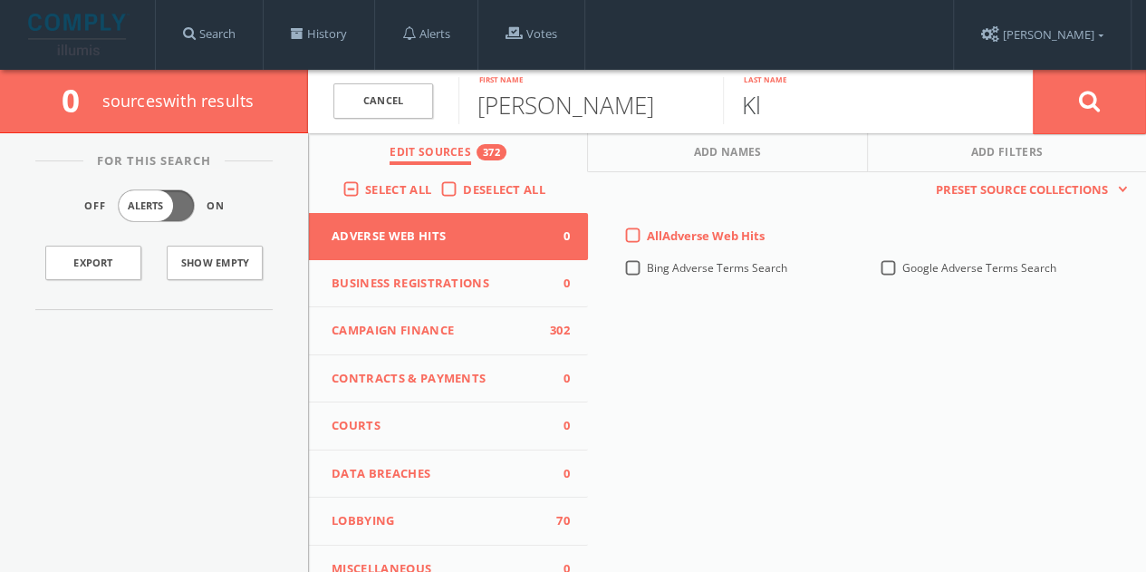
type input "K"
type input "l"
type input "[PERSON_NAME]"
click at [687, 102] on input "[PERSON_NAME]" at bounding box center [590, 100] width 265 height 47
type input "[PERSON_NAME]"
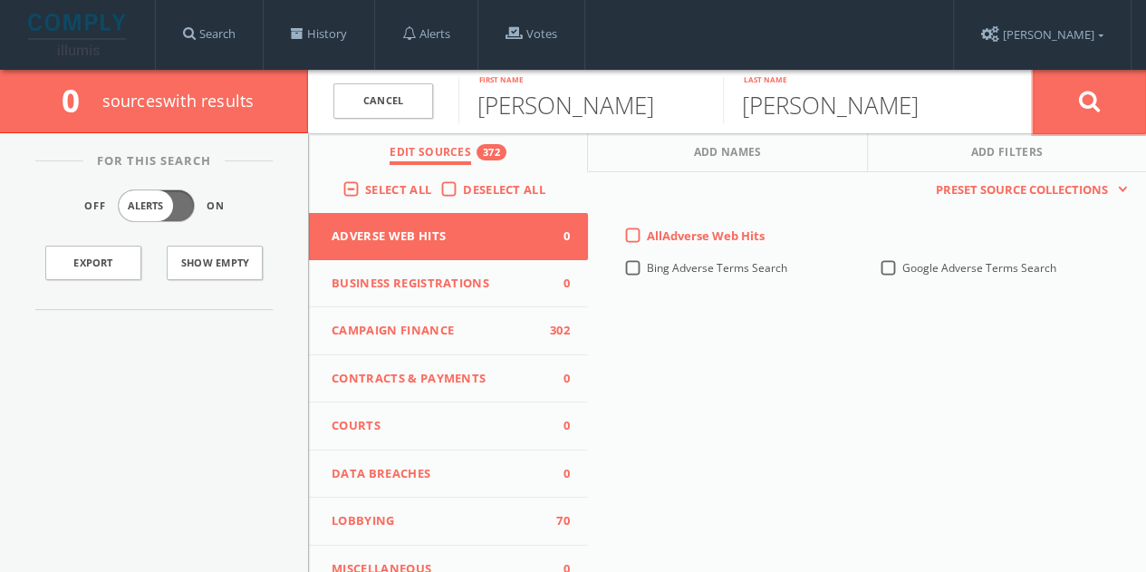
click at [1109, 114] on button at bounding box center [1089, 101] width 113 height 65
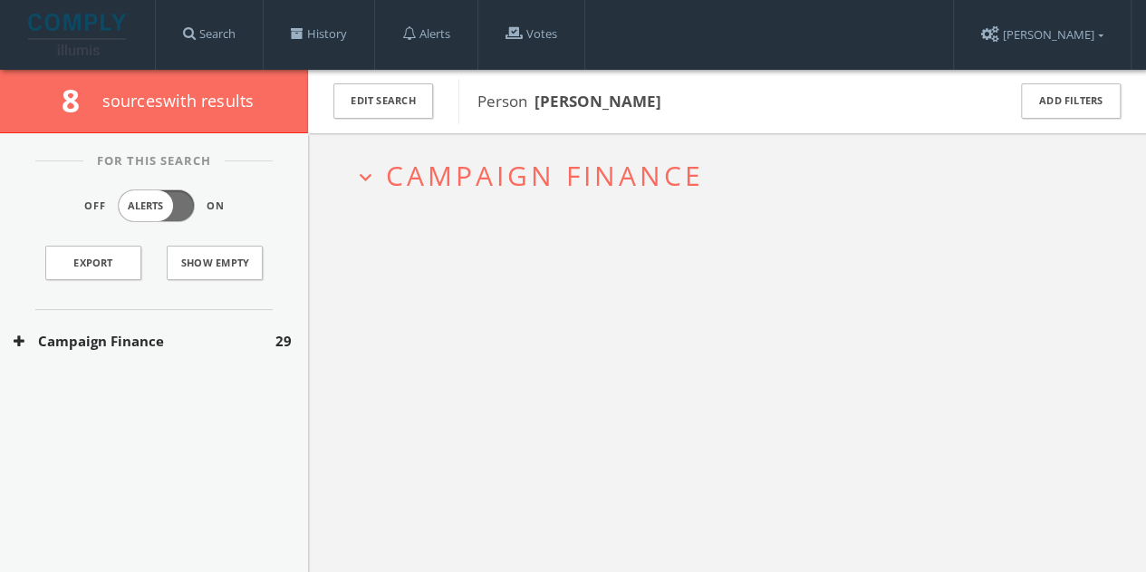
click at [198, 333] on button "Campaign Finance" at bounding box center [145, 341] width 262 height 21
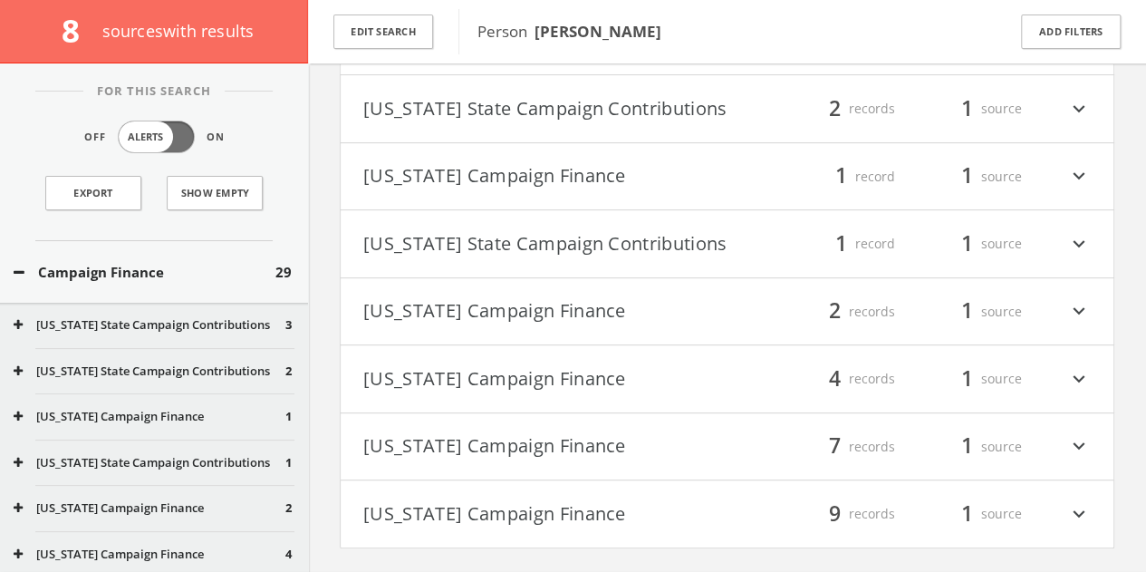
scroll to position [265, 0]
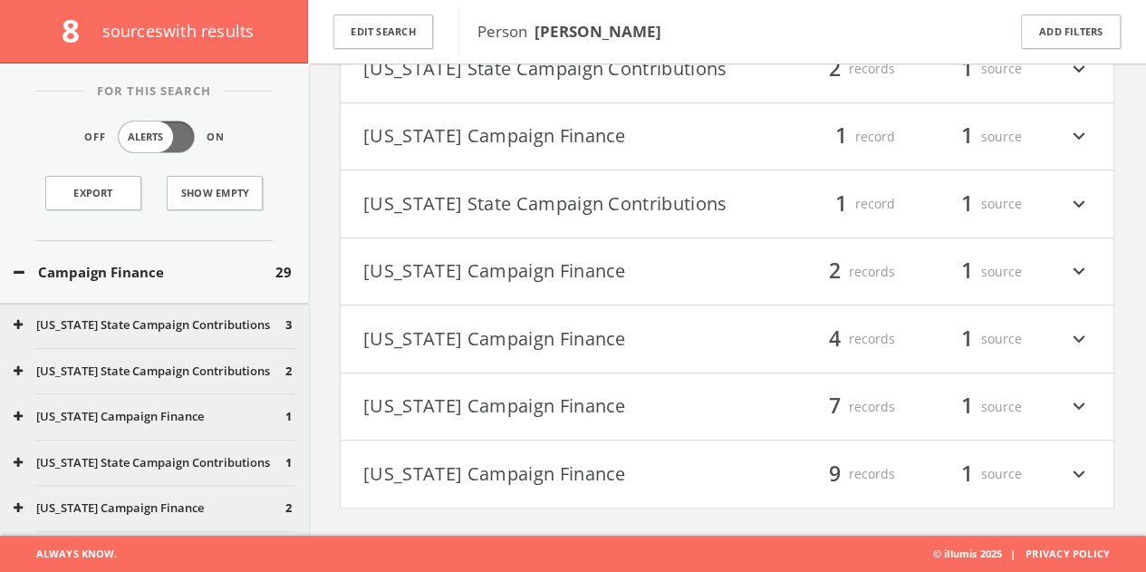
click at [761, 400] on div "filter_list 7 records 1 source expand_more" at bounding box center [910, 406] width 364 height 31
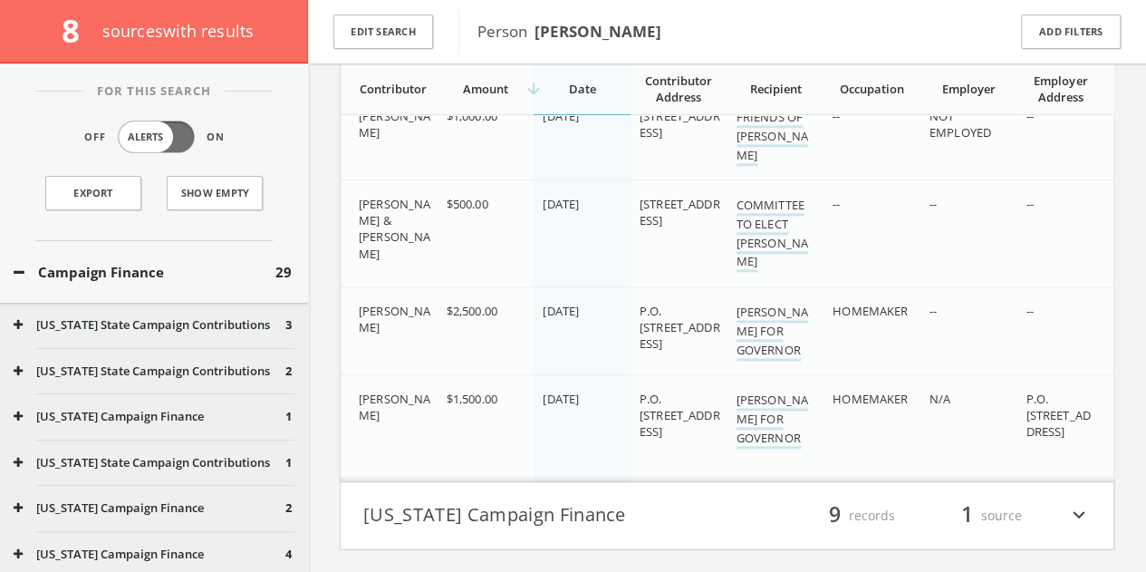
scroll to position [903, 0]
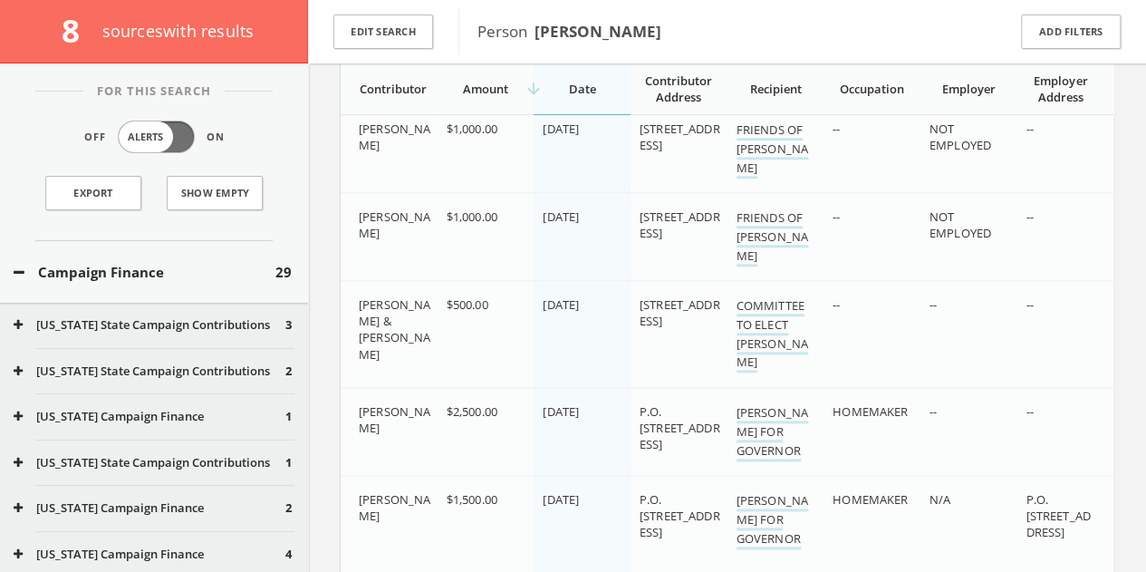
click at [91, 374] on button "[US_STATE] State Campaign Contributions" at bounding box center [150, 371] width 272 height 18
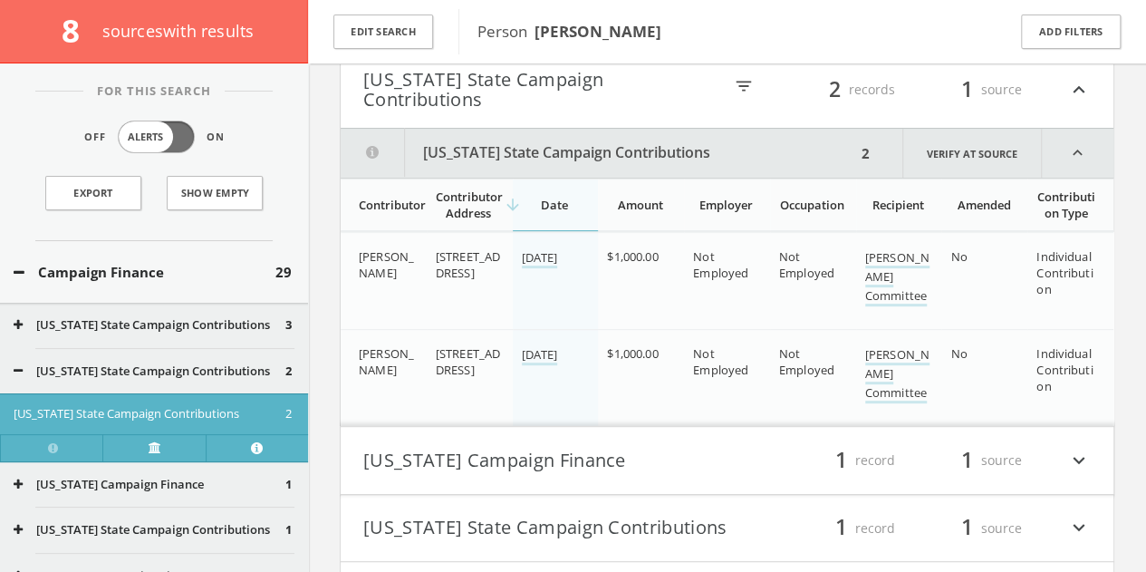
scroll to position [216, 0]
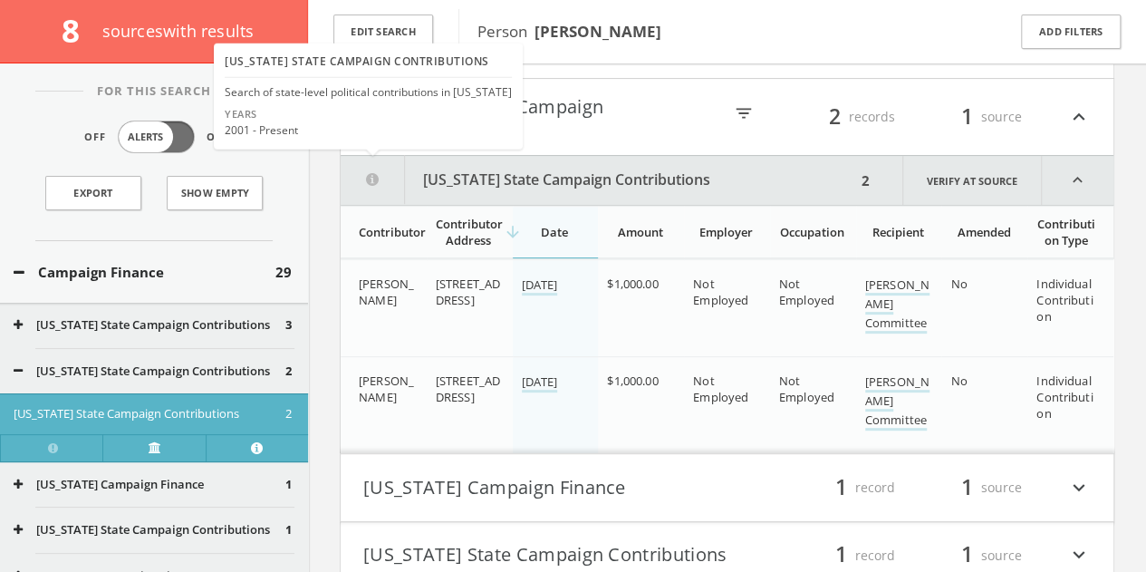
click at [373, 169] on icon at bounding box center [373, 179] width 64 height 49
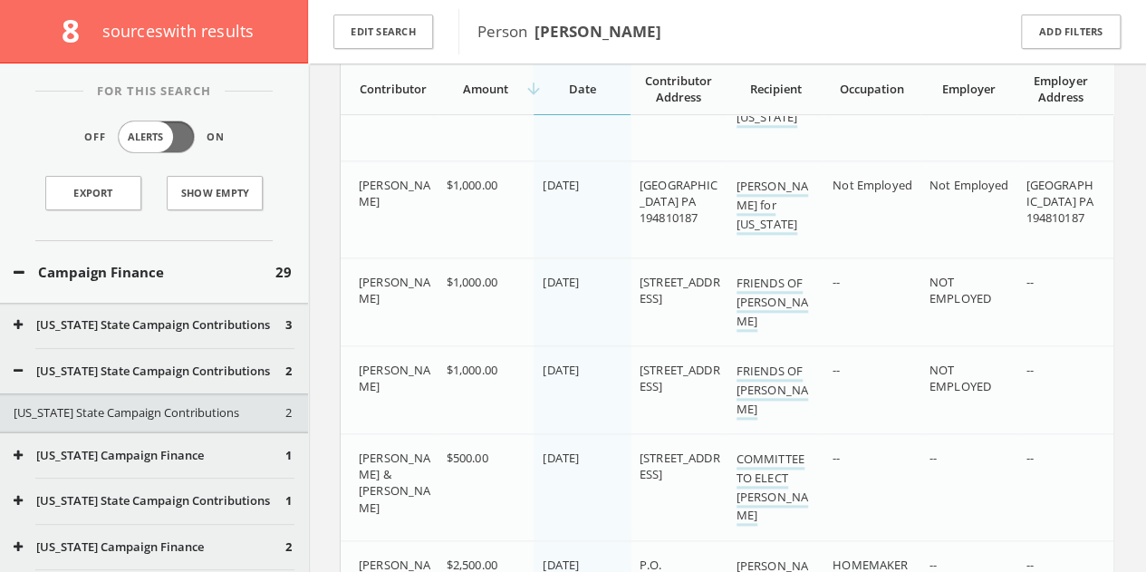
scroll to position [1031, 0]
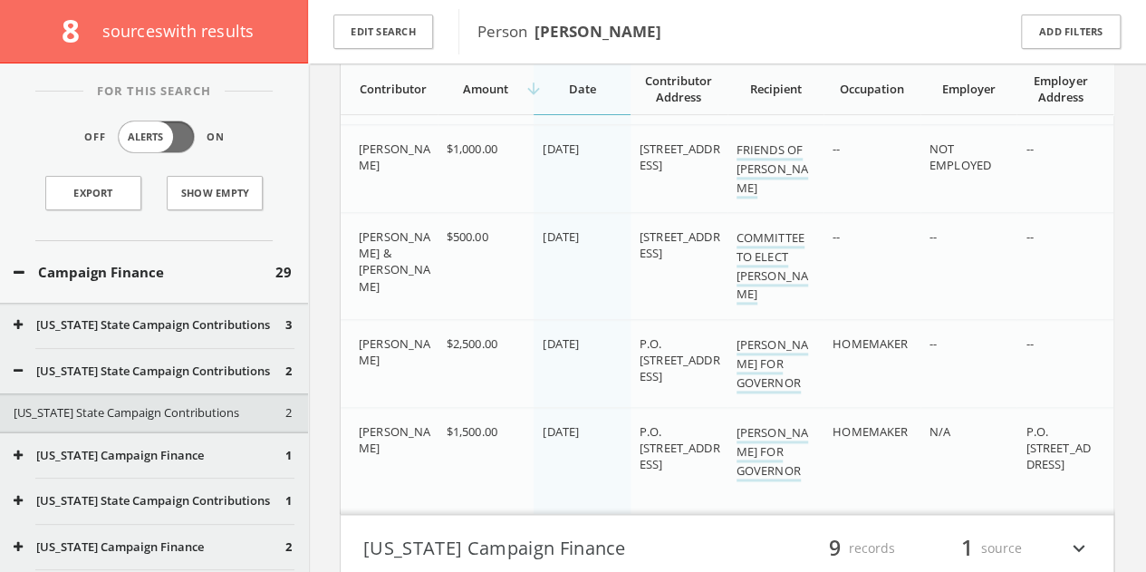
click at [192, 267] on button "Campaign Finance" at bounding box center [145, 272] width 262 height 21
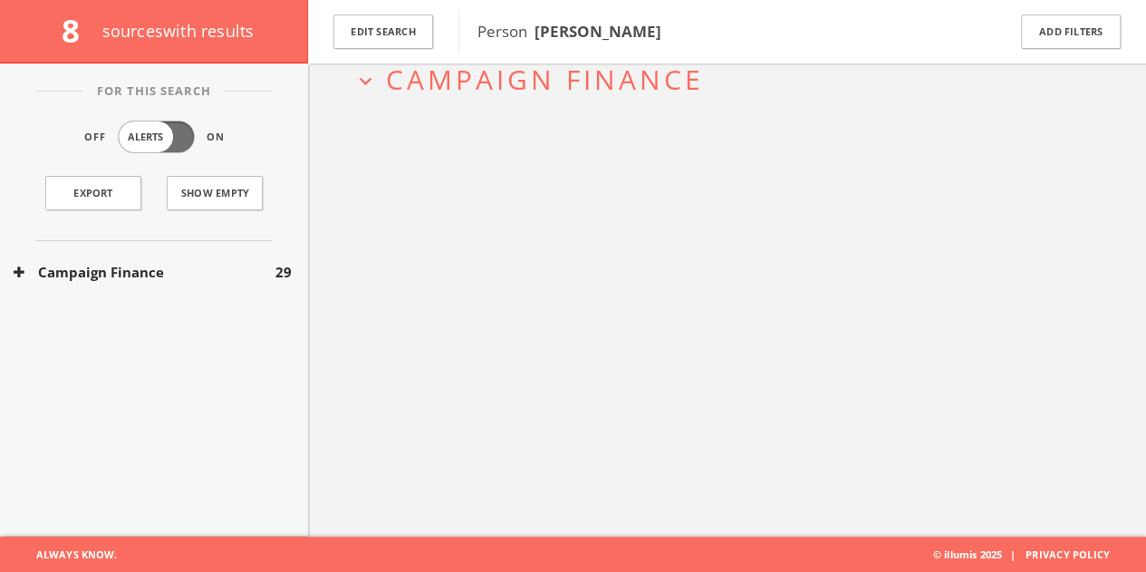
click at [146, 283] on div "Campaign Finance 29" at bounding box center [154, 272] width 308 height 63
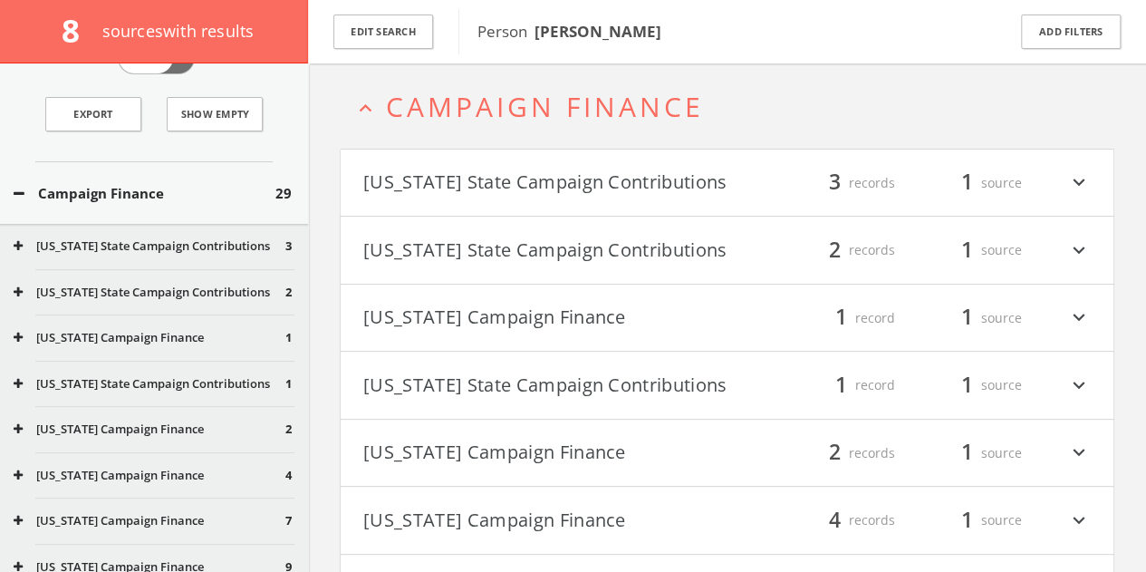
scroll to position [181, 0]
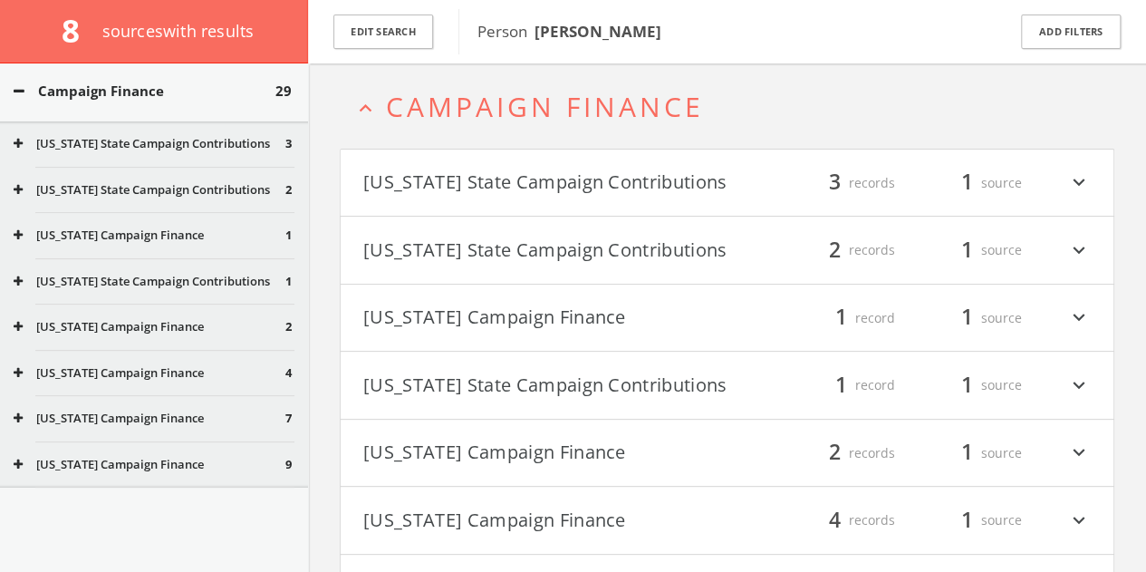
click at [155, 318] on button "[US_STATE] Campaign Finance" at bounding box center [150, 327] width 272 height 18
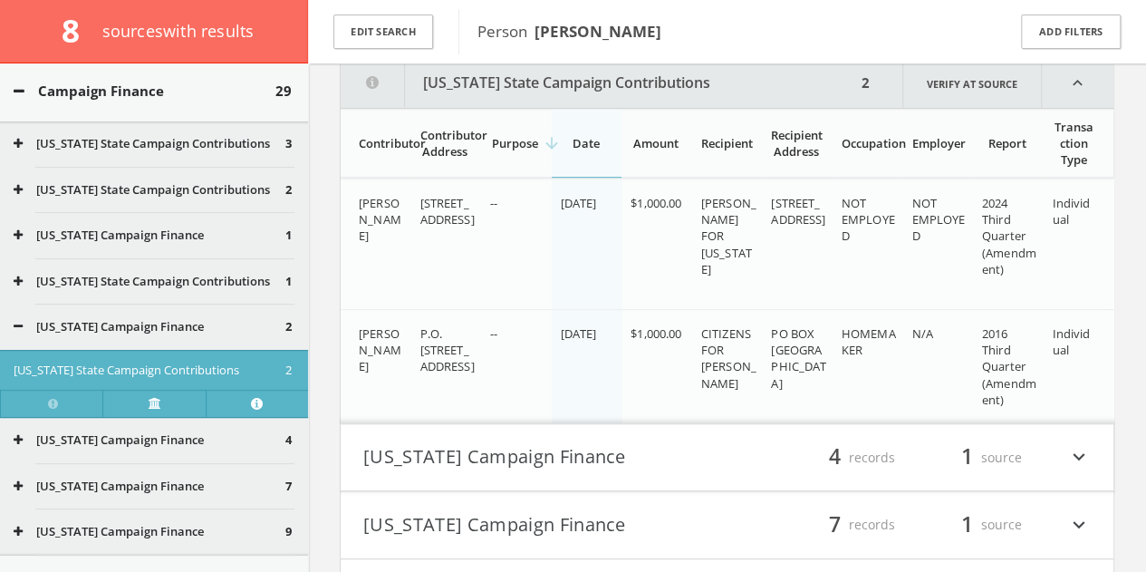
scroll to position [508, 0]
click at [63, 333] on button "[US_STATE] Campaign Finance" at bounding box center [150, 327] width 272 height 18
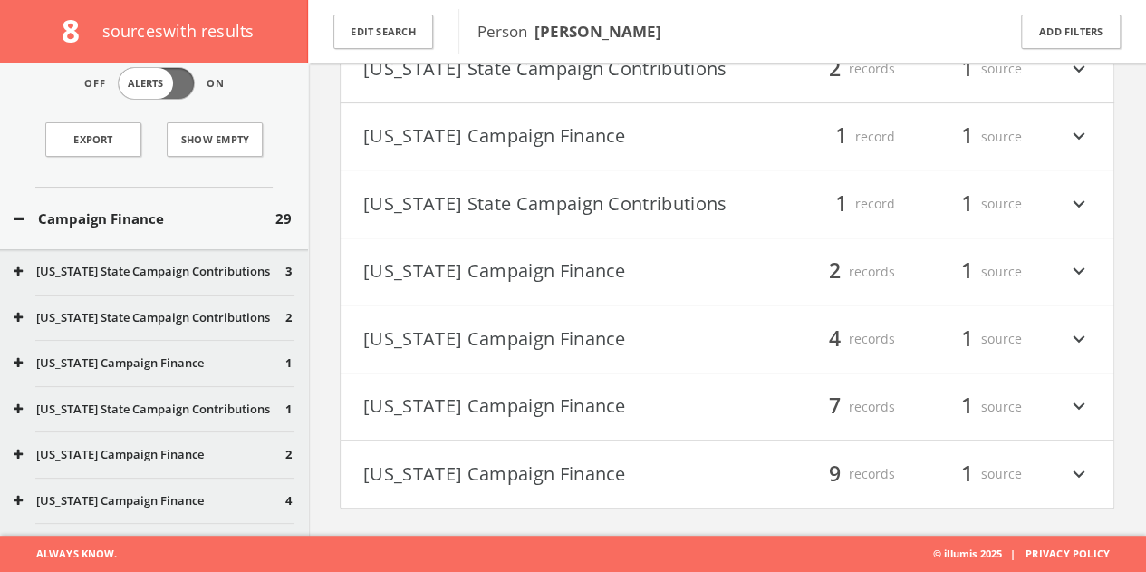
scroll to position [91, 0]
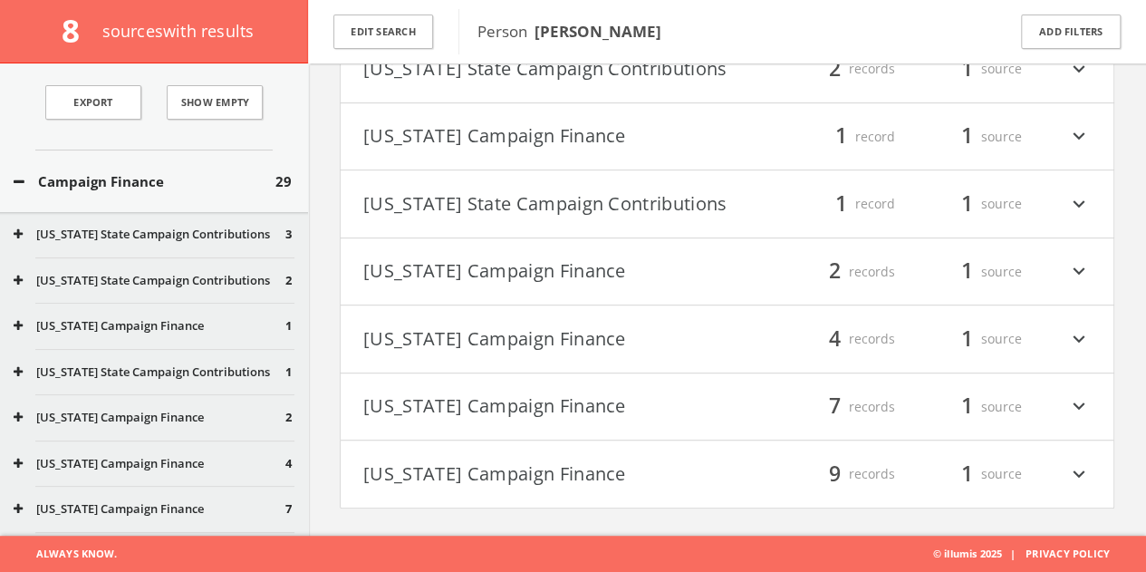
click at [177, 275] on button "[US_STATE] State Campaign Contributions" at bounding box center [150, 281] width 272 height 18
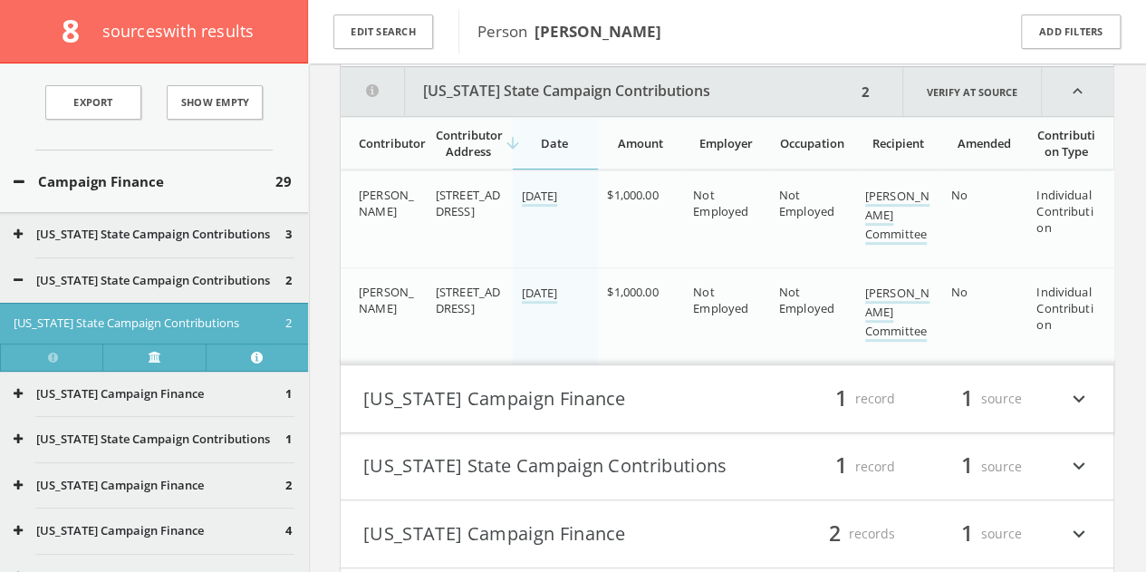
scroll to position [306, 0]
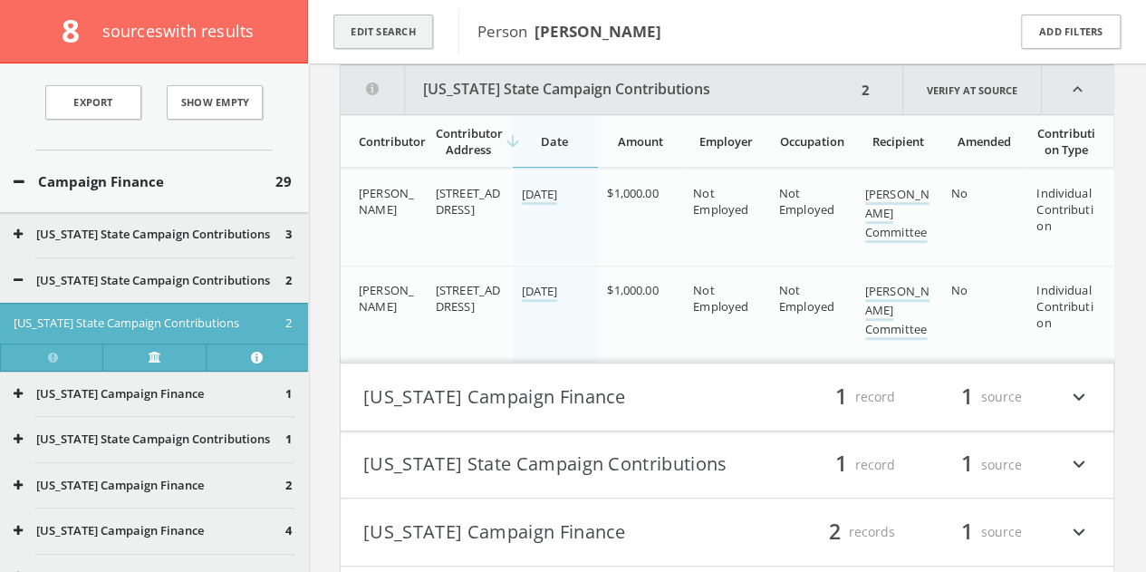
click at [376, 20] on button "Edit Search" at bounding box center [383, 31] width 100 height 35
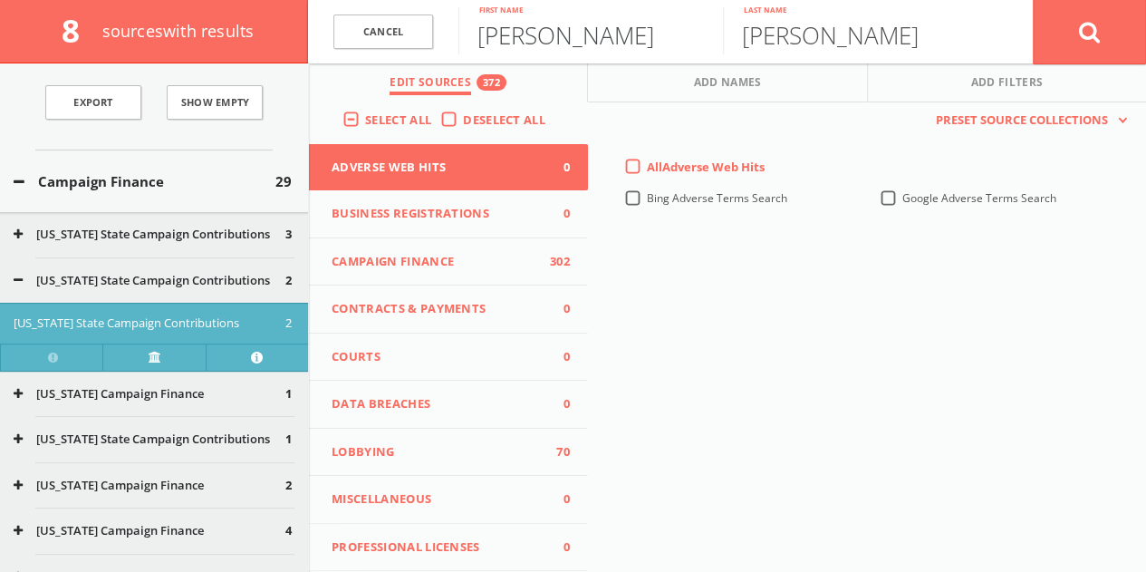
click at [572, 29] on input "[PERSON_NAME]" at bounding box center [590, 30] width 265 height 47
type input "[PERSON_NAME]"
click at [1080, 32] on icon at bounding box center [1090, 32] width 22 height 23
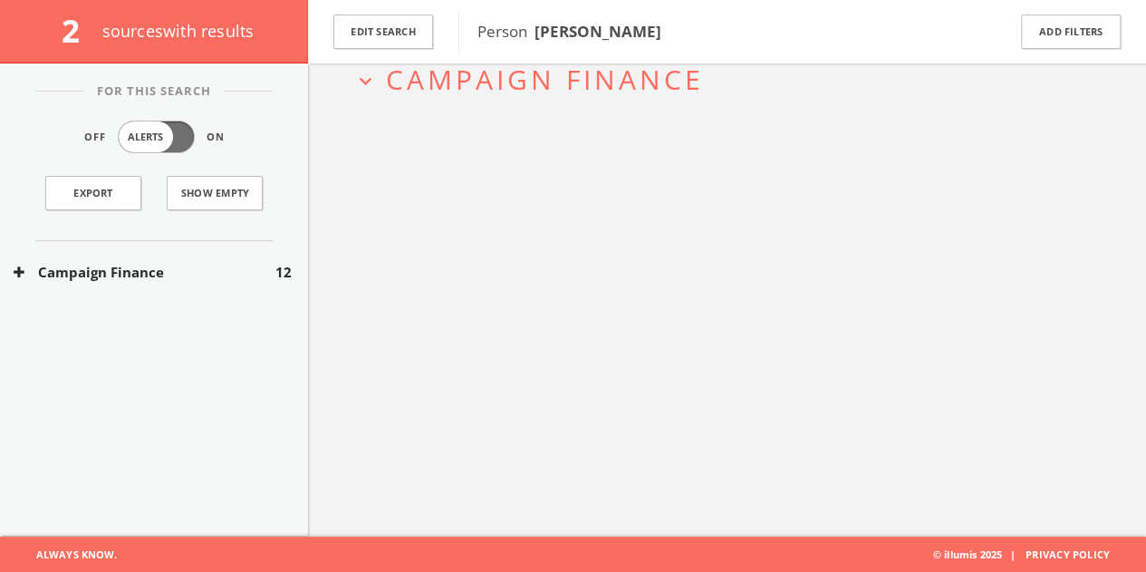
click at [146, 311] on div "For This Search Off Alerts On Export Show Empty Campaign Finance 12 Lobbying 0" at bounding box center [154, 226] width 308 height 271
click at [143, 292] on div "Campaign Finance 12" at bounding box center [154, 272] width 308 height 63
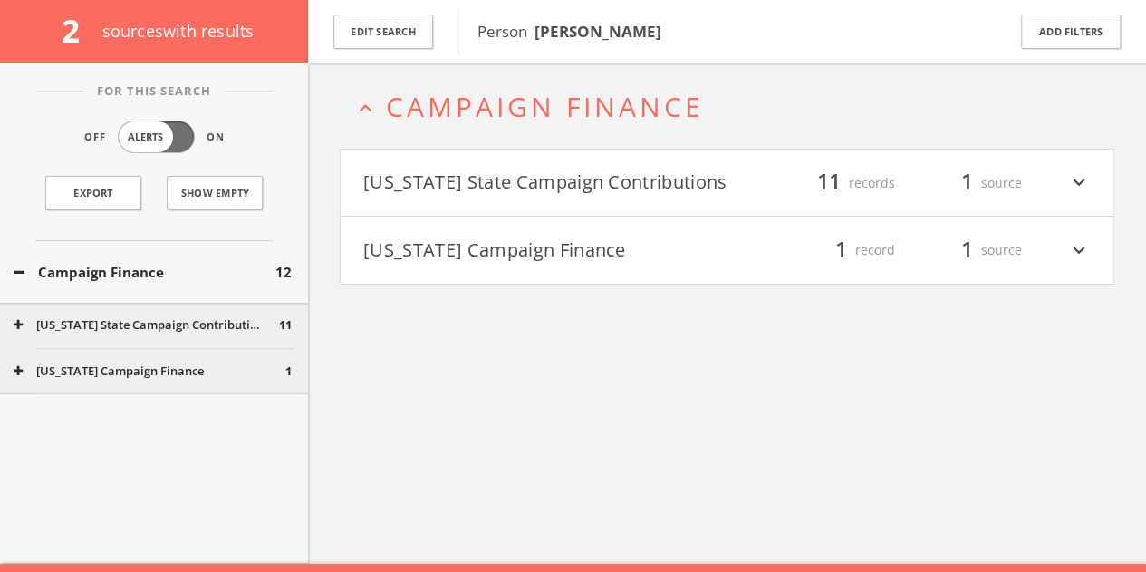
click at [761, 161] on h4 "[US_STATE] State Campaign Contributions filter_list 11 records 1 source expand_…" at bounding box center [727, 183] width 773 height 67
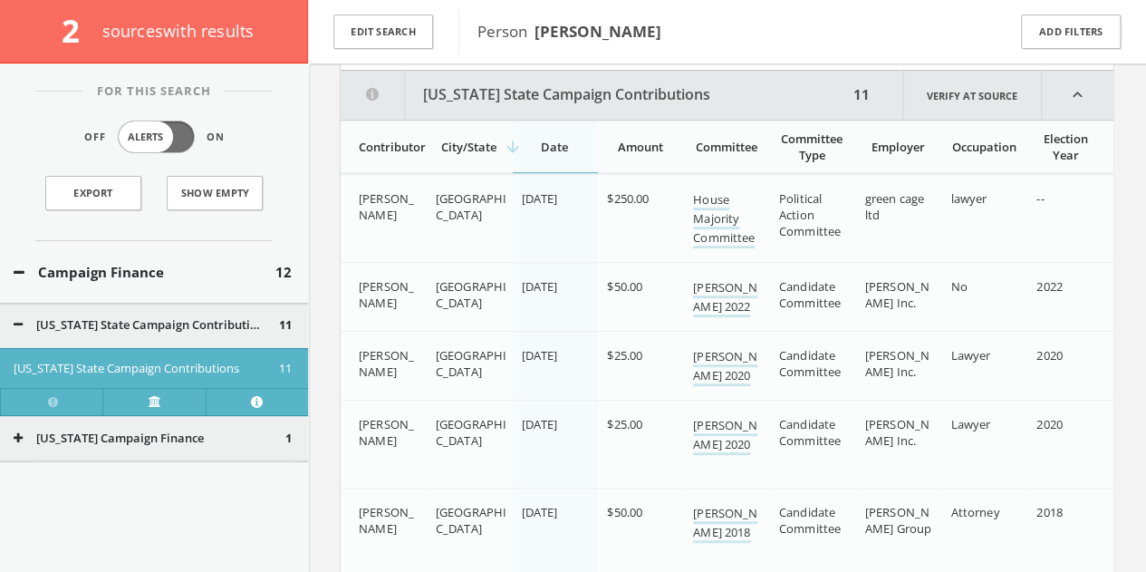
scroll to position [239, 0]
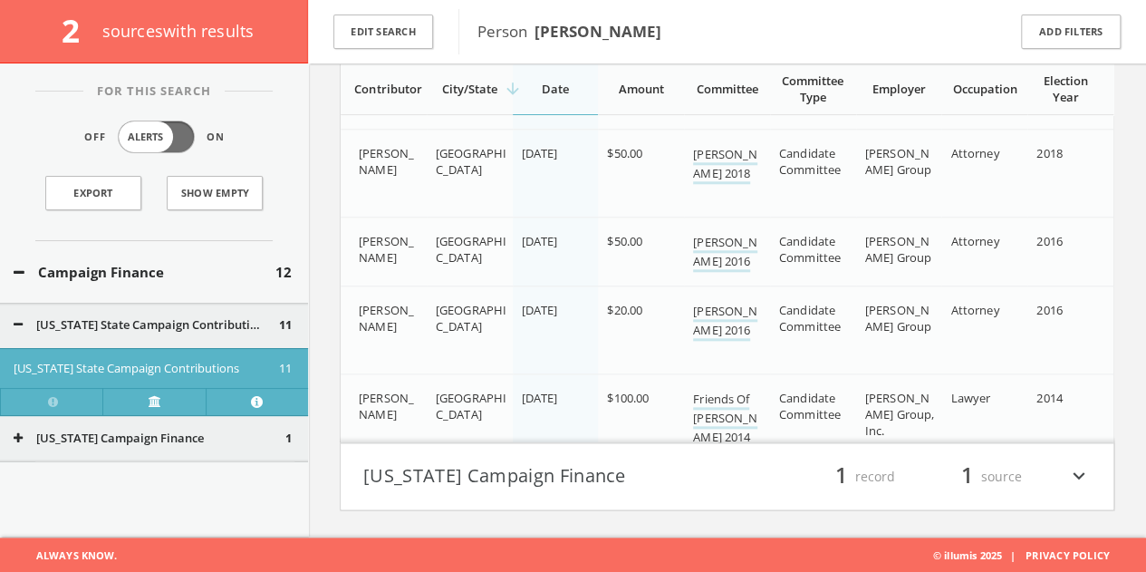
click at [687, 461] on button "[US_STATE] Campaign Finance" at bounding box center [545, 476] width 364 height 31
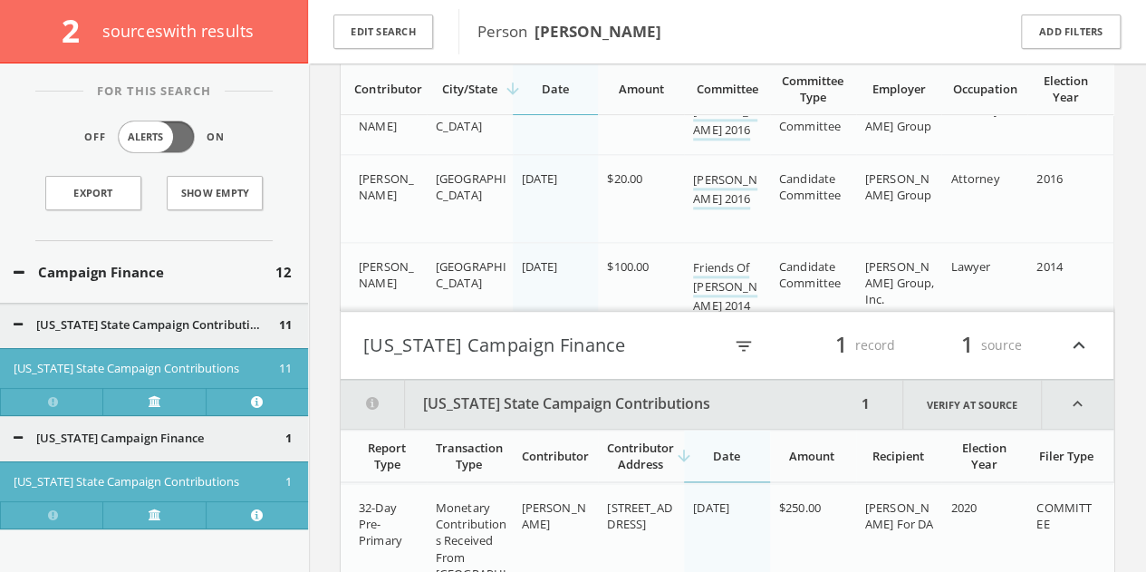
scroll to position [1093, 0]
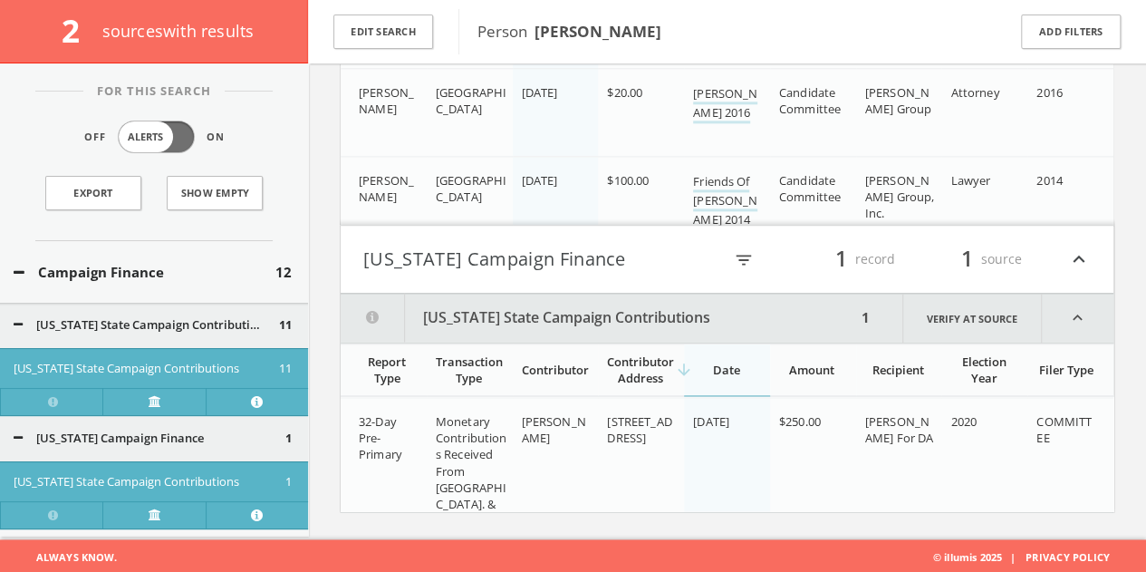
click at [635, 256] on button "[US_STATE] Campaign Finance" at bounding box center [542, 259] width 359 height 31
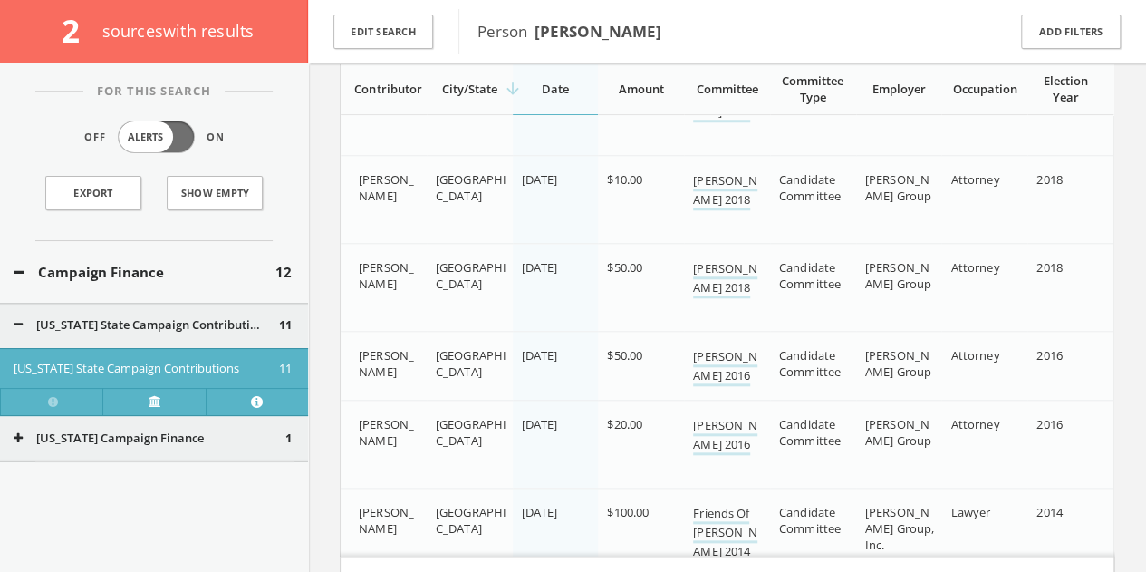
scroll to position [580, 0]
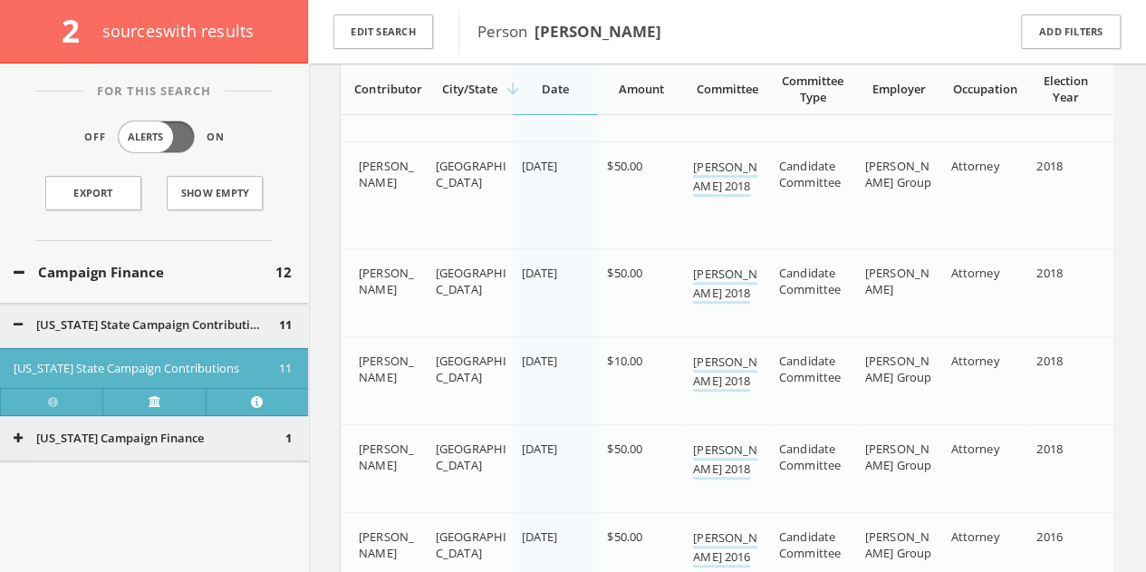
click at [82, 258] on div "Campaign Finance 12" at bounding box center [154, 272] width 308 height 63
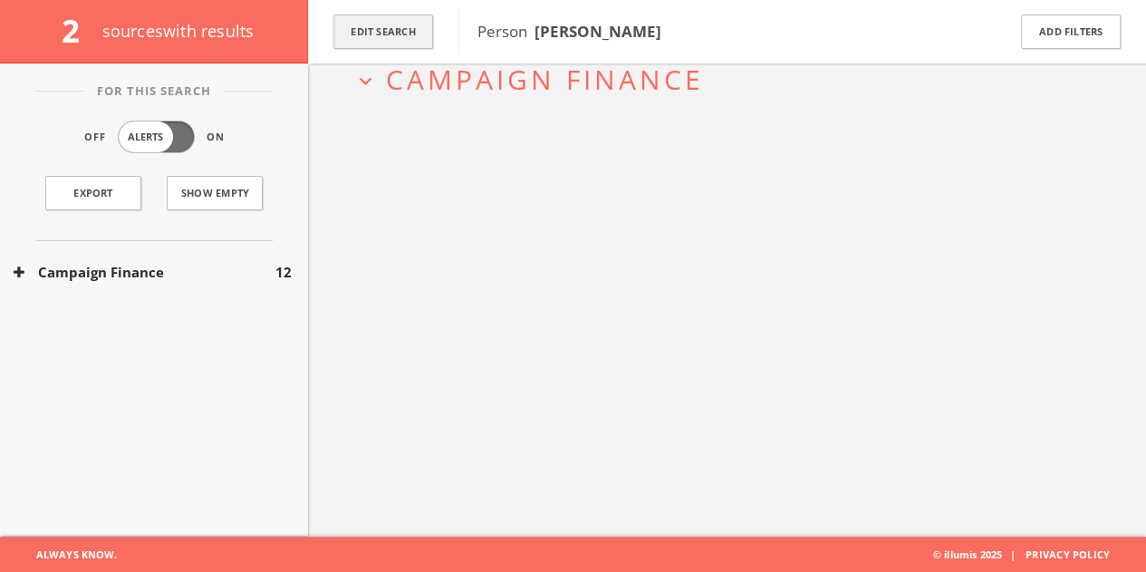
click at [370, 19] on button "Edit Search" at bounding box center [383, 31] width 100 height 35
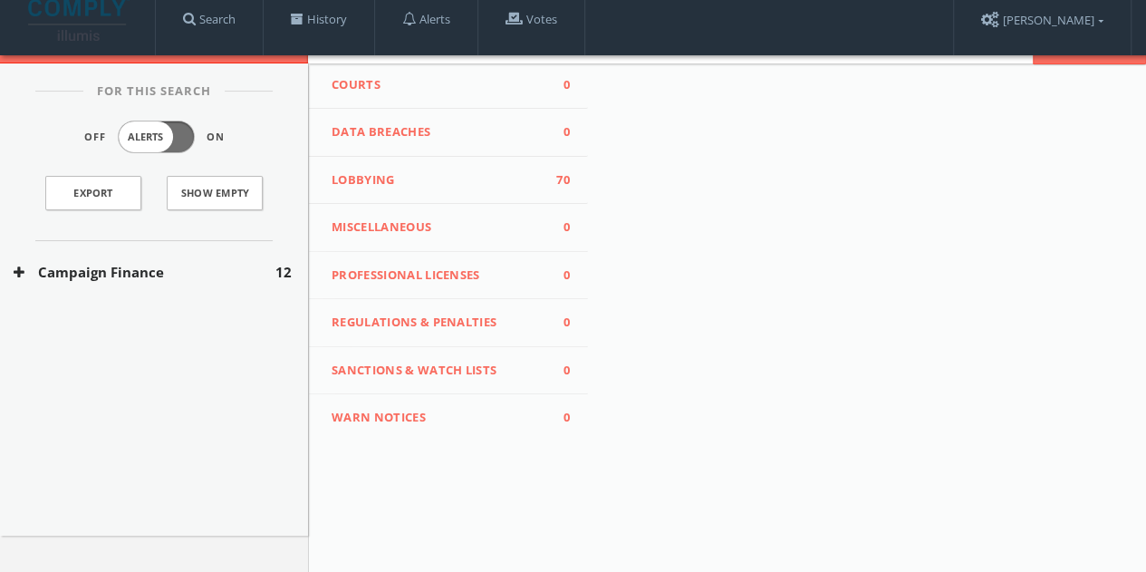
scroll to position [271, 0]
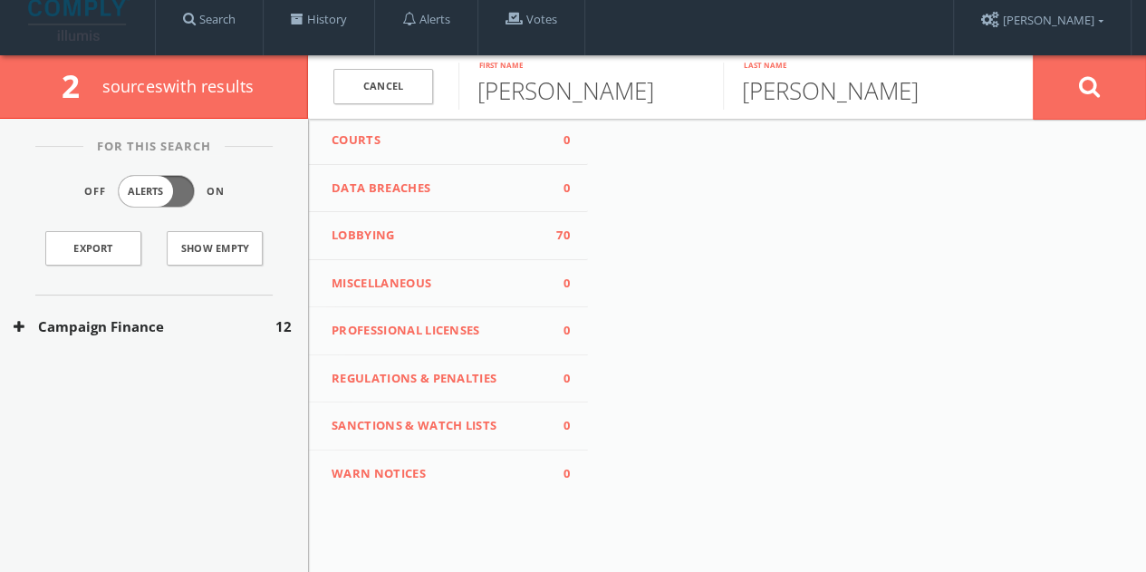
click at [176, 316] on button "Campaign Finance" at bounding box center [145, 326] width 262 height 21
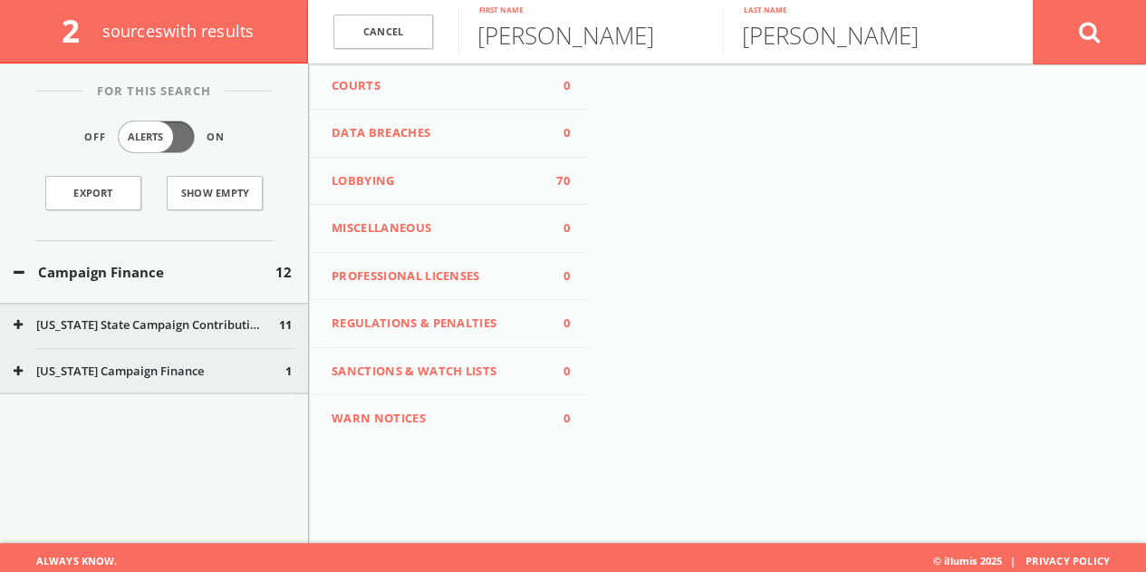
scroll to position [105, 0]
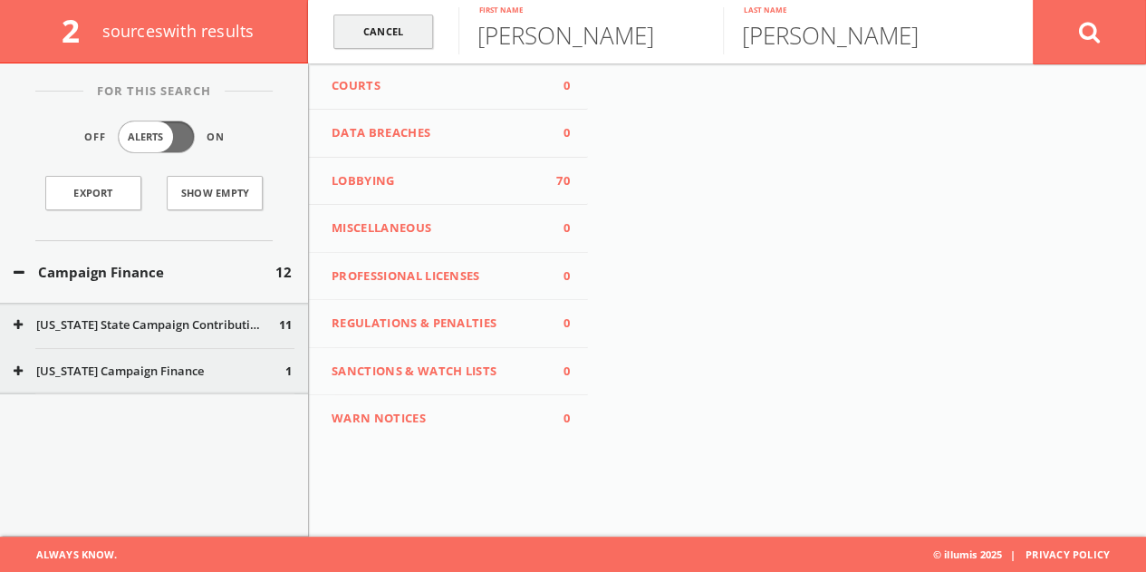
click at [419, 23] on link "Cancel" at bounding box center [383, 31] width 100 height 35
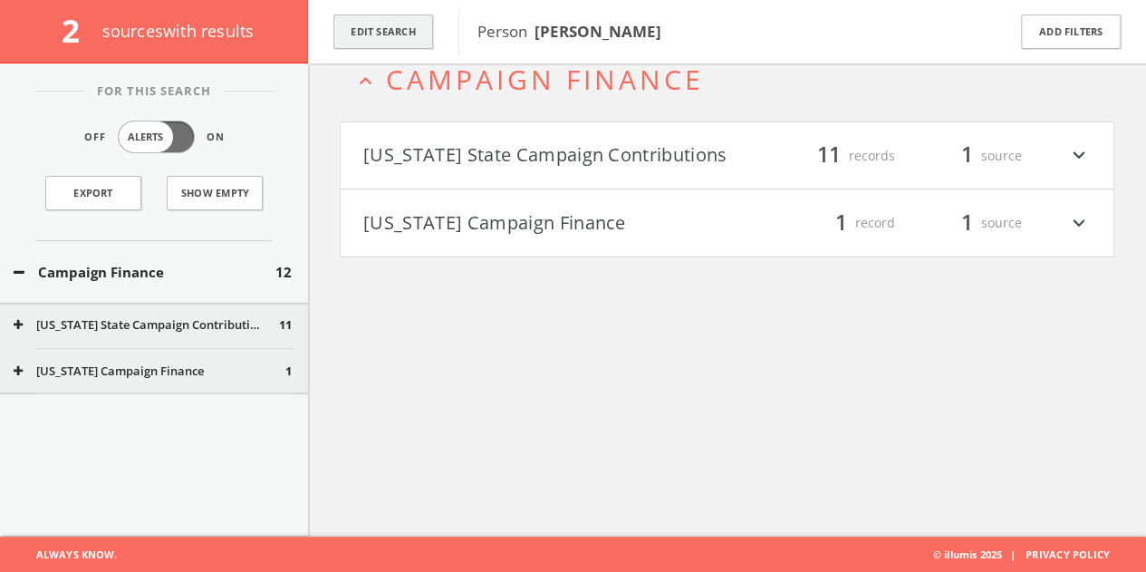
click at [418, 25] on button "Edit Search" at bounding box center [383, 31] width 100 height 35
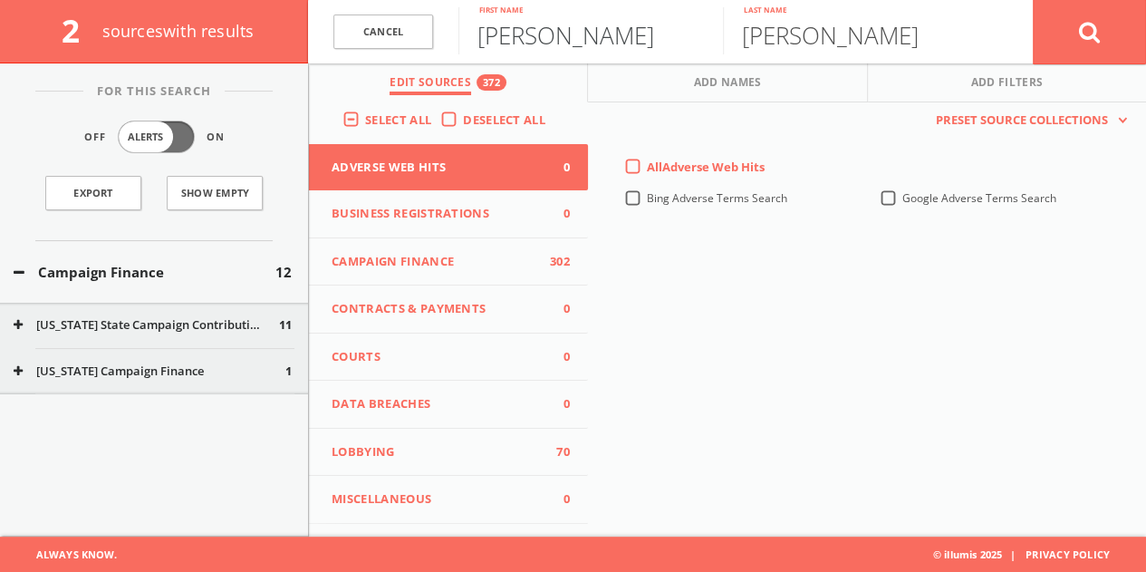
click at [530, 34] on input "[PERSON_NAME]" at bounding box center [590, 30] width 265 height 47
type input "[PERSON_NAME]"
click at [1103, 28] on button at bounding box center [1089, 31] width 113 height 65
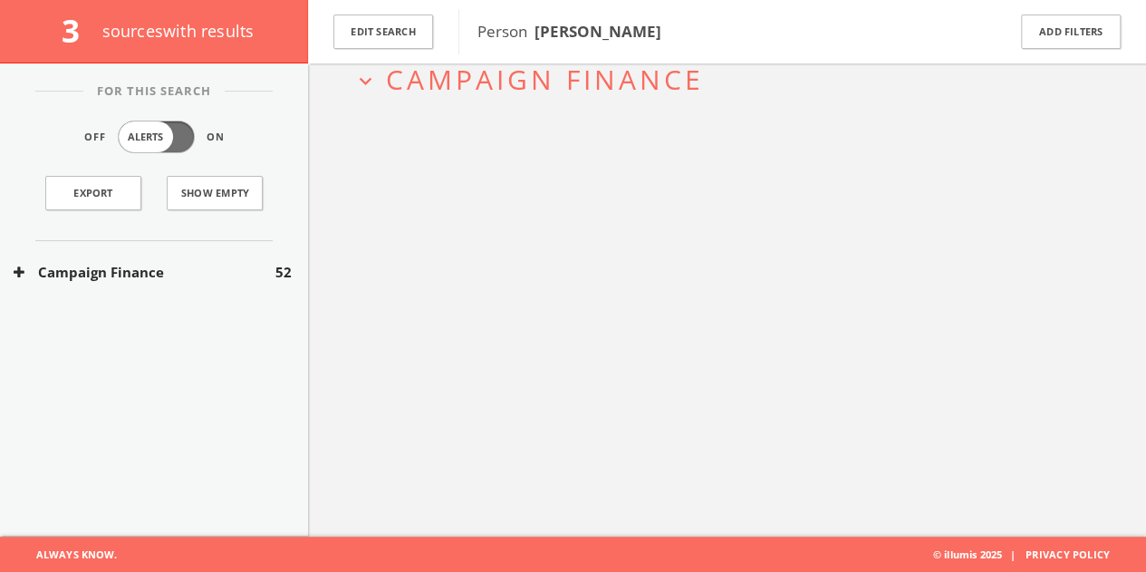
click at [207, 249] on div "Campaign Finance 52" at bounding box center [154, 272] width 308 height 63
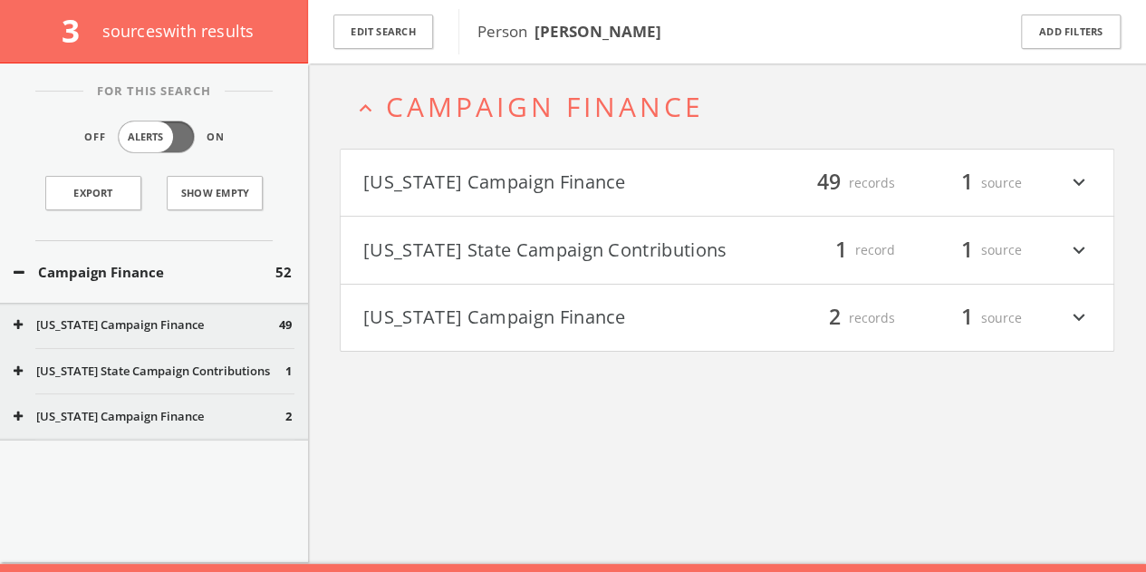
click at [570, 345] on h4 "[US_STATE] Campaign Finance filter_list 2 records 1 source expand_more" at bounding box center [727, 318] width 773 height 67
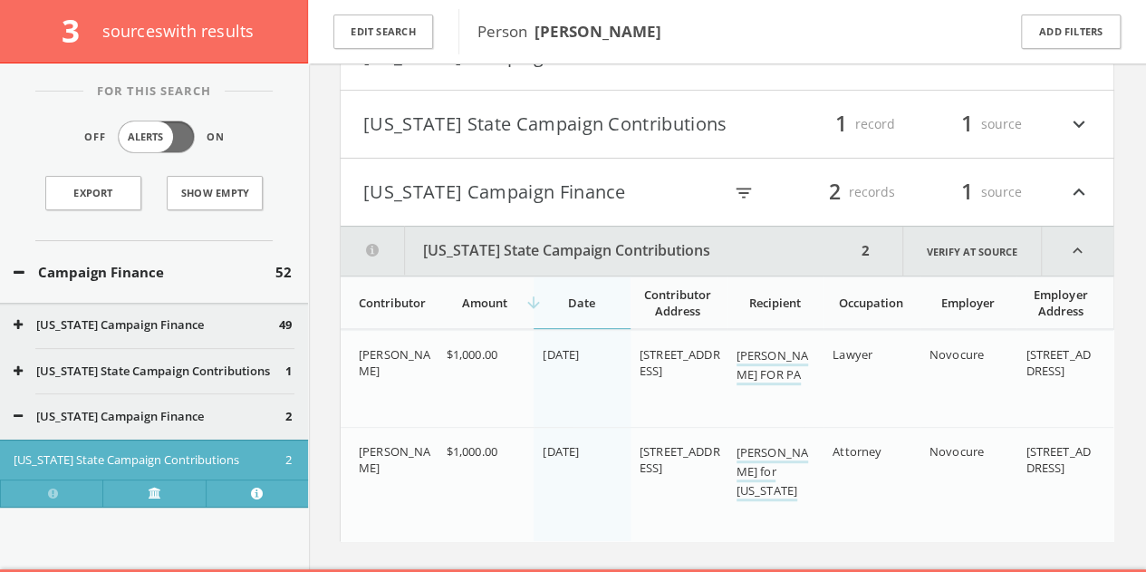
scroll to position [234, 0]
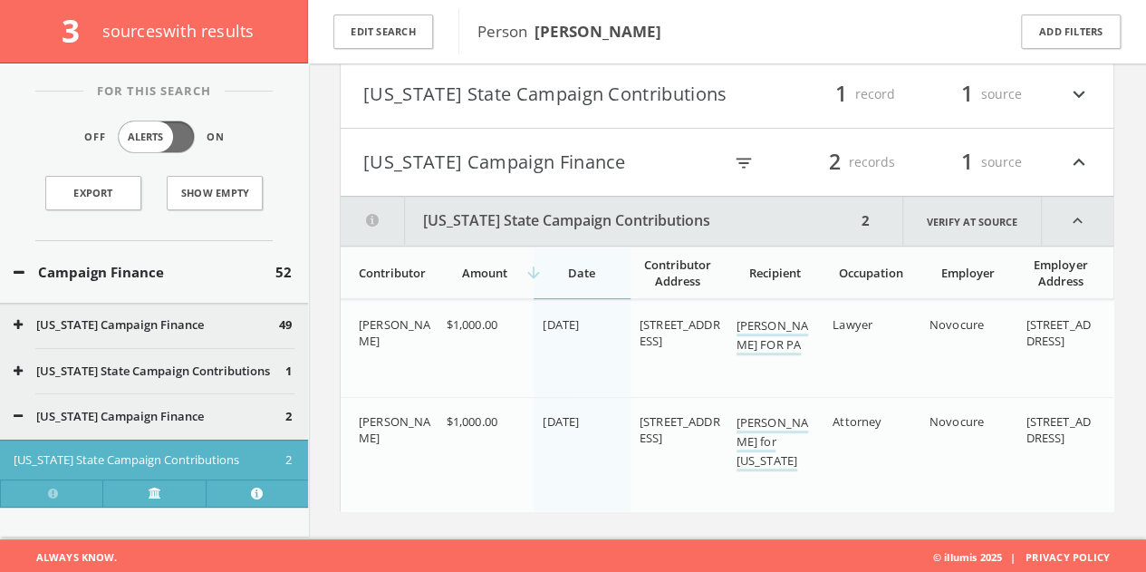
click at [583, 155] on button "[US_STATE] Campaign Finance" at bounding box center [542, 162] width 359 height 31
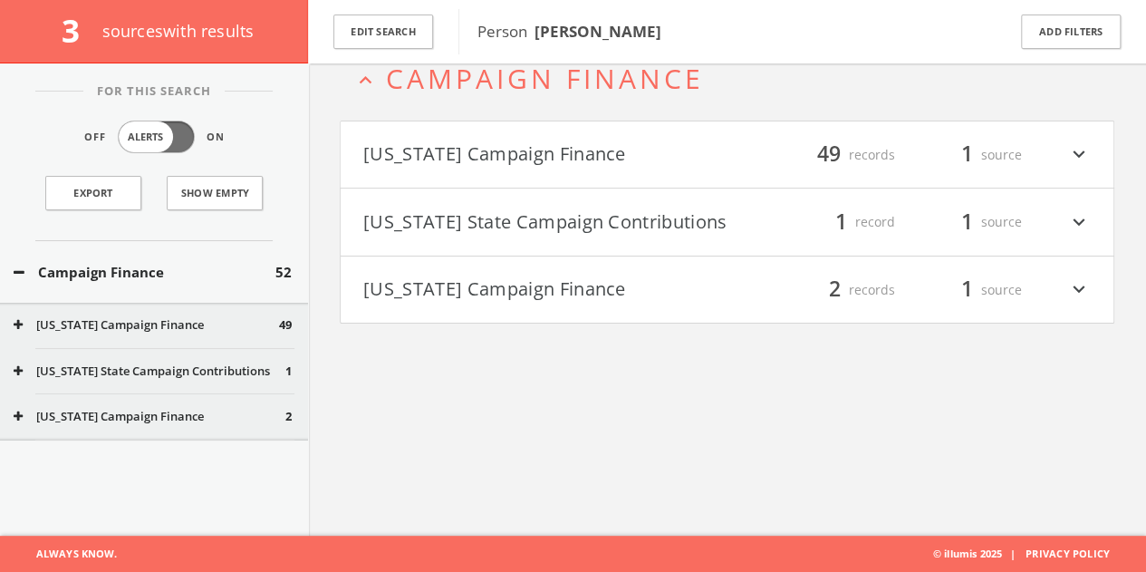
scroll to position [105, 0]
click at [221, 198] on button "Show Empty" at bounding box center [215, 193] width 96 height 34
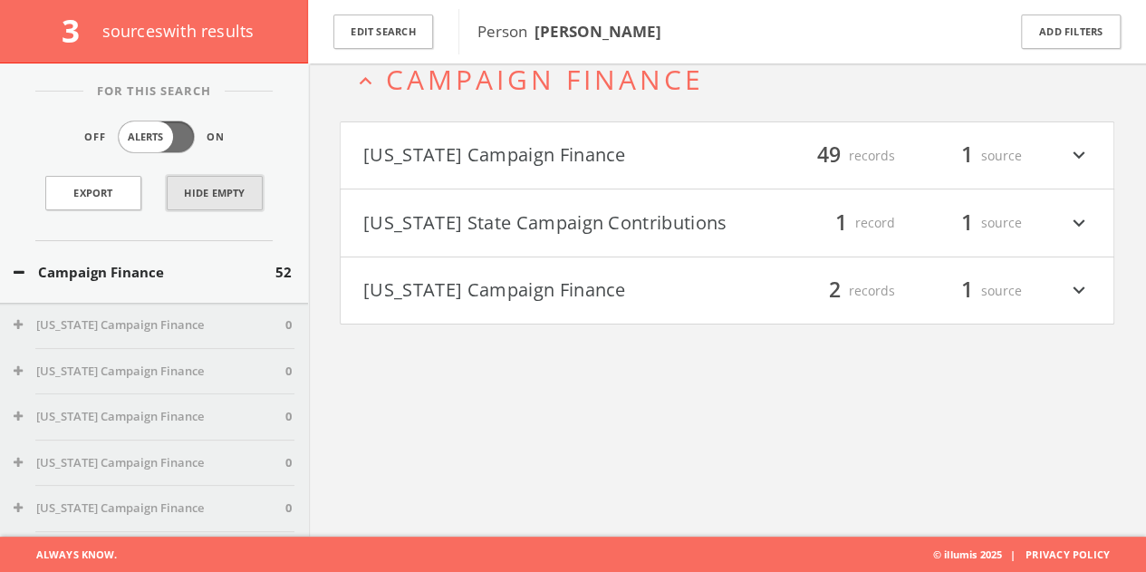
click at [227, 180] on button "Hide Empty" at bounding box center [215, 193] width 96 height 34
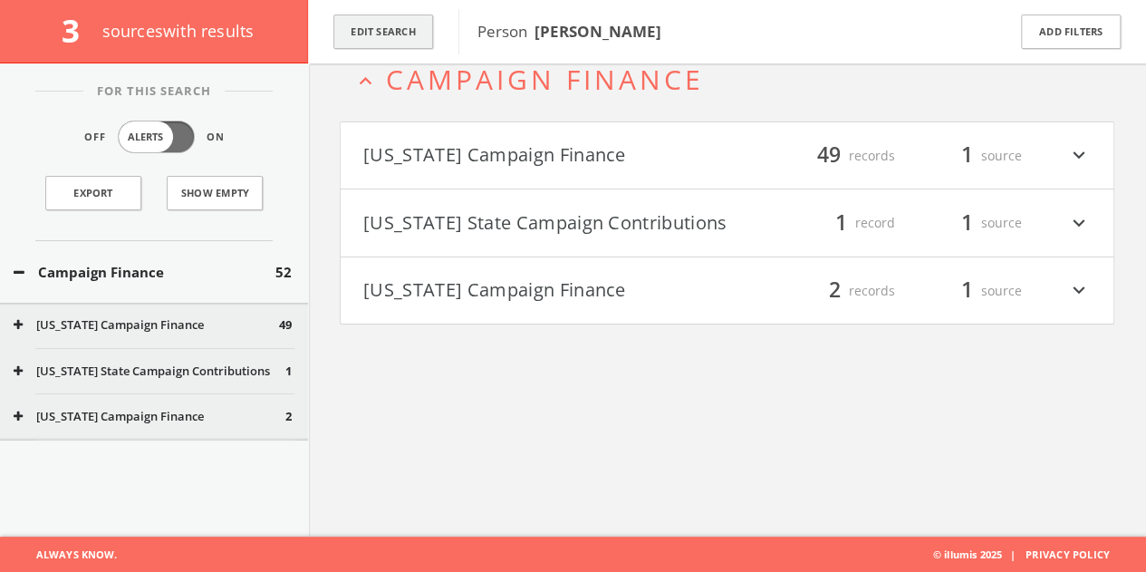
click at [421, 37] on button "Edit Search" at bounding box center [383, 31] width 100 height 35
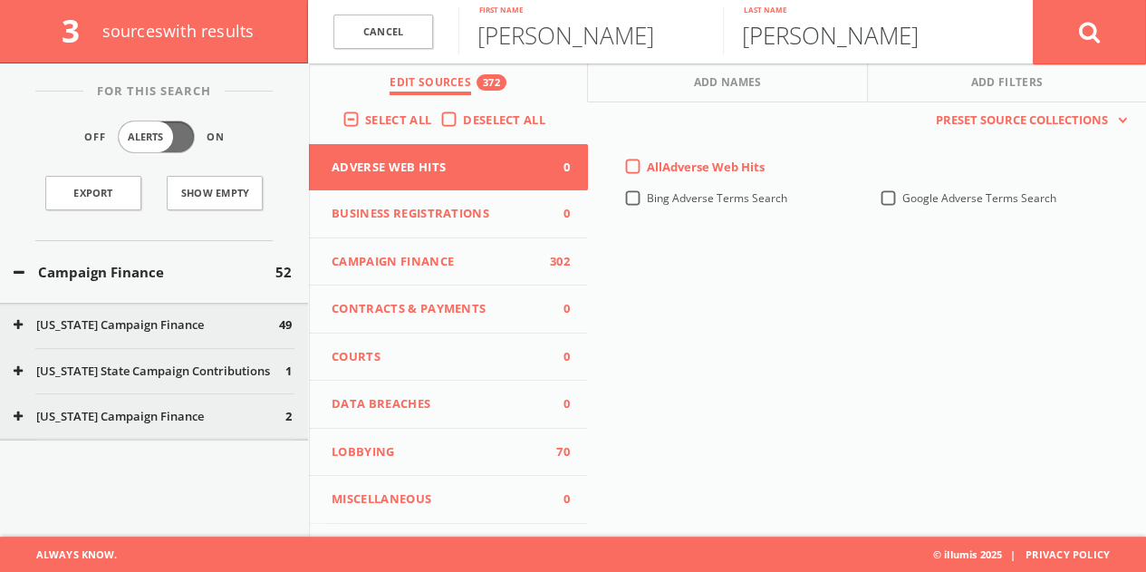
click at [780, 35] on input "[PERSON_NAME]" at bounding box center [855, 30] width 265 height 47
click at [781, 35] on input "[PERSON_NAME]" at bounding box center [855, 30] width 265 height 47
paste input "Jacono"
type input "[PERSON_NAME]"
click at [632, 37] on input "[PERSON_NAME]" at bounding box center [590, 30] width 265 height 47
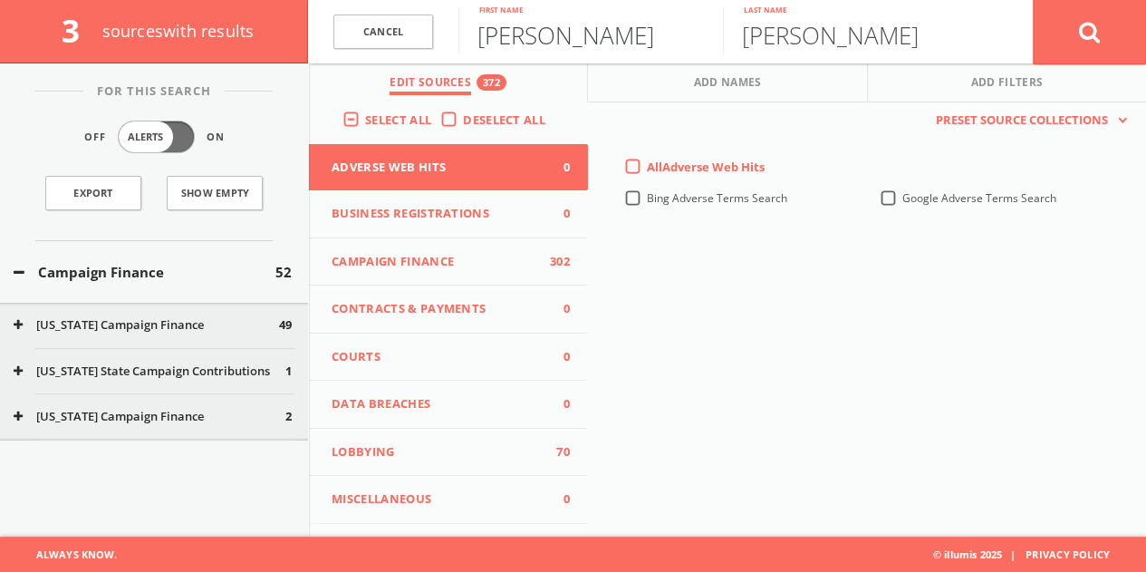
click at [632, 37] on input "[PERSON_NAME]" at bounding box center [590, 30] width 265 height 47
type input "[PERSON_NAME]"
click at [1106, 24] on button at bounding box center [1089, 31] width 113 height 65
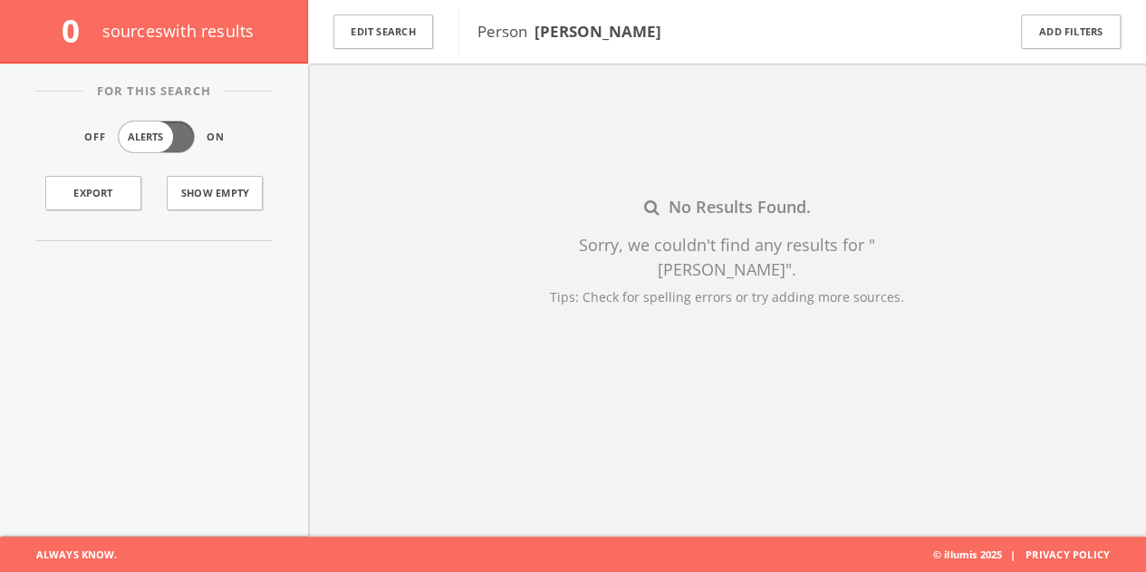
click at [392, 52] on div "Edit Search" at bounding box center [383, 31] width 150 height 63
click at [373, 36] on button "Edit Search" at bounding box center [383, 31] width 100 height 35
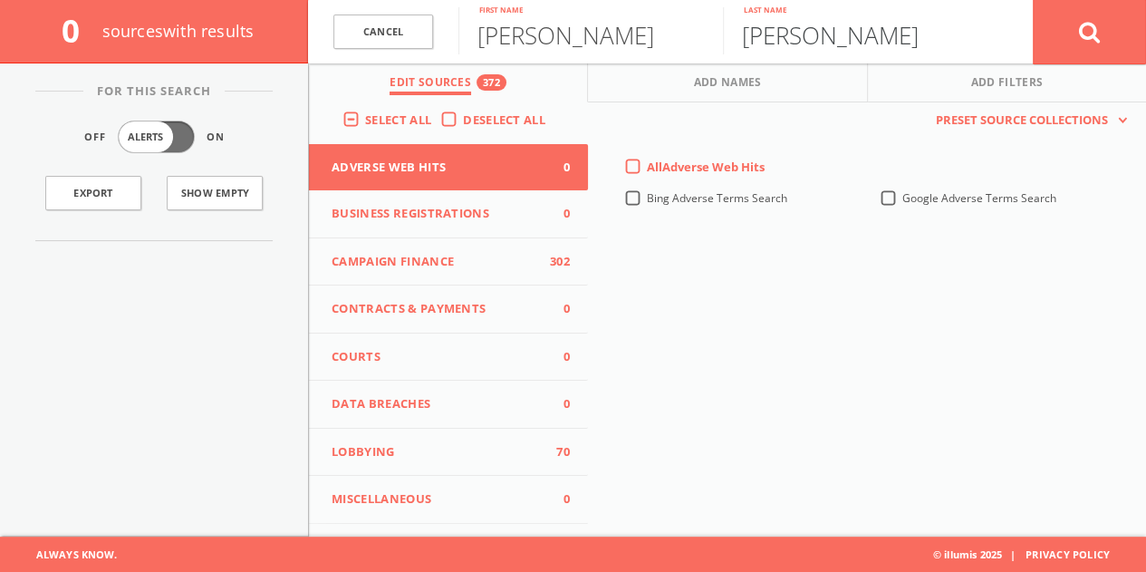
click at [774, 37] on input "[PERSON_NAME]" at bounding box center [855, 30] width 265 height 47
paste input "[PERSON_NAME]"
click at [856, 41] on input "LoJMaisanoacono" at bounding box center [855, 30] width 265 height 47
click at [855, 41] on input "LoJMaisanoacono" at bounding box center [855, 30] width 265 height 47
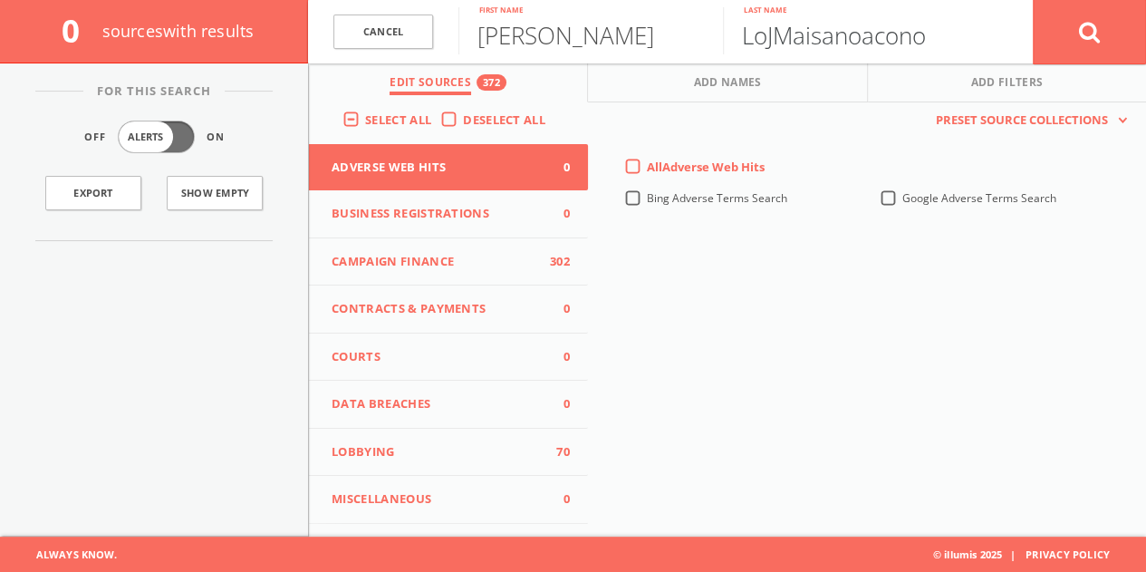
paste input "Maisa"
type input "[PERSON_NAME]"
click at [1052, 39] on button at bounding box center [1089, 31] width 113 height 65
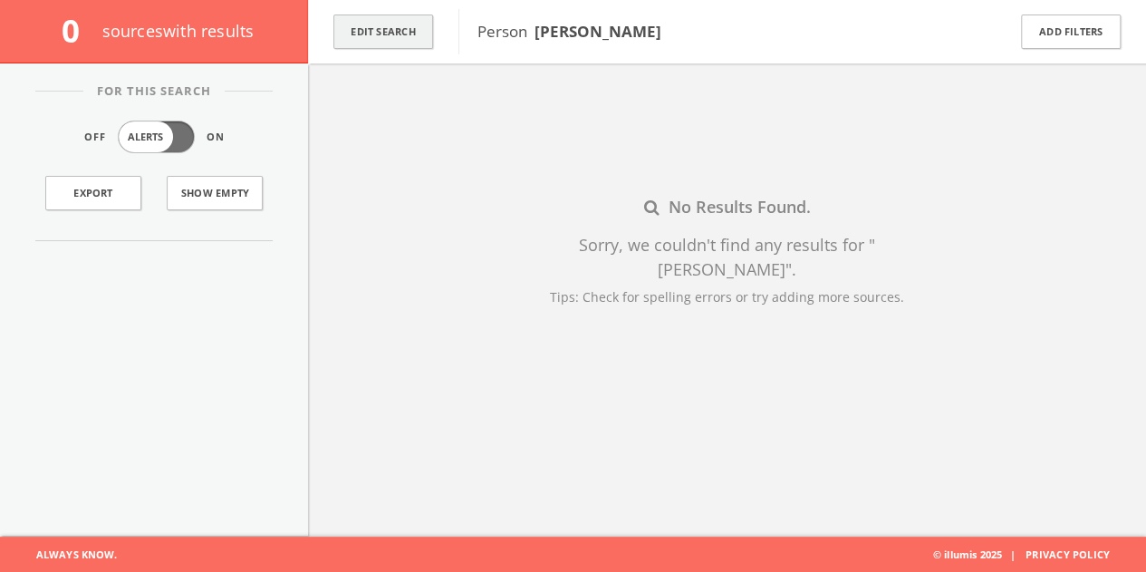
click at [411, 14] on button "Edit Search" at bounding box center [383, 31] width 100 height 35
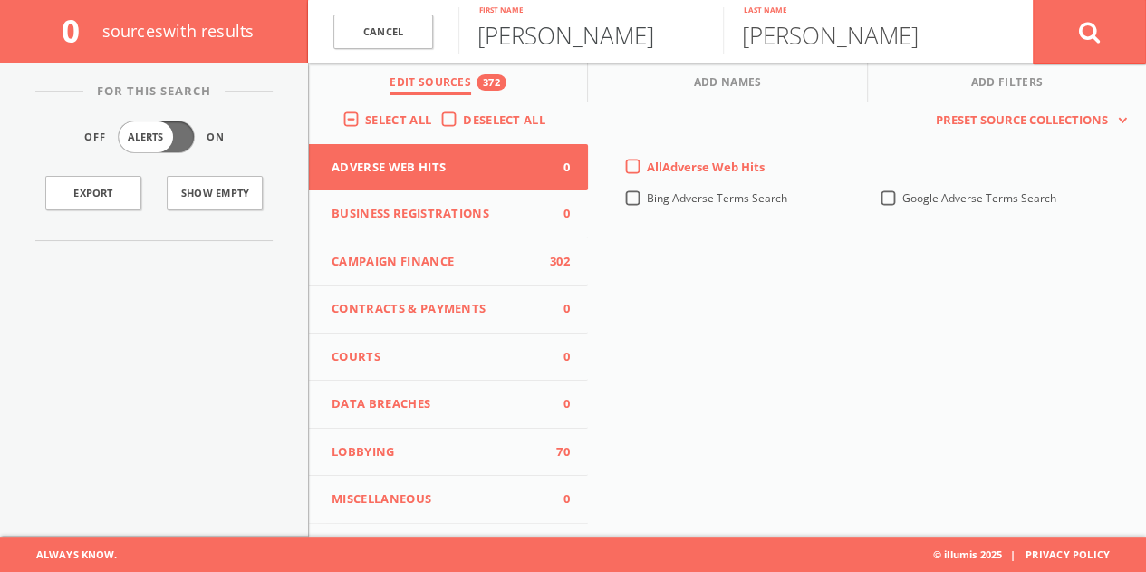
click at [531, 41] on input "[PERSON_NAME]" at bounding box center [590, 30] width 265 height 47
paste input "[PERSON_NAME]"
type input "[PERSON_NAME]"
click at [834, 41] on input "[PERSON_NAME]" at bounding box center [855, 30] width 265 height 47
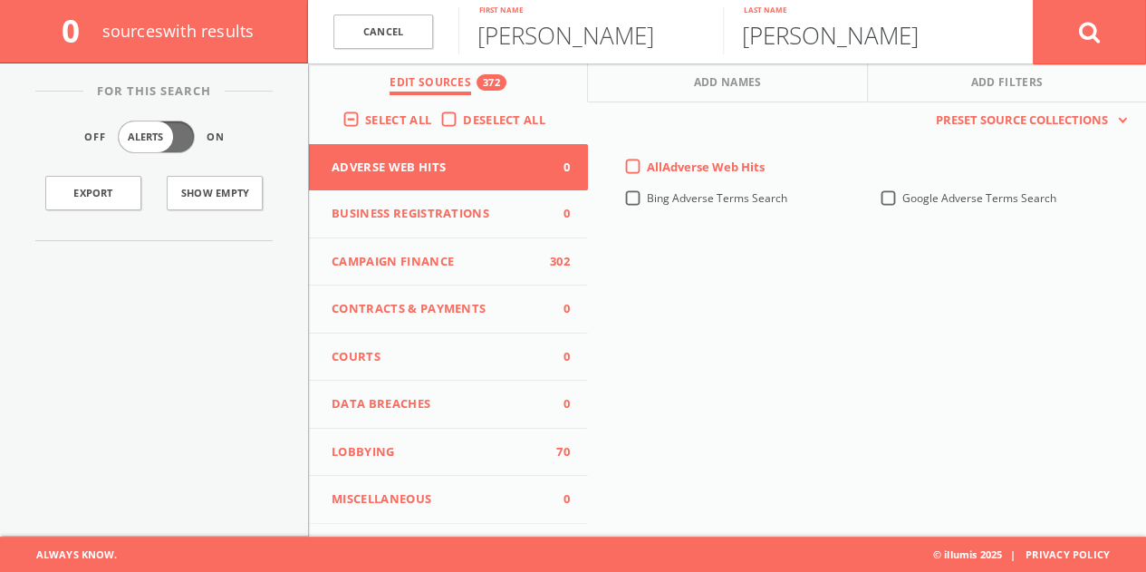
click at [832, 41] on input "[PERSON_NAME]" at bounding box center [855, 30] width 265 height 47
type input "Manson"
click at [1033, 0] on button at bounding box center [1089, 31] width 113 height 65
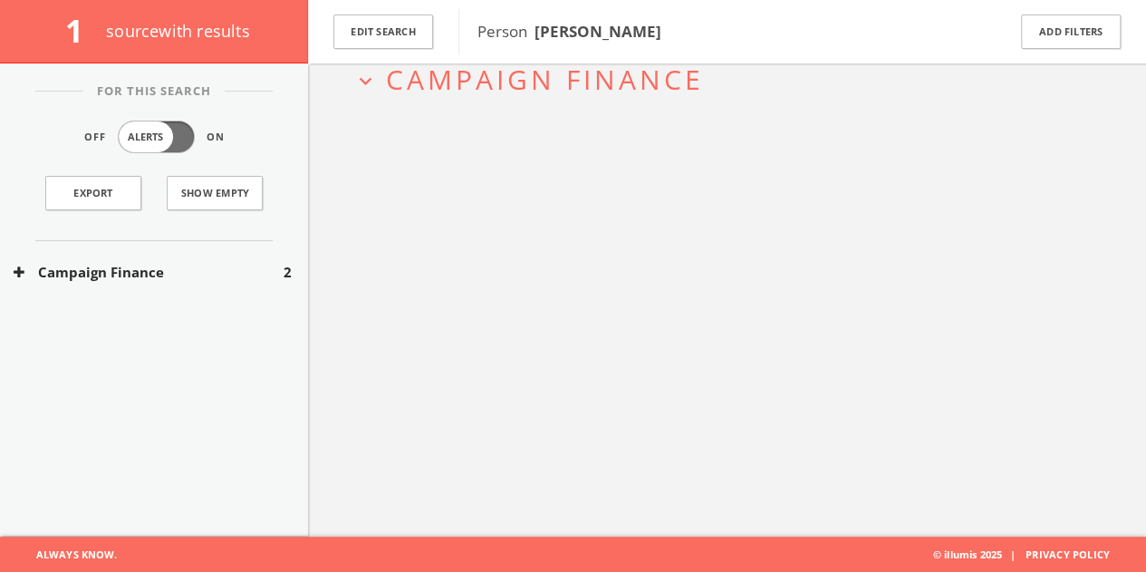
click at [217, 248] on div "Campaign Finance 2" at bounding box center [154, 272] width 308 height 63
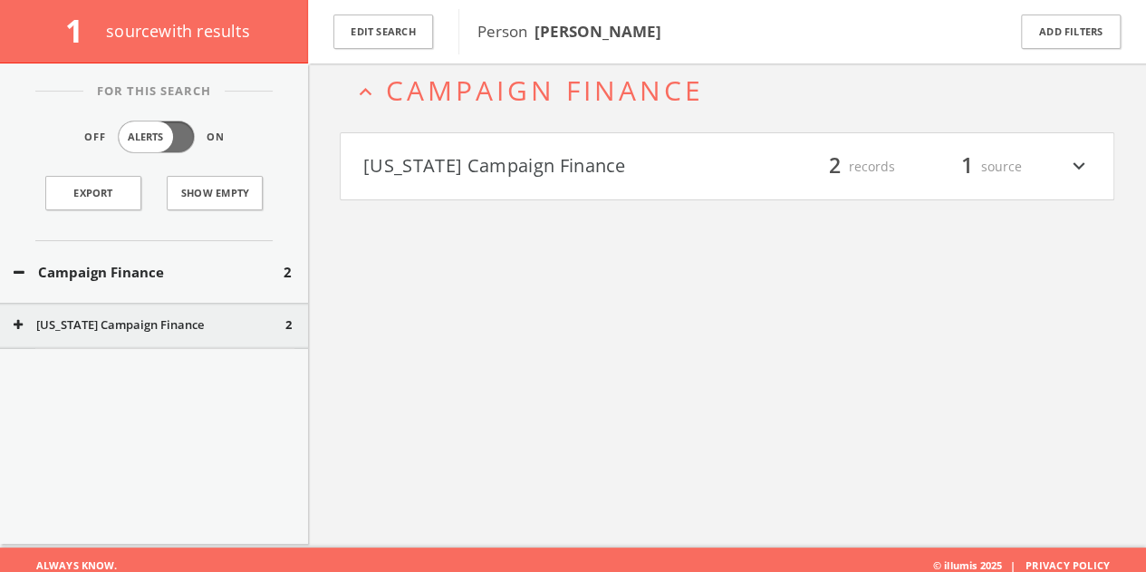
click at [486, 181] on h4 "[US_STATE] Campaign Finance filter_list 2 records 1 source expand_more" at bounding box center [727, 166] width 773 height 67
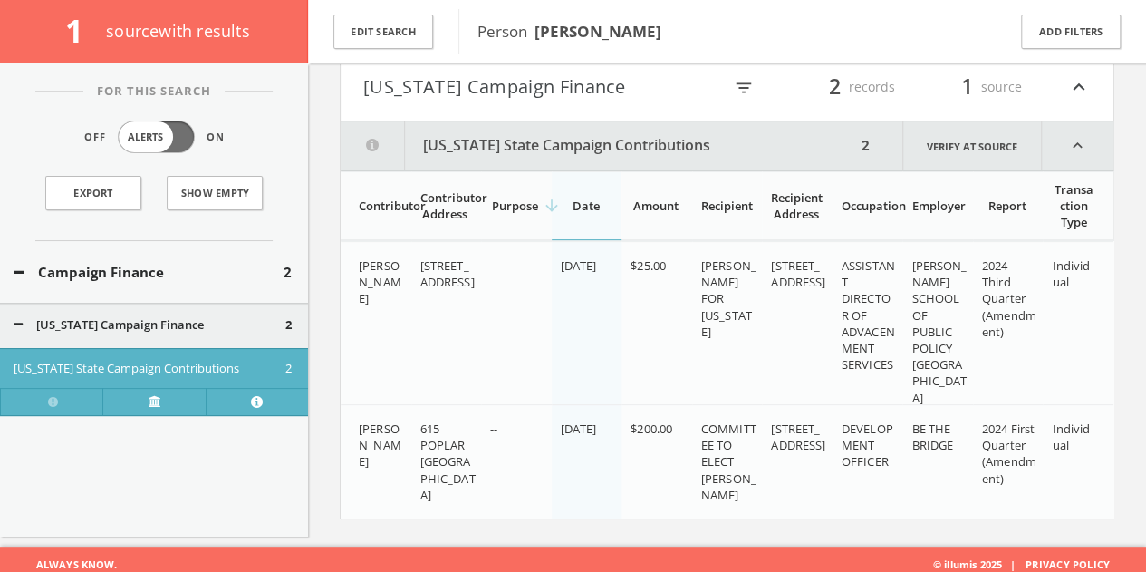
scroll to position [182, 0]
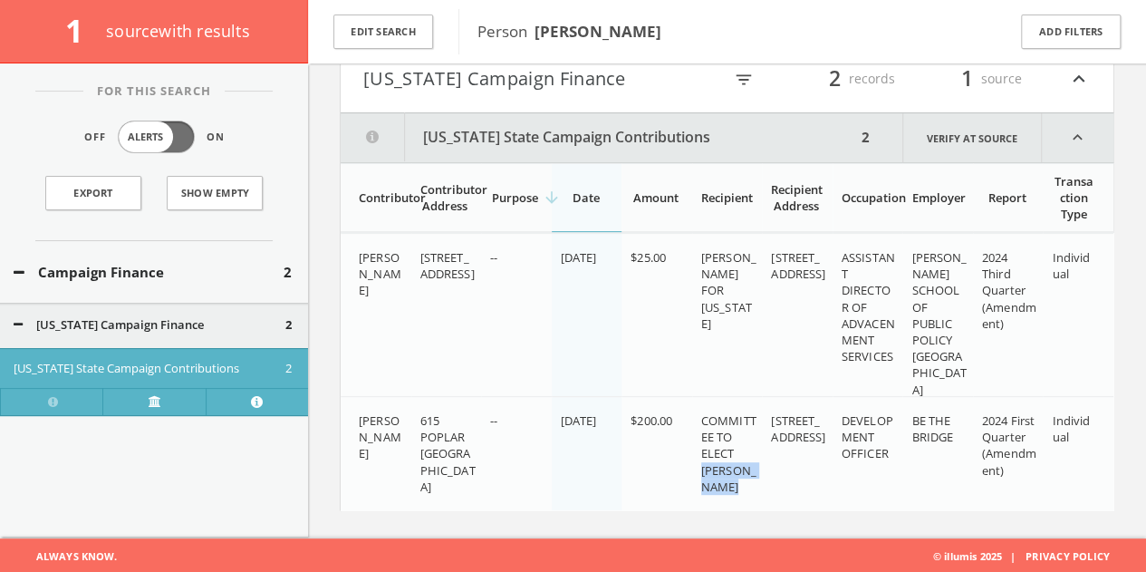
drag, startPoint x: 699, startPoint y: 470, endPoint x: 719, endPoint y: 483, distance: 23.6
click at [739, 485] on td "COMMITTEE TO ELECT [PERSON_NAME]" at bounding box center [727, 453] width 71 height 114
